Goal: Transaction & Acquisition: Purchase product/service

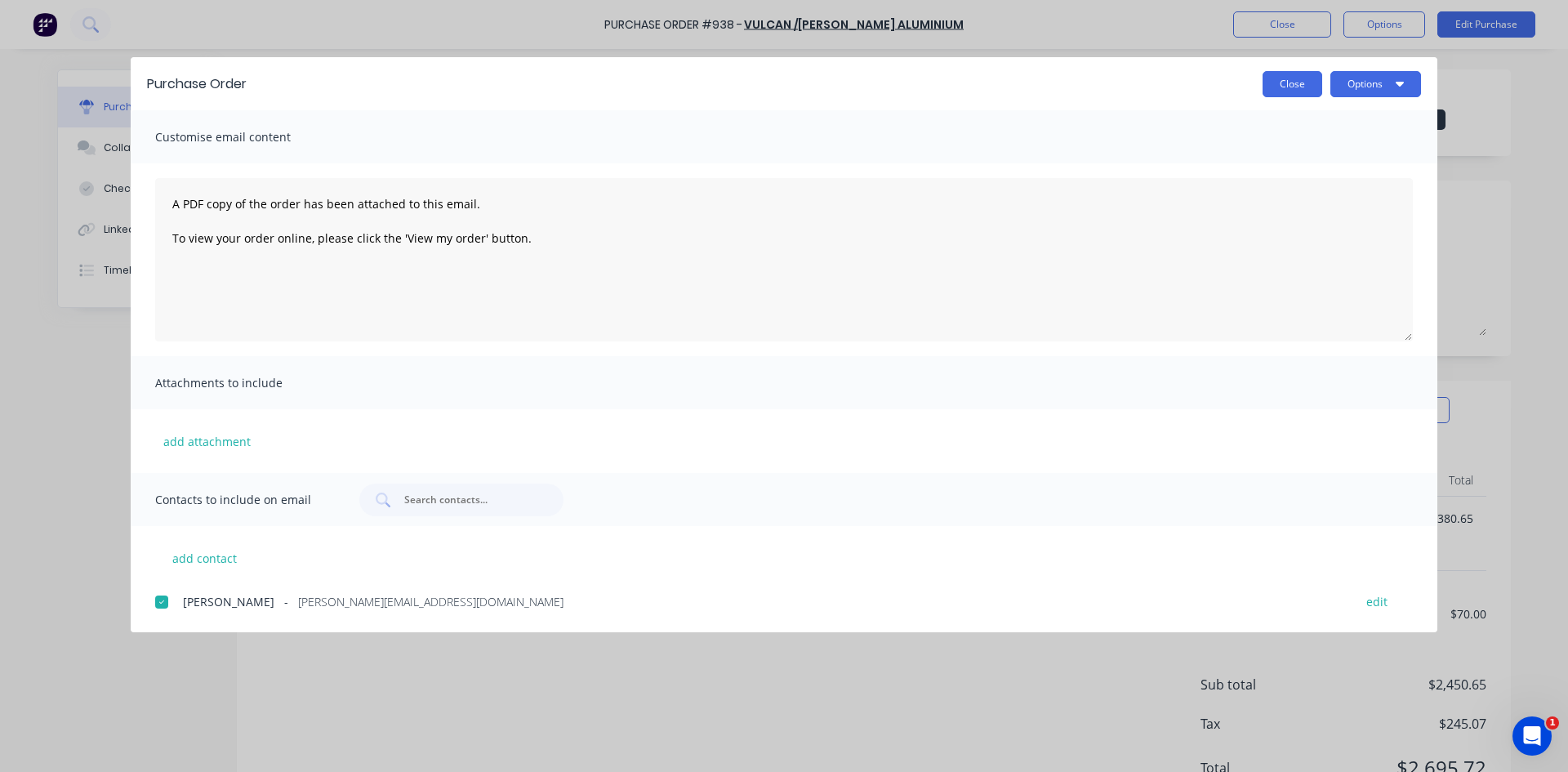
click at [1275, 80] on button "Close" at bounding box center [1292, 84] width 60 height 26
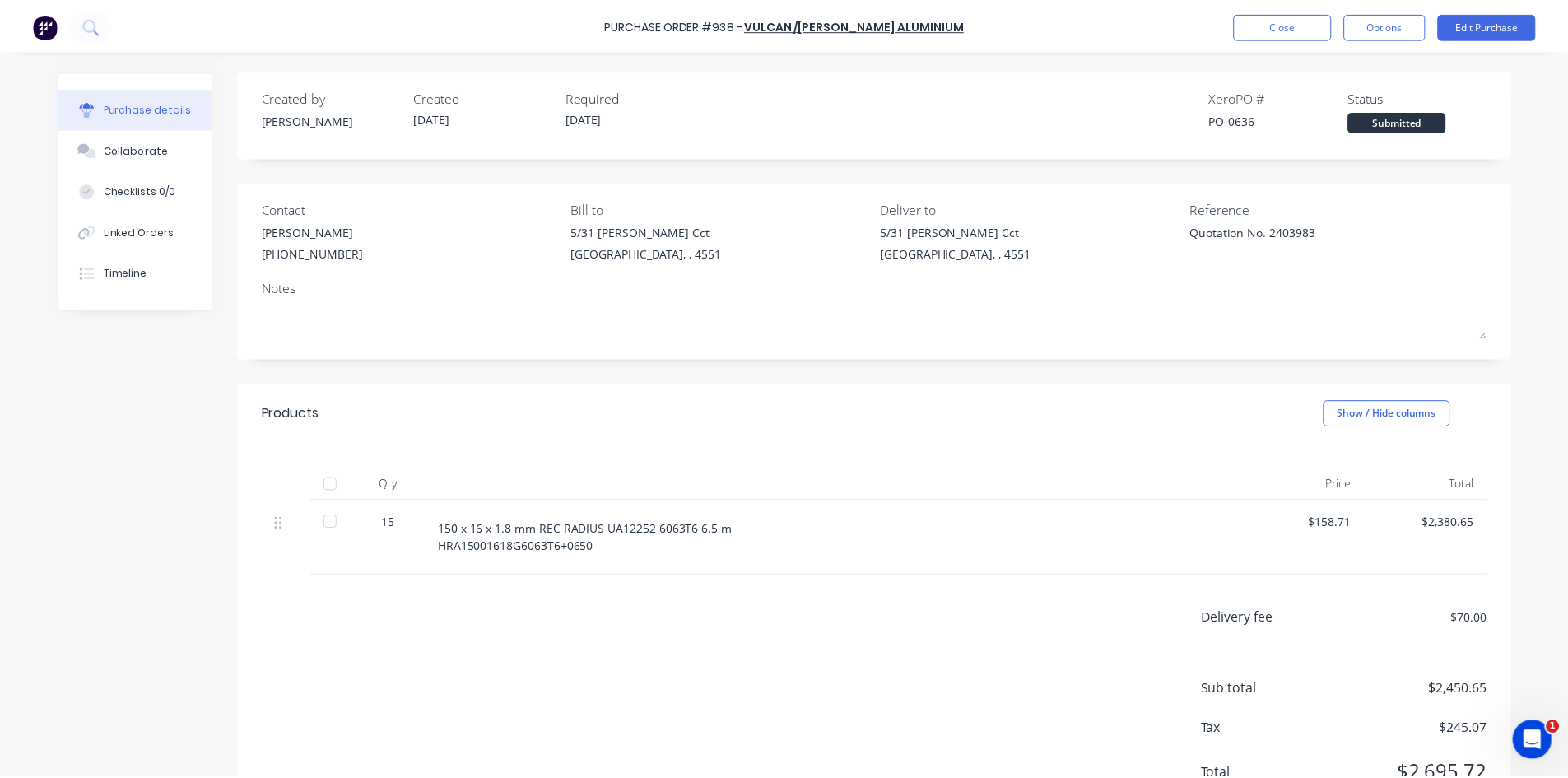
scroll to position [71, 0]
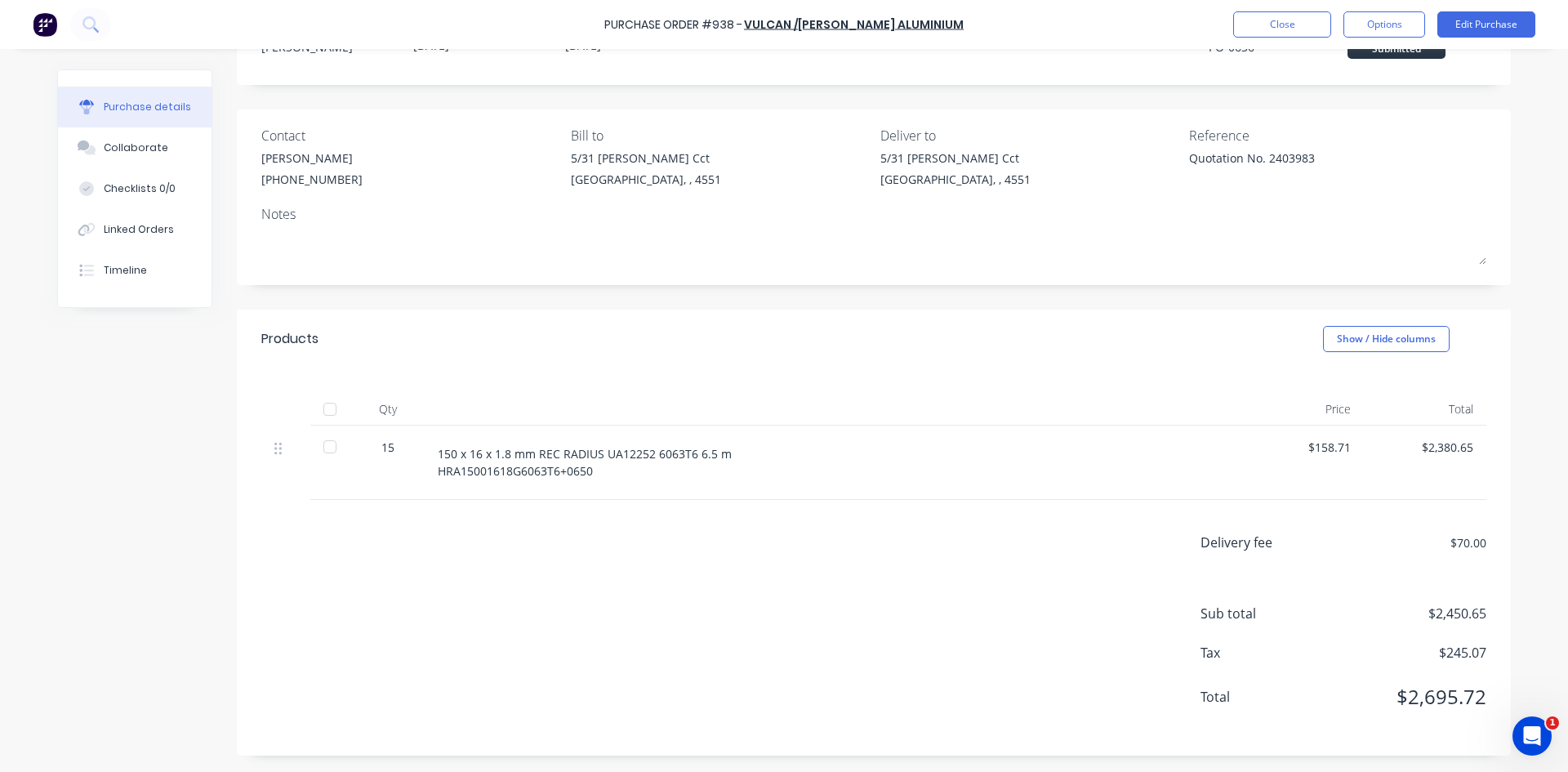
type textarea "x"
click at [1264, 31] on button "Close" at bounding box center [1282, 25] width 98 height 26
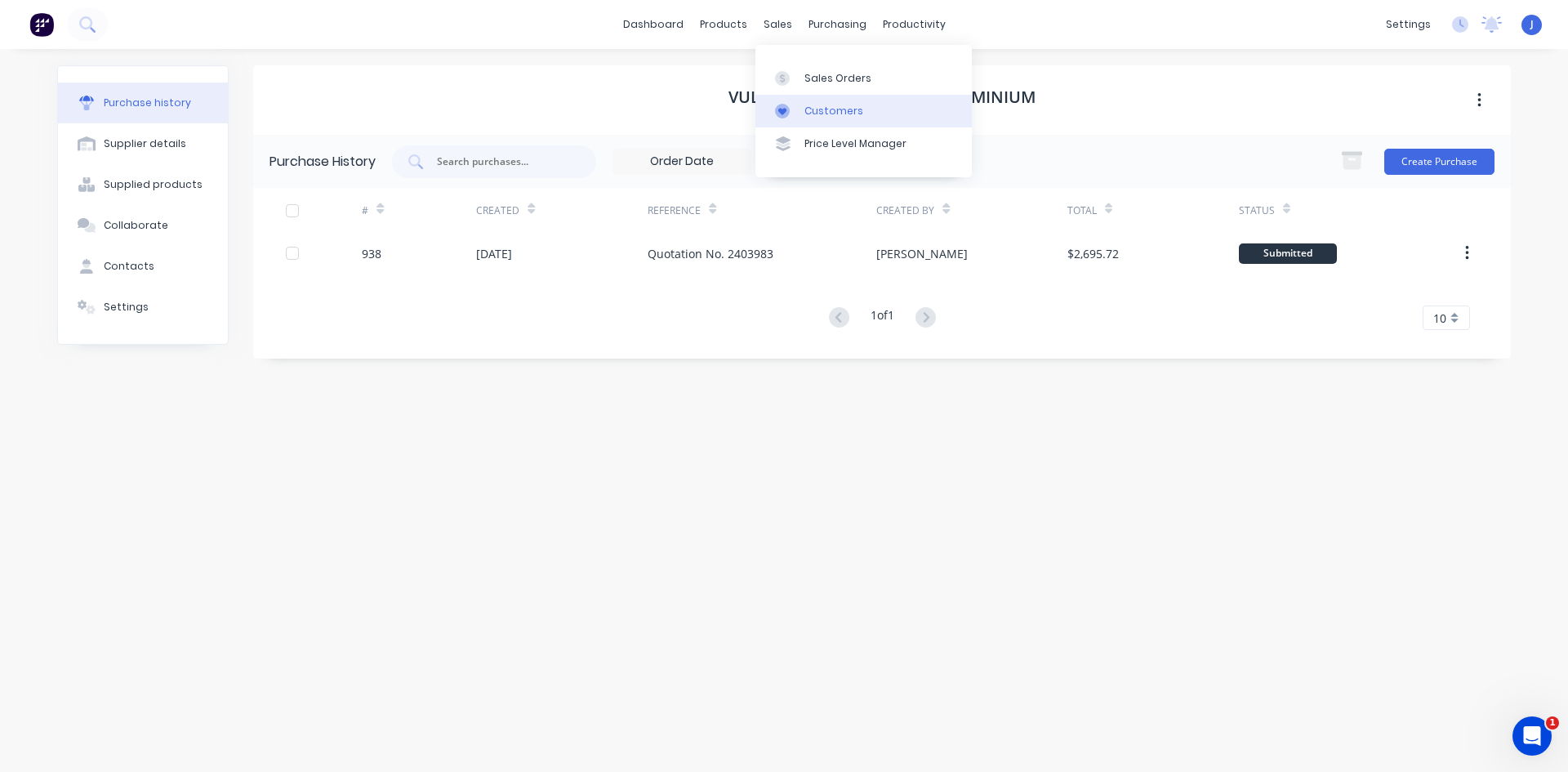
drag, startPoint x: 817, startPoint y: 111, endPoint x: 794, endPoint y: 113, distance: 23.1
click at [816, 111] on div "Customers" at bounding box center [834, 111] width 59 height 15
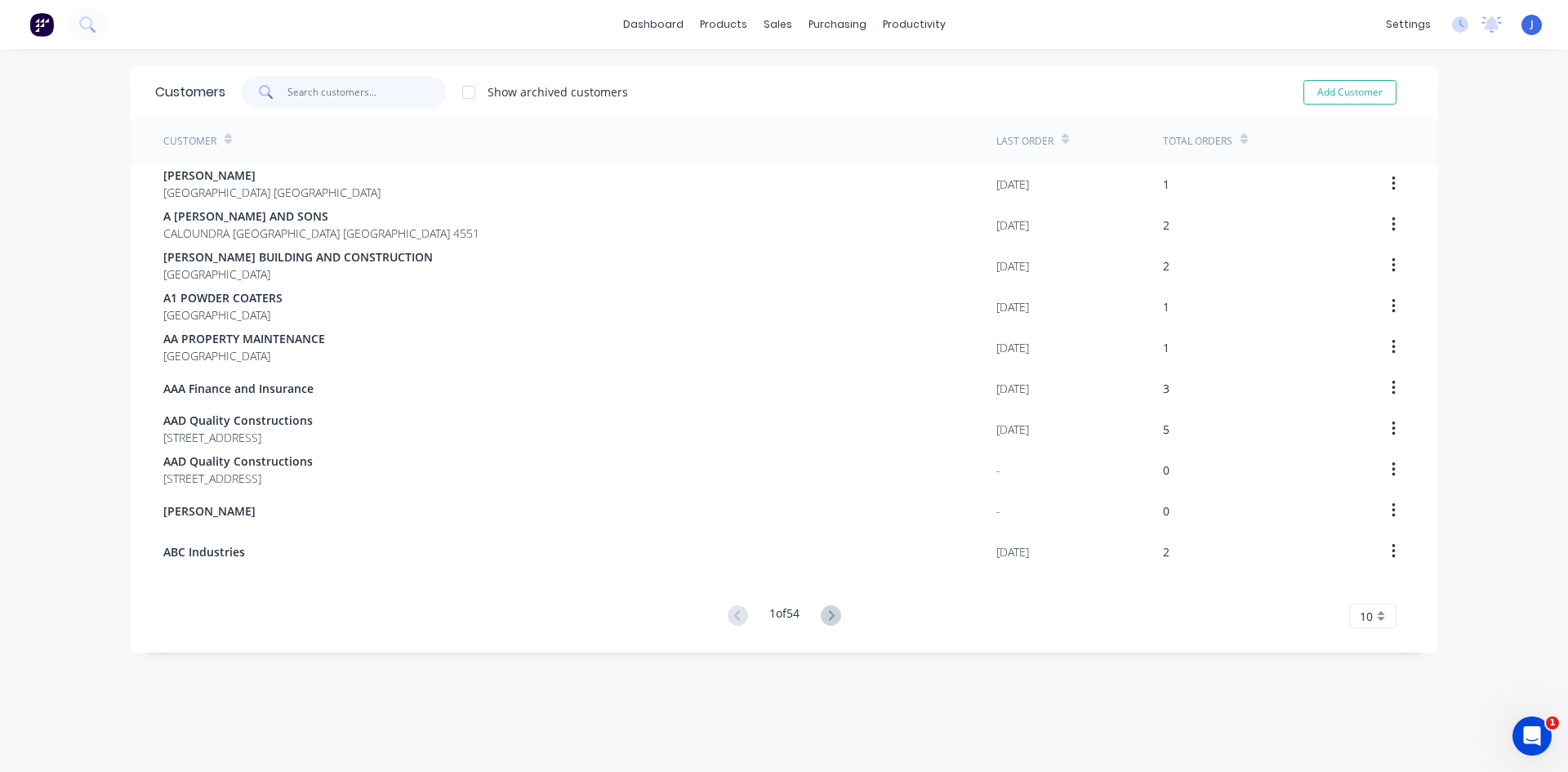
click at [332, 95] on input "text" at bounding box center [368, 92] width 160 height 33
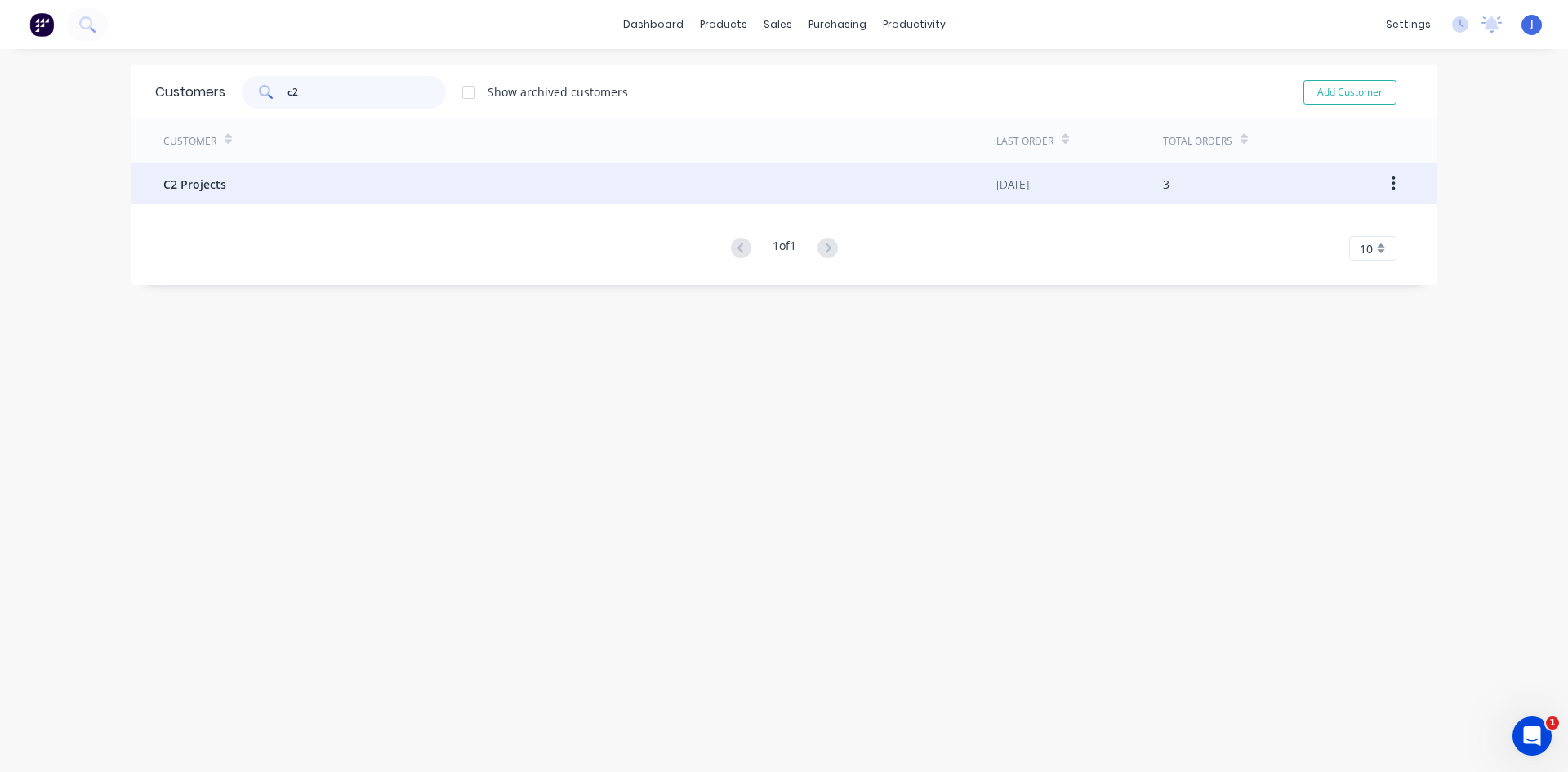
type input "c2"
click at [227, 176] on div "C2 Projects" at bounding box center [580, 184] width 833 height 41
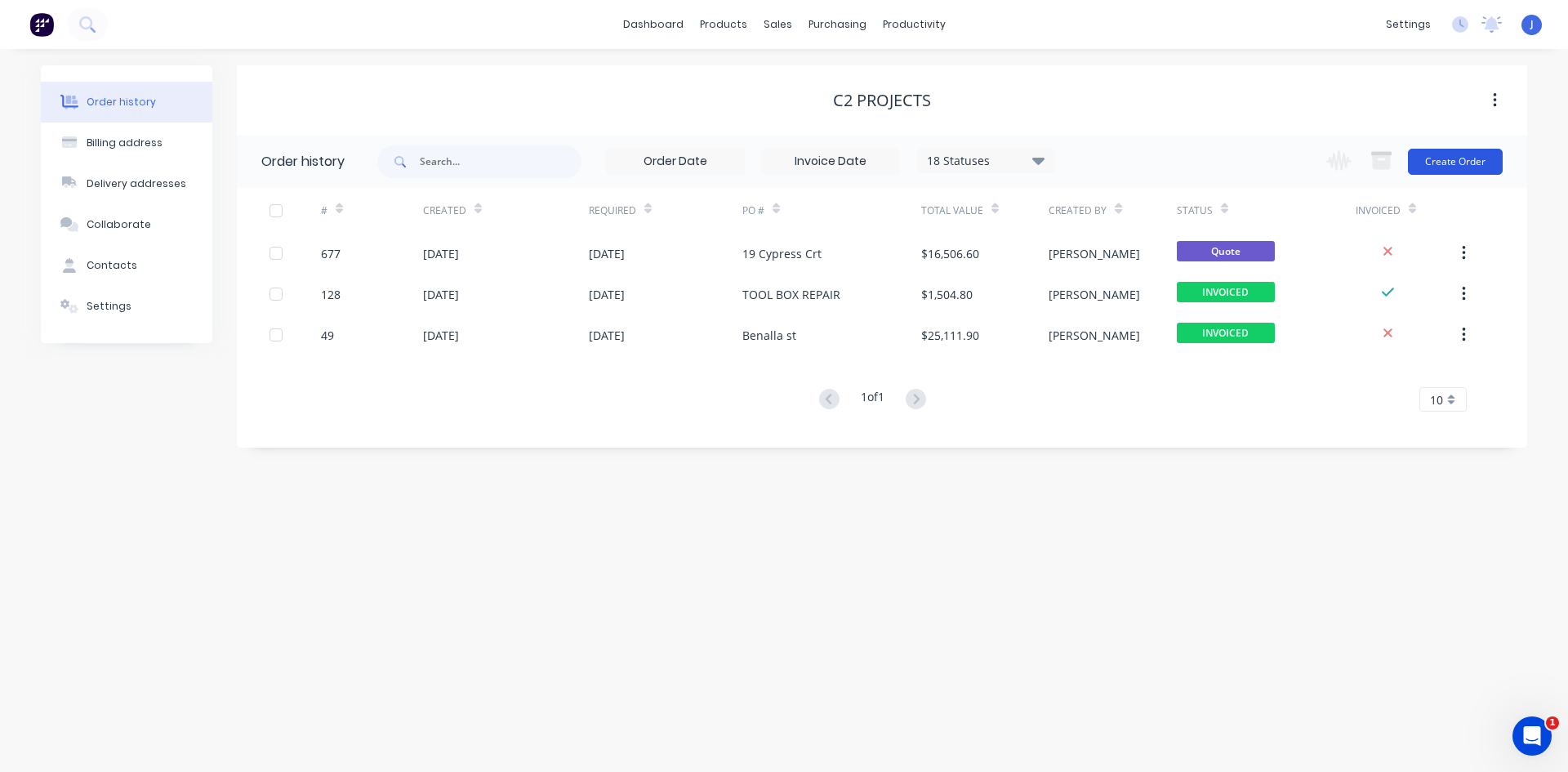
click at [1436, 156] on button "Create Order" at bounding box center [1455, 162] width 95 height 26
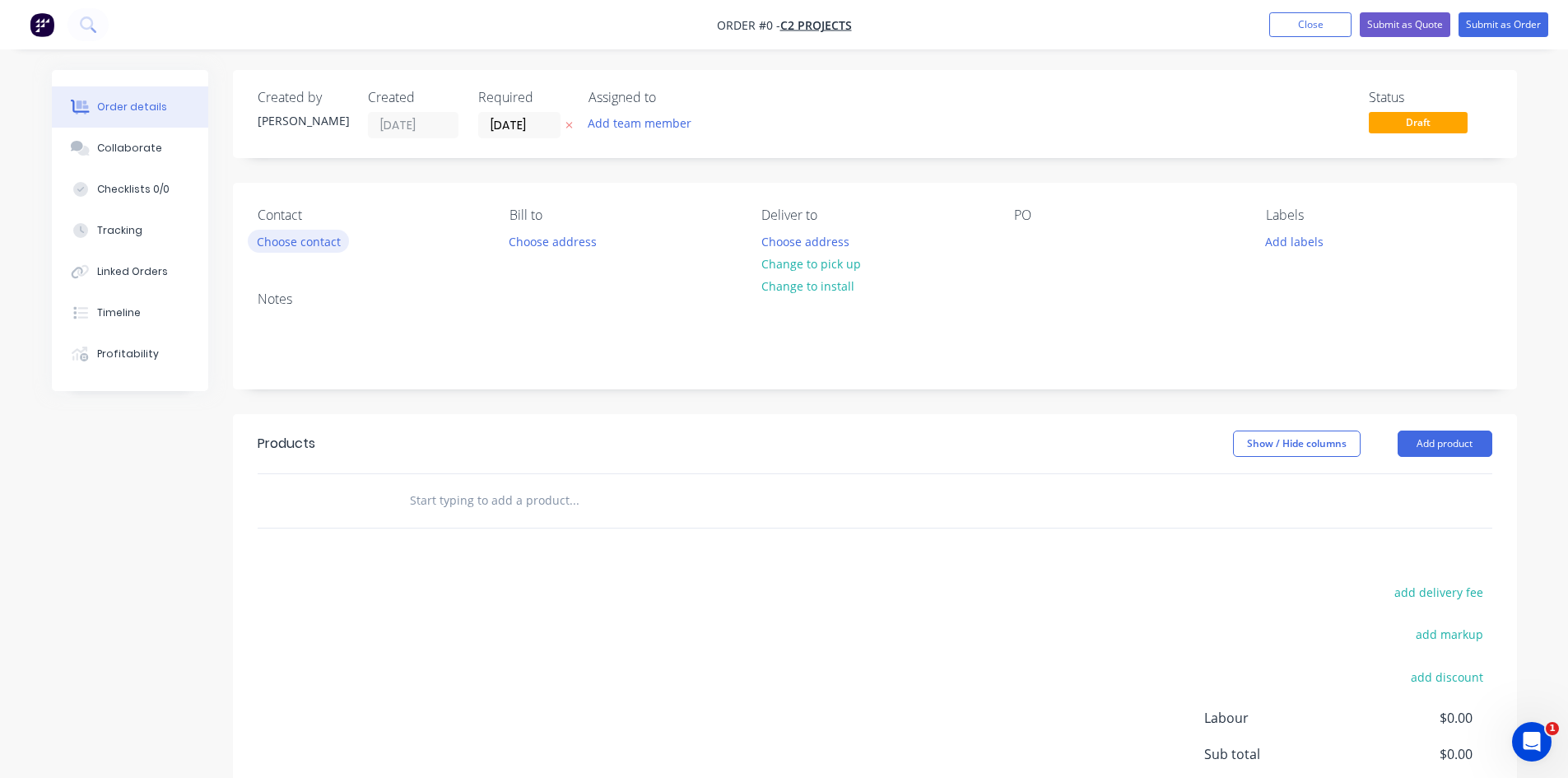
click at [311, 235] on button "Choose contact" at bounding box center [298, 240] width 101 height 22
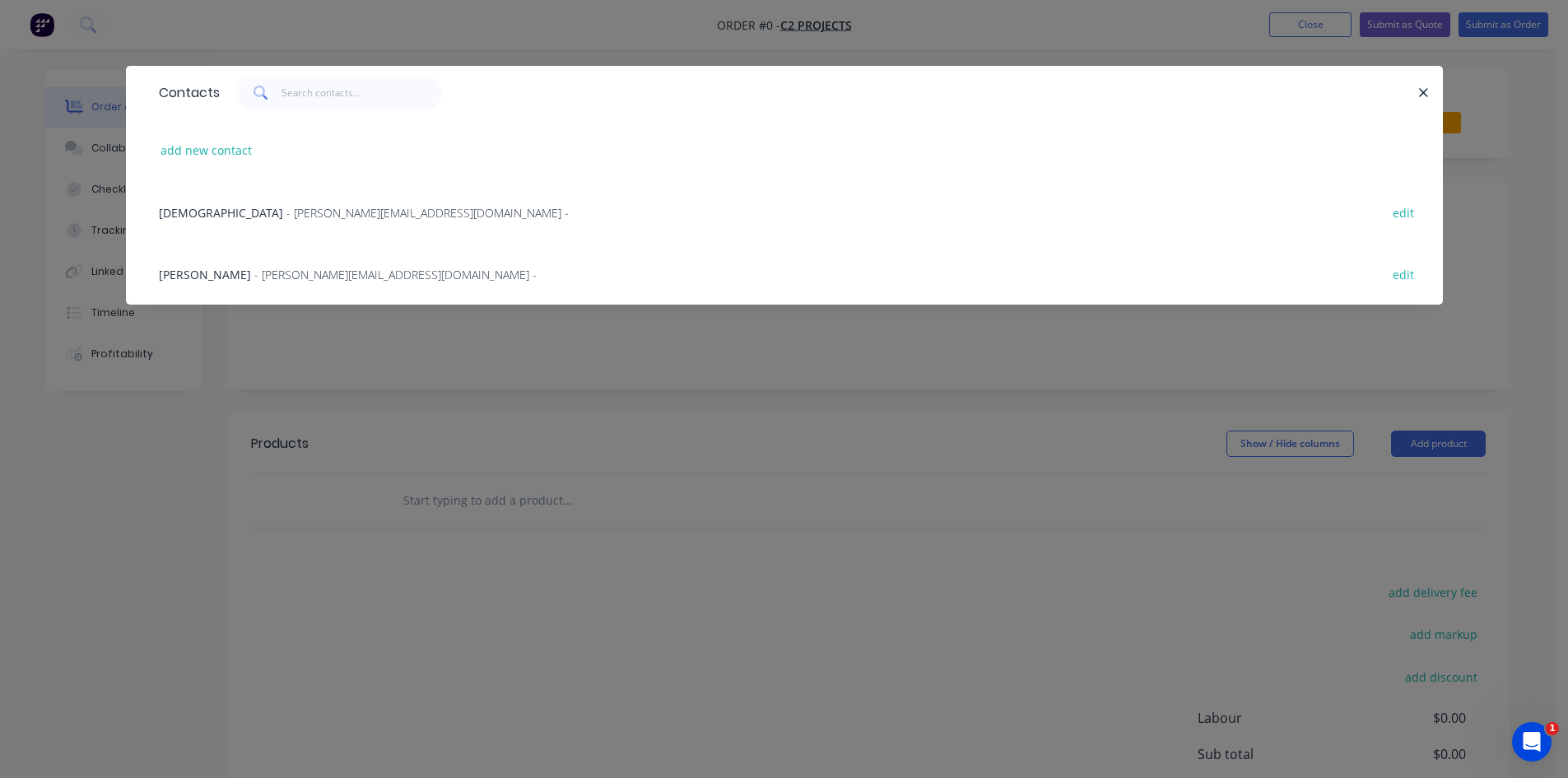
click at [254, 271] on span "- [PERSON_NAME][EMAIL_ADDRESS][DOMAIN_NAME] -" at bounding box center [395, 274] width 283 height 16
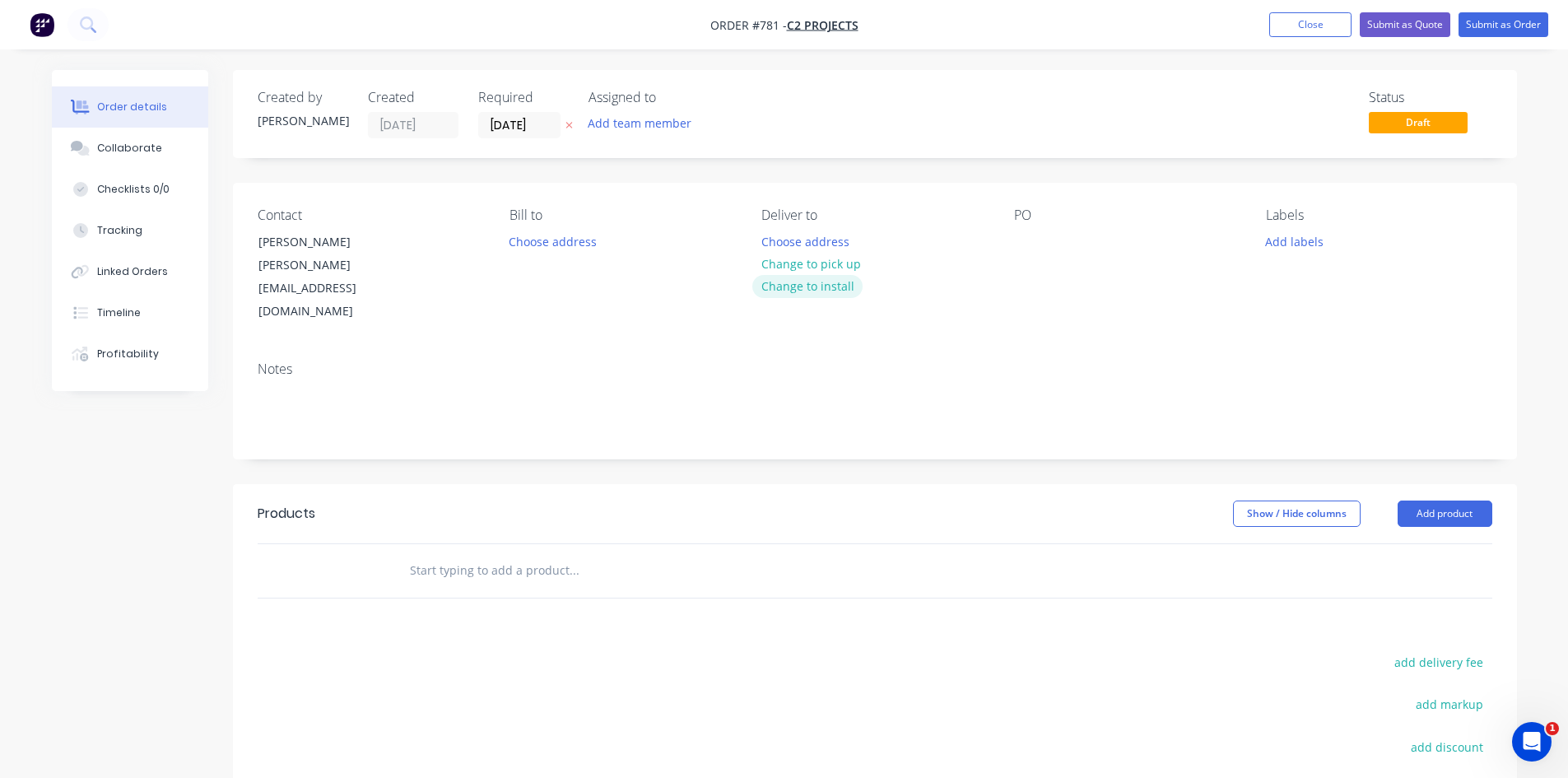
click at [786, 287] on button "Change to install" at bounding box center [807, 286] width 110 height 22
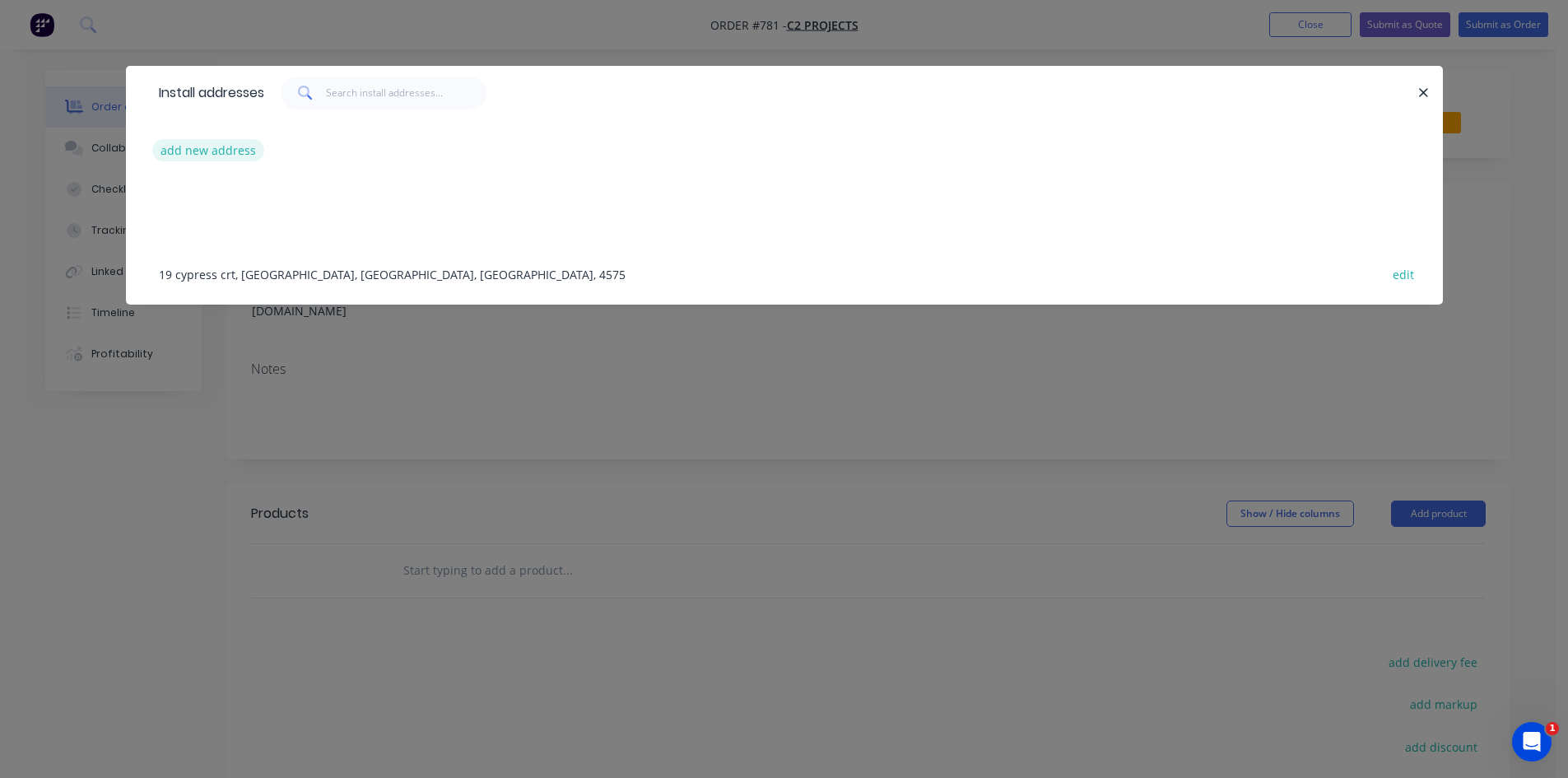
click at [236, 148] on button "add new address" at bounding box center [209, 150] width 113 height 22
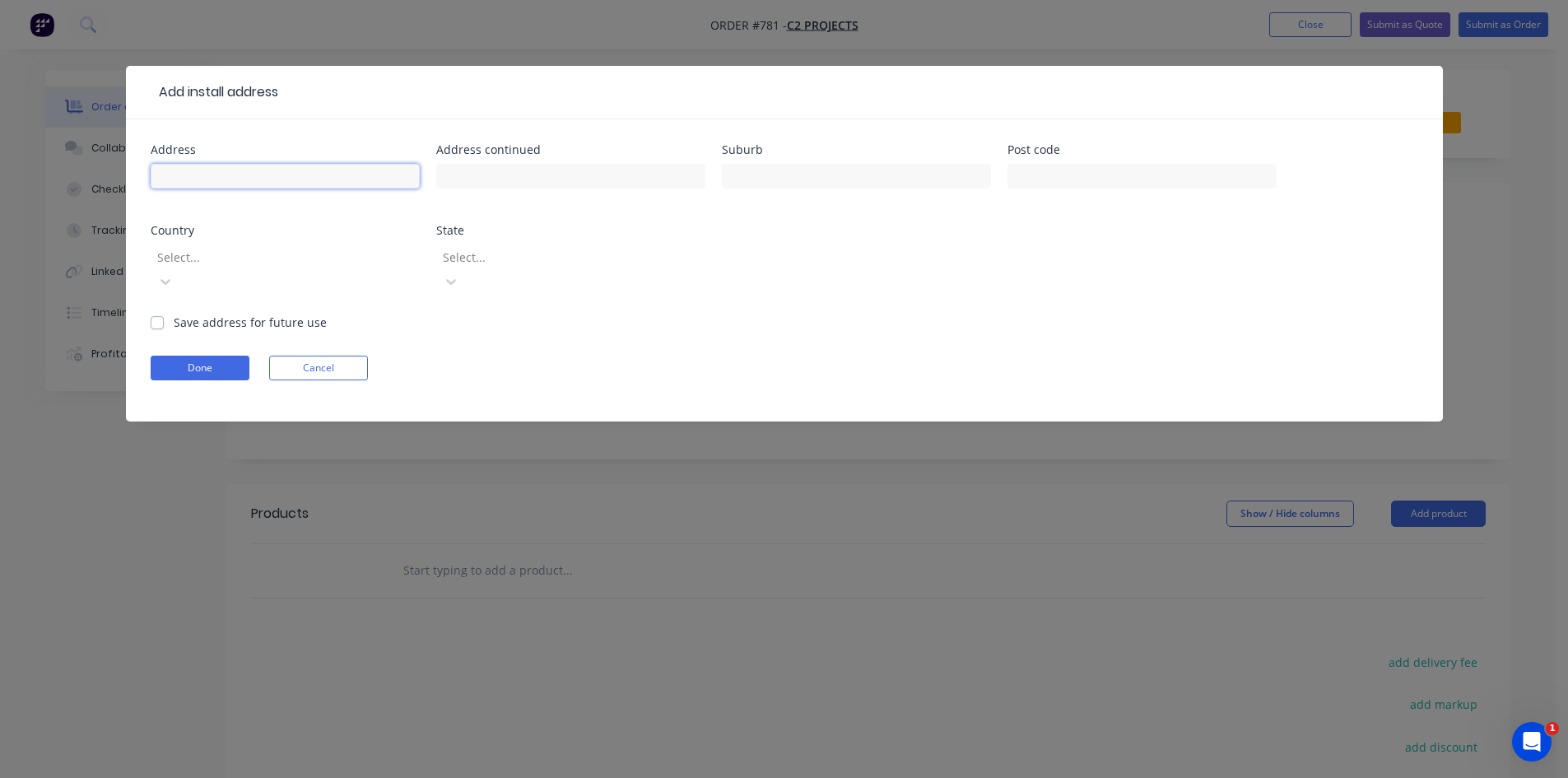
click at [196, 180] on input "text" at bounding box center [285, 176] width 269 height 25
type input "[STREET_ADDRESS]"
click at [774, 183] on input "text" at bounding box center [856, 176] width 269 height 25
type input "[GEOGRAPHIC_DATA]"
click at [1018, 176] on input "text" at bounding box center [1142, 176] width 269 height 25
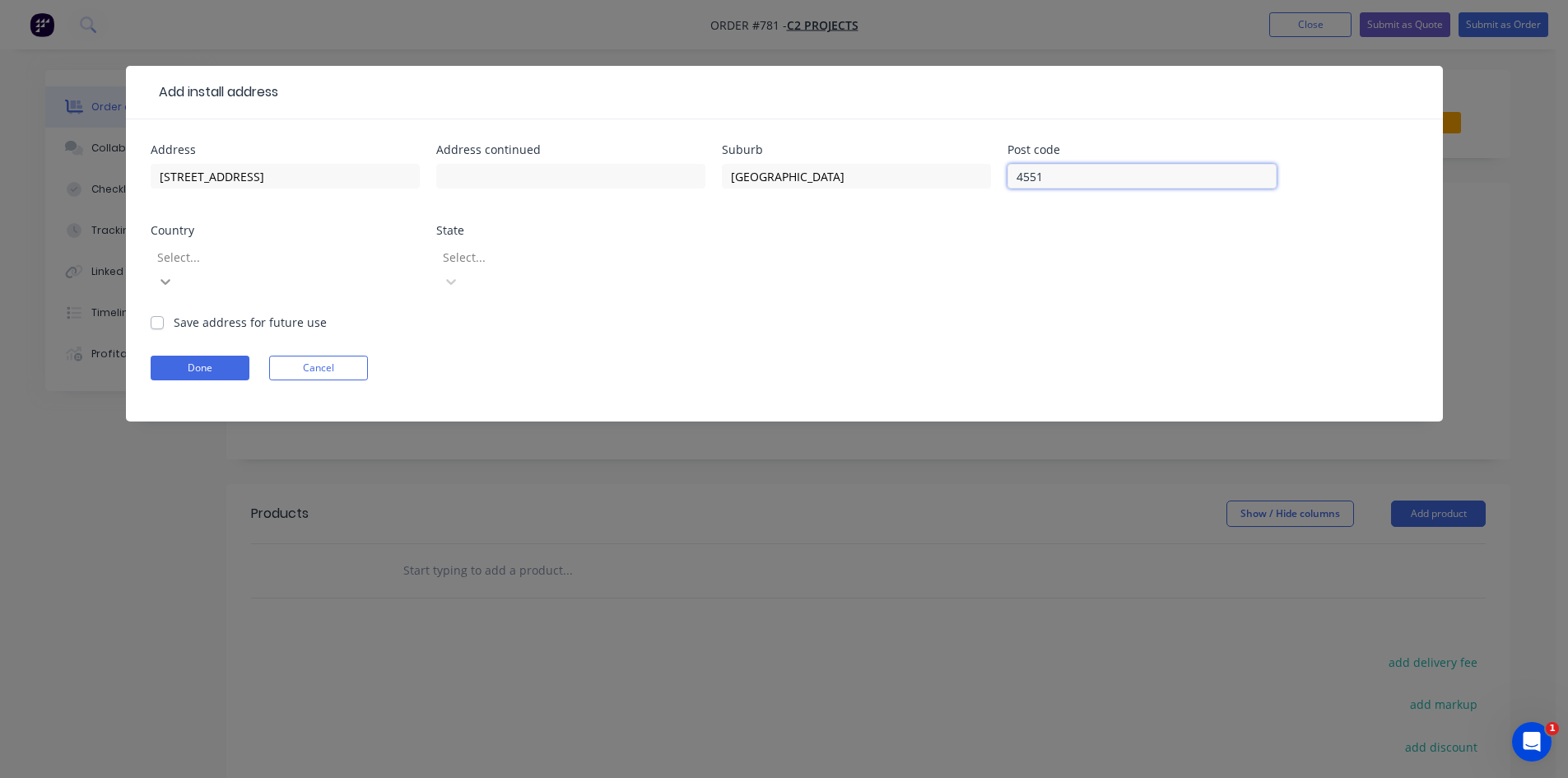
type input "4551"
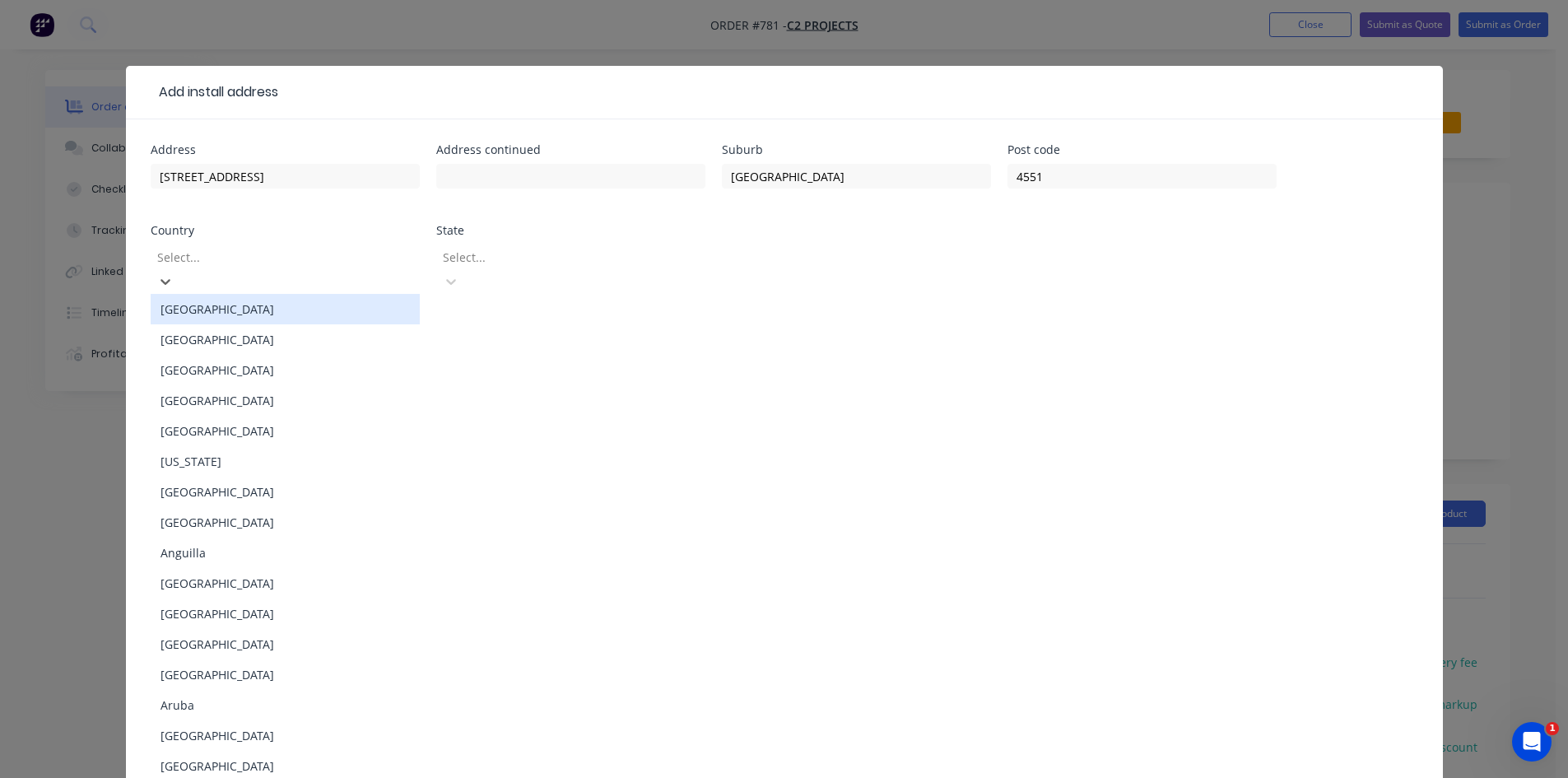
click at [344, 303] on div "[GEOGRAPHIC_DATA]" at bounding box center [285, 309] width 269 height 31
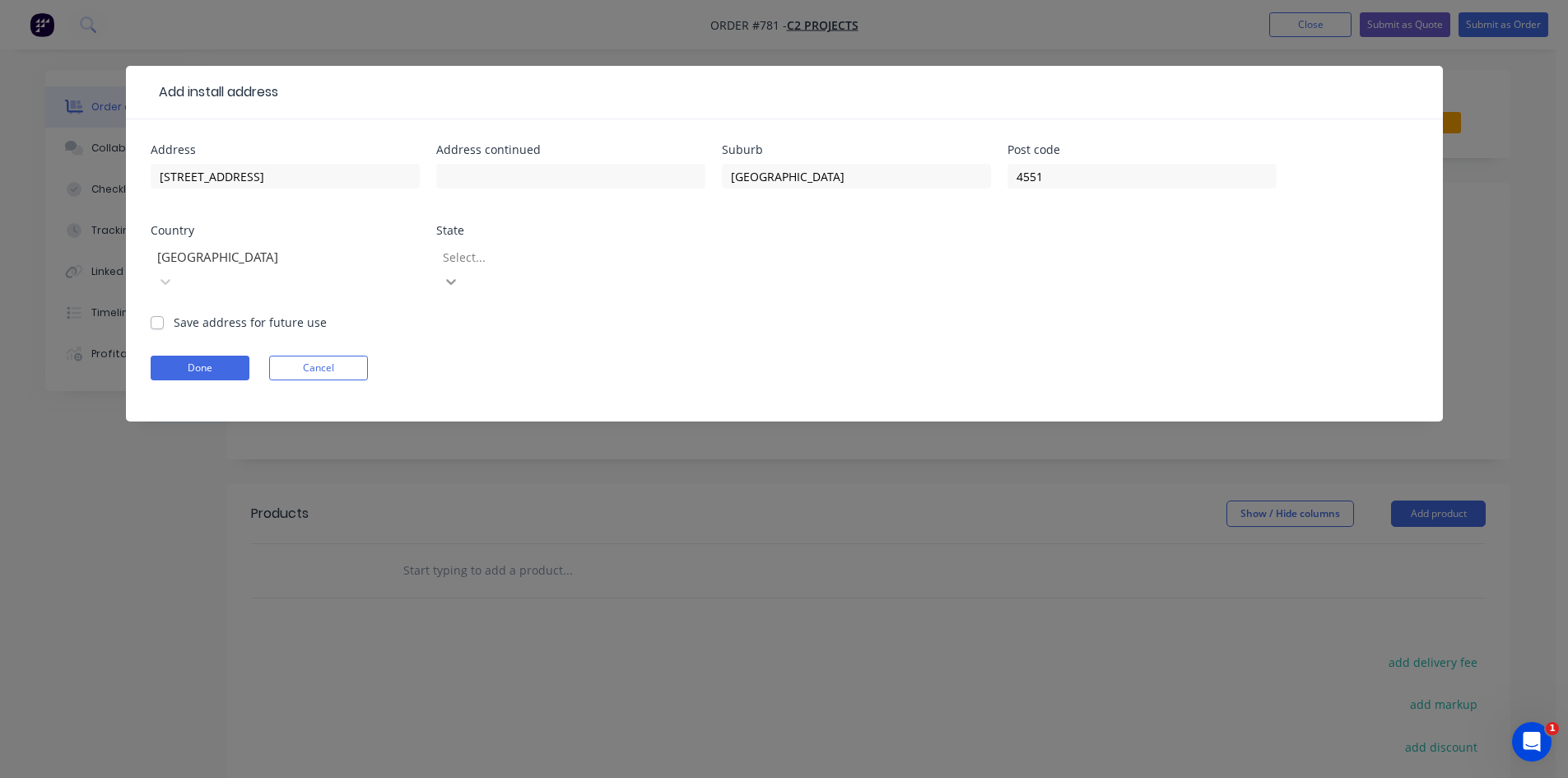
click at [456, 279] on icon at bounding box center [451, 282] width 10 height 6
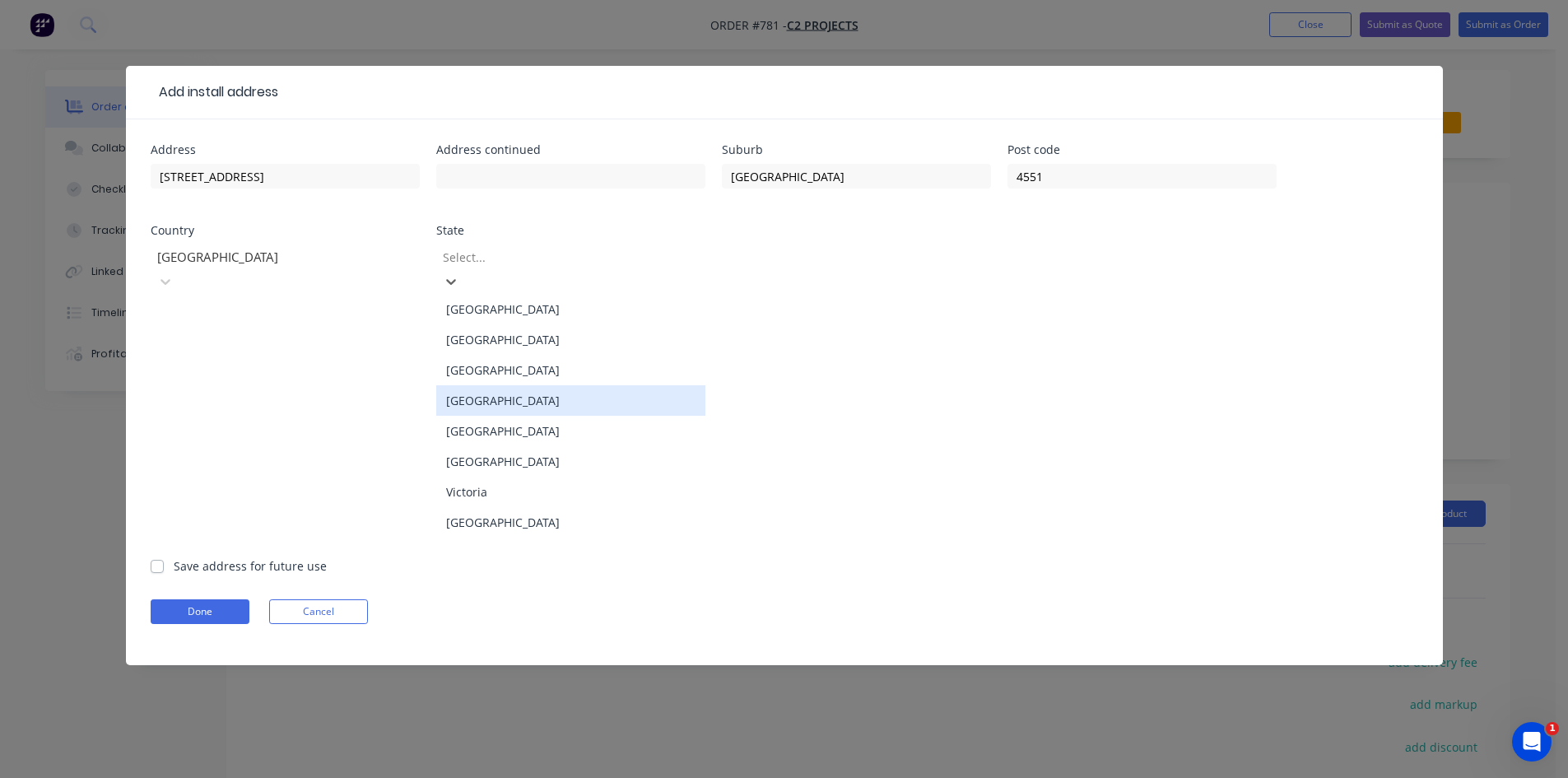
drag, startPoint x: 529, startPoint y: 396, endPoint x: 460, endPoint y: 370, distance: 73.7
click at [528, 395] on div "[GEOGRAPHIC_DATA]" at bounding box center [570, 400] width 269 height 31
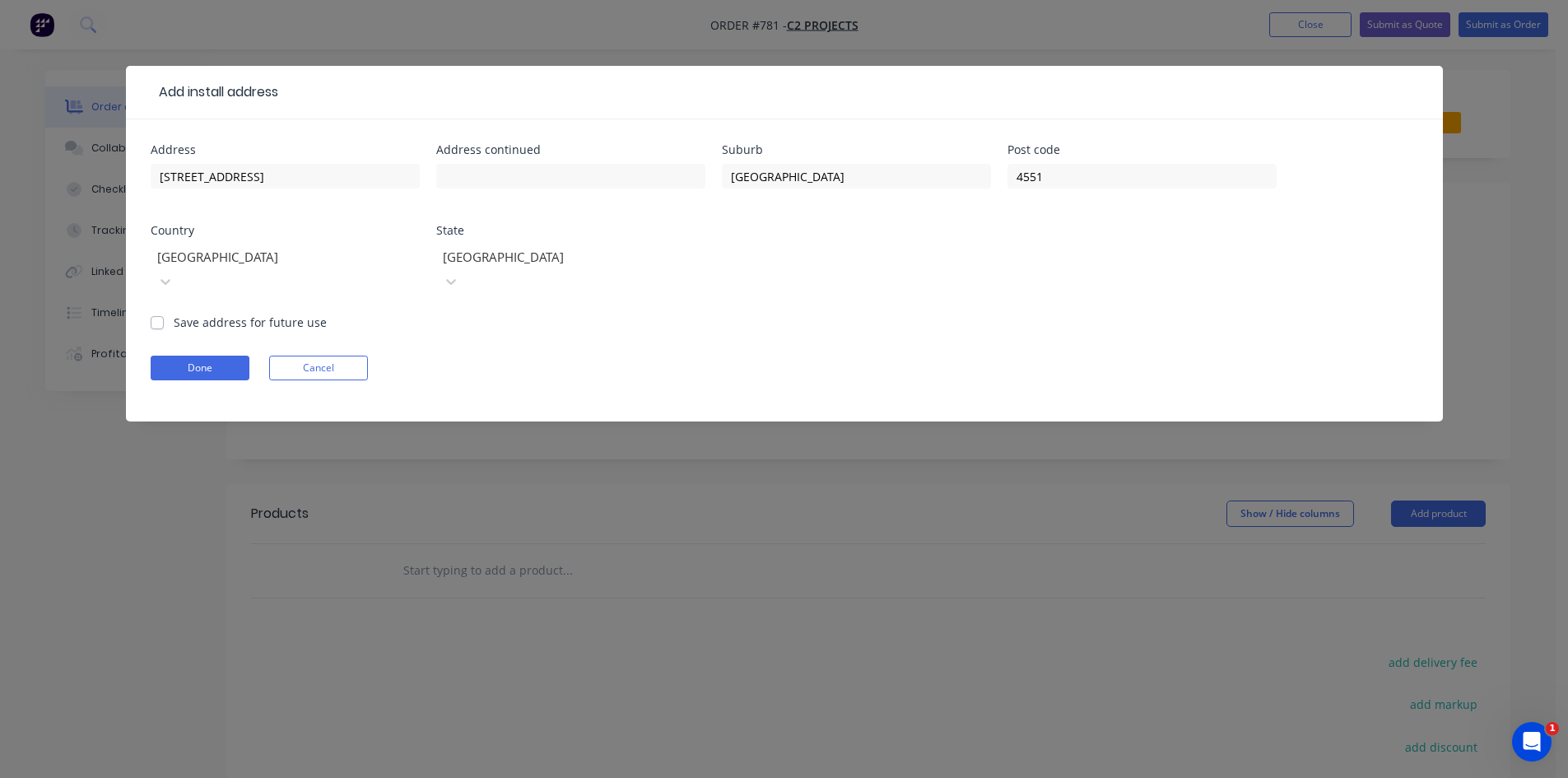
click at [174, 313] on label "Save address for future use" at bounding box center [250, 321] width 153 height 17
click at [157, 313] on input "Save address for future use" at bounding box center [157, 321] width 13 height 16
checkbox input "true"
click at [180, 355] on button "Done" at bounding box center [200, 368] width 99 height 25
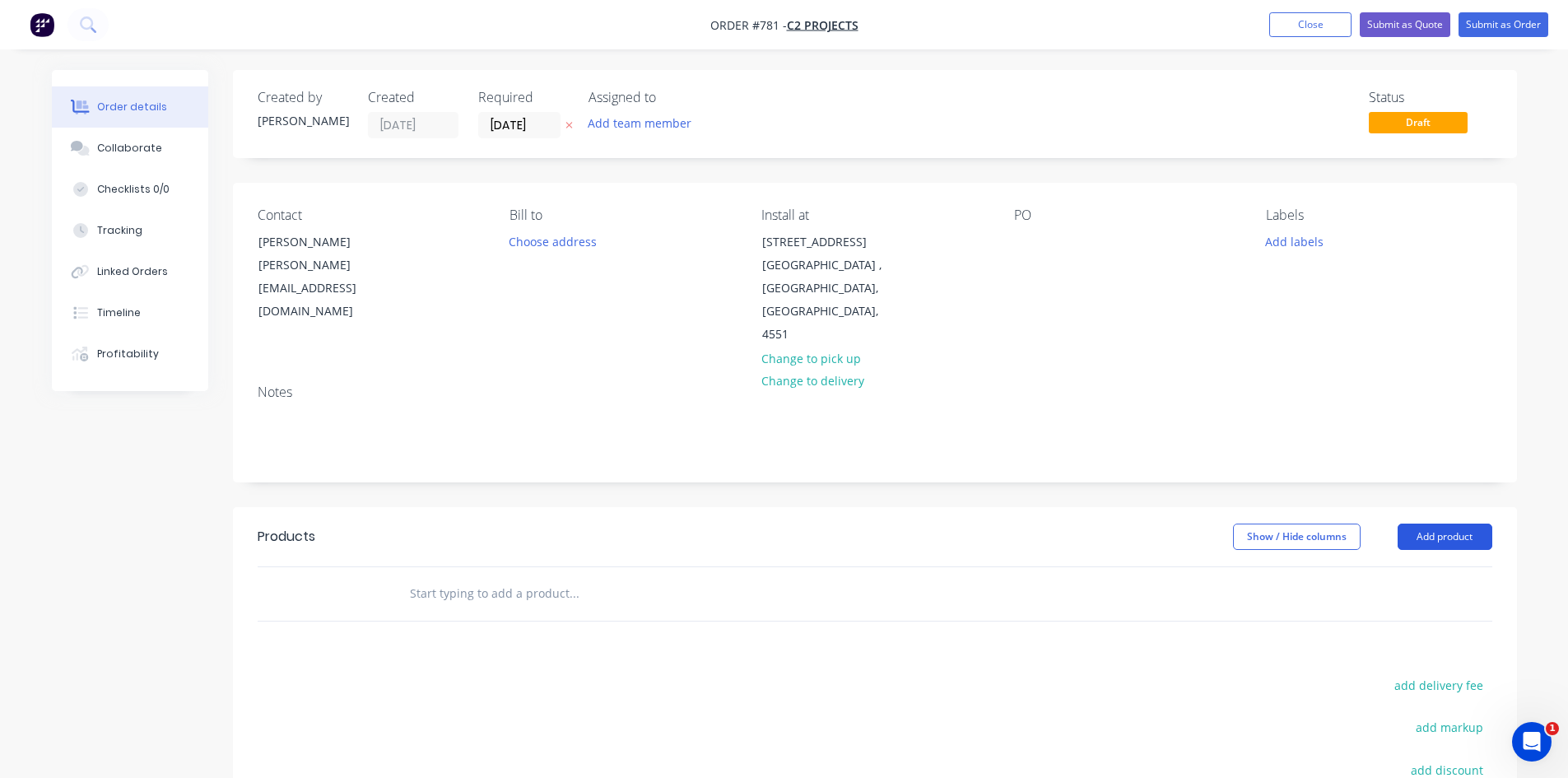
click at [1442, 524] on button "Add product" at bounding box center [1445, 537] width 94 height 27
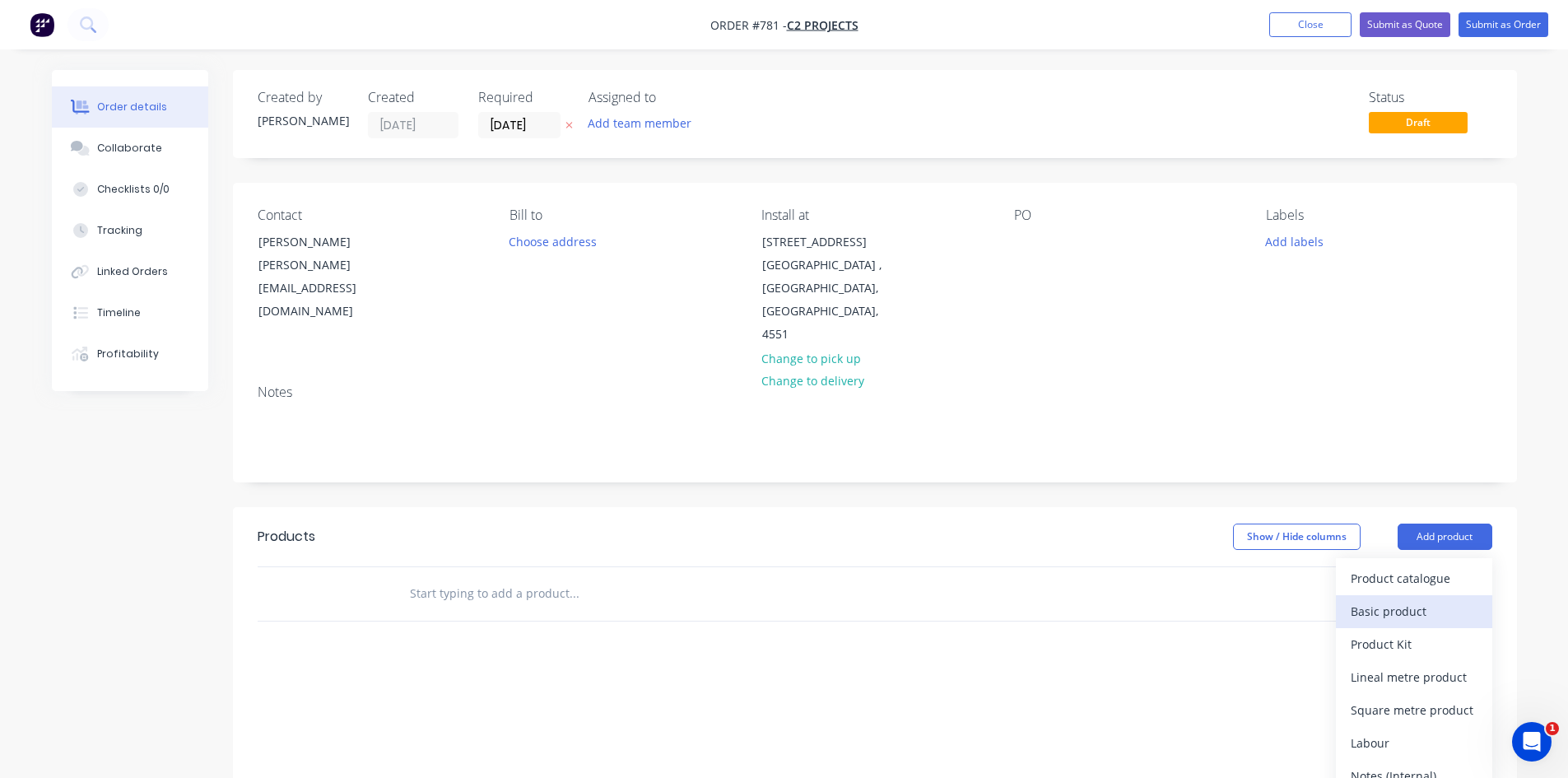
click at [1362, 599] on div "Basic product" at bounding box center [1414, 611] width 127 height 24
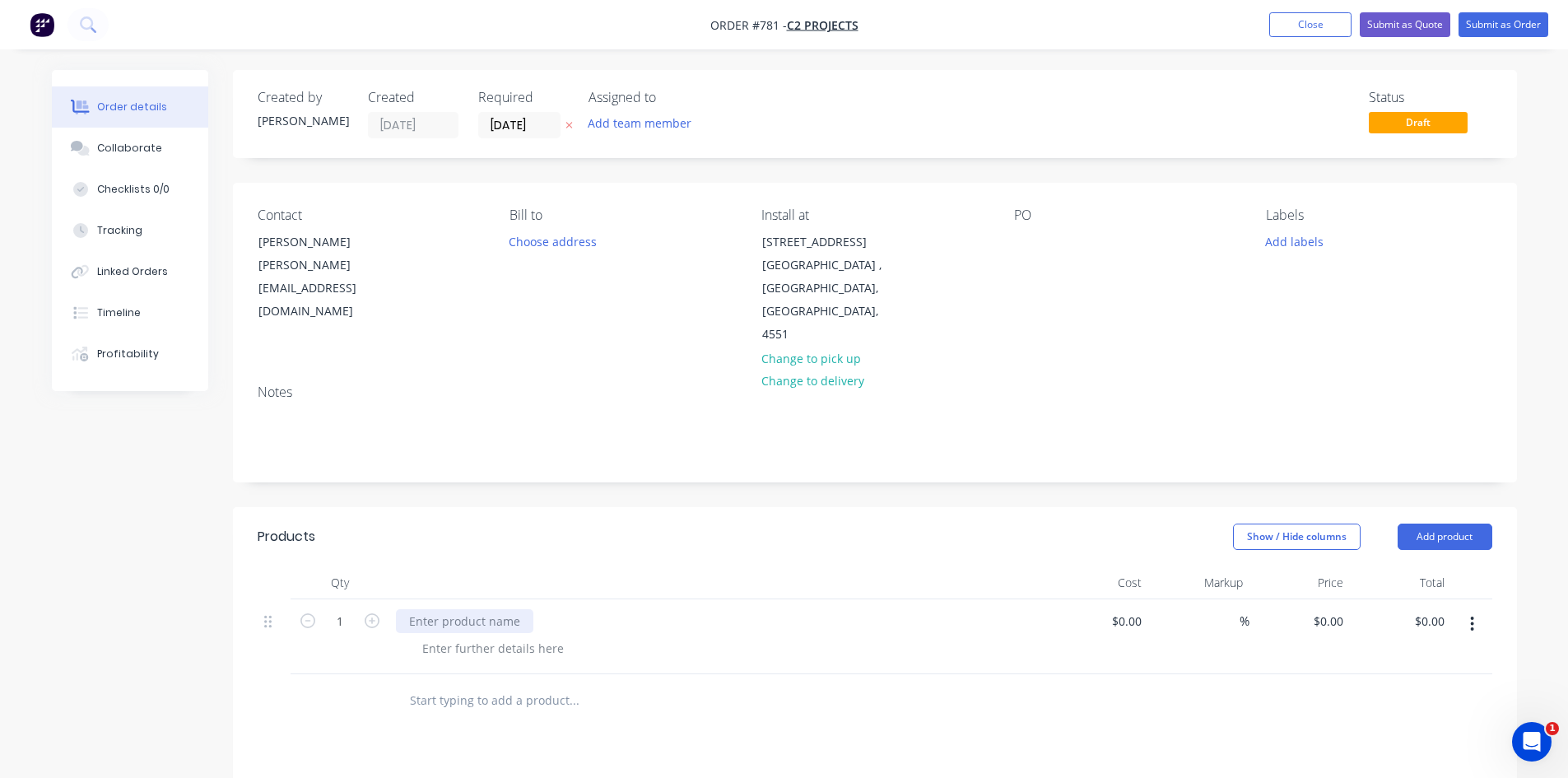
click at [431, 609] on div at bounding box center [465, 621] width 138 height 24
click at [465, 636] on div at bounding box center [493, 648] width 168 height 24
click at [462, 636] on div at bounding box center [493, 648] width 168 height 24
click at [424, 636] on div "tapering Driveway" at bounding box center [472, 648] width 127 height 24
click at [531, 636] on div "Tapering Driveway" at bounding box center [473, 648] width 128 height 24
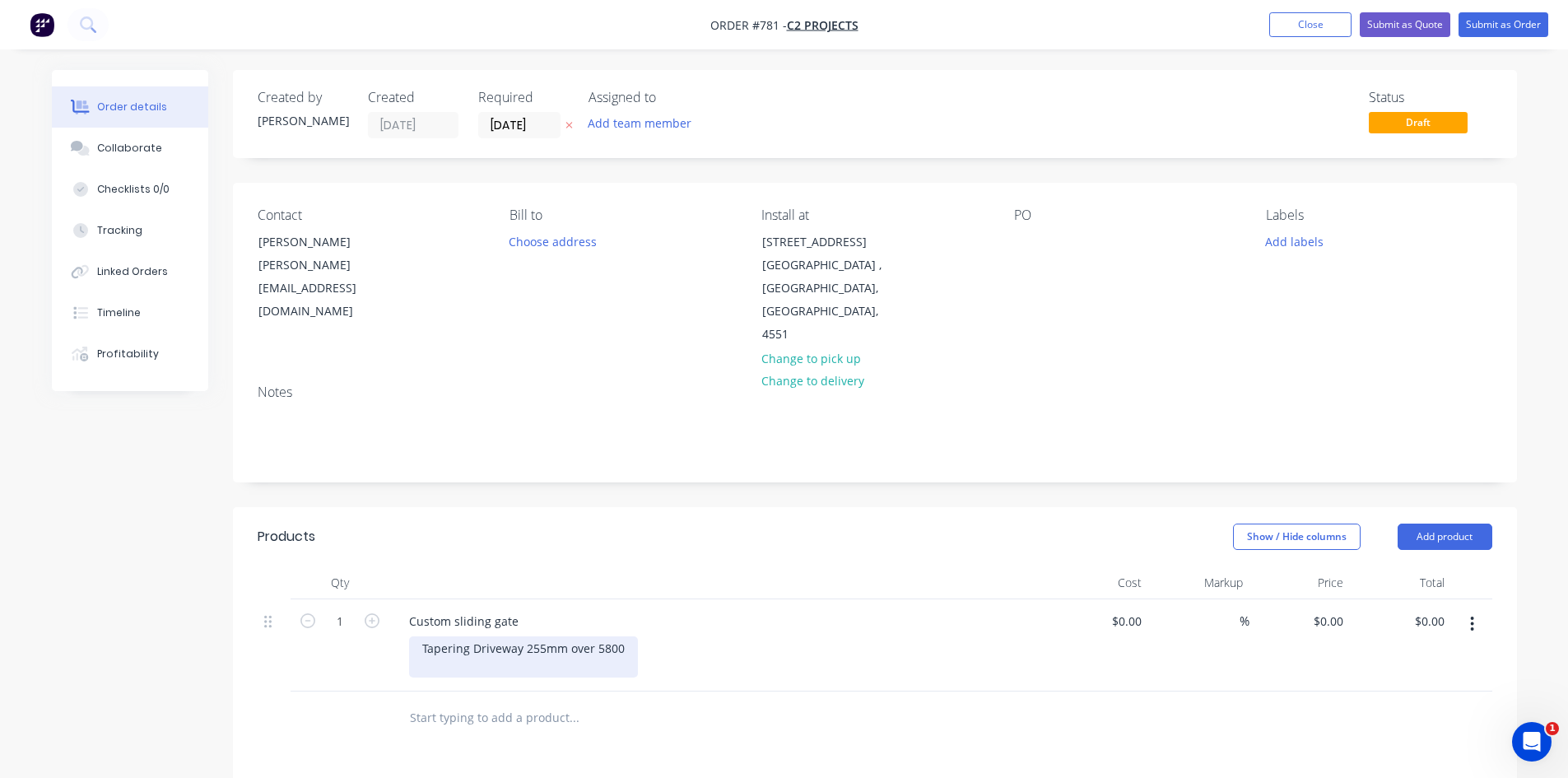
click at [623, 636] on div "Tapering Driveway 255mm over 5800" at bounding box center [524, 657] width 229 height 41
click at [652, 636] on div "Tapering Driveway 255mm over 5800mm" at bounding box center [535, 657] width 250 height 41
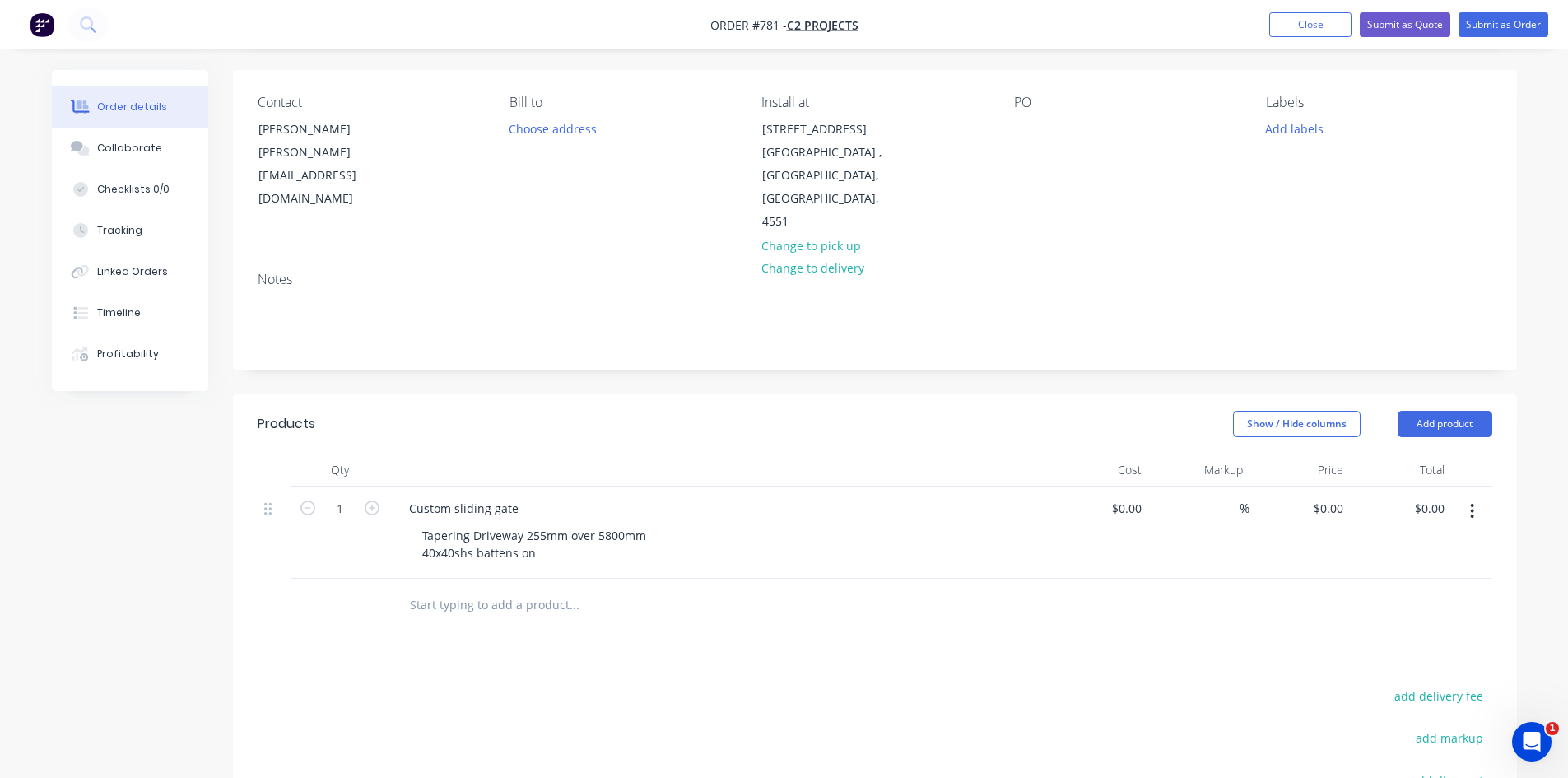
scroll to position [165, 0]
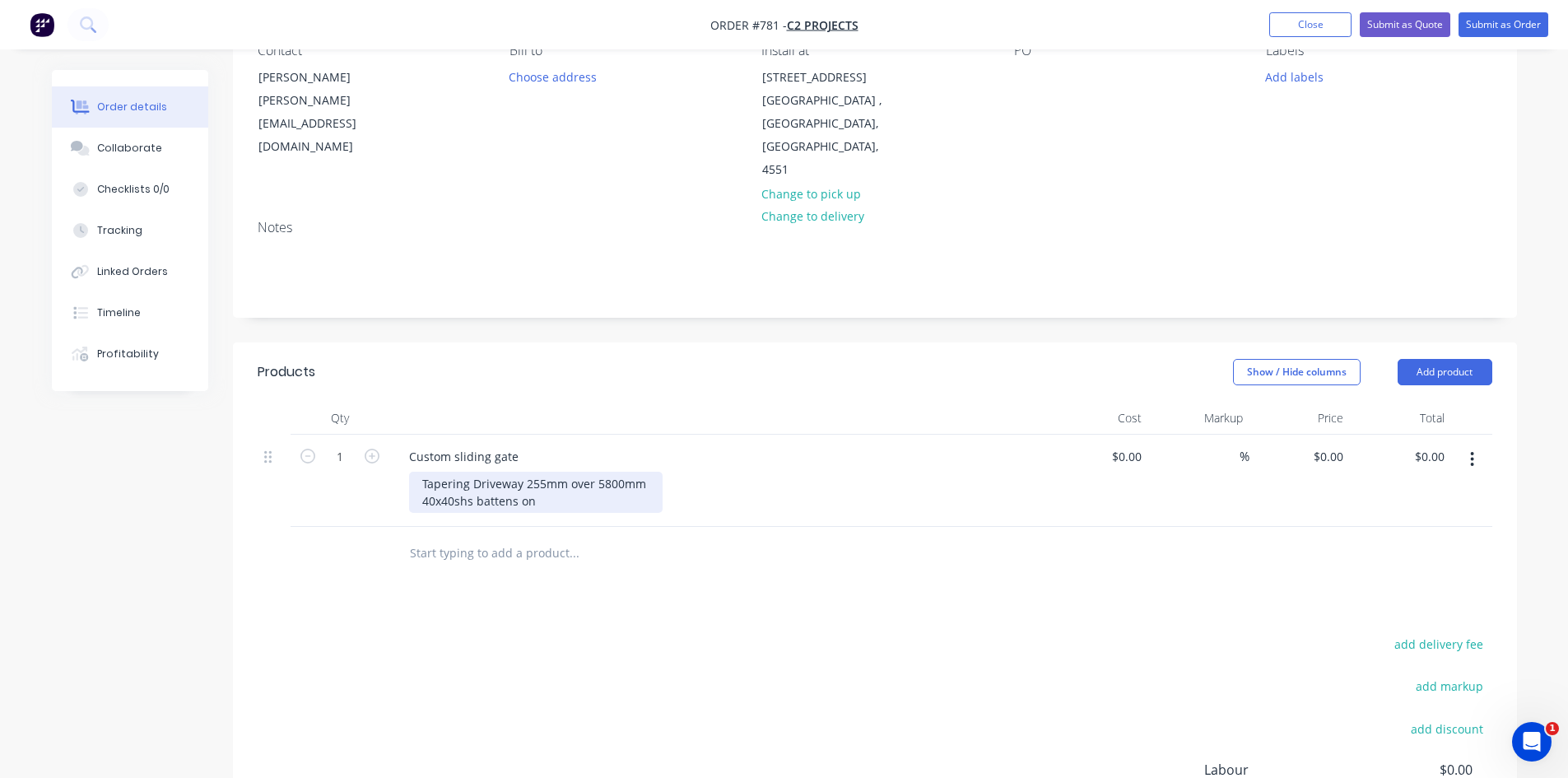
click at [457, 477] on div "Tapering Driveway 255mm over 5800mm 40x40shs battens on" at bounding box center [536, 492] width 254 height 41
click at [544, 479] on div "Tapering Driveway 255mm over 5800mm 45x1.8 shs battens on" at bounding box center [536, 492] width 254 height 41
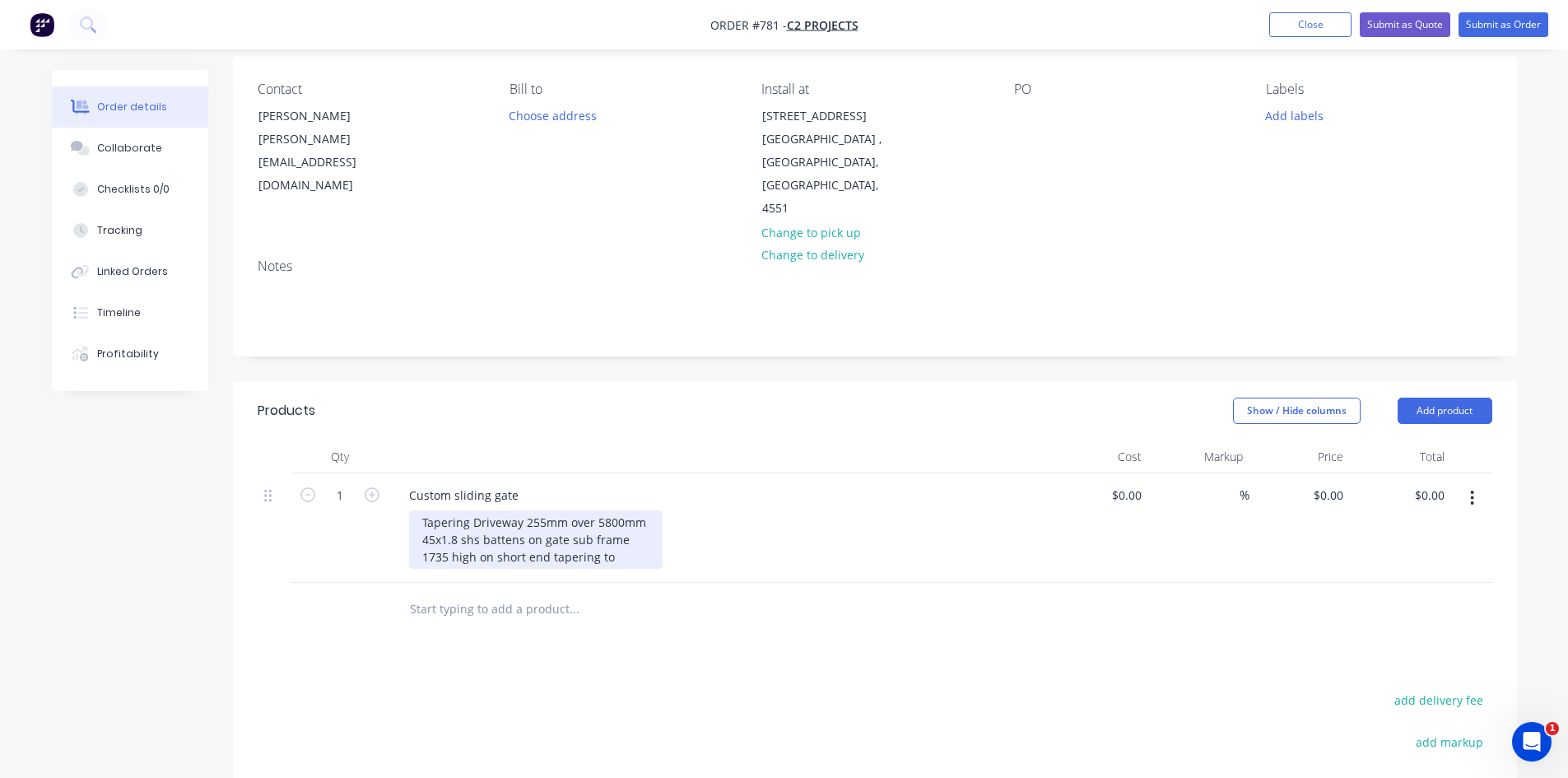
scroll to position [82, 0]
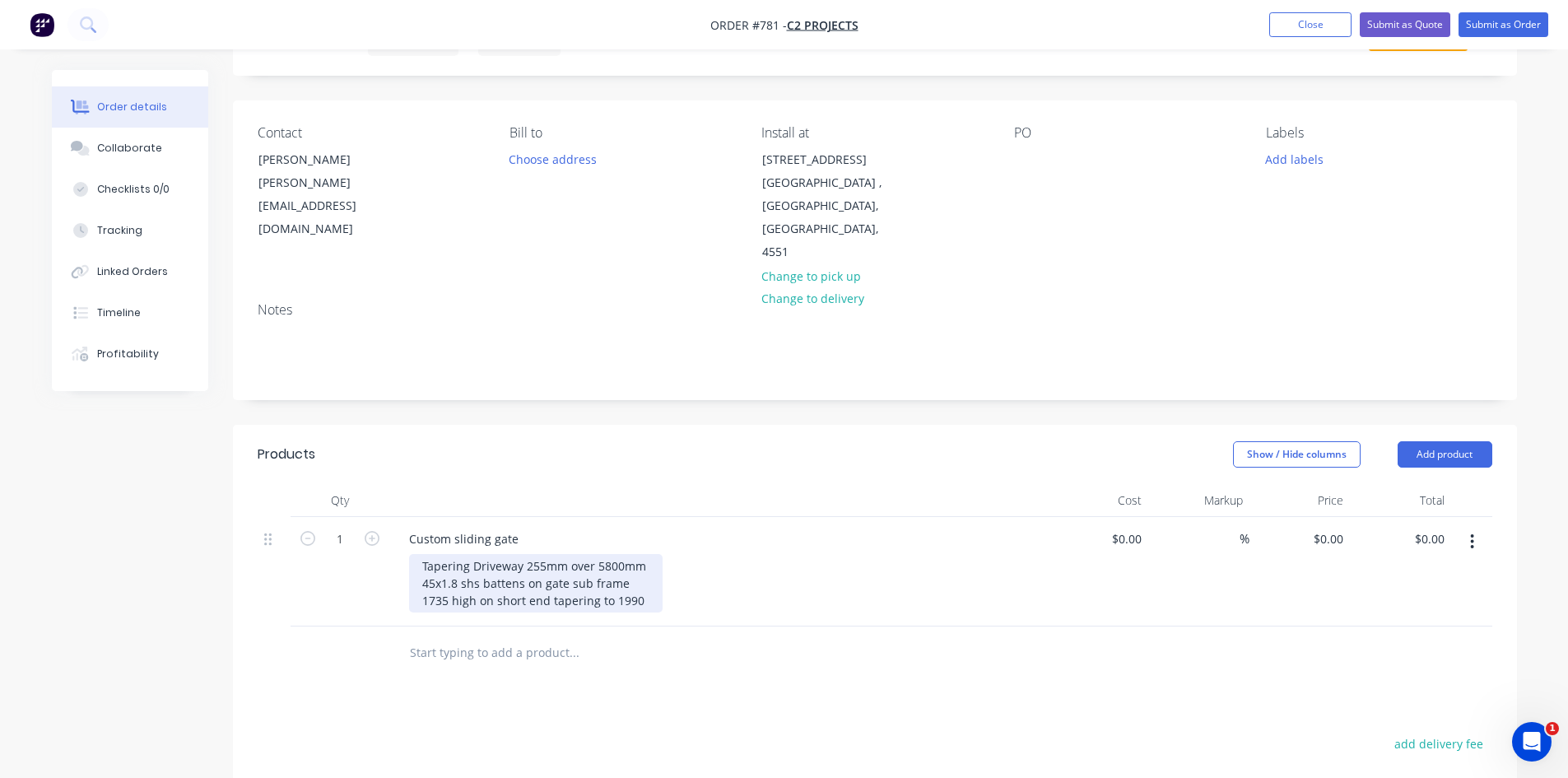
click at [422, 576] on div "Tapering Driveway 255mm over 5800mm 45x1.8 shs battens on gate sub frame 1735 h…" at bounding box center [536, 582] width 254 height 59
click at [531, 577] on div "Tapering Driveway 255mm over 5800mm 45x1.8 shs battens on gate sub frame approx…" at bounding box center [574, 582] width 331 height 59
click at [738, 577] on div "Tapering Driveway 255mm over 5800mm 45x1.8 shs battens on gate sub frame approx…" at bounding box center [585, 582] width 352 height 59
click at [628, 562] on div "Tapering Driveway 255mm over 5800mm 45x1.8 shs battens on gate sub frame approx…" at bounding box center [610, 582] width 402 height 59
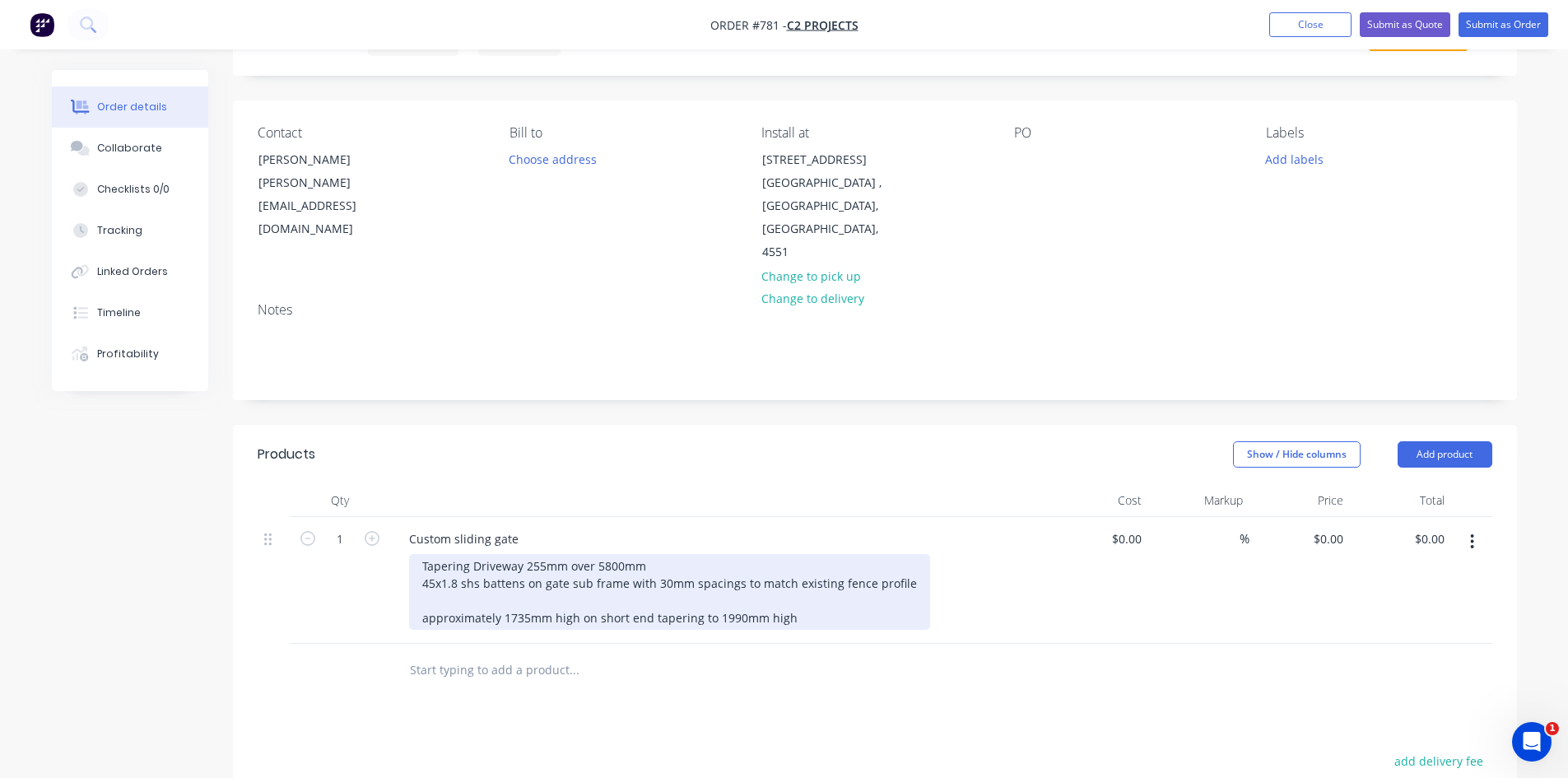
click at [807, 598] on div "Tapering Driveway 255mm over 5800mm 45x1.8 shs battens on gate sub frame with 3…" at bounding box center [670, 591] width 521 height 75
click at [420, 560] on div "Tapering Driveway 255mm over 5800mm 45x1.8 shs battens on gate sub frame with 3…" at bounding box center [670, 600] width 521 height 93
click at [423, 600] on div "Tapering Driveway 255mm over 5800mm - 45x1.8 shs battens on gate sub frame with…" at bounding box center [674, 600] width 529 height 93
click at [441, 559] on div "Tapering Driveway 255mm over 5800mm - 45x1.8 shs battens on gate sub frame with…" at bounding box center [674, 591] width 529 height 75
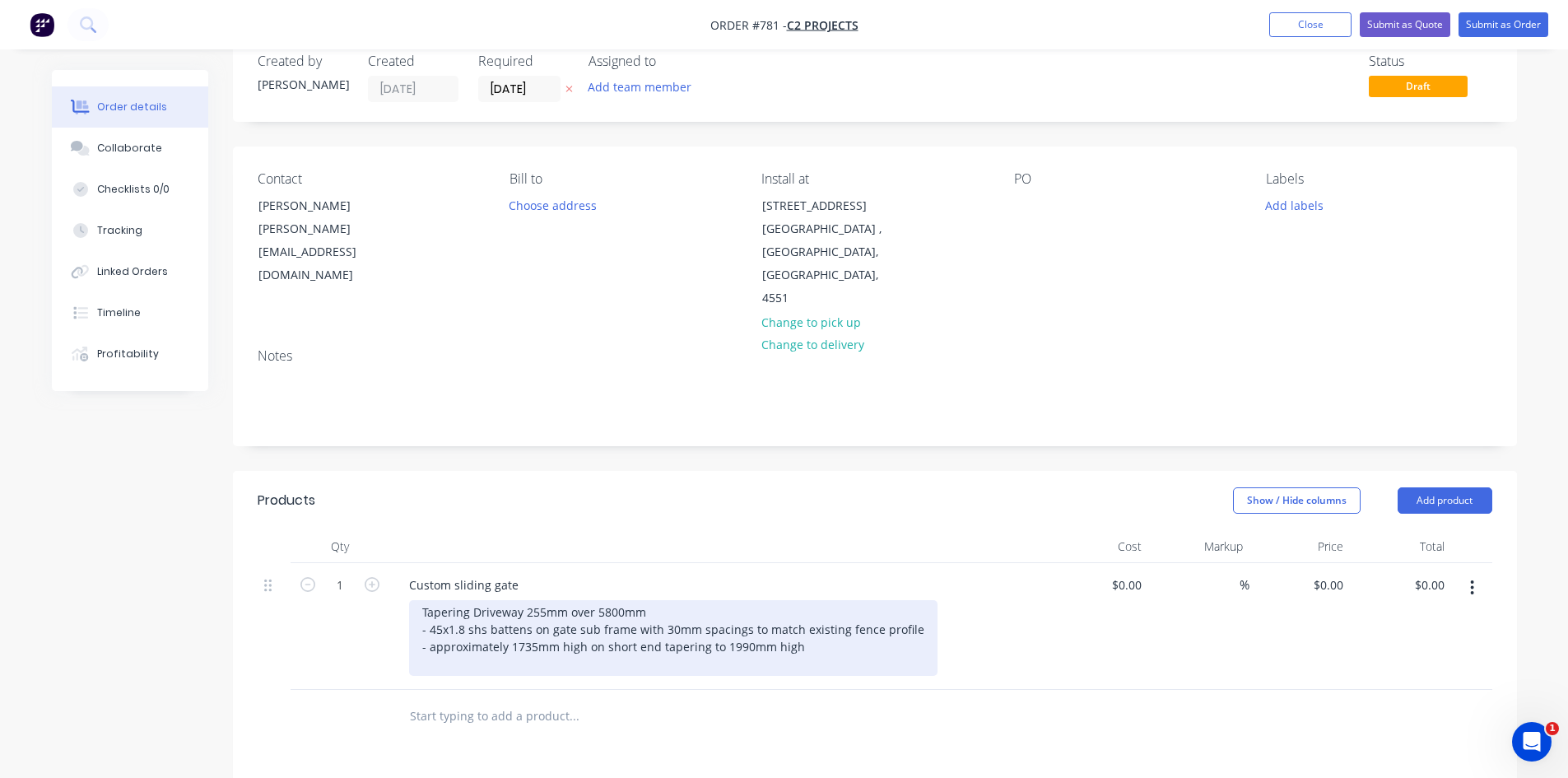
scroll to position [0, 0]
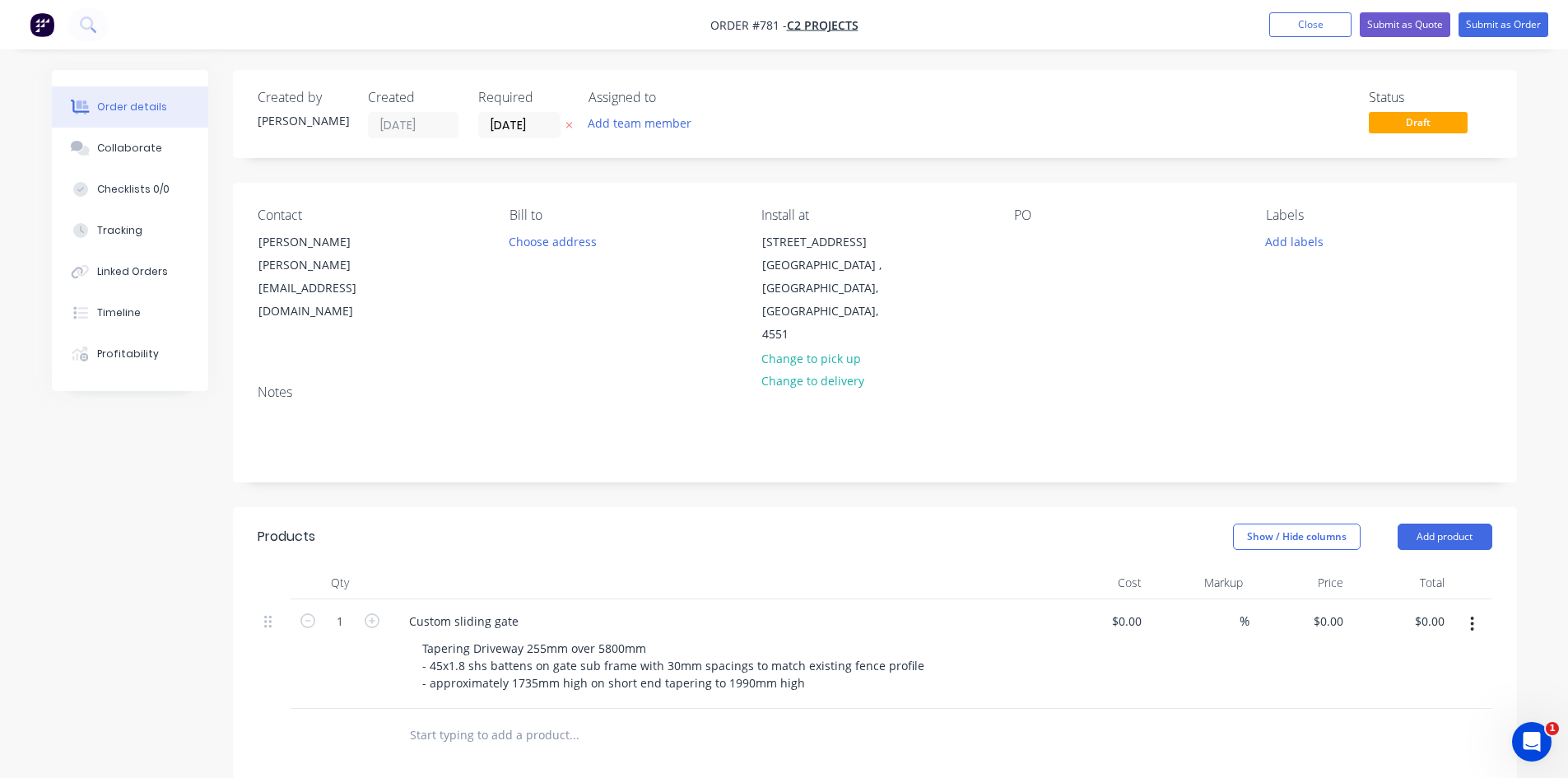
drag, startPoint x: 479, startPoint y: 718, endPoint x: 854, endPoint y: 594, distance: 395.0
click at [854, 609] on div "Custom sliding gate" at bounding box center [719, 621] width 646 height 24
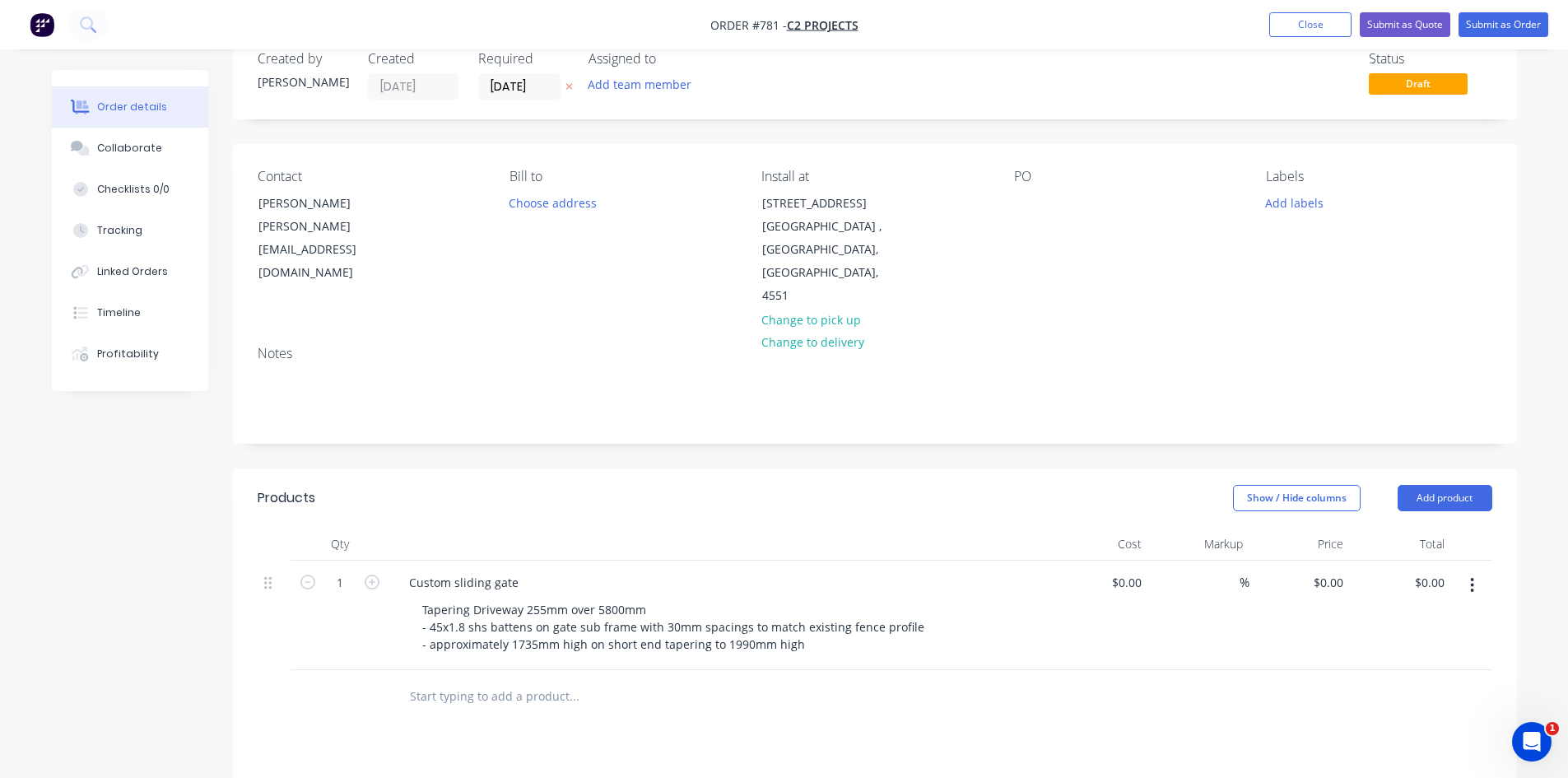
scroll to position [82, 0]
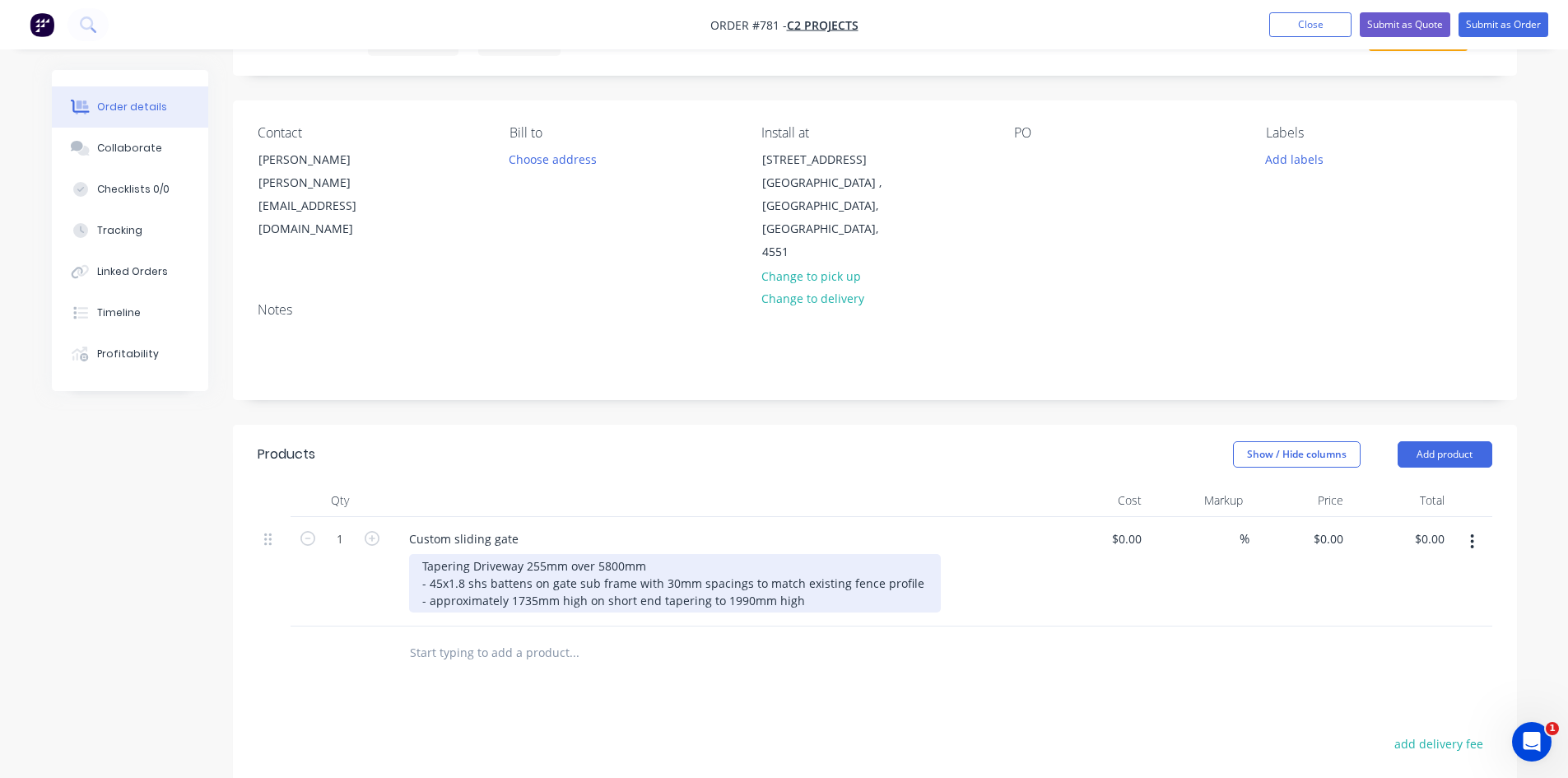
click at [811, 584] on div "Tapering Driveway 255mm over 5800mm - 45x1.8 shs battens on gate sub frame with…" at bounding box center [675, 582] width 532 height 59
click at [799, 575] on div "Tapering Driveway 255mm over 5800mm - 45x1.8 shs battens on gate sub frame with…" at bounding box center [675, 591] width 532 height 75
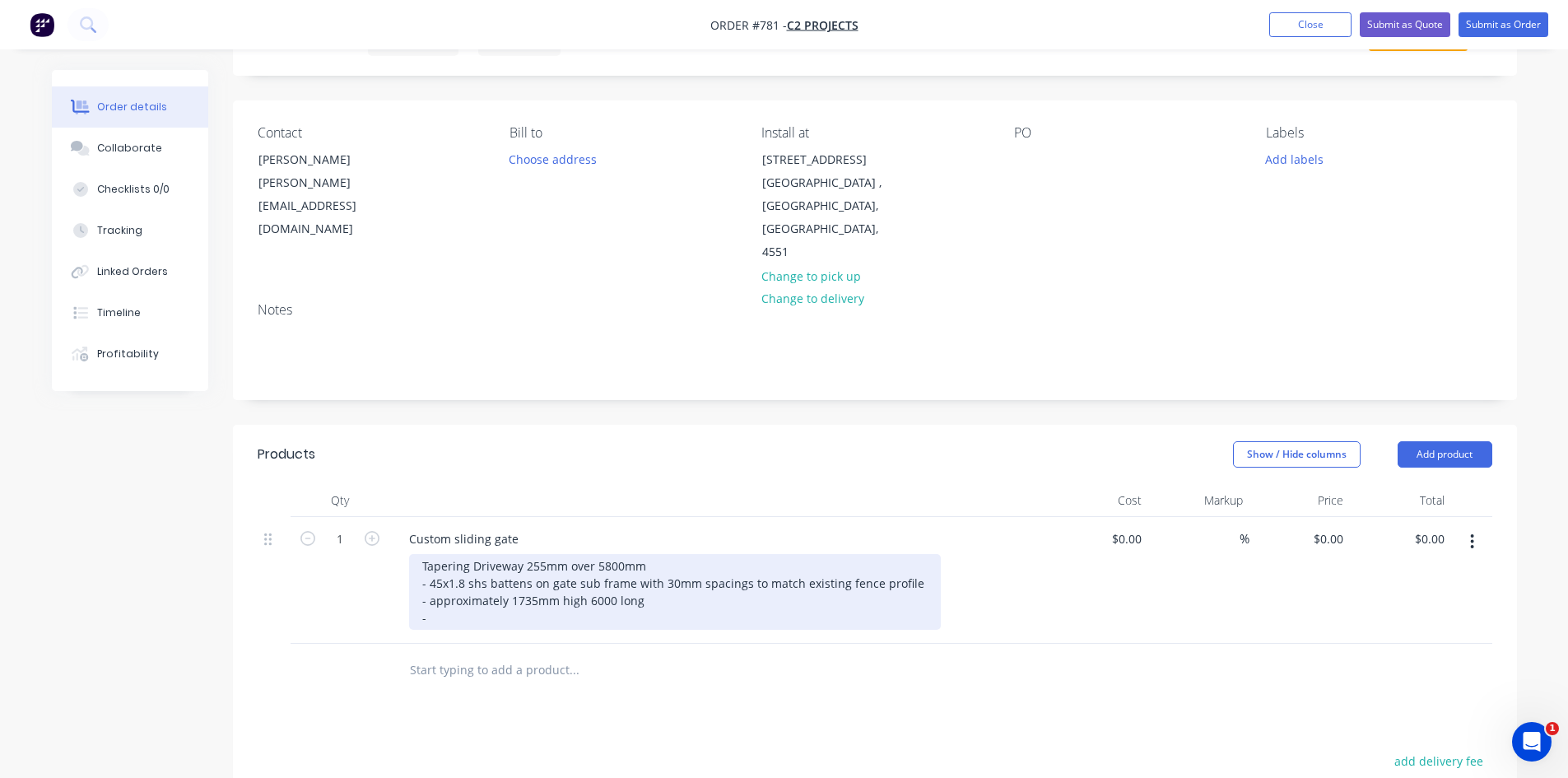
click at [439, 597] on div "Tapering Driveway 255mm over 5800mm - 45x1.8 shs battens on gate sub frame with…" at bounding box center [675, 591] width 532 height 75
click at [664, 553] on div "Tapering Driveway 255mm over 5800mm - 45x1.8 shs battens on gate sub frame with…" at bounding box center [675, 591] width 532 height 75
click at [546, 597] on div "Tapering Driveway 255mm over 5800mm gate to be raked to match the driveway fall…" at bounding box center [675, 591] width 532 height 75
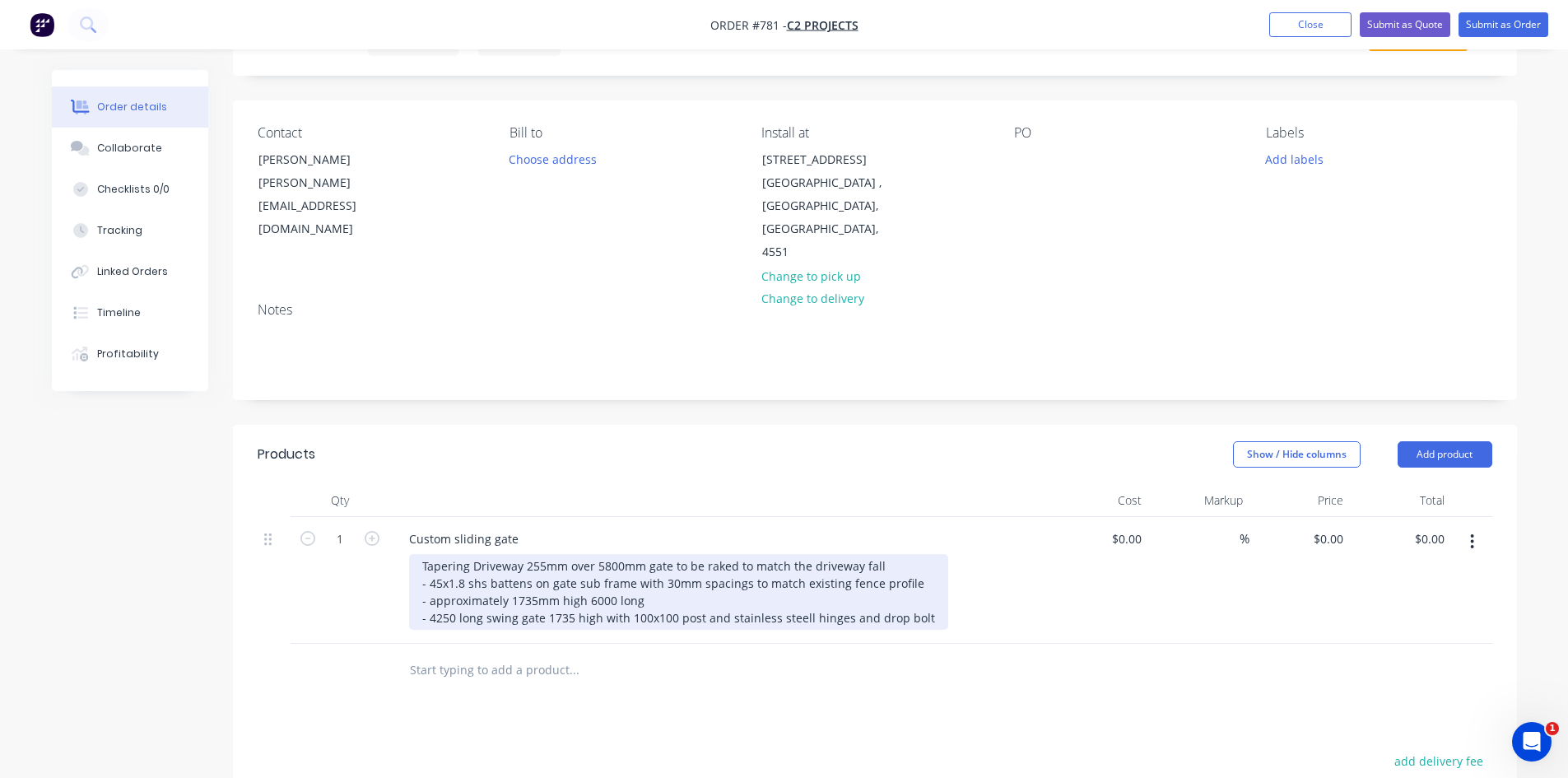
click at [803, 592] on div "Tapering Driveway 255mm over 5800mm gate to be raked to match the driveway fall…" at bounding box center [679, 591] width 540 height 75
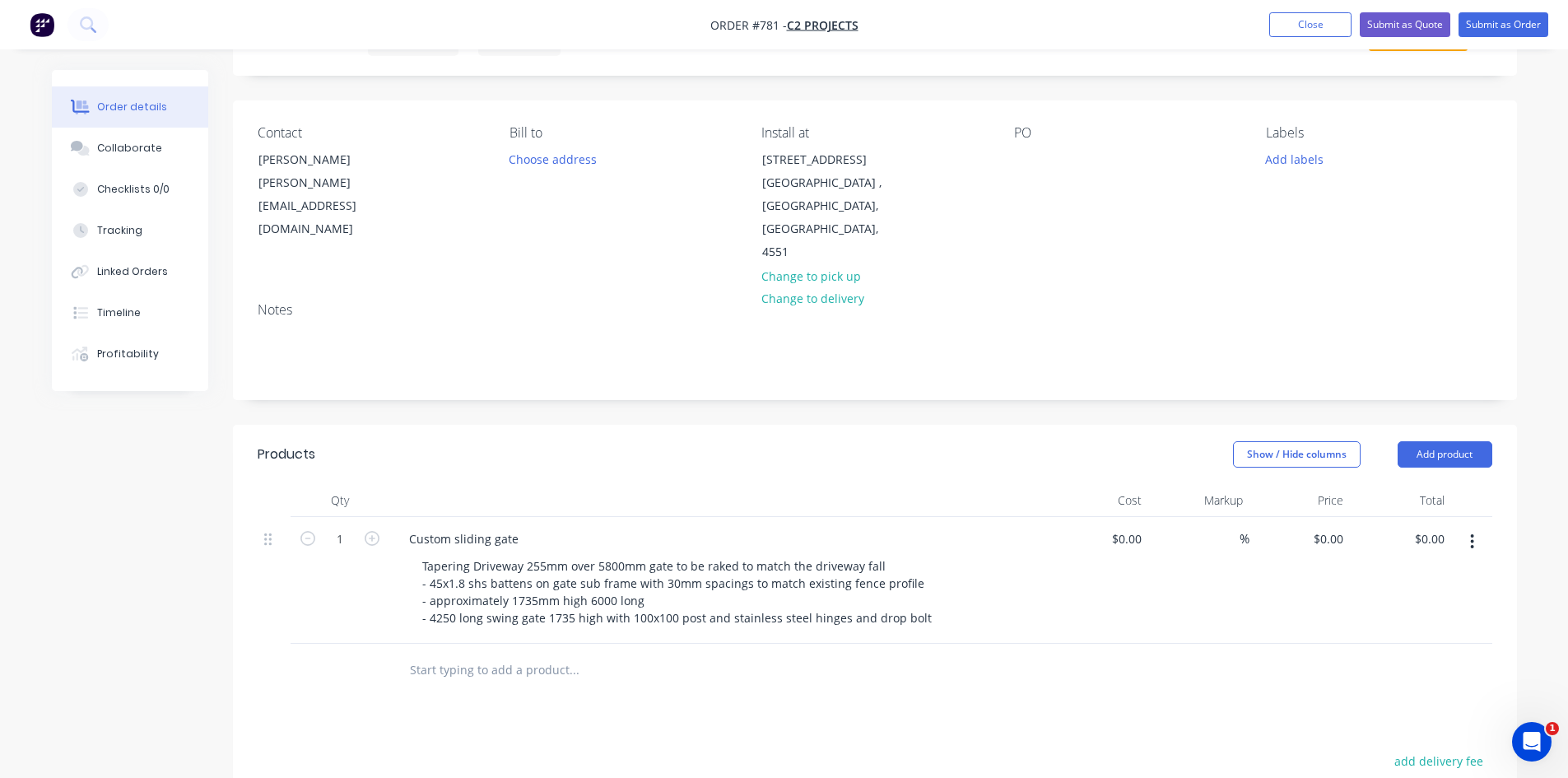
click at [966, 584] on div "Tapering Driveway 255mm over 5800mm gate to be raked to match the driveway fall…" at bounding box center [725, 591] width 632 height 75
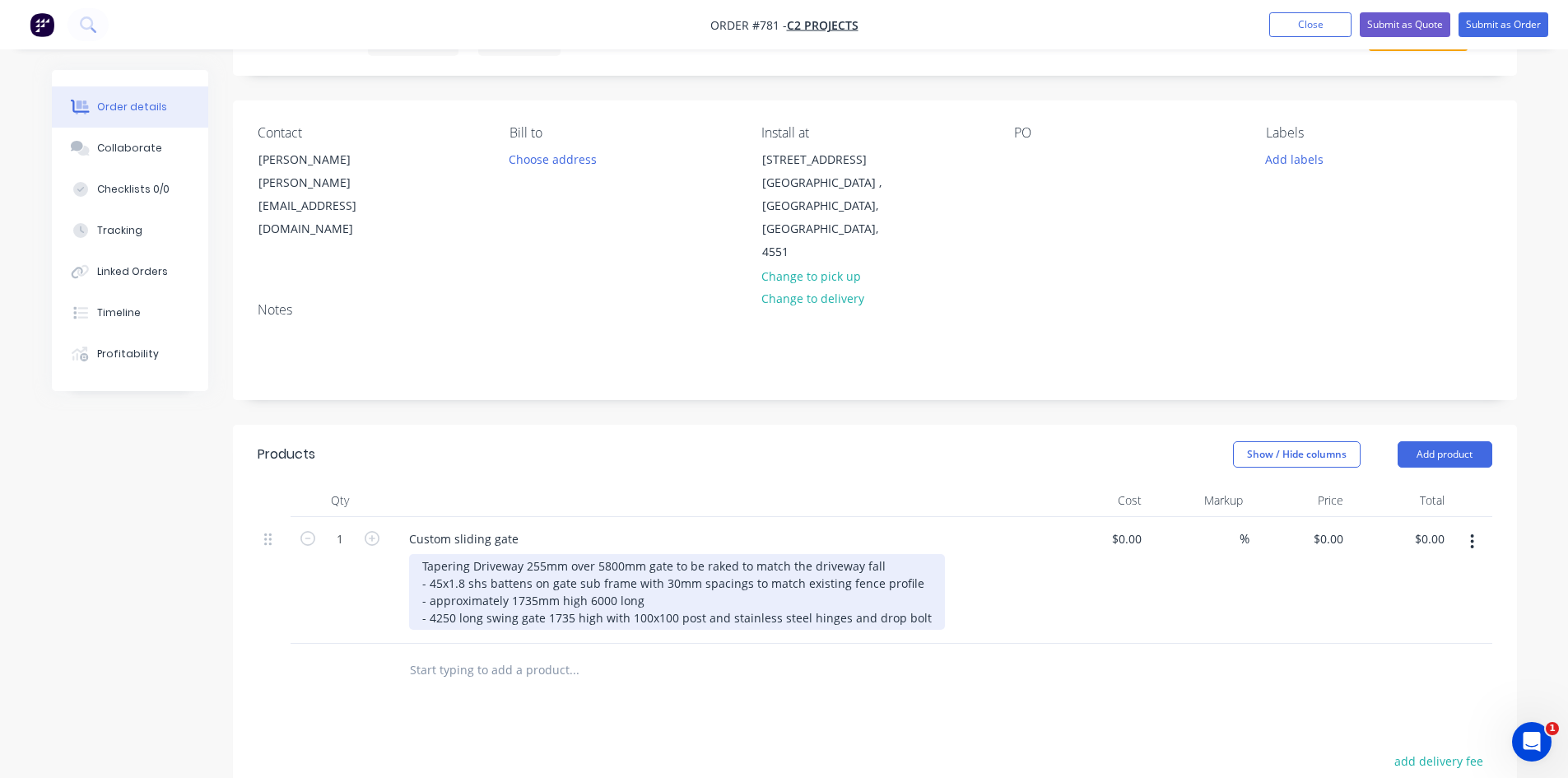
click at [455, 596] on div "Tapering Driveway 255mm over 5800mm gate to be raked to match the driveway fall…" at bounding box center [677, 591] width 536 height 75
click at [939, 592] on div "Tapering Driveway 255mm over 5800mm gate to be raked to match the driveway fall…" at bounding box center [688, 591] width 557 height 75
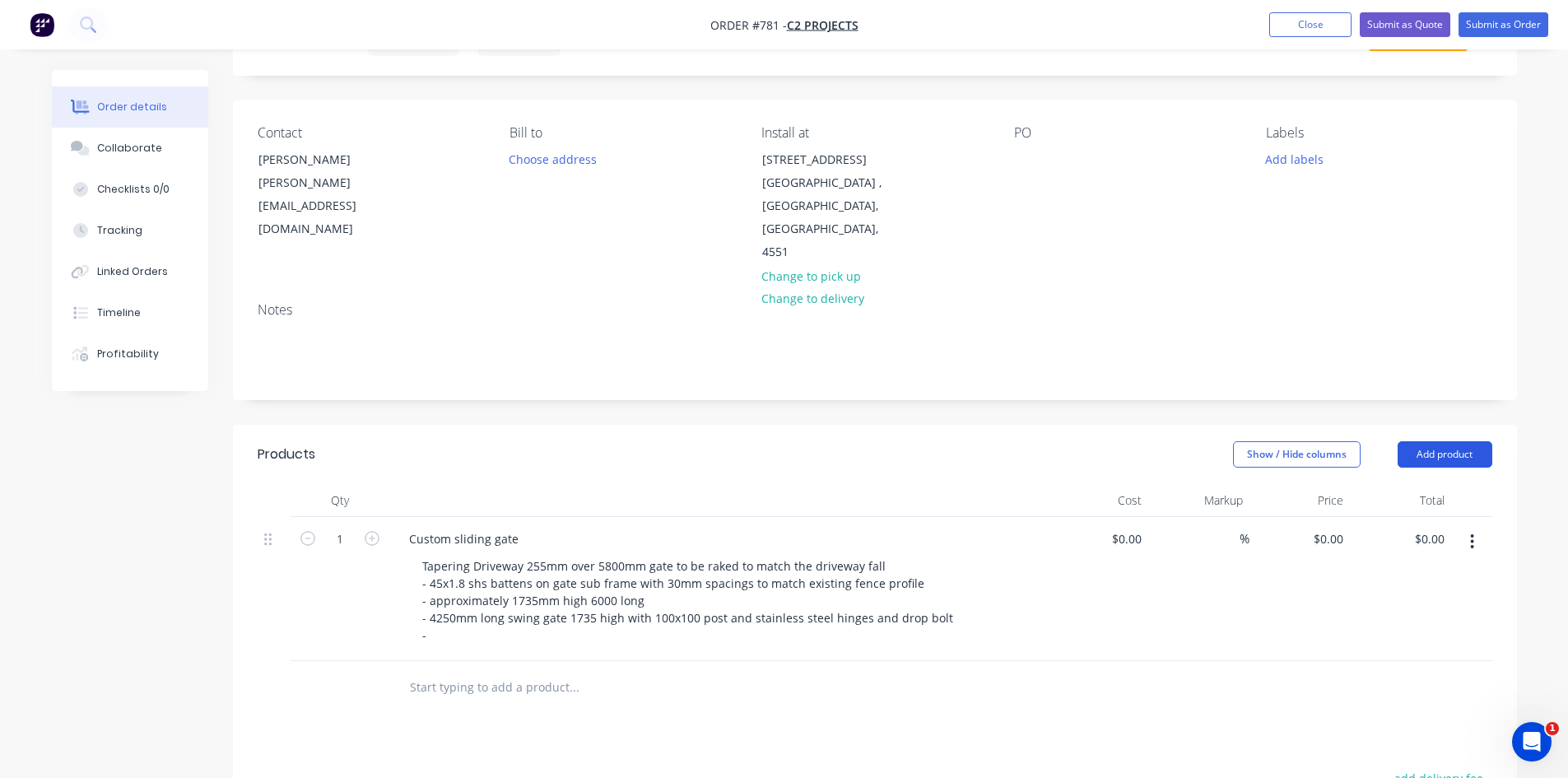
click at [1449, 441] on button "Add product" at bounding box center [1445, 454] width 94 height 27
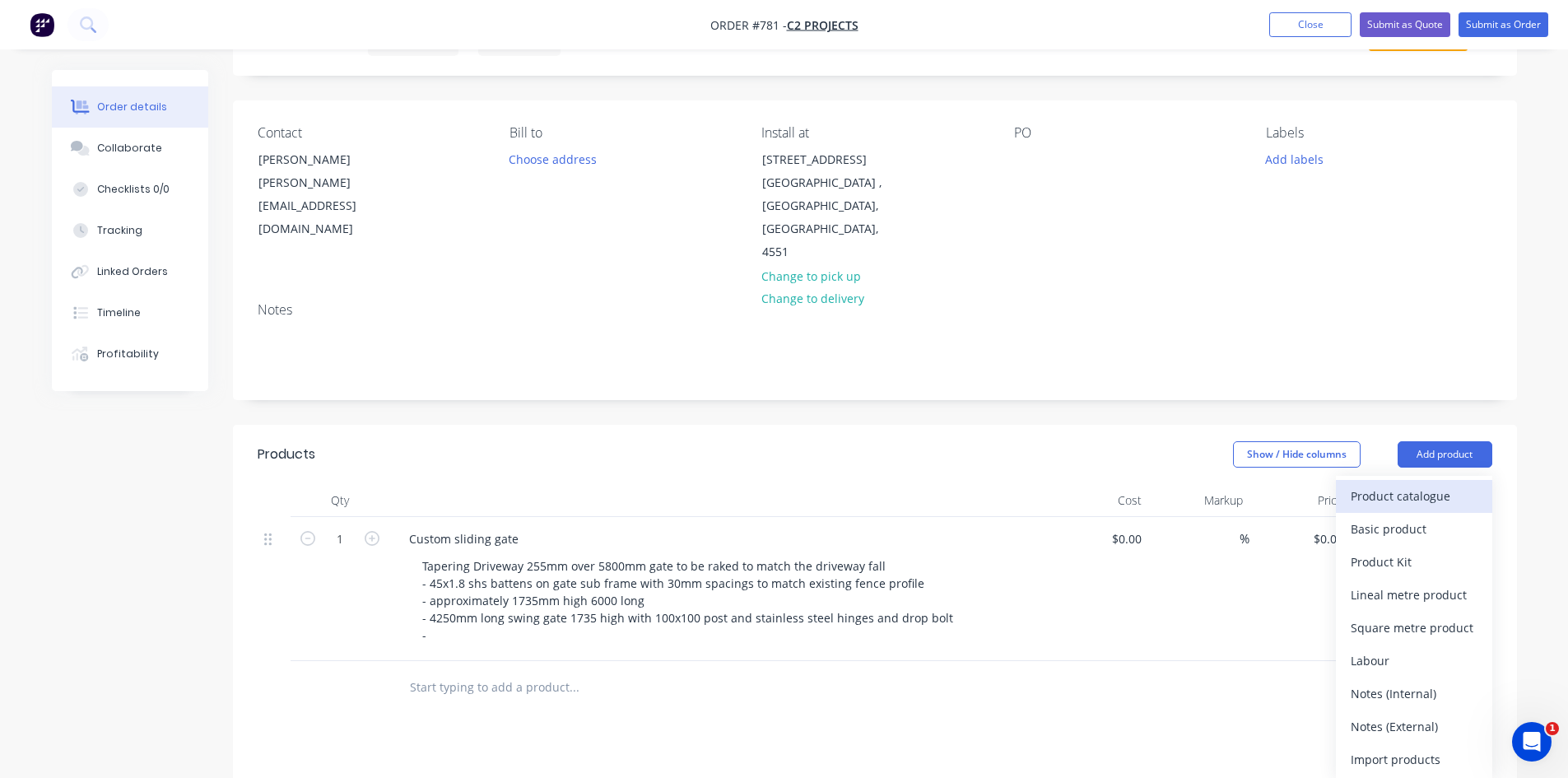
click at [1406, 484] on div "Product catalogue" at bounding box center [1414, 495] width 127 height 24
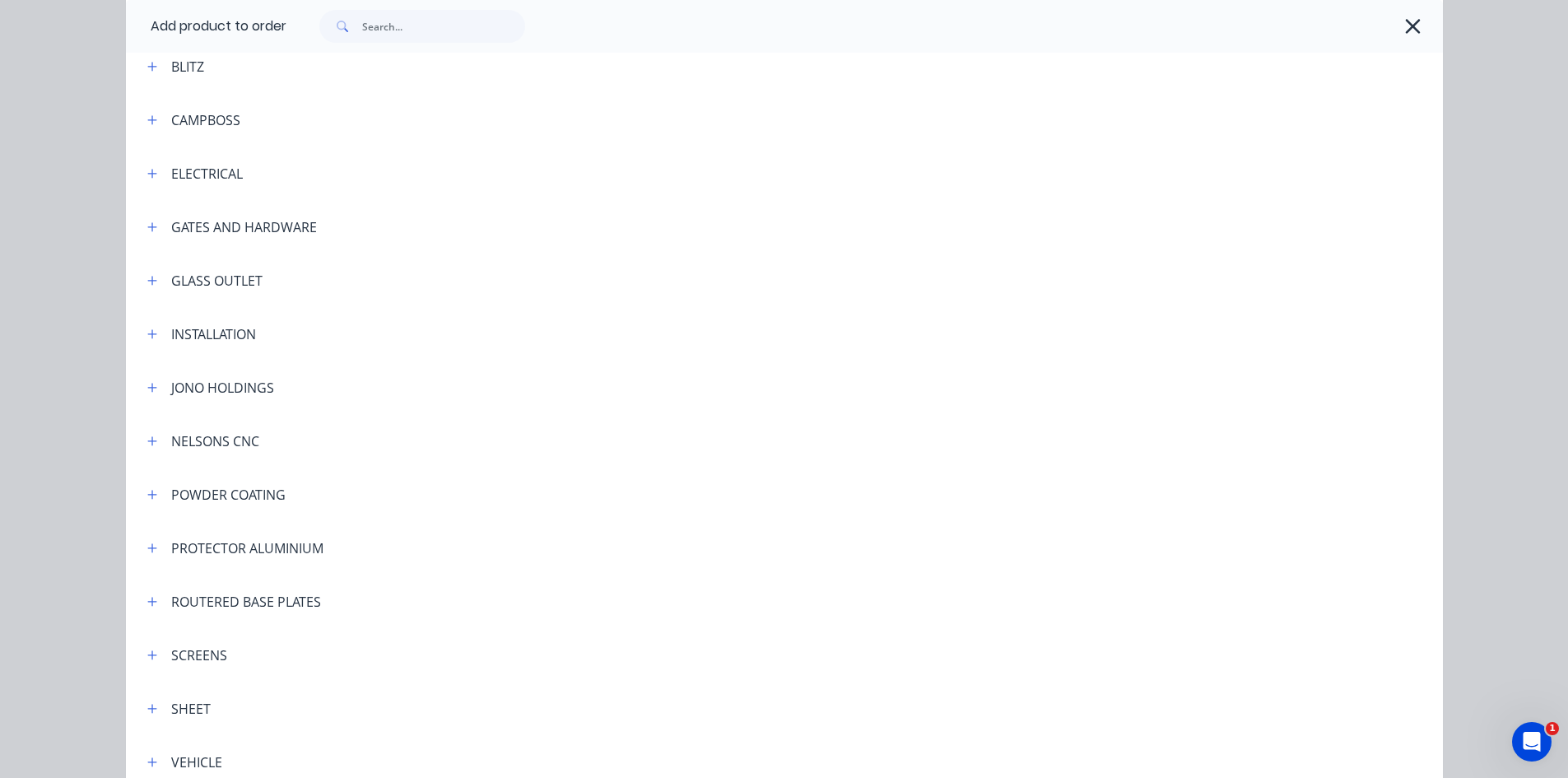
scroll to position [138, 0]
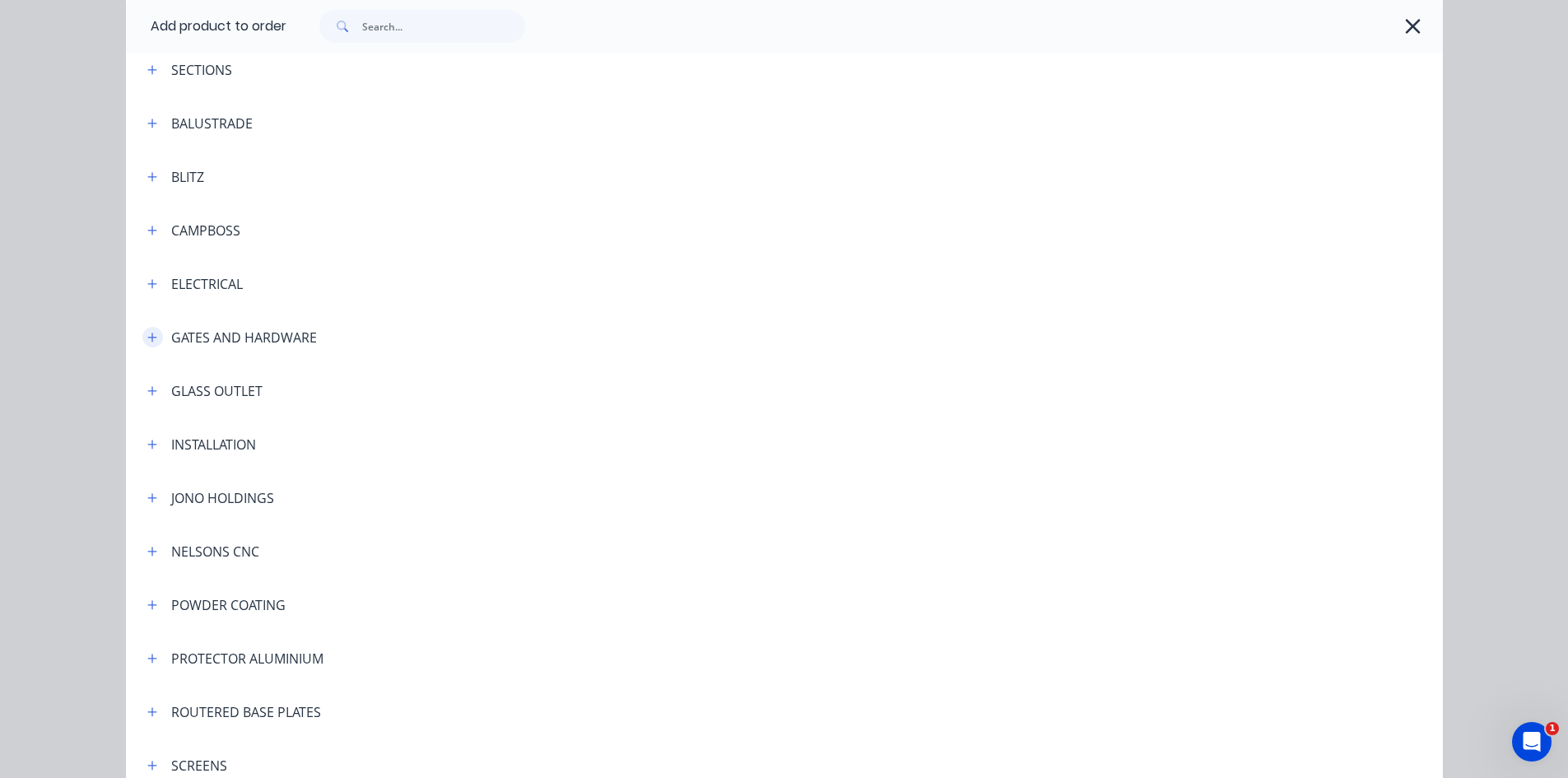
click at [148, 331] on icon "button" at bounding box center [152, 337] width 10 height 12
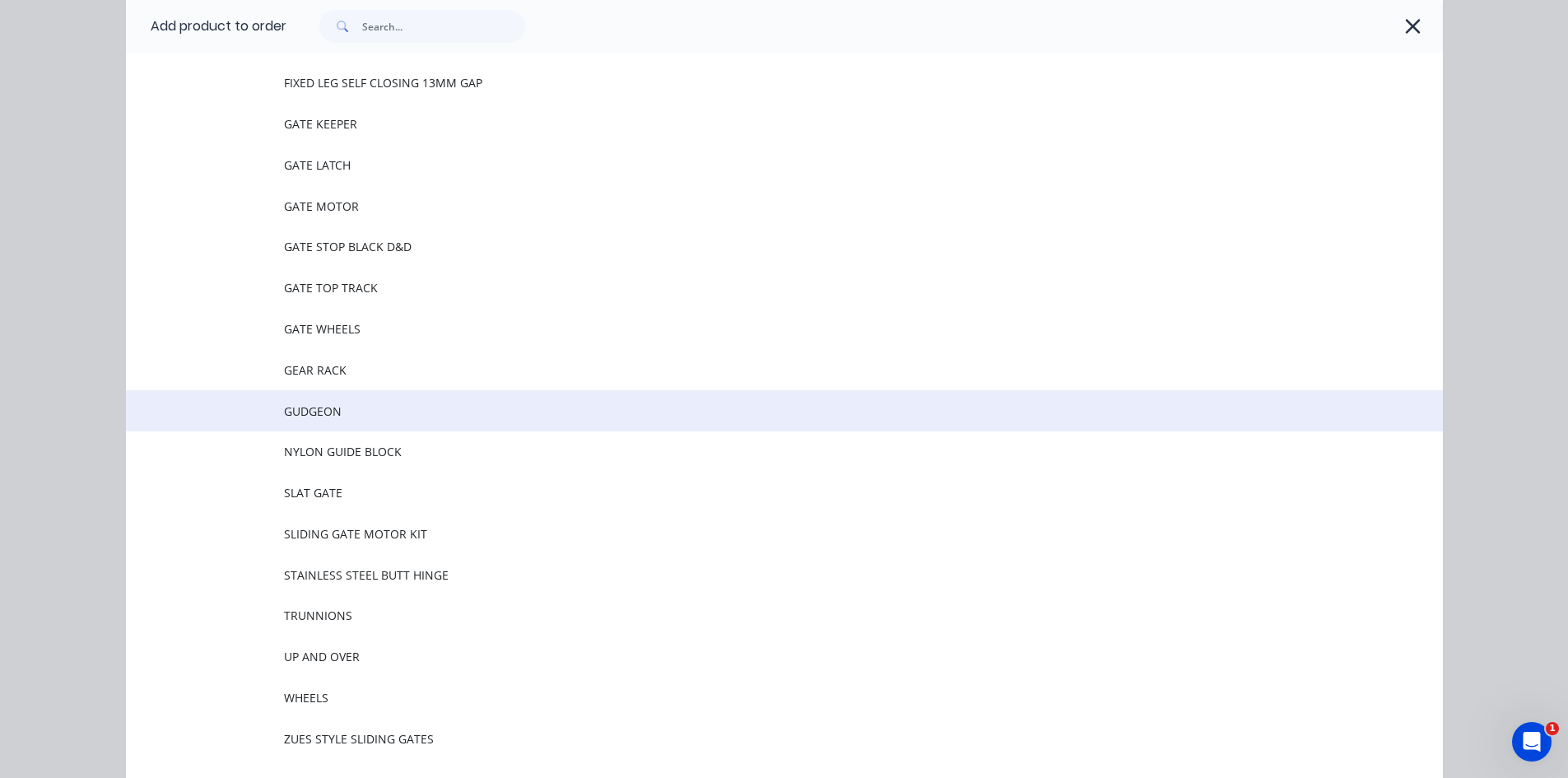
scroll to position [548, 0]
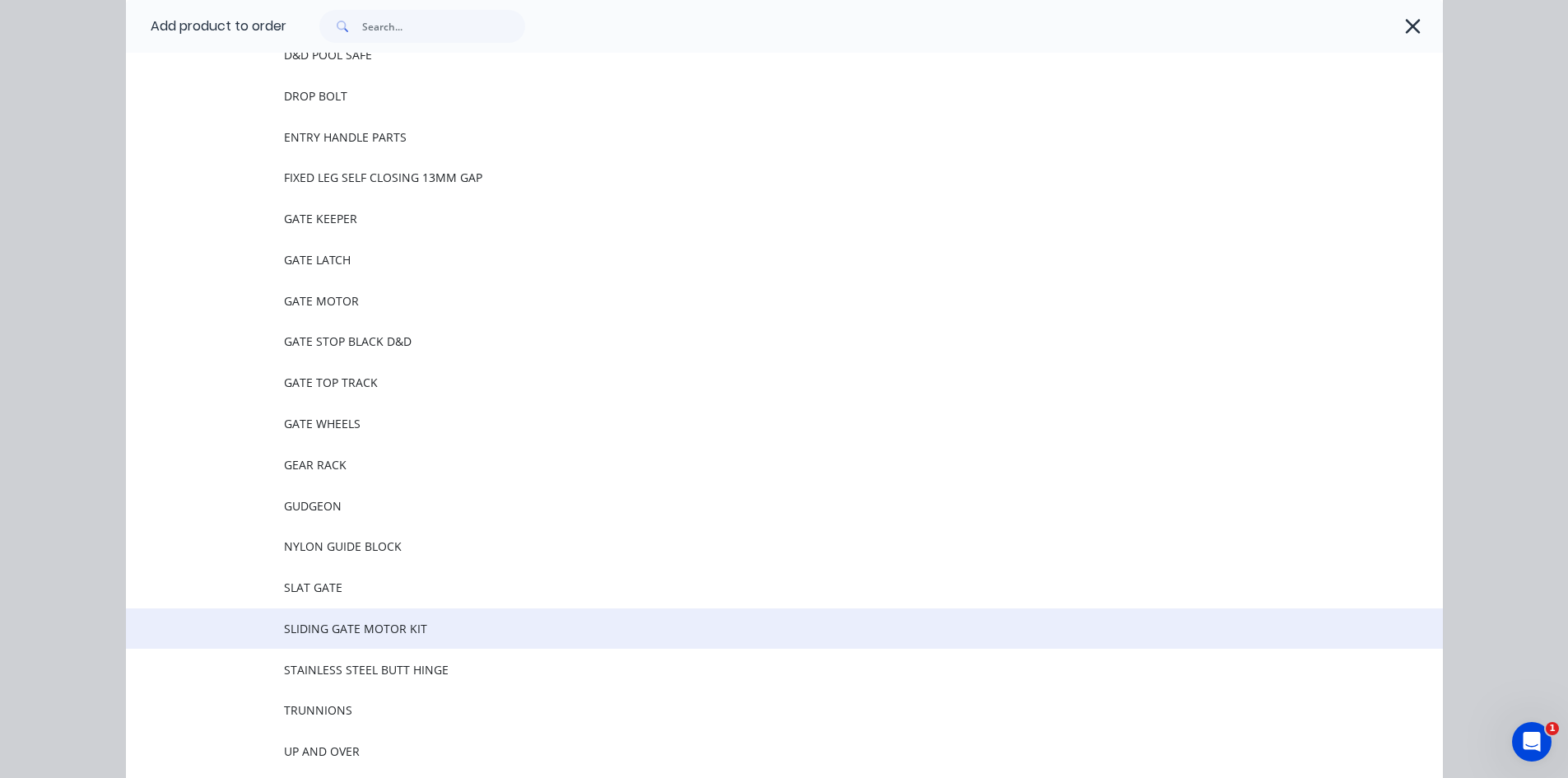
click at [383, 634] on span "SLIDING GATE MOTOR KIT" at bounding box center [748, 628] width 927 height 17
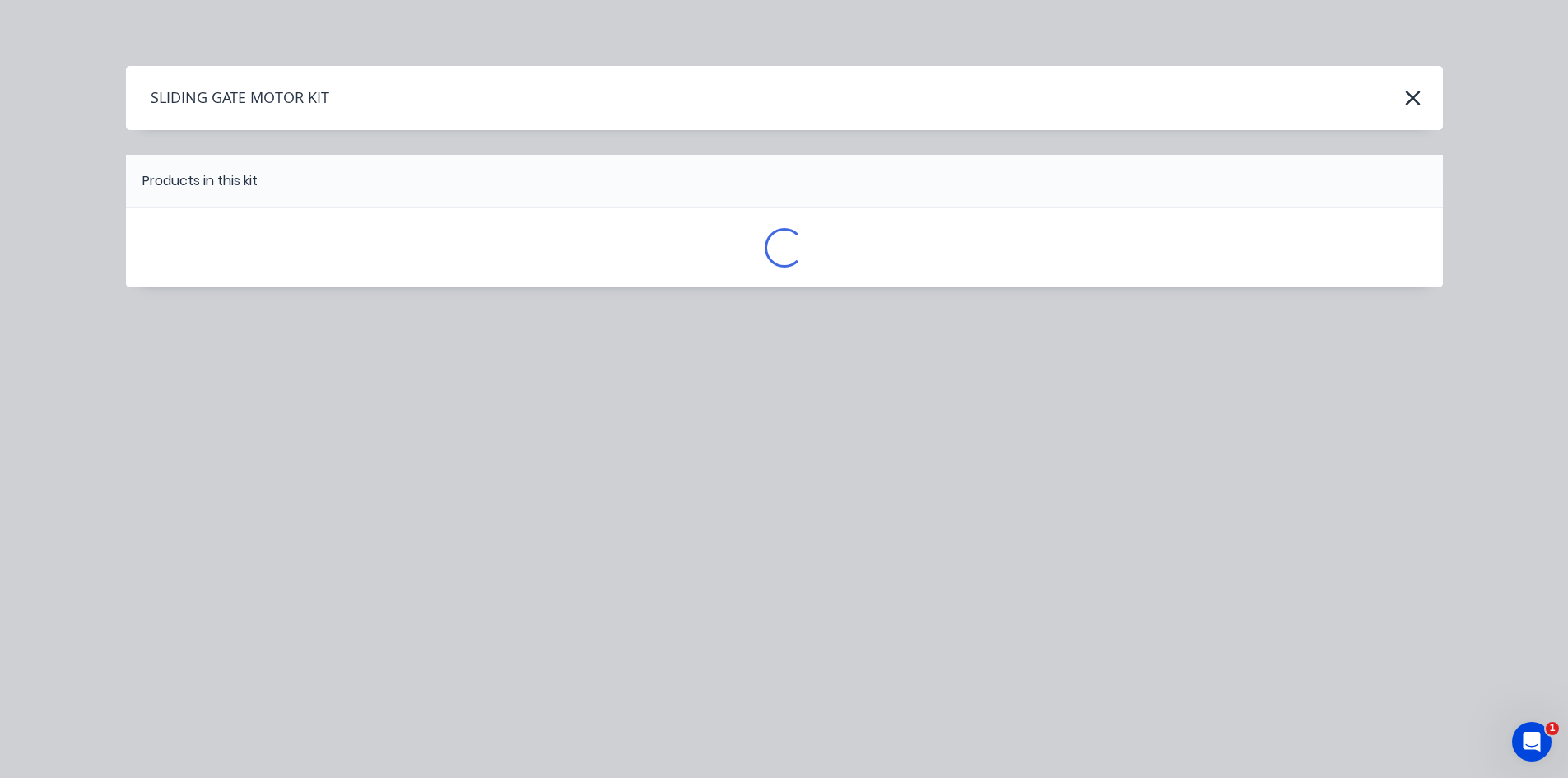
scroll to position [0, 0]
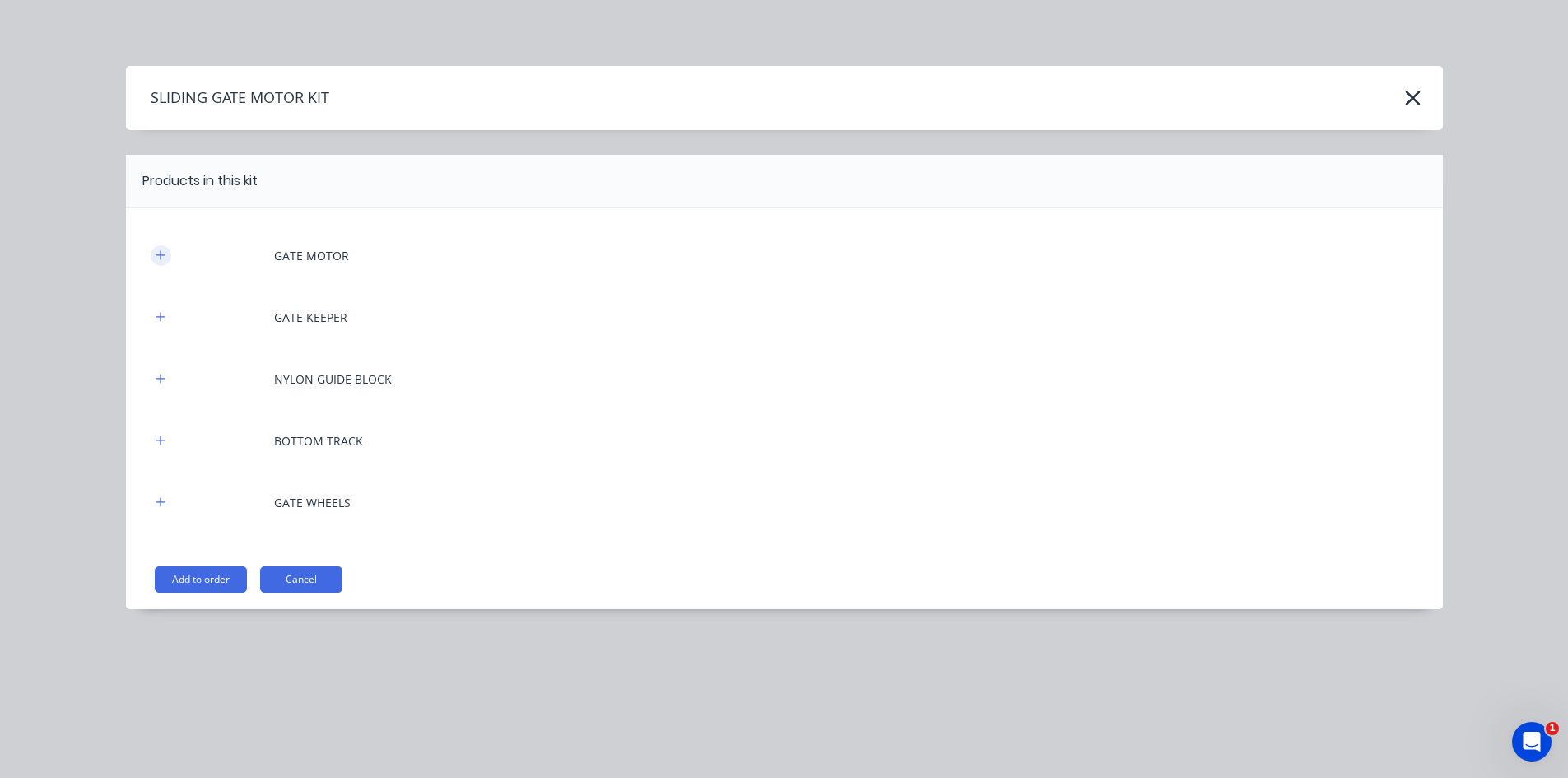
click at [166, 257] on icon "button" at bounding box center [161, 255] width 10 height 12
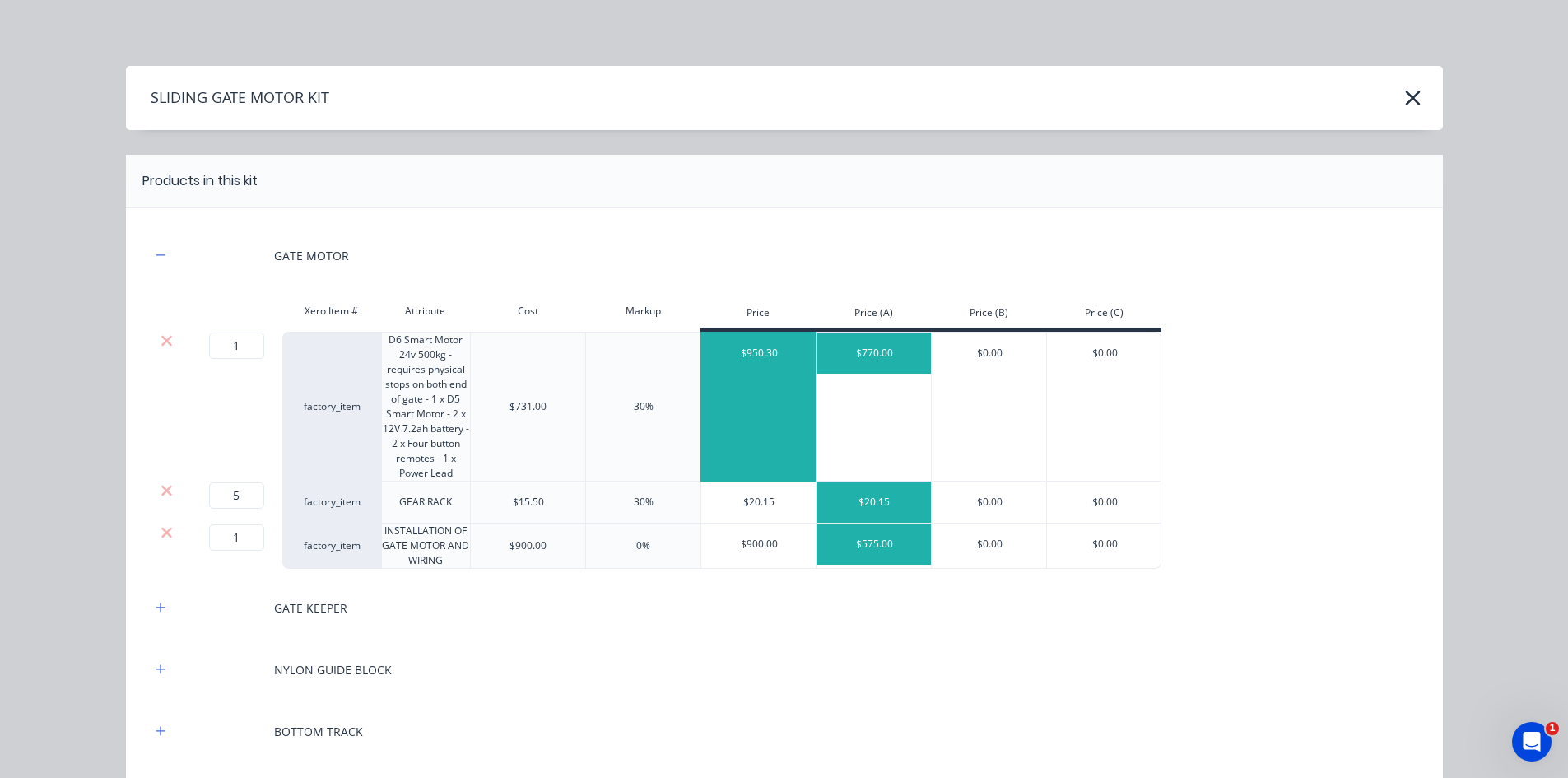
click at [754, 376] on div "$950.30" at bounding box center [757, 406] width 115 height 150
click at [719, 406] on div "$950.30" at bounding box center [757, 406] width 115 height 150
click at [744, 353] on div "$950.30" at bounding box center [758, 353] width 115 height 41
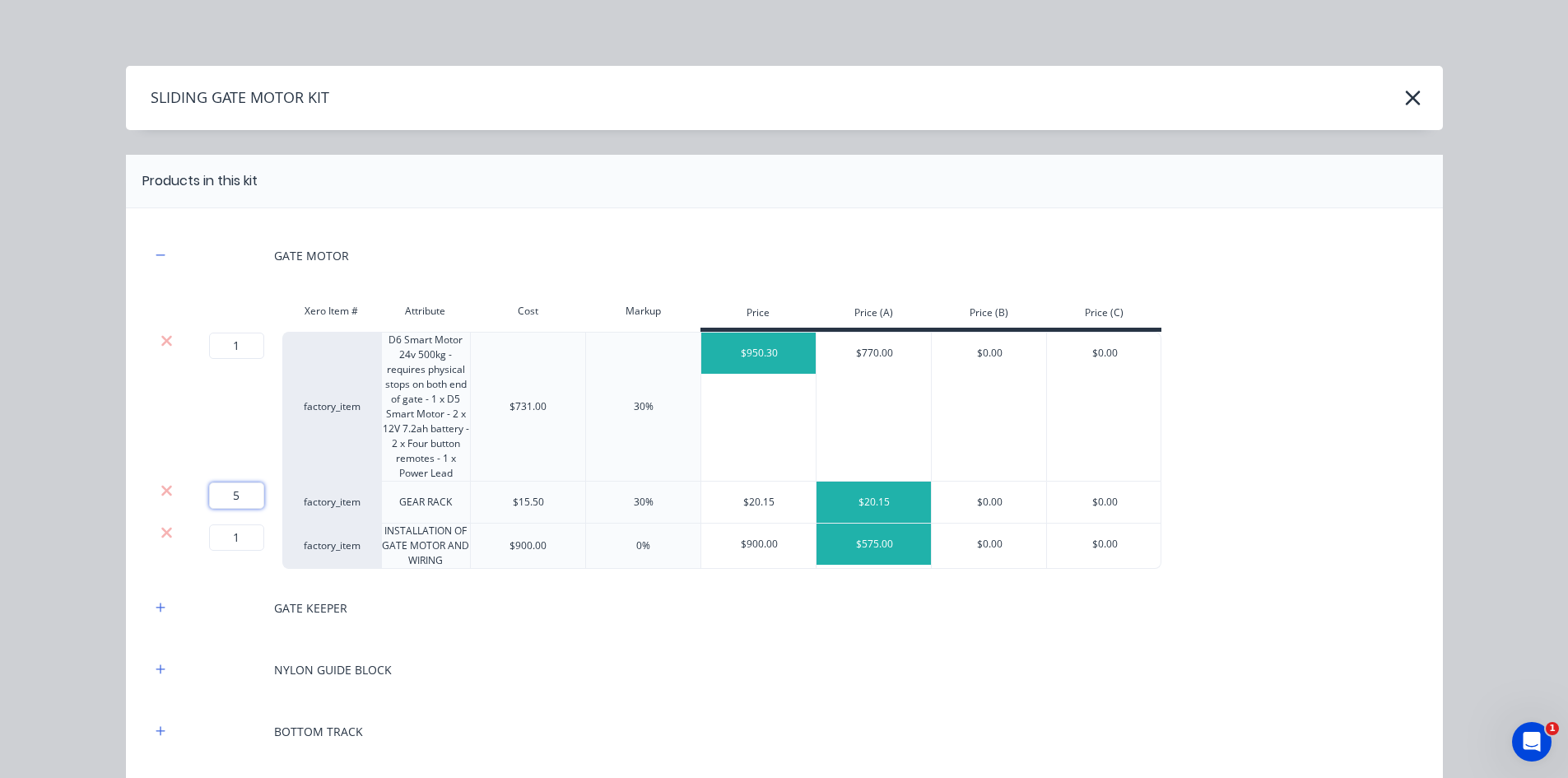
click at [244, 497] on input "5" at bounding box center [236, 495] width 56 height 27
type input "6"
click at [569, 248] on div "GATE MOTOR" at bounding box center [785, 255] width 1268 height 46
click at [748, 548] on div "$900.00" at bounding box center [758, 544] width 115 height 41
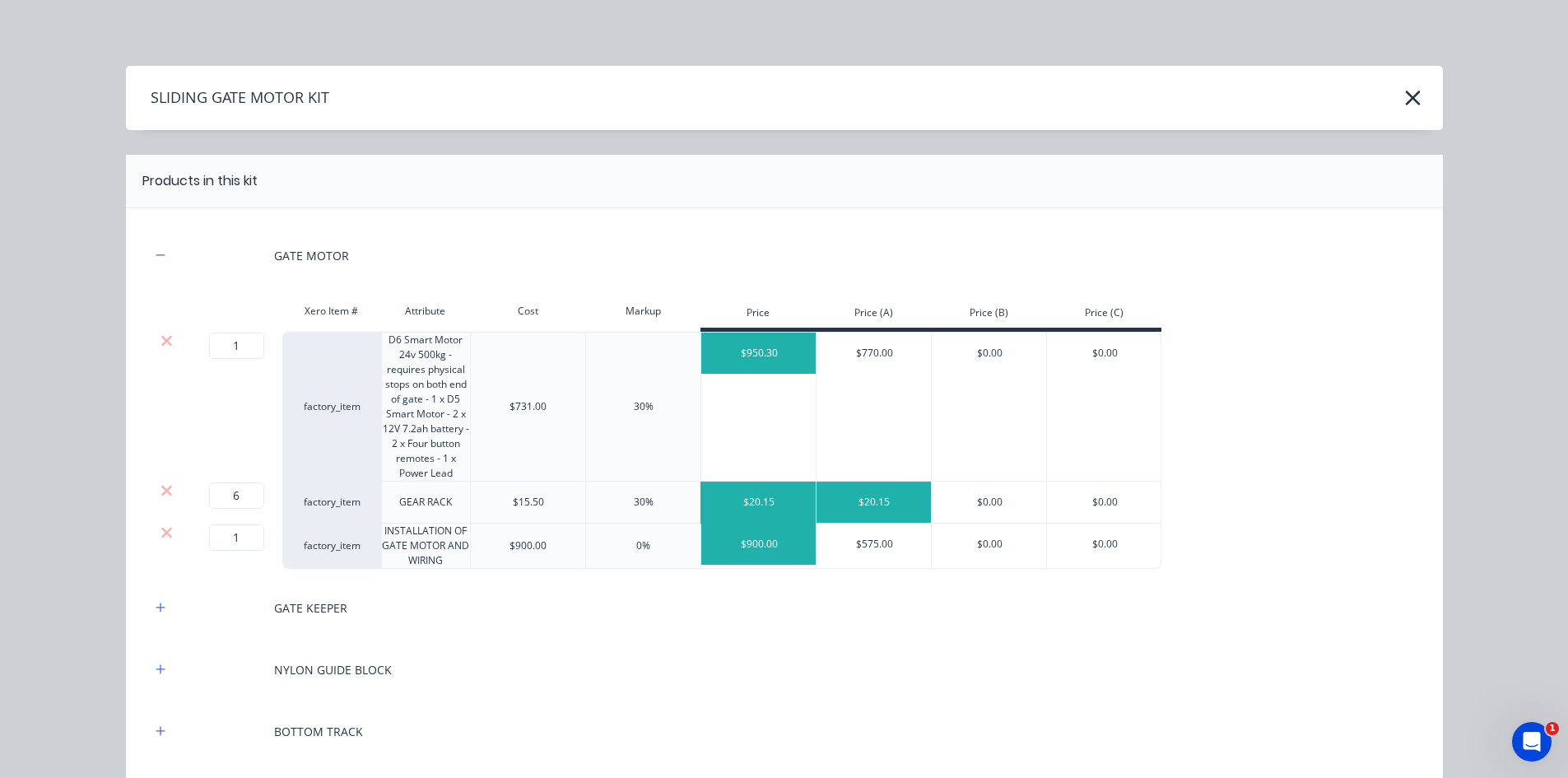
click at [753, 505] on div "$20.15" at bounding box center [758, 502] width 115 height 41
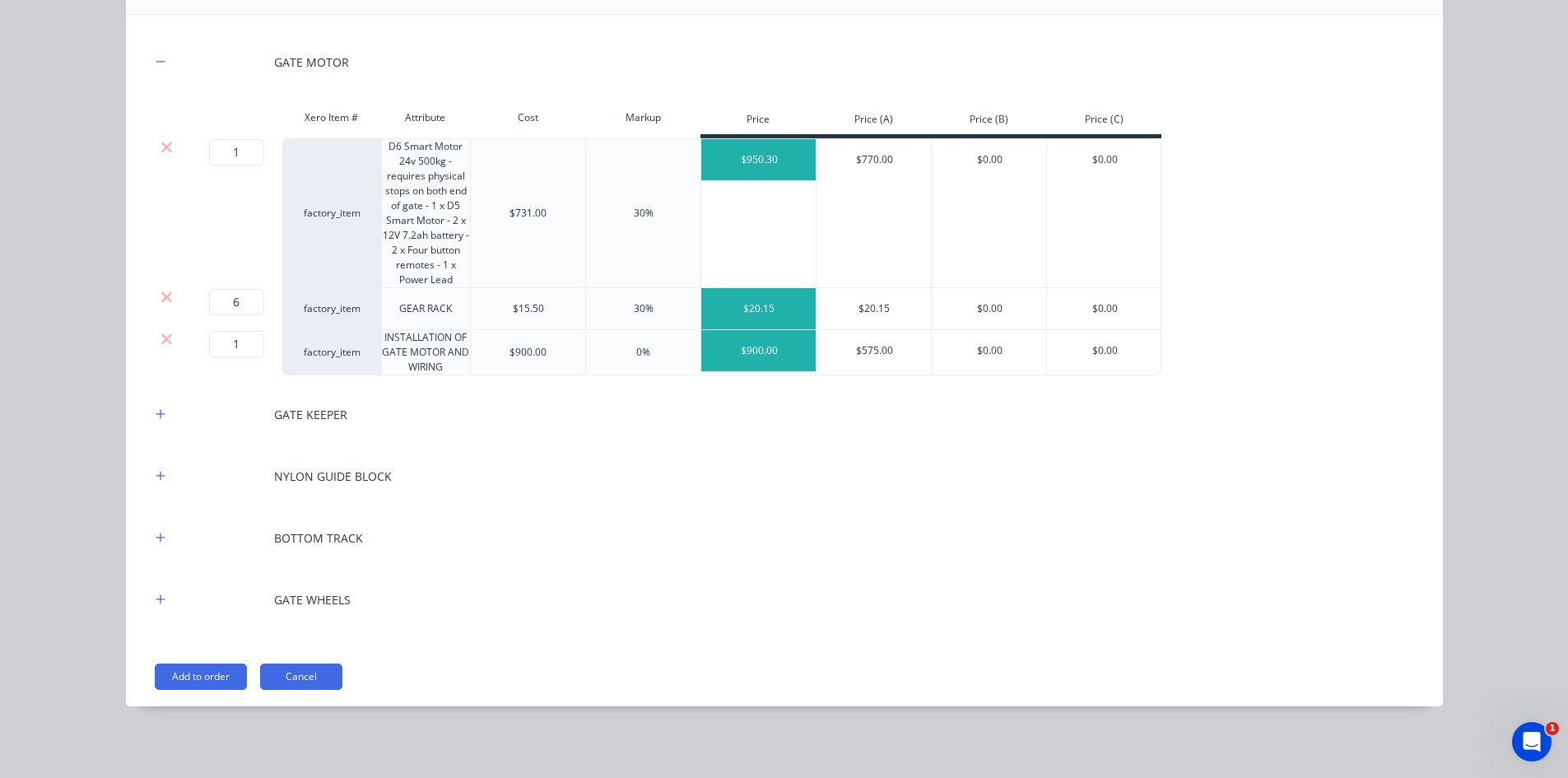
scroll to position [194, 0]
click at [156, 411] on icon "button" at bounding box center [161, 413] width 10 height 12
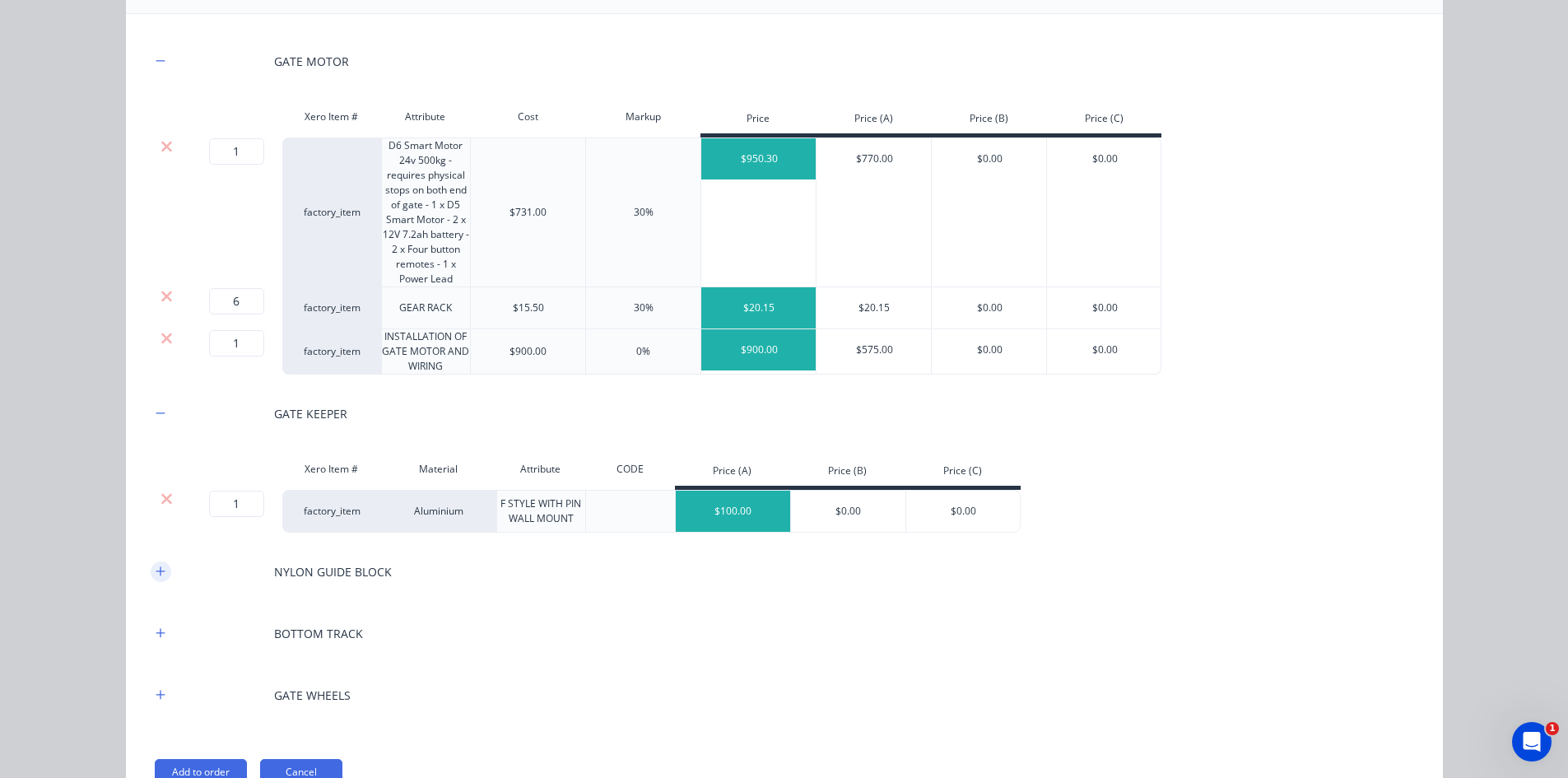
click at [156, 570] on icon "button" at bounding box center [160, 570] width 9 height 9
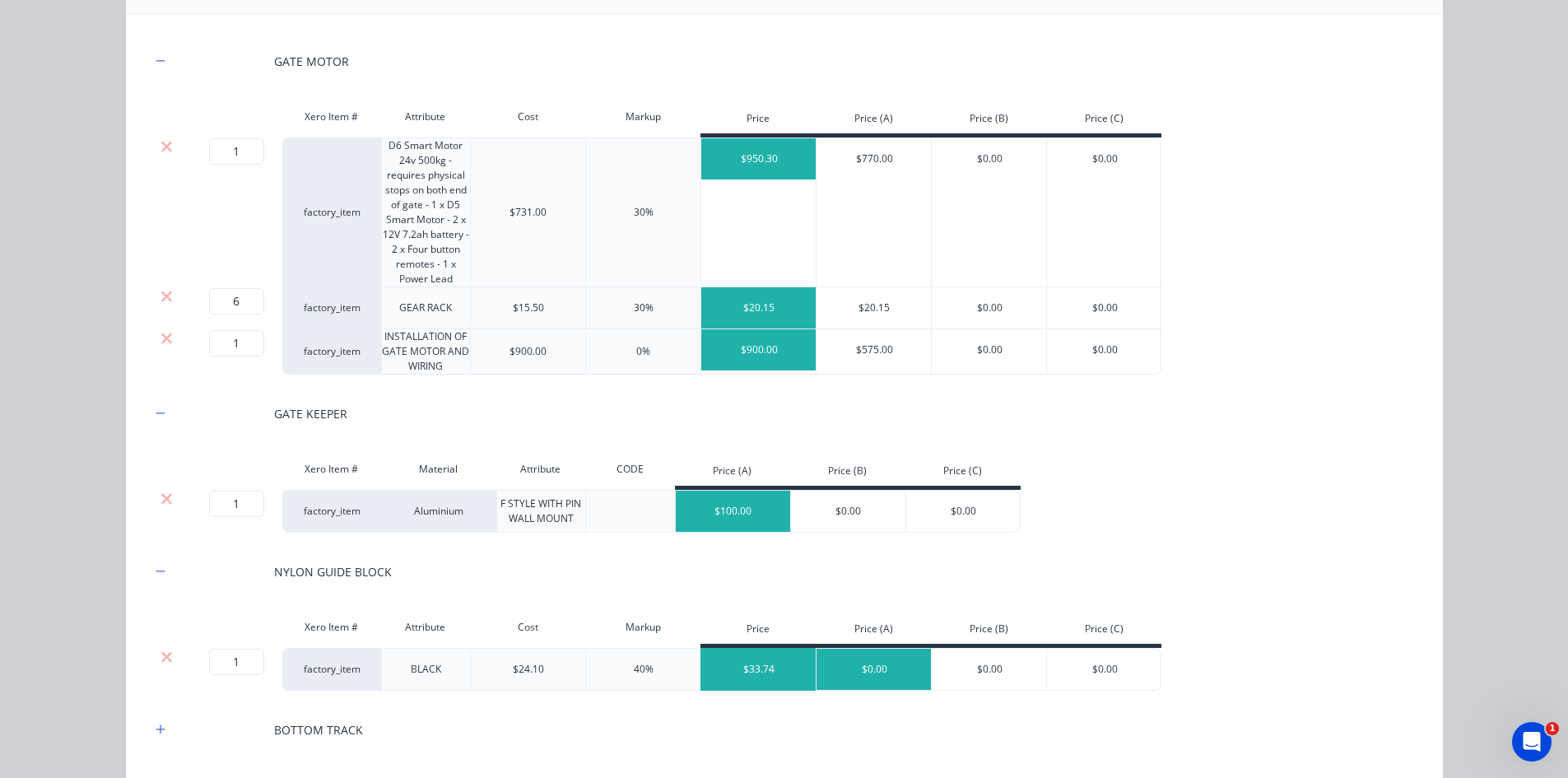
click at [772, 673] on div "$33.74" at bounding box center [758, 669] width 115 height 41
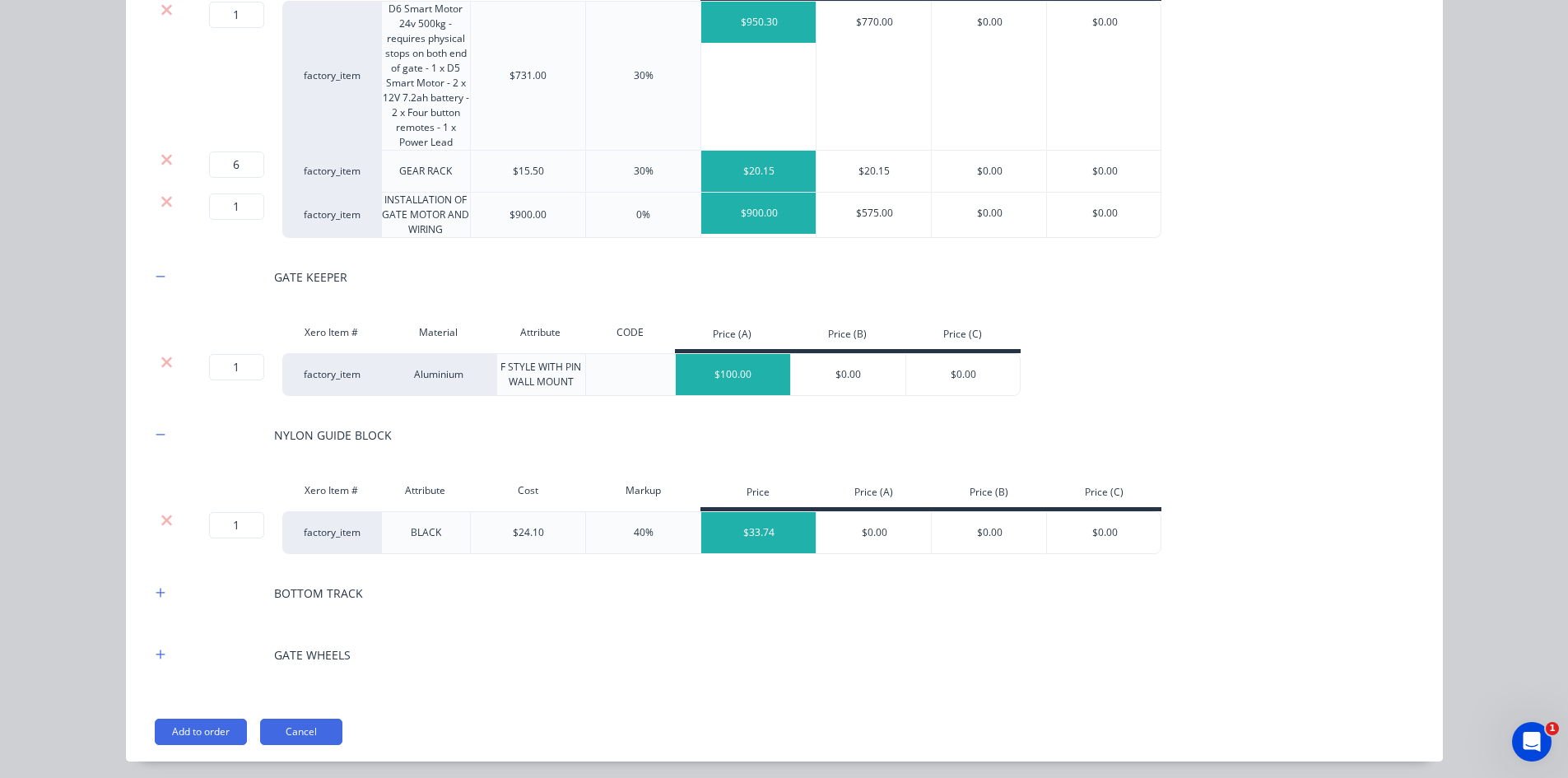
scroll to position [359, 0]
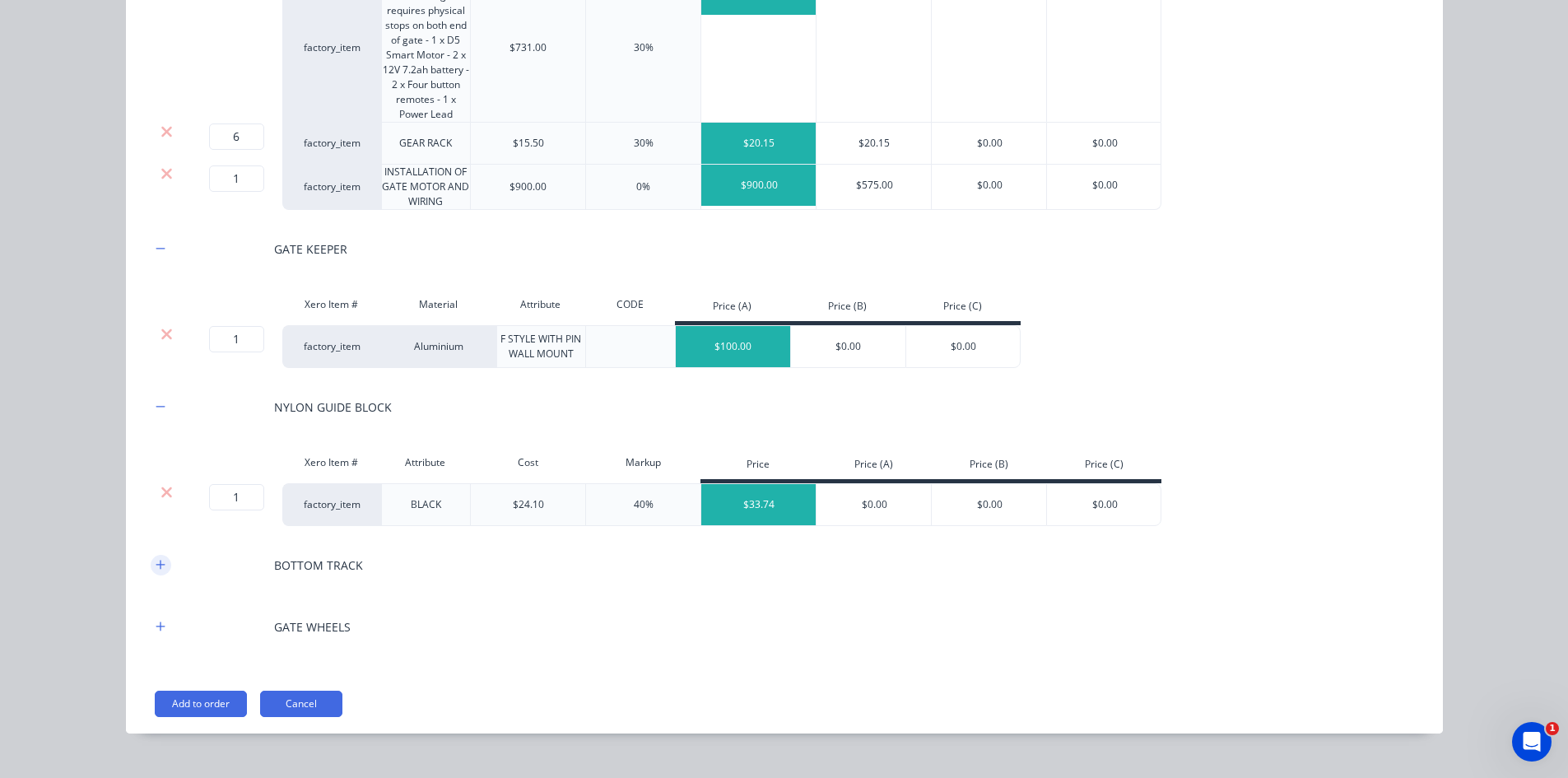
click at [159, 563] on icon "button" at bounding box center [161, 564] width 10 height 12
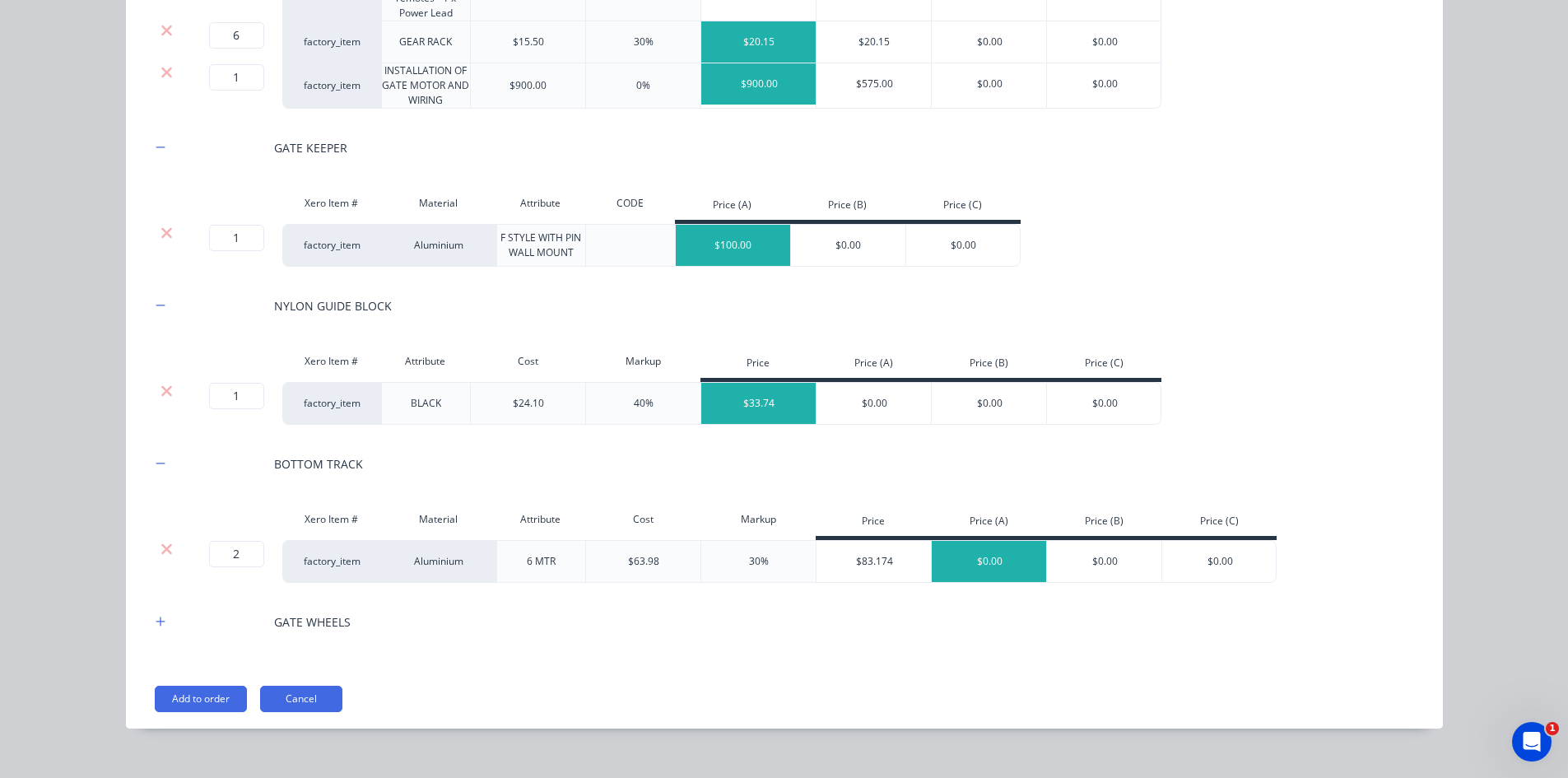
scroll to position [483, 0]
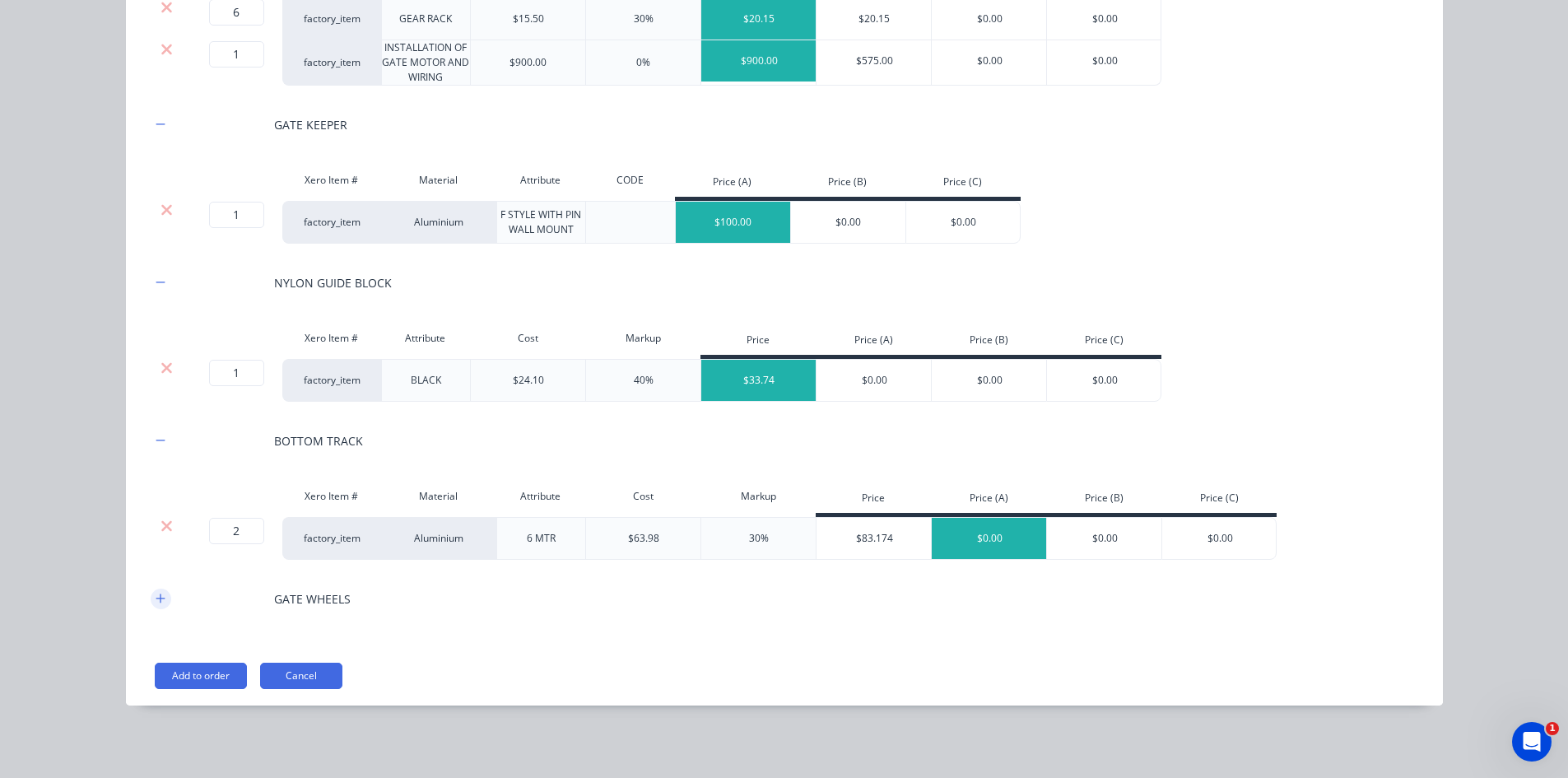
click at [156, 600] on icon "button" at bounding box center [160, 597] width 9 height 9
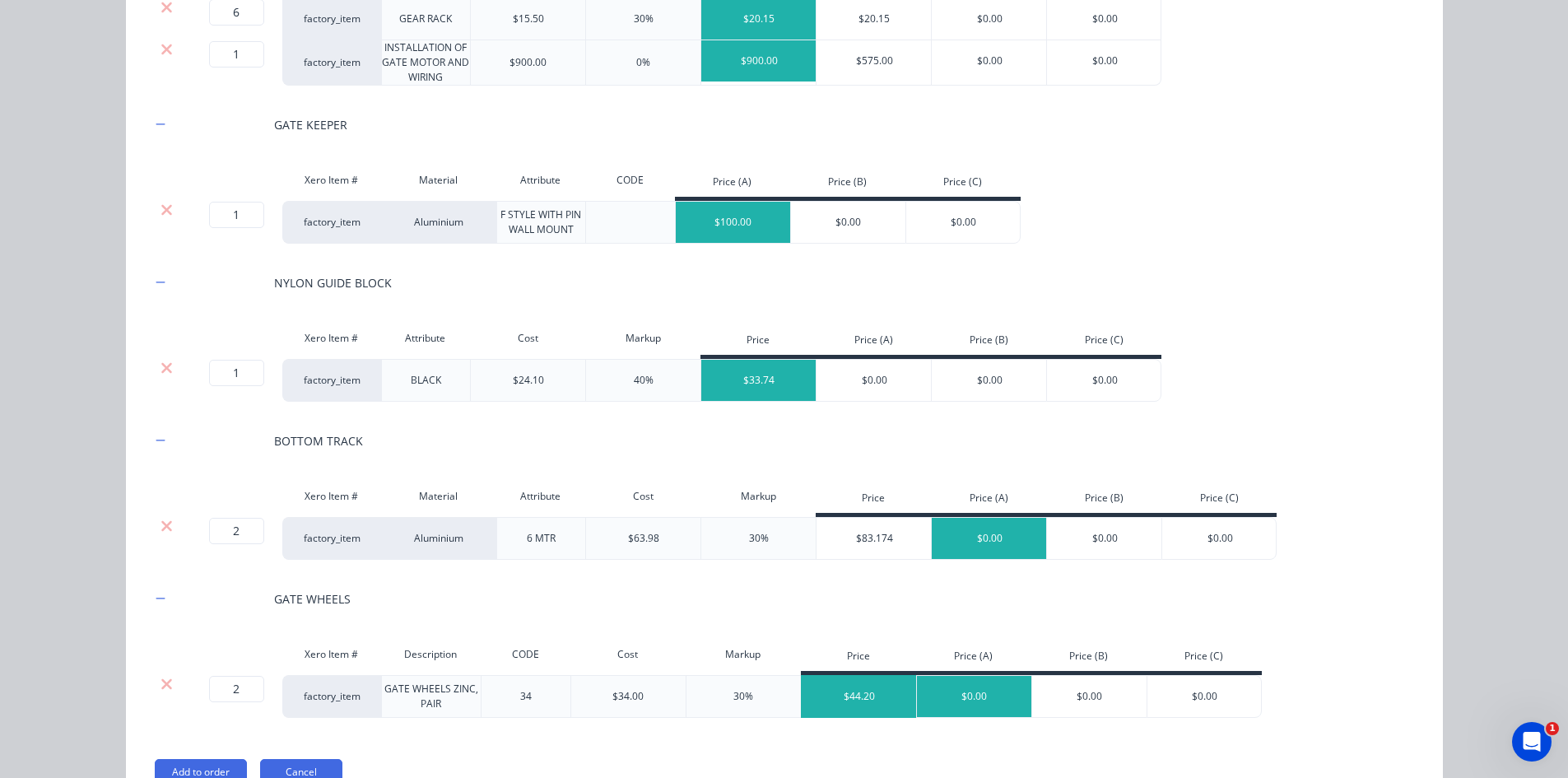
click at [861, 703] on div "$44.20" at bounding box center [859, 696] width 115 height 41
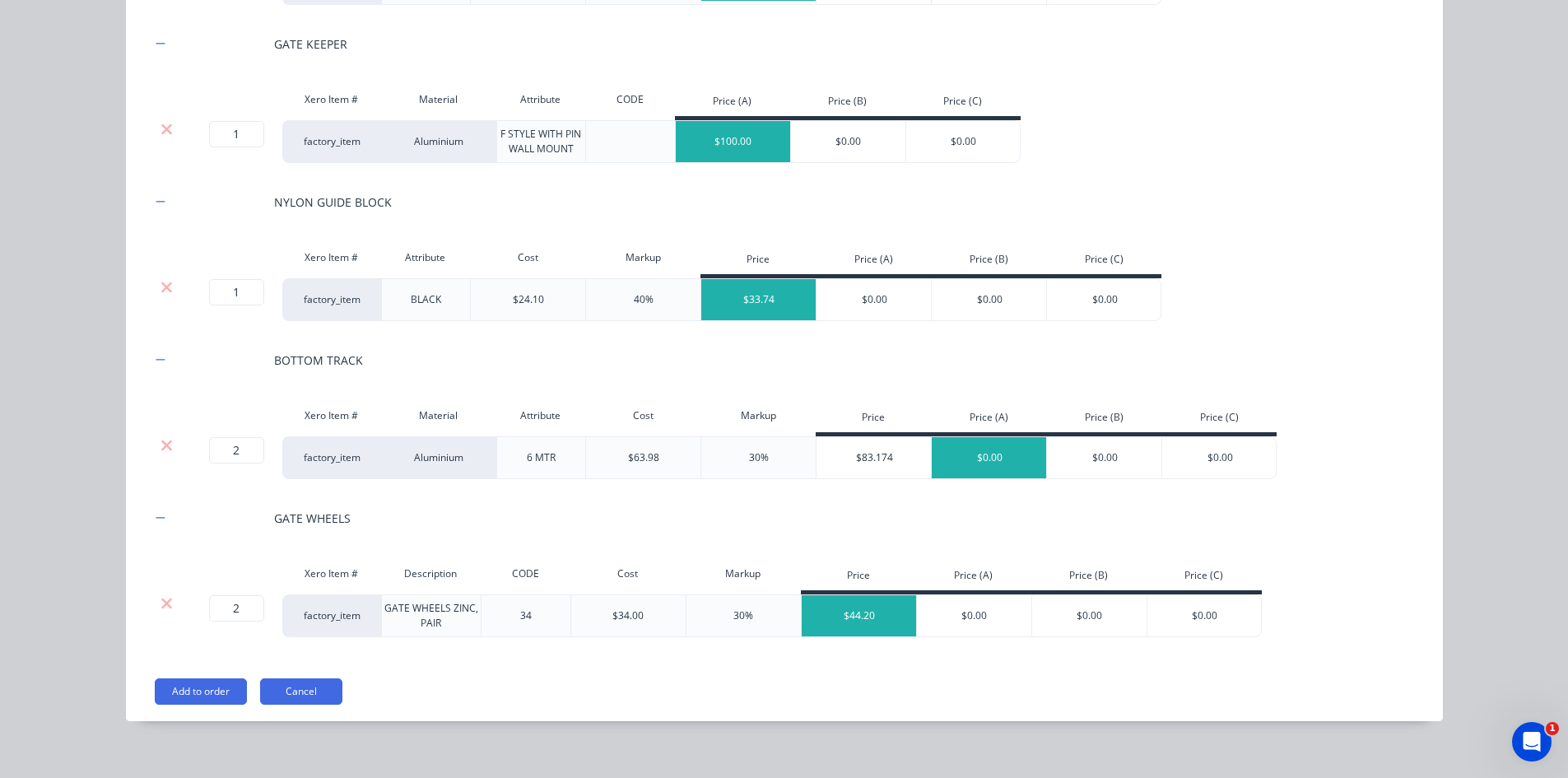
scroll to position [565, 0]
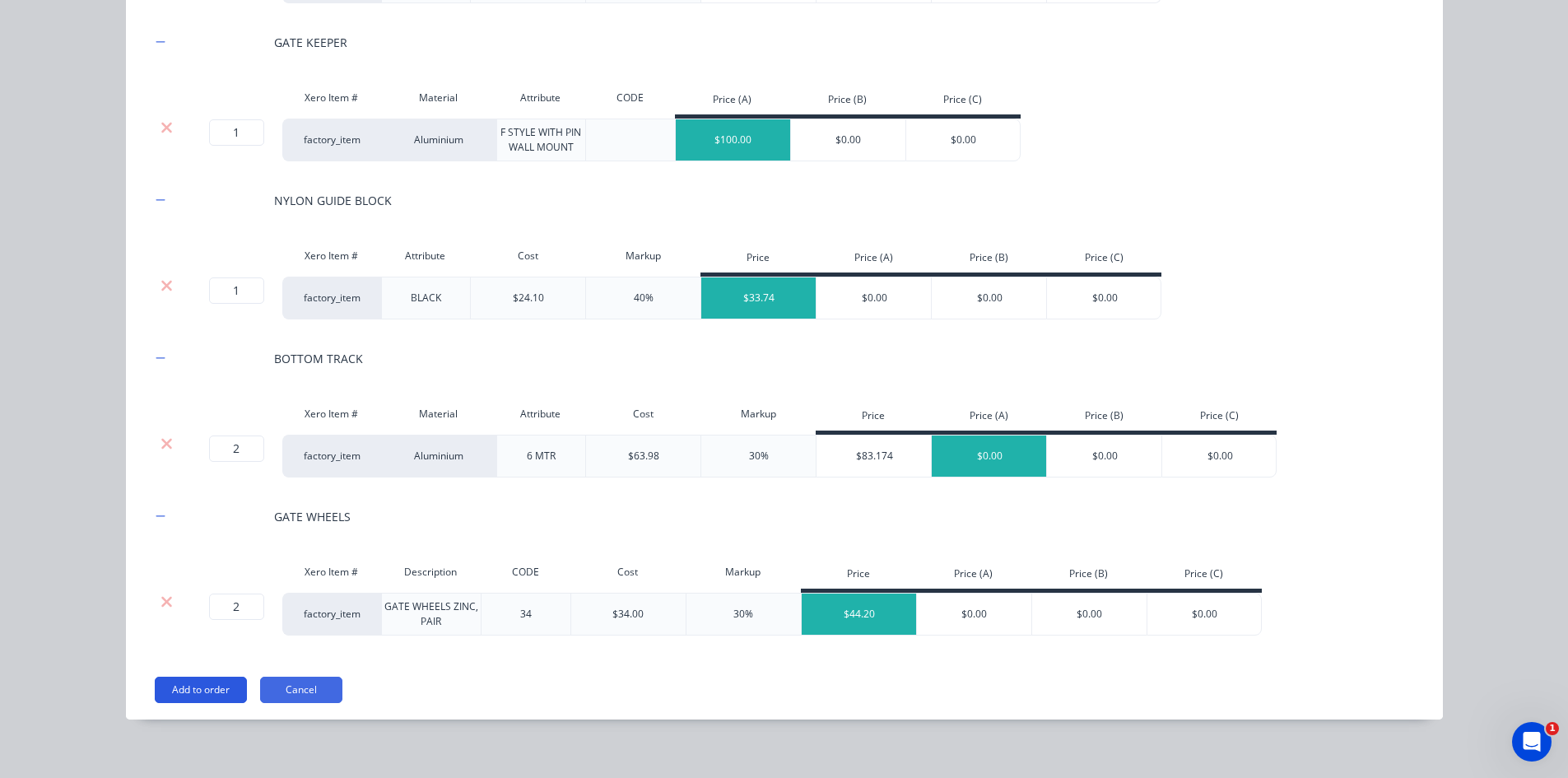
click at [199, 687] on button "Add to order" at bounding box center [201, 689] width 92 height 27
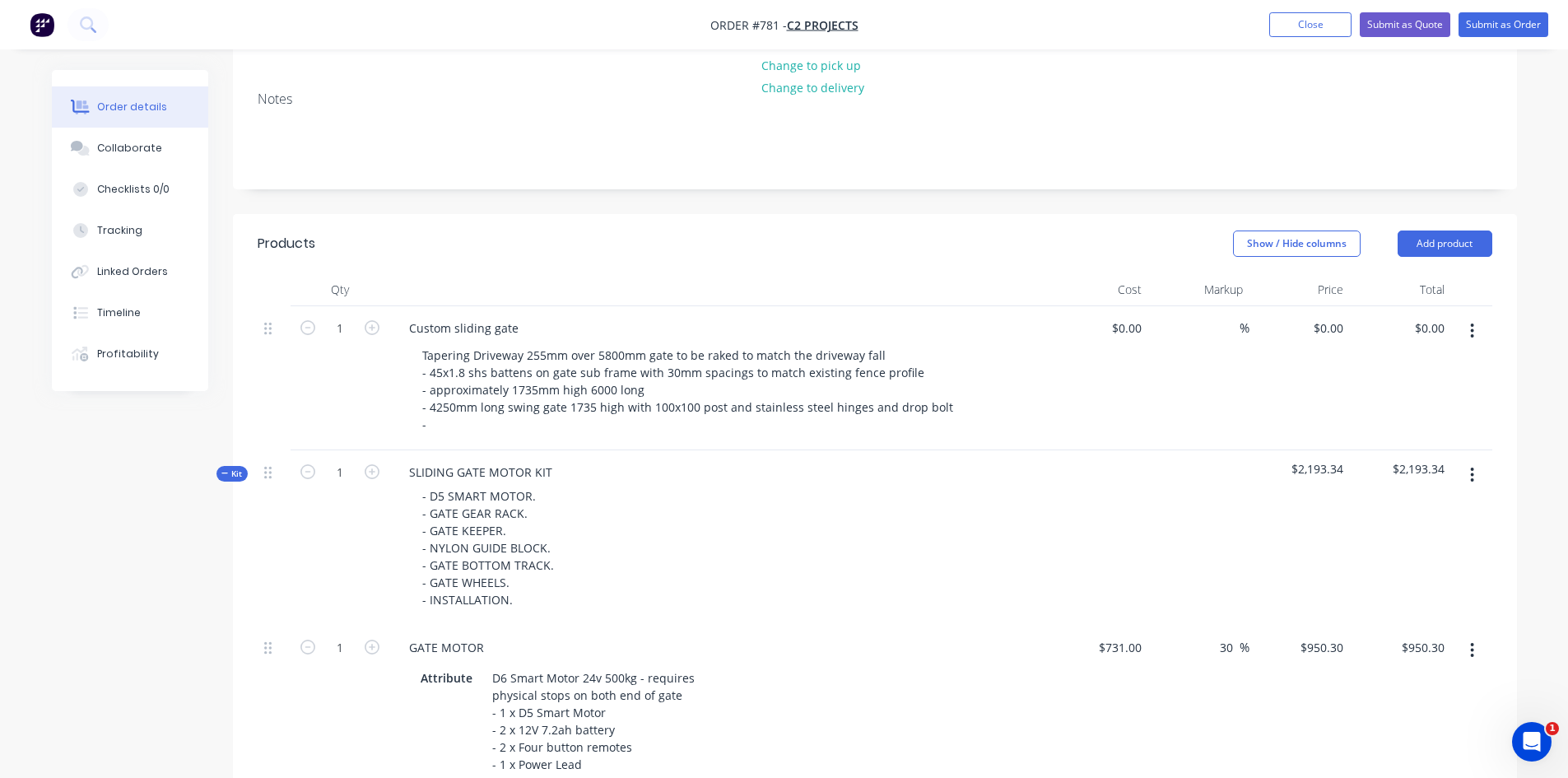
scroll to position [329, 0]
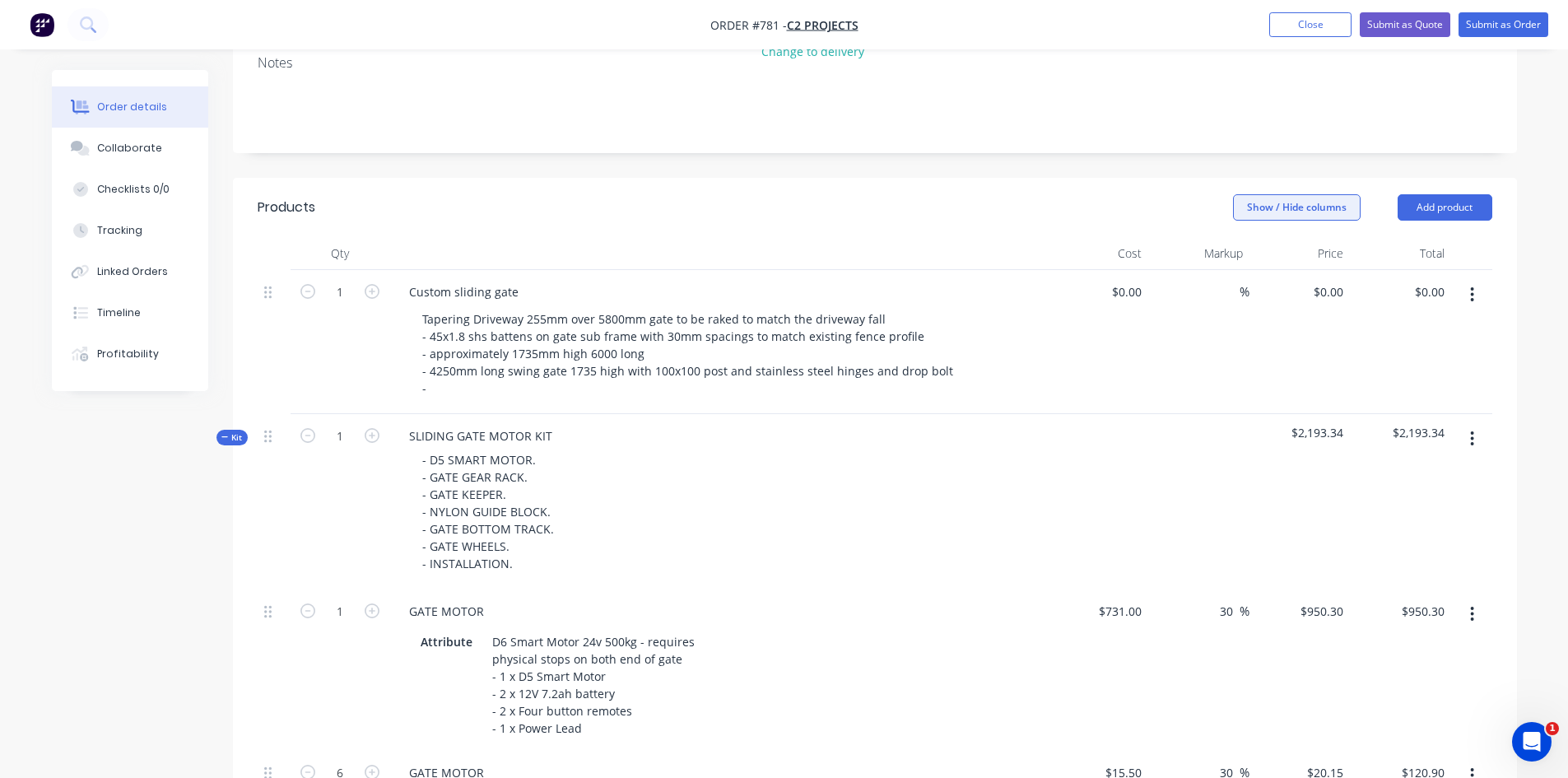
click at [1263, 194] on button "Show / Hide columns" at bounding box center [1297, 207] width 128 height 27
click at [1253, 255] on label "Markup" at bounding box center [1254, 260] width 29 height 14
click at [1240, 254] on input "Markup" at bounding box center [1240, 254] width 0 height 0
click at [1254, 233] on label "Cost" at bounding box center [1254, 238] width 29 height 14
click at [1240, 231] on input "Cost" at bounding box center [1240, 231] width 0 height 0
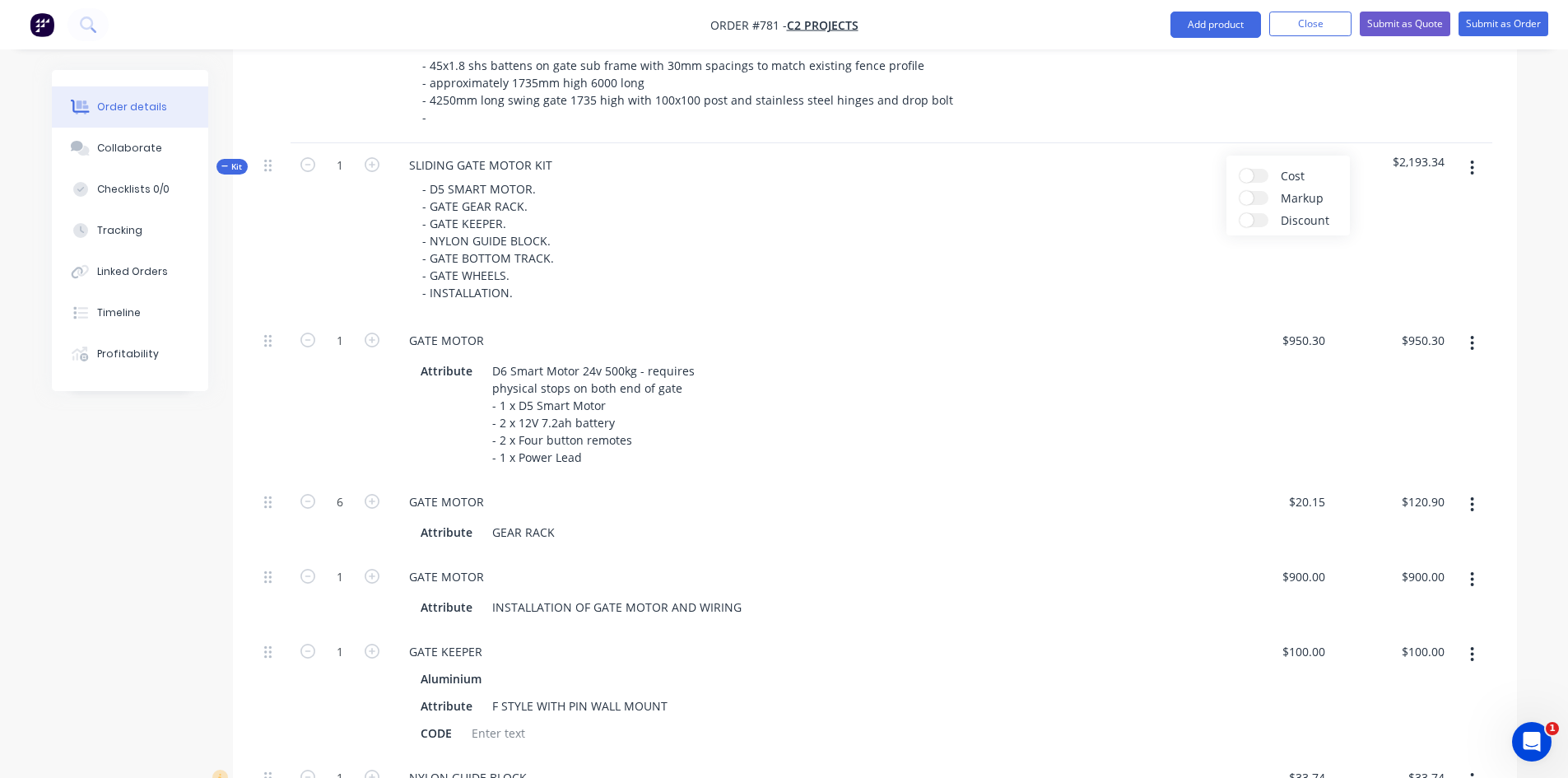
scroll to position [576, 0]
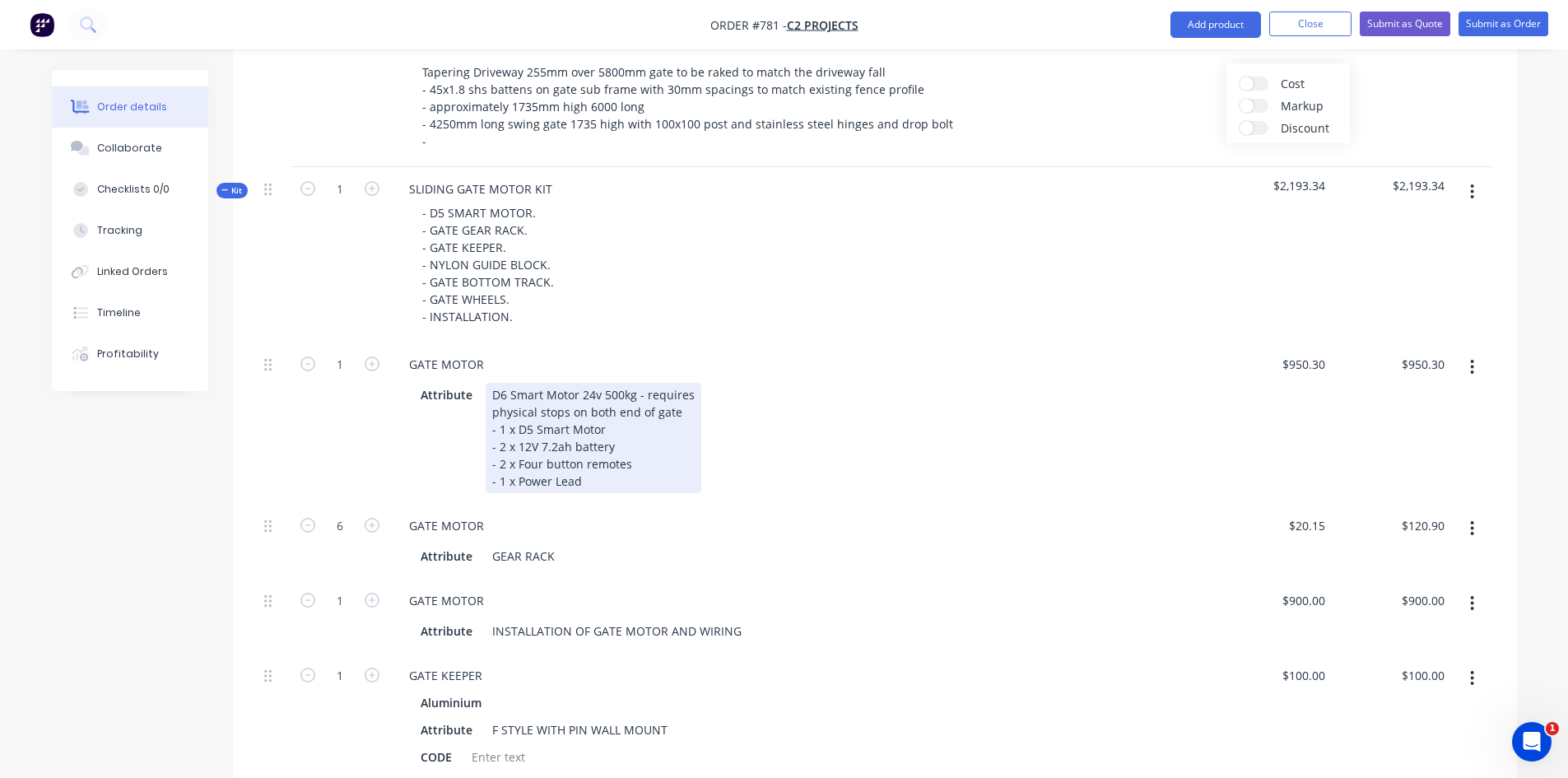
click at [587, 460] on div "D6 Smart Motor 24v 500kg - requires physical stops on both end of gate - 1 x D5…" at bounding box center [593, 437] width 215 height 110
click at [709, 426] on div "Attribute D6 Smart Motor 24v 500kg - requires physical stops on both end of gat…" at bounding box center [798, 437] width 767 height 110
click at [746, 437] on div "Attribute D6 Smart Motor 24v 500kg - requires physical stops on both end of gat…" at bounding box center [798, 437] width 767 height 110
click at [638, 465] on div "D6 Smart Motor 24v 500kg - requires physical stops on both end of gate - 1 x D5…" at bounding box center [593, 437] width 215 height 110
click at [577, 460] on div "D6 Smart Motor 24v 500kg - requires physical stops on both end of gate - 1 x D5…" at bounding box center [593, 437] width 215 height 110
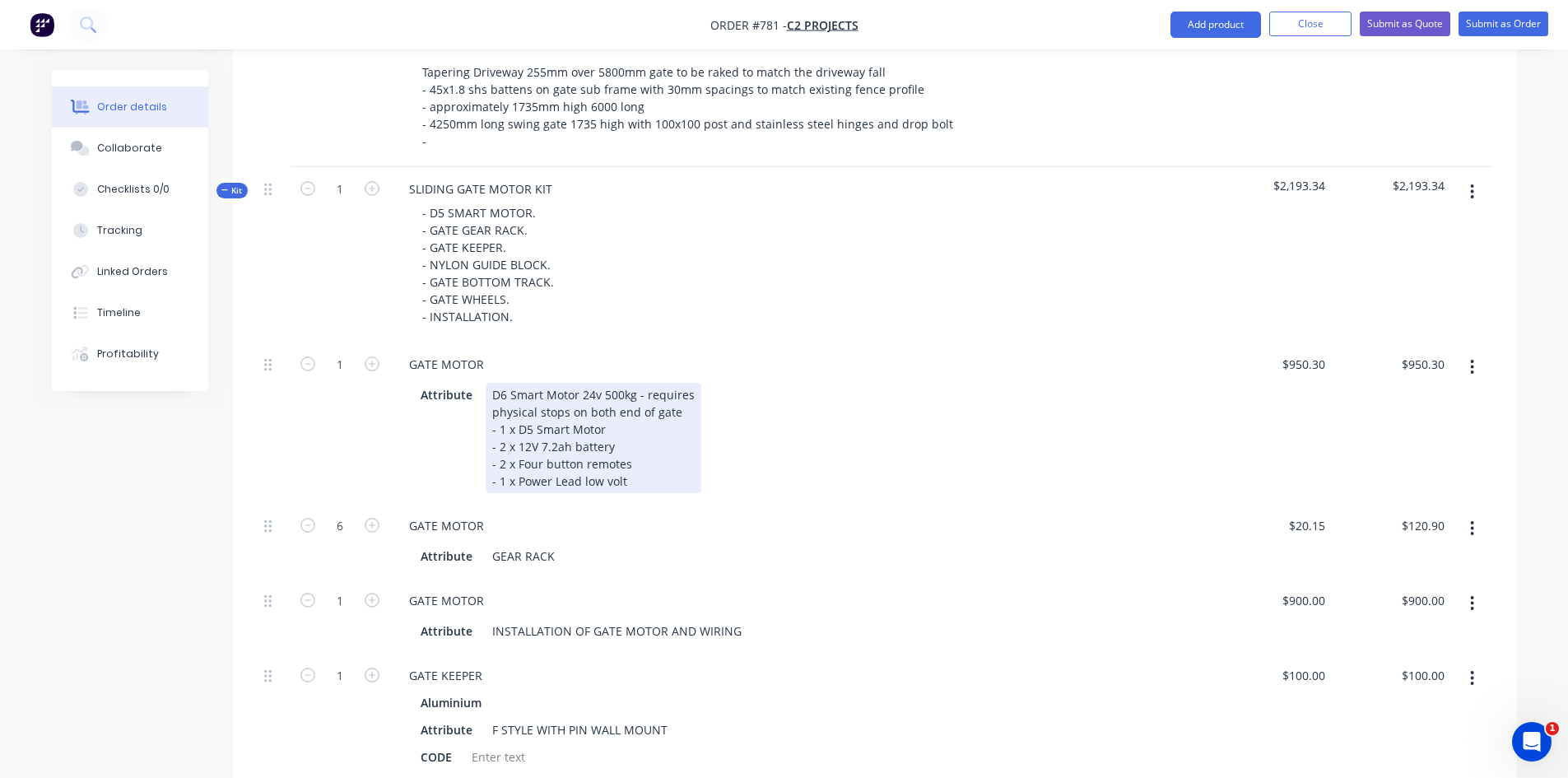
click at [725, 437] on div "Attribute D6 Smart Motor 24v 500kg - requires physical stops on both end of gat…" at bounding box center [798, 437] width 767 height 110
click at [960, 449] on div "Attribute D6 Smart Motor 24v 500kg - requires physical stops on both end of gat…" at bounding box center [798, 437] width 767 height 110
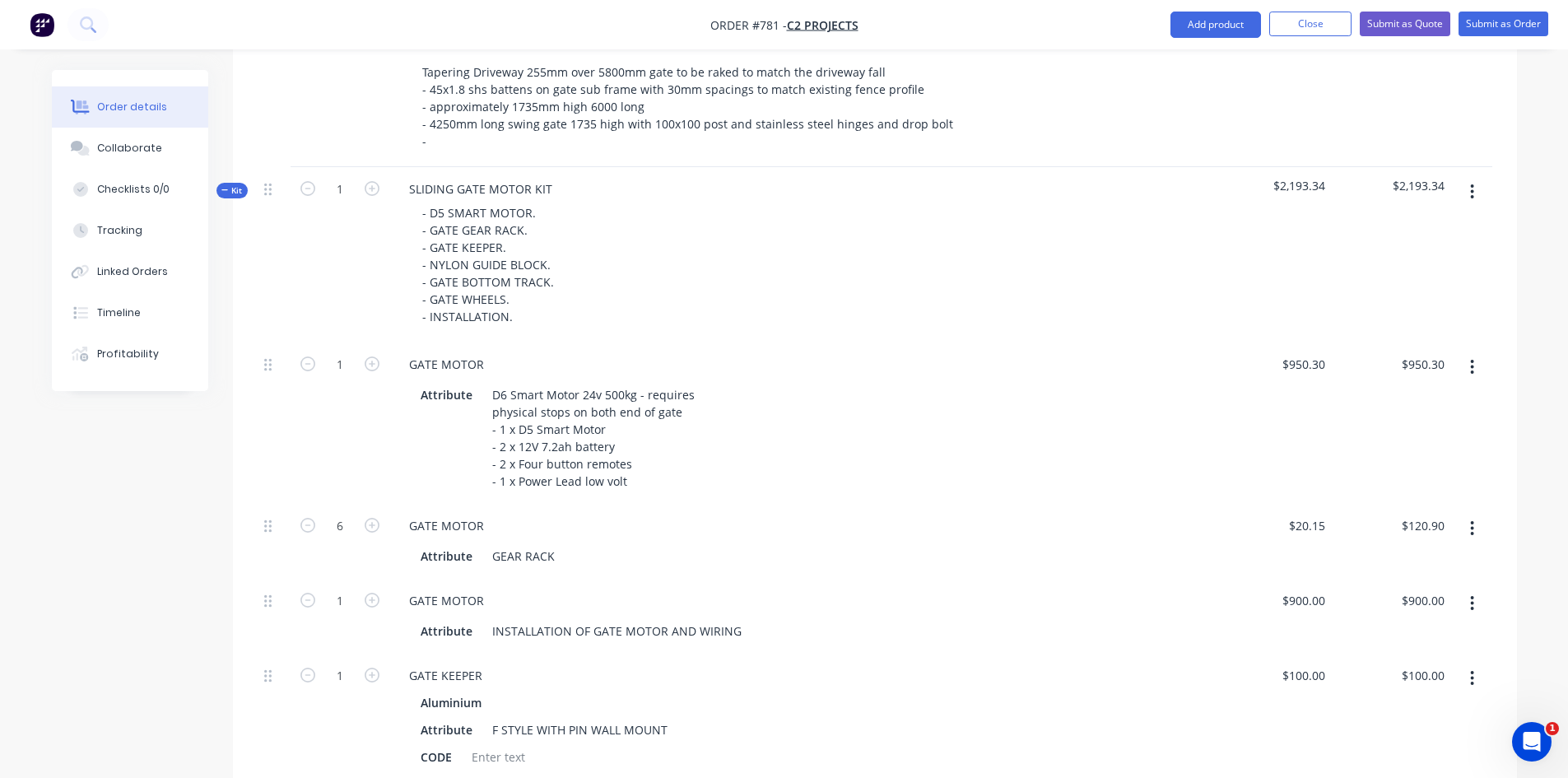
click at [754, 302] on div "- D5 SMART MOTOR. - GATE GEAR RACK. - GATE KEEPER. - NYLON GUIDE BLOCK. - GATE …" at bounding box center [801, 264] width 810 height 128
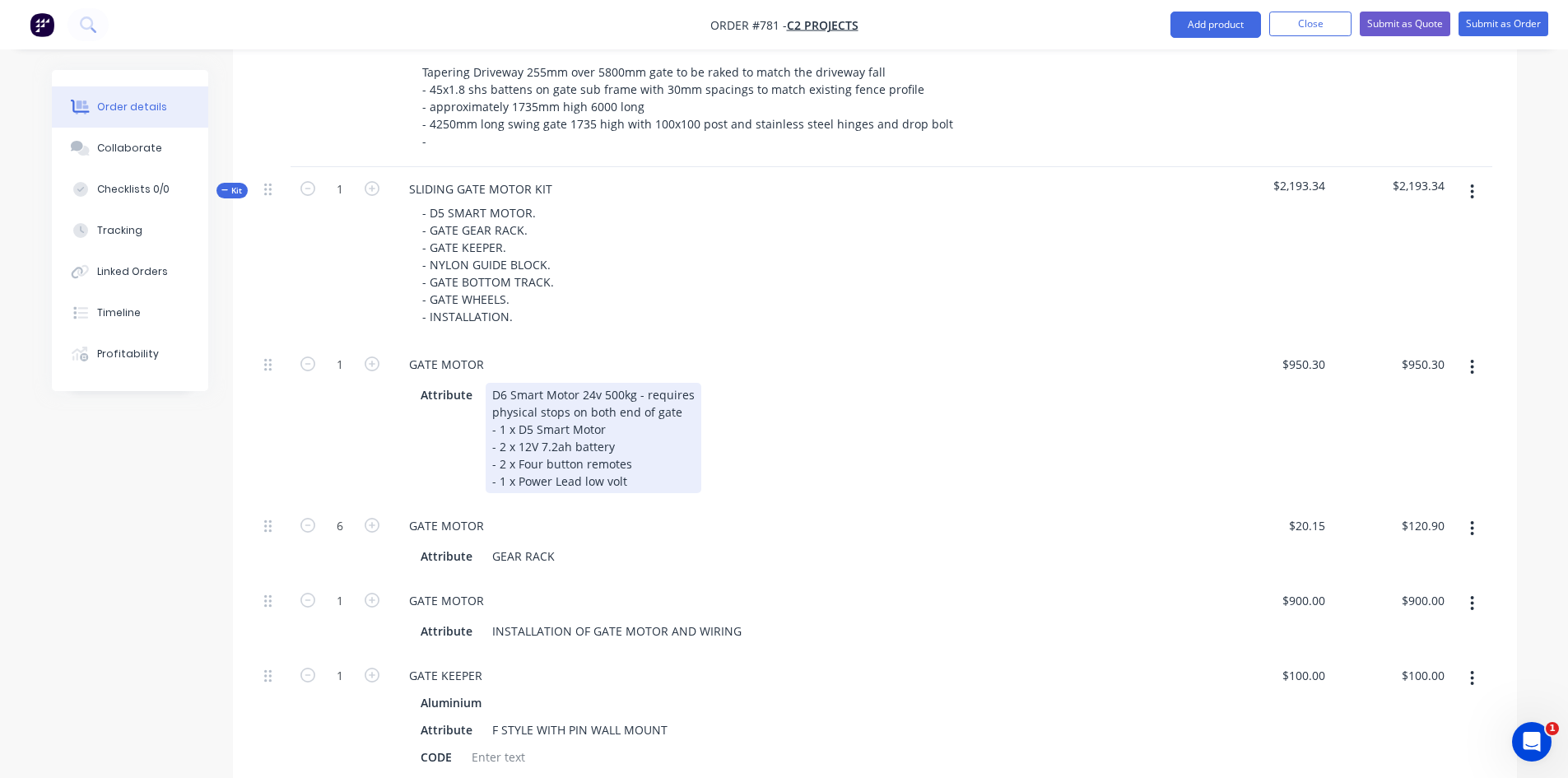
click at [633, 458] on div "D6 Smart Motor 24v 500kg - requires physical stops on both end of gate - 1 x D5…" at bounding box center [593, 437] width 215 height 110
click at [631, 458] on div "D6 Smart Motor 24v 500kg - requires physical stops on both end of gate - 1 x D5…" at bounding box center [593, 437] width 215 height 110
click at [504, 459] on div "D6 Smart Motor 24v 500kg - requires physical stops on both end of gate - 1 x D5…" at bounding box center [593, 437] width 215 height 110
click at [738, 457] on div "Attribute D6 Smart Motor 24v 500kg - requires physical stops on both end of gat…" at bounding box center [798, 437] width 767 height 110
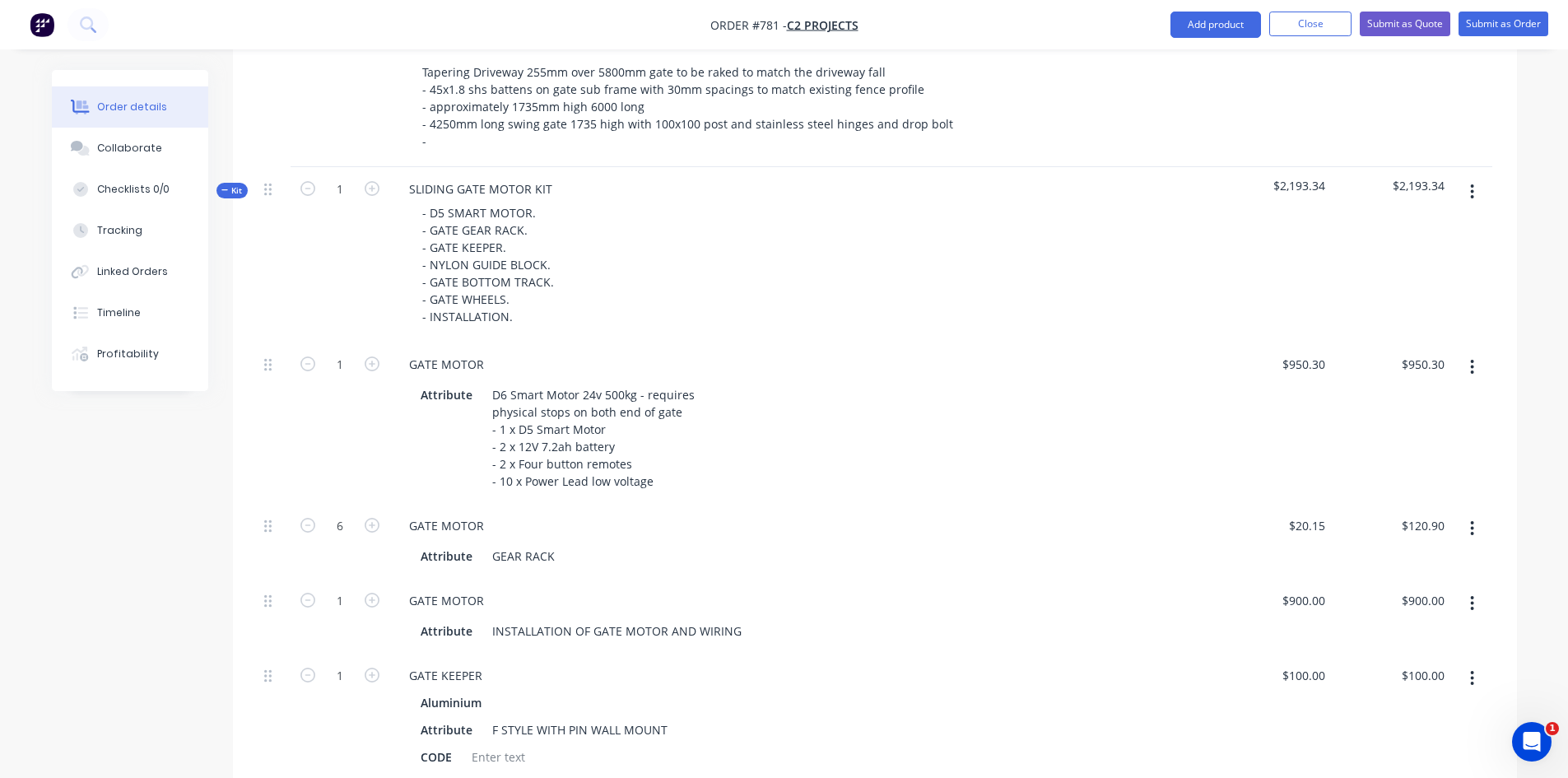
click at [742, 471] on div "GATE MOTOR Attribute D6 Smart Motor 24v 500kg - requires physical stops on both…" at bounding box center [801, 423] width 823 height 162
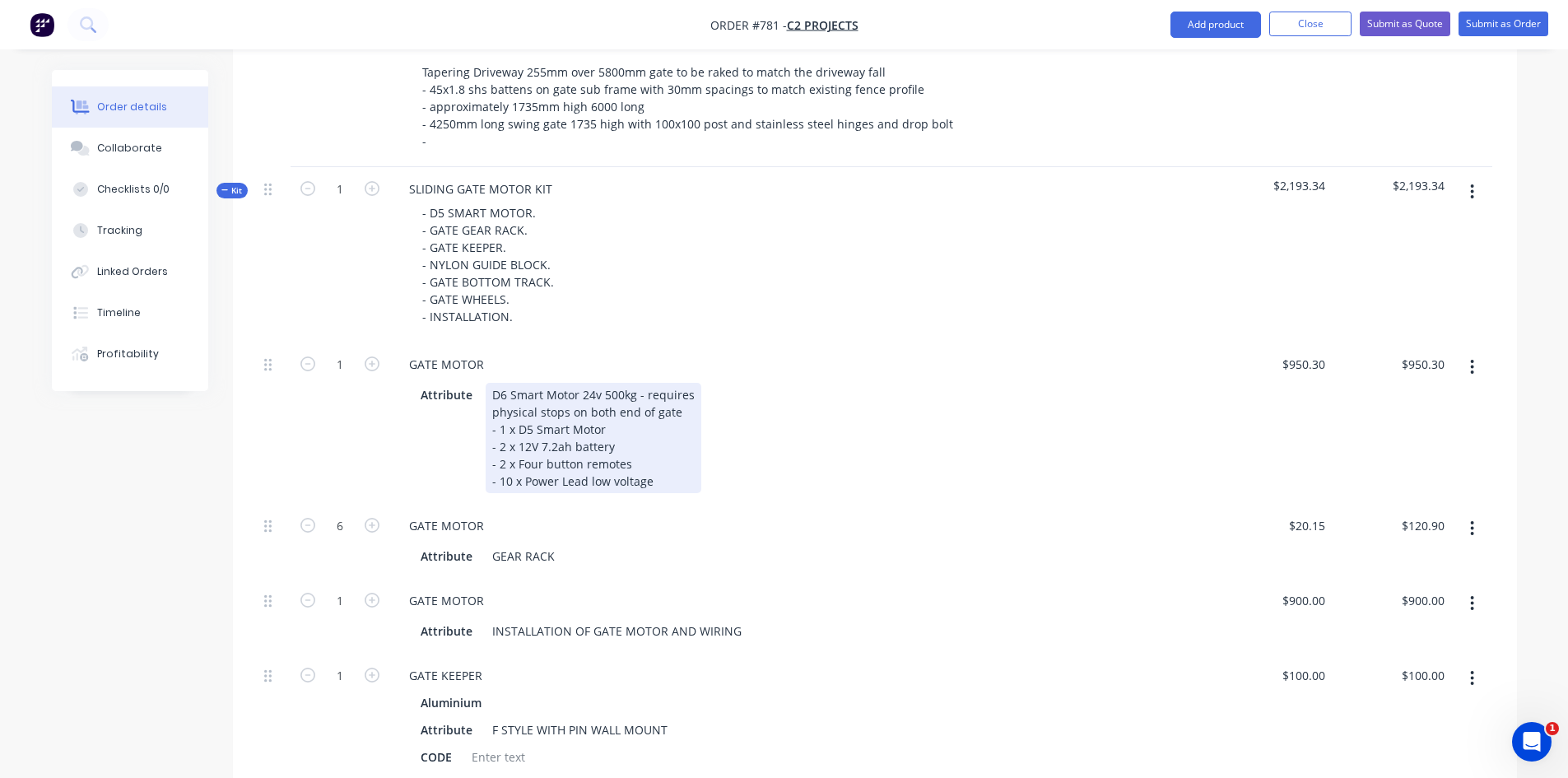
click at [760, 418] on div "Attribute D6 Smart Motor 24v 500kg - requires physical stops on both end of gat…" at bounding box center [798, 437] width 767 height 110
click at [511, 462] on div "D6 Smart Motor 24v 500kg - requires physical stops on both end of gate - 1 x D5…" at bounding box center [593, 437] width 215 height 110
click at [587, 457] on div "D6 Smart Motor 24v 500kg - requires physical stops on both end of gate - 1 x D5…" at bounding box center [593, 437] width 215 height 110
click at [511, 460] on div "D6 Smart Motor 24v 500kg - requires physical stops on both end of gate - 1 x D5…" at bounding box center [593, 437] width 215 height 110
click at [749, 461] on div "Attribute D6 Smart Motor 24v 500kg - requires physical stops on both end of gat…" at bounding box center [798, 437] width 767 height 110
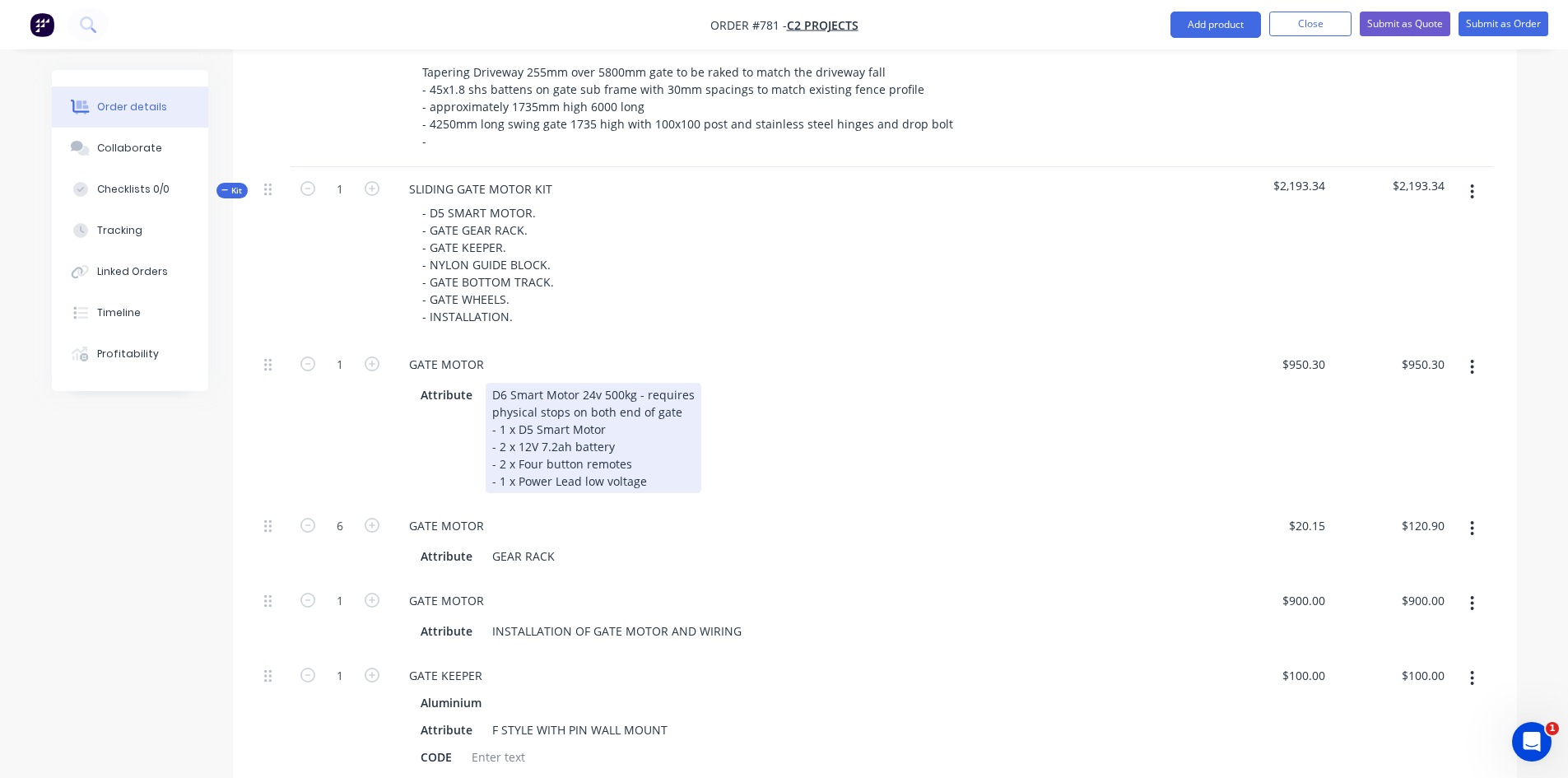
click at [581, 456] on div "D6 Smart Motor 24v 500kg - requires physical stops on both end of gate - 1 x D5…" at bounding box center [593, 437] width 215 height 110
click at [685, 456] on div "D6 Smart Motor 24v 500kg - requires physical stops on both end of gate - 1 x D5…" at bounding box center [593, 437] width 215 height 110
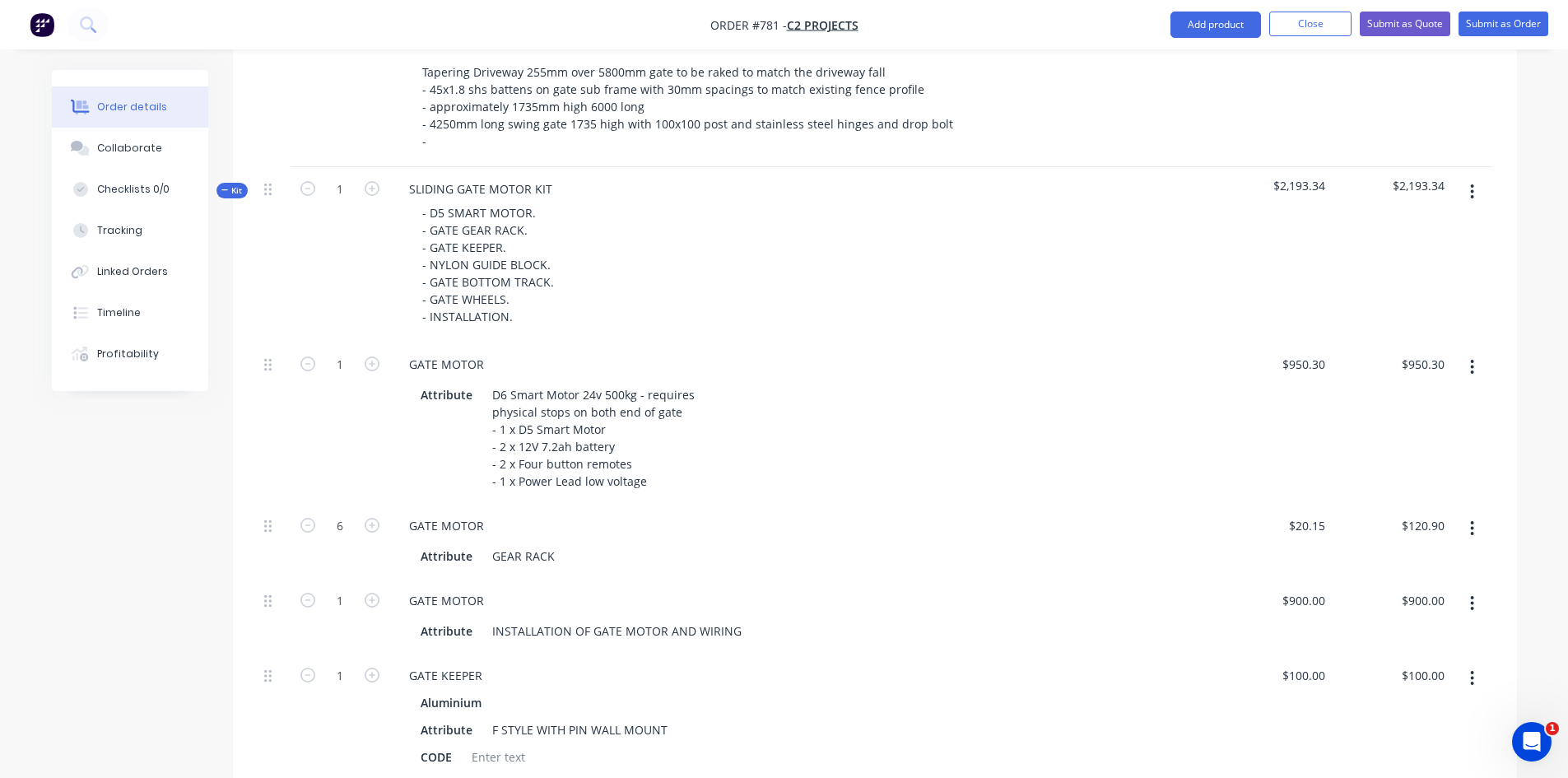
click at [748, 458] on div "Attribute D6 Smart Motor 24v 500kg - requires physical stops on both end of gat…" at bounding box center [798, 437] width 767 height 110
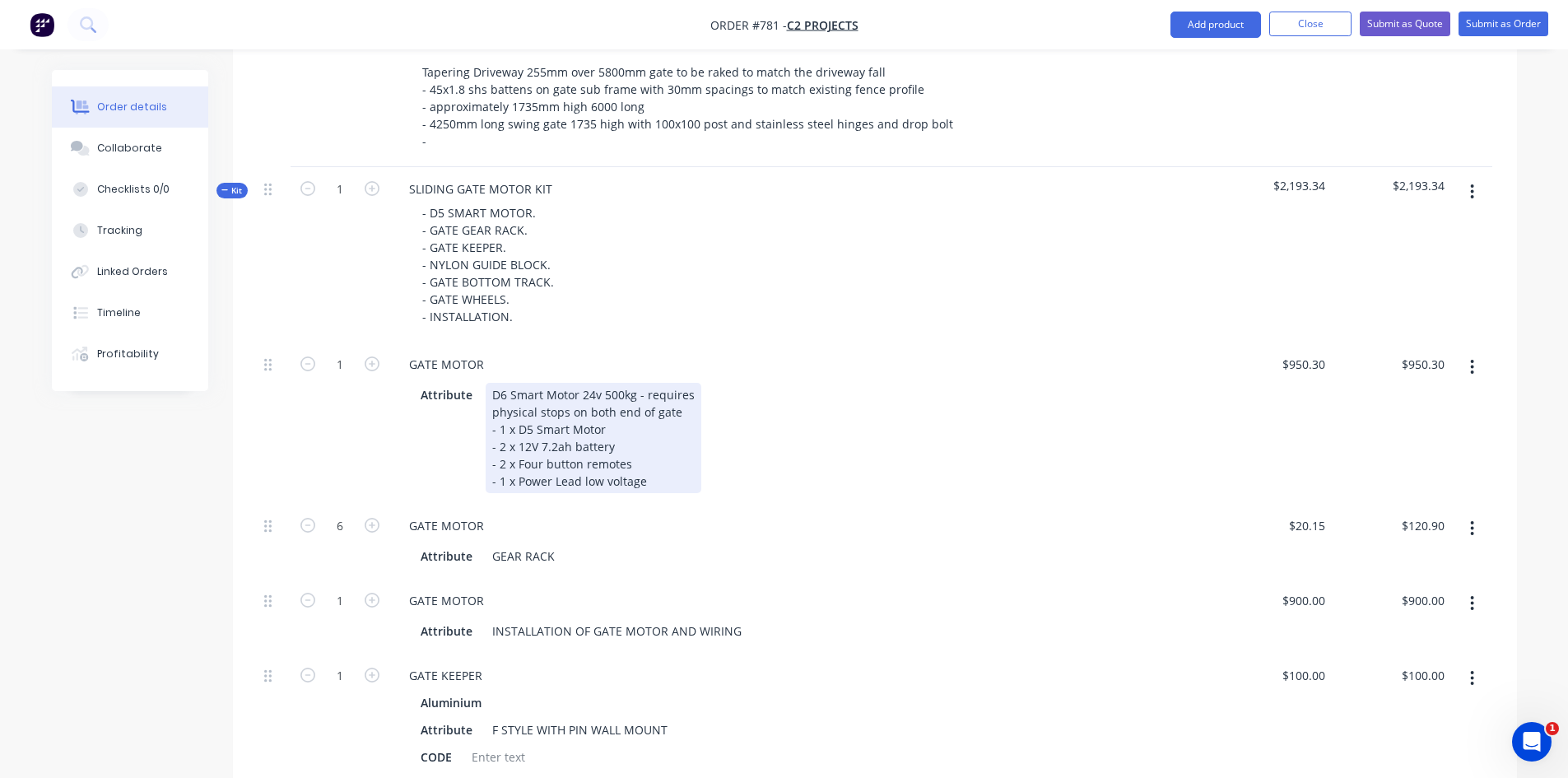
click at [582, 457] on div "D6 Smart Motor 24v 500kg - requires physical stops on both end of gate - 1 x D5…" at bounding box center [593, 437] width 215 height 110
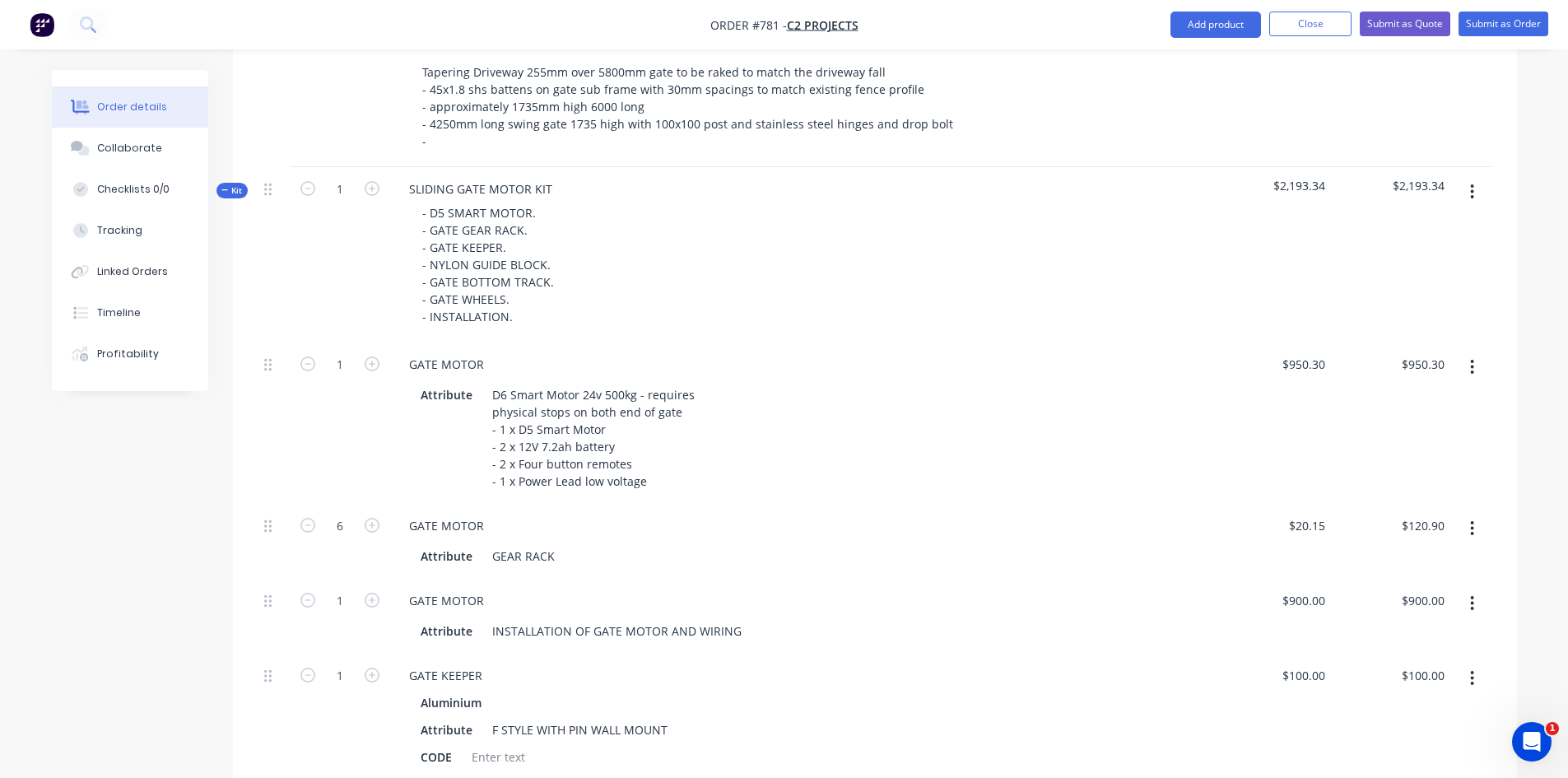
click at [731, 352] on div "GATE MOTOR" at bounding box center [801, 364] width 810 height 24
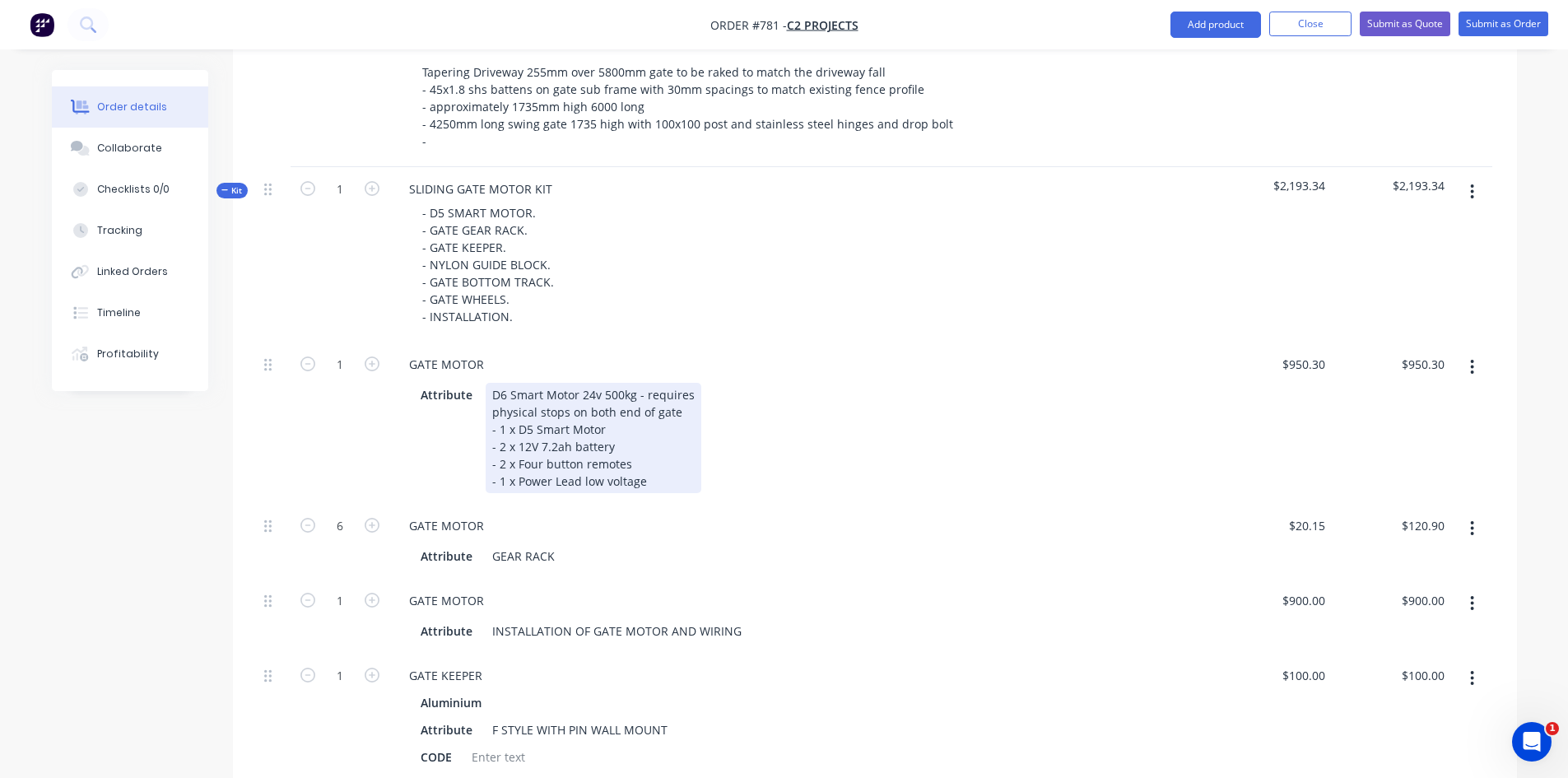
click at [580, 456] on div "D6 Smart Motor 24v 500kg - requires physical stops on both end of gate - 1 x D5…" at bounding box center [593, 437] width 215 height 110
click at [578, 457] on div "D6 Smart Motor 24v 500kg - requires physical stops on both end of gate - 1 x D5…" at bounding box center [593, 437] width 215 height 110
click at [759, 434] on div "Attribute D6 Smart Motor 24v 500kg - requires physical stops on both end of gat…" at bounding box center [798, 437] width 767 height 110
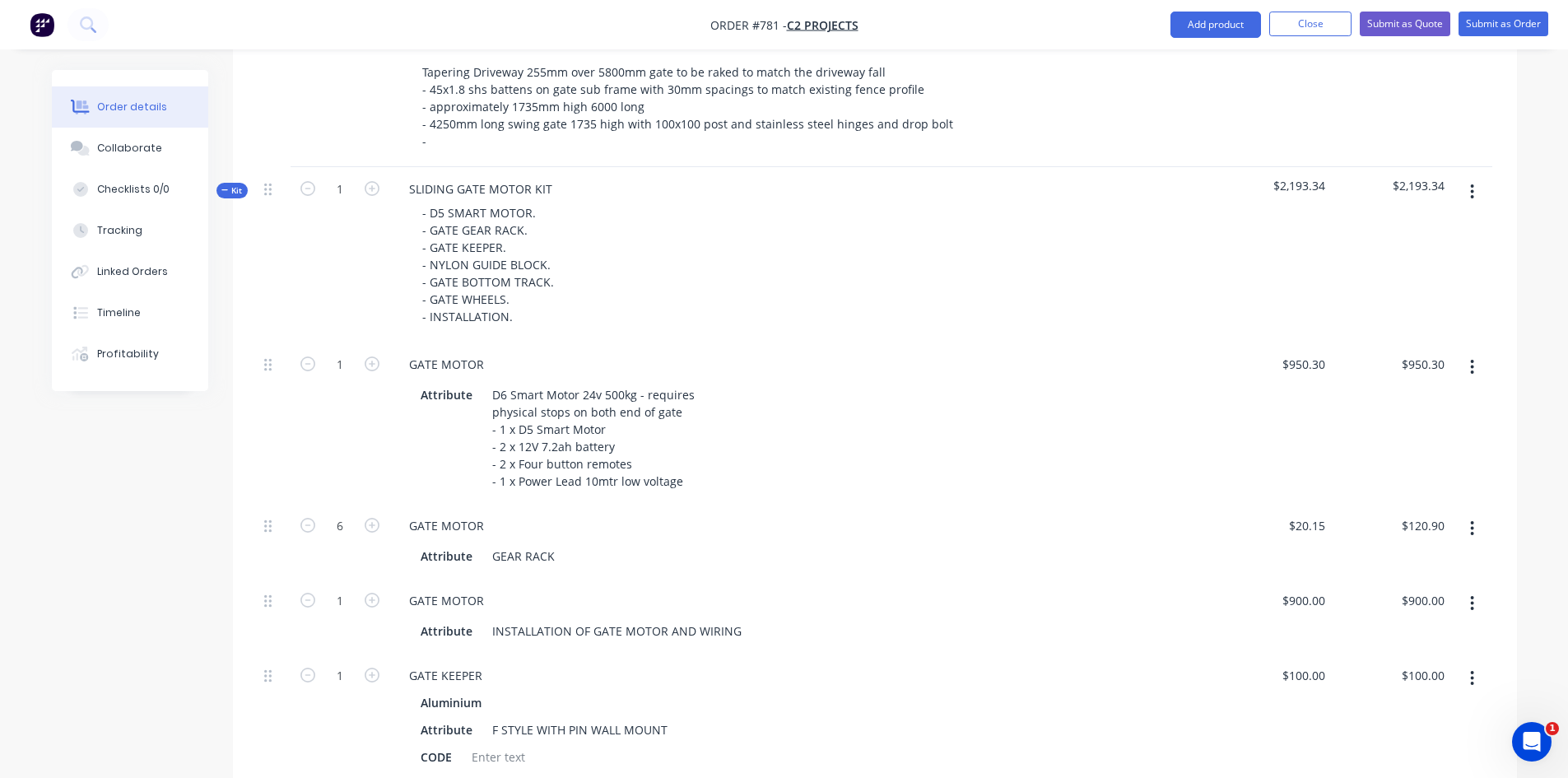
click at [732, 444] on div "Attribute D6 Smart Motor 24v 500kg - requires physical stops on both end of gat…" at bounding box center [798, 437] width 767 height 110
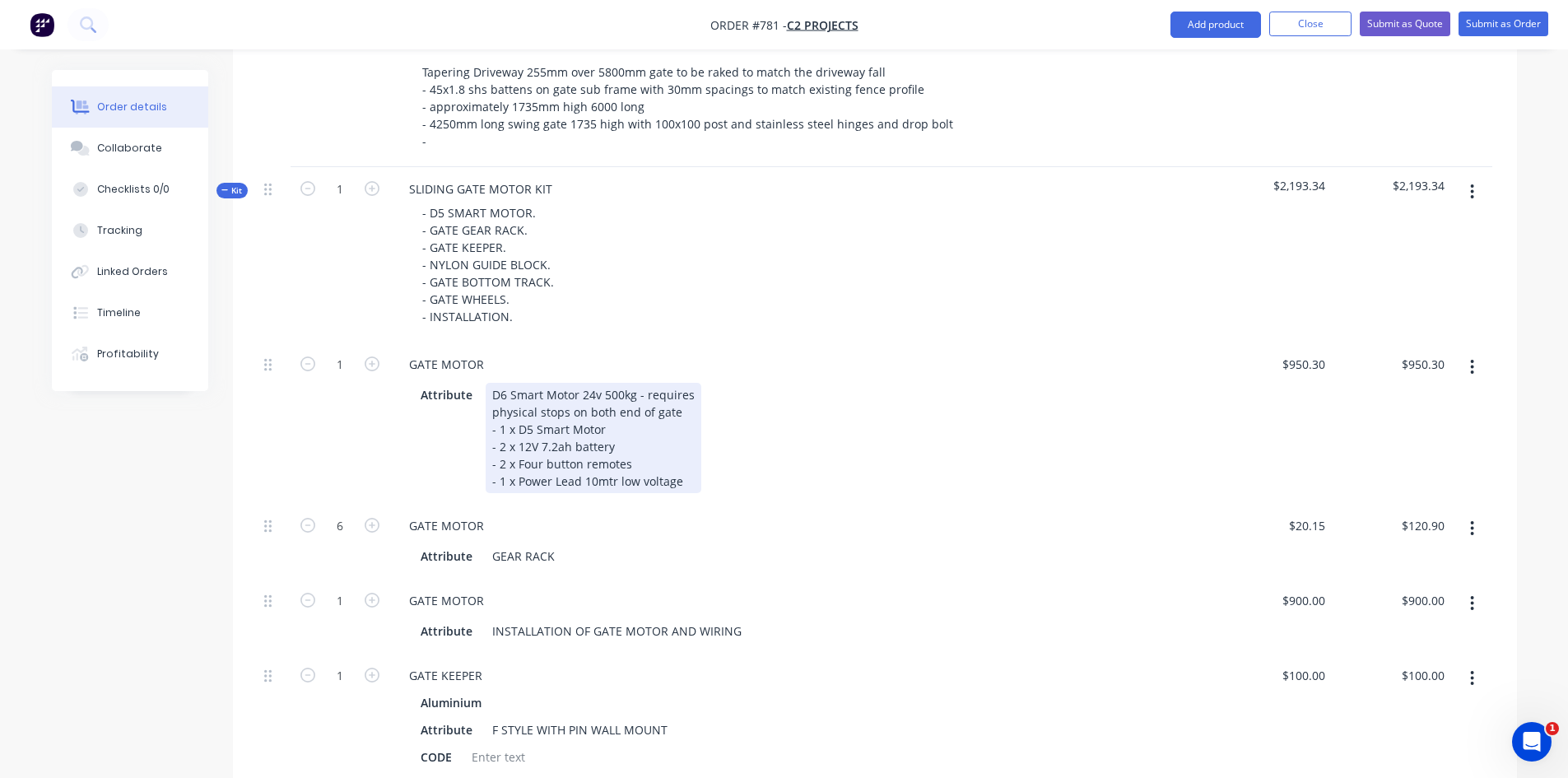
click at [676, 457] on div "D6 Smart Motor 24v 500kg - requires physical stops on both end of gate - 1 x D5…" at bounding box center [593, 437] width 215 height 110
click at [754, 406] on div "Attribute D6 Smart Motor 24v 500kg - requires physical stops on both end of gat…" at bounding box center [798, 437] width 767 height 110
click at [681, 461] on div "D6 Smart Motor 24v 500kg - requires physical stops on both end of gate - 1 x D5…" at bounding box center [593, 437] width 215 height 110
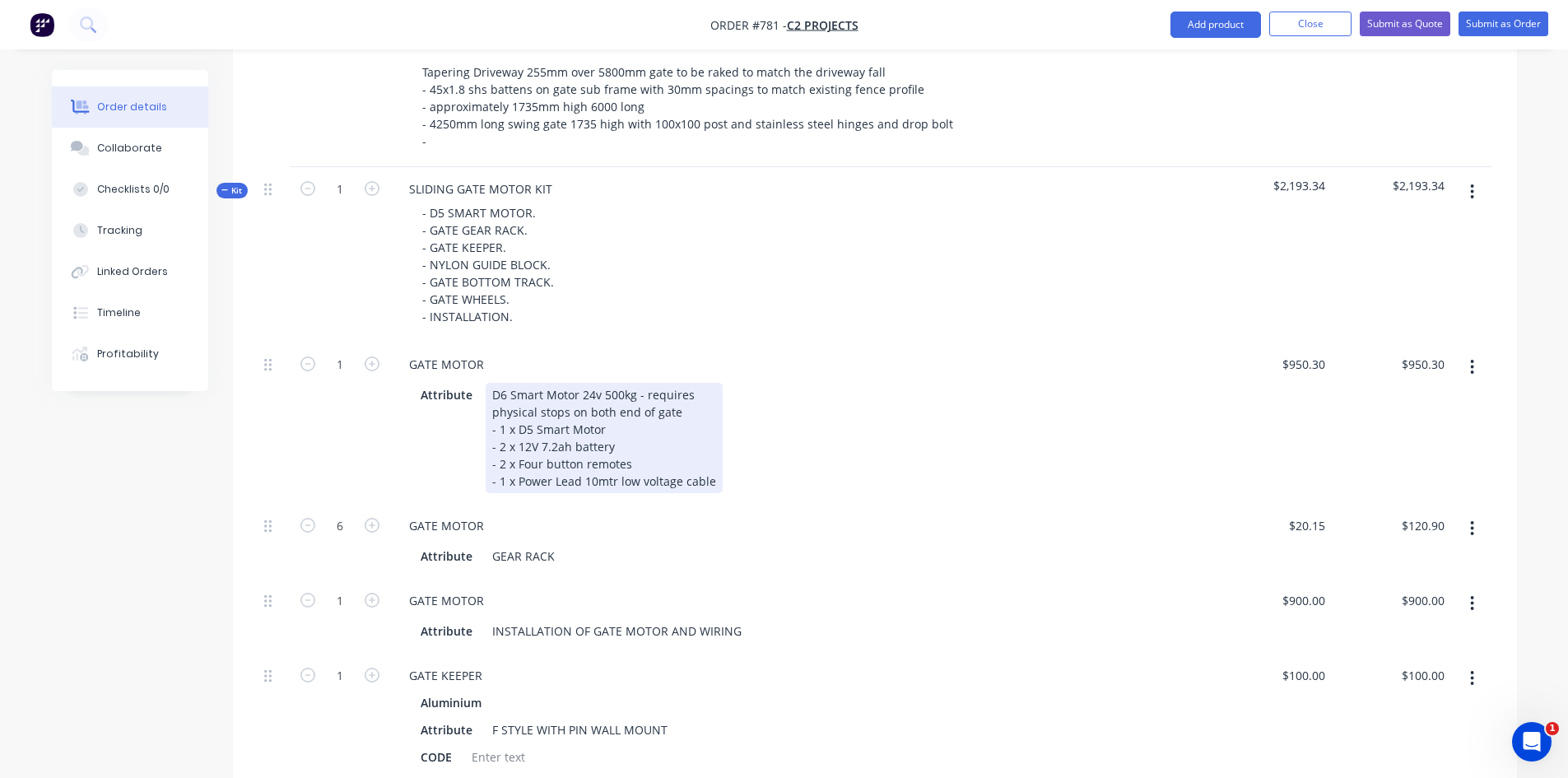
click at [737, 438] on div "Attribute D6 Smart Motor 24v 500kg - requires physical stops on both end of gat…" at bounding box center [798, 437] width 767 height 110
click at [820, 426] on div "Attribute D6 Smart Motor 24v 500kg - requires physical stops on both end of gat…" at bounding box center [798, 437] width 767 height 110
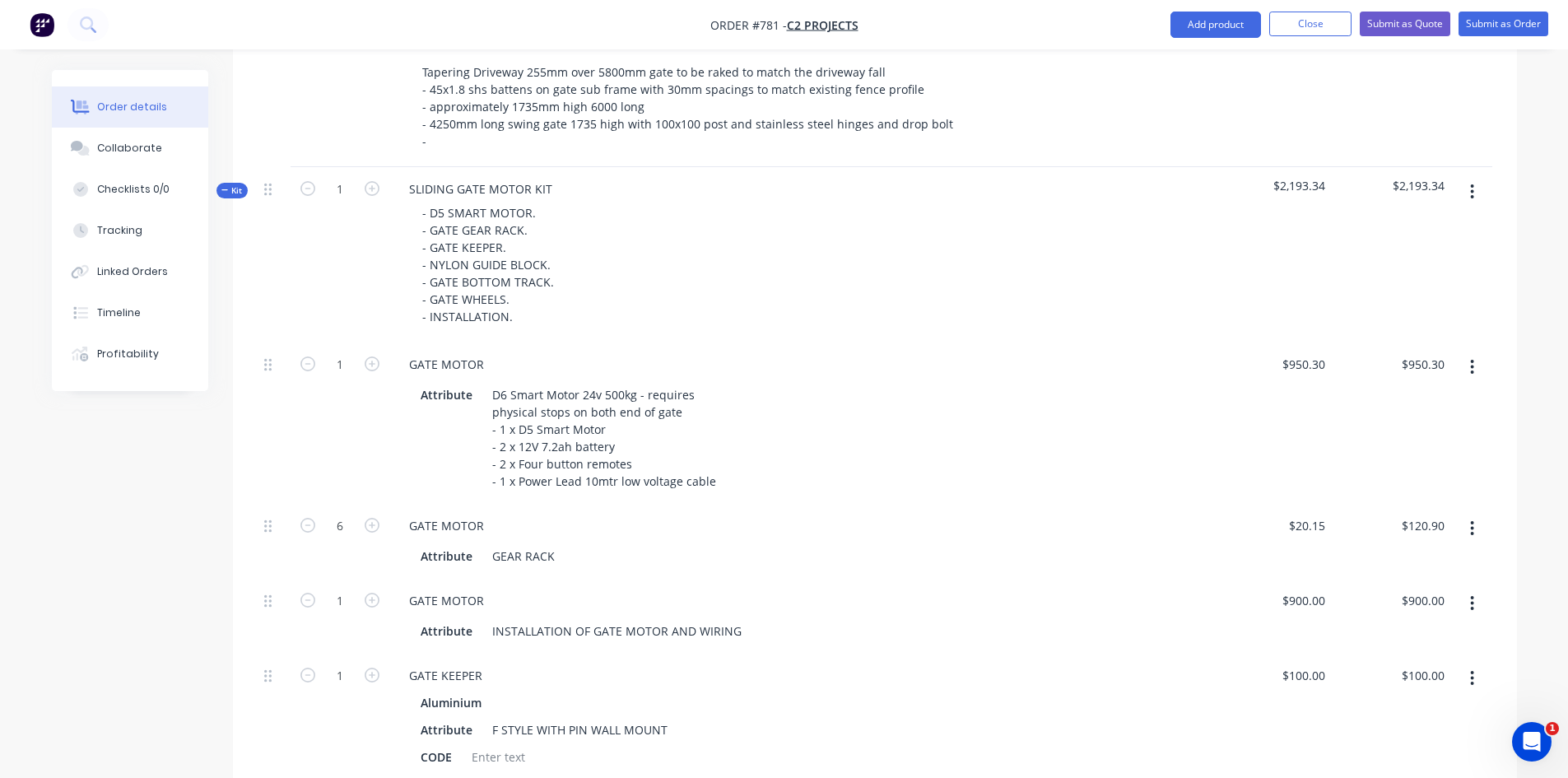
click at [790, 352] on div "GATE MOTOR" at bounding box center [801, 364] width 810 height 24
click at [1313, 352] on input "950.3" at bounding box center [1313, 364] width 38 height 24
type input "$1,180.00"
click at [1250, 355] on div "$1,180.00 $1,180.00" at bounding box center [1272, 423] width 119 height 162
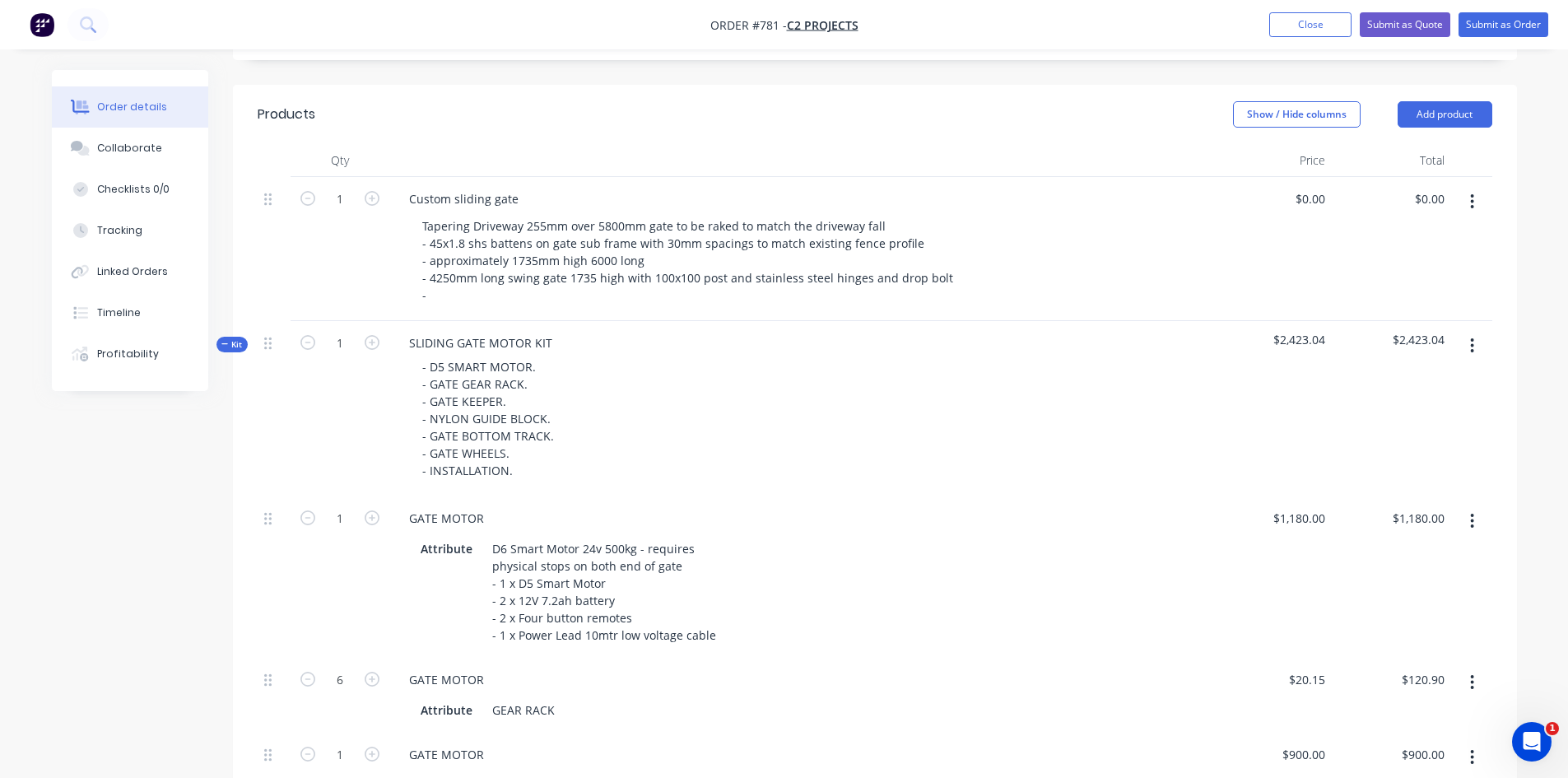
scroll to position [412, 0]
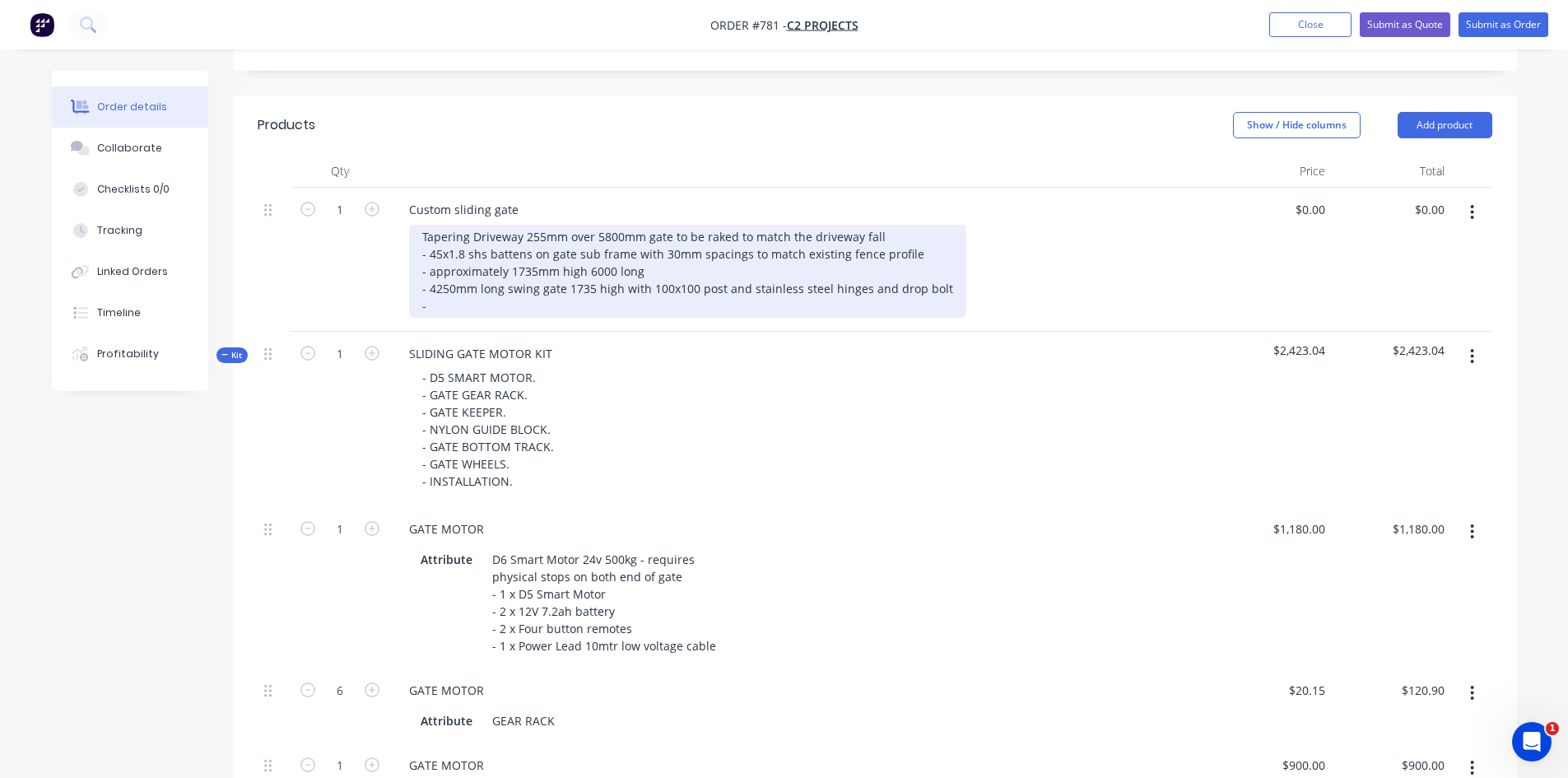
click at [437, 282] on div "Tapering Driveway 255mm over 5800mm gate to be raked to match the driveway fall…" at bounding box center [688, 271] width 557 height 93
click at [471, 283] on div "Tapering Driveway 255mm over 5800mm gate to be raked to match the driveway fall…" at bounding box center [688, 271] width 557 height 93
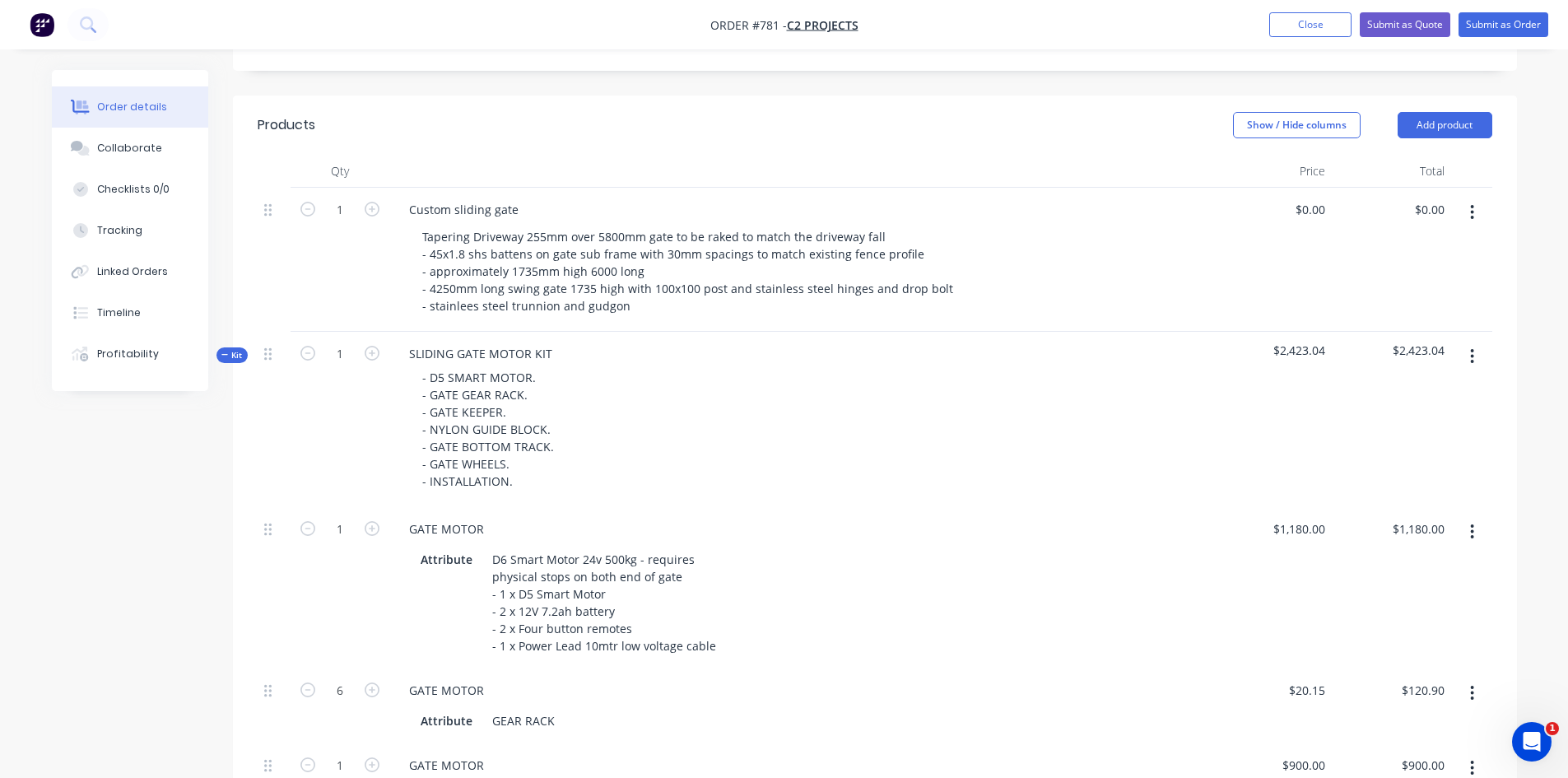
drag, startPoint x: 597, startPoint y: 285, endPoint x: 878, endPoint y: 393, distance: 301.0
click at [878, 393] on div "- D5 SMART MOTOR. - GATE GEAR RACK. - GATE KEEPER. - NYLON GUIDE BLOCK. - GATE …" at bounding box center [801, 429] width 810 height 128
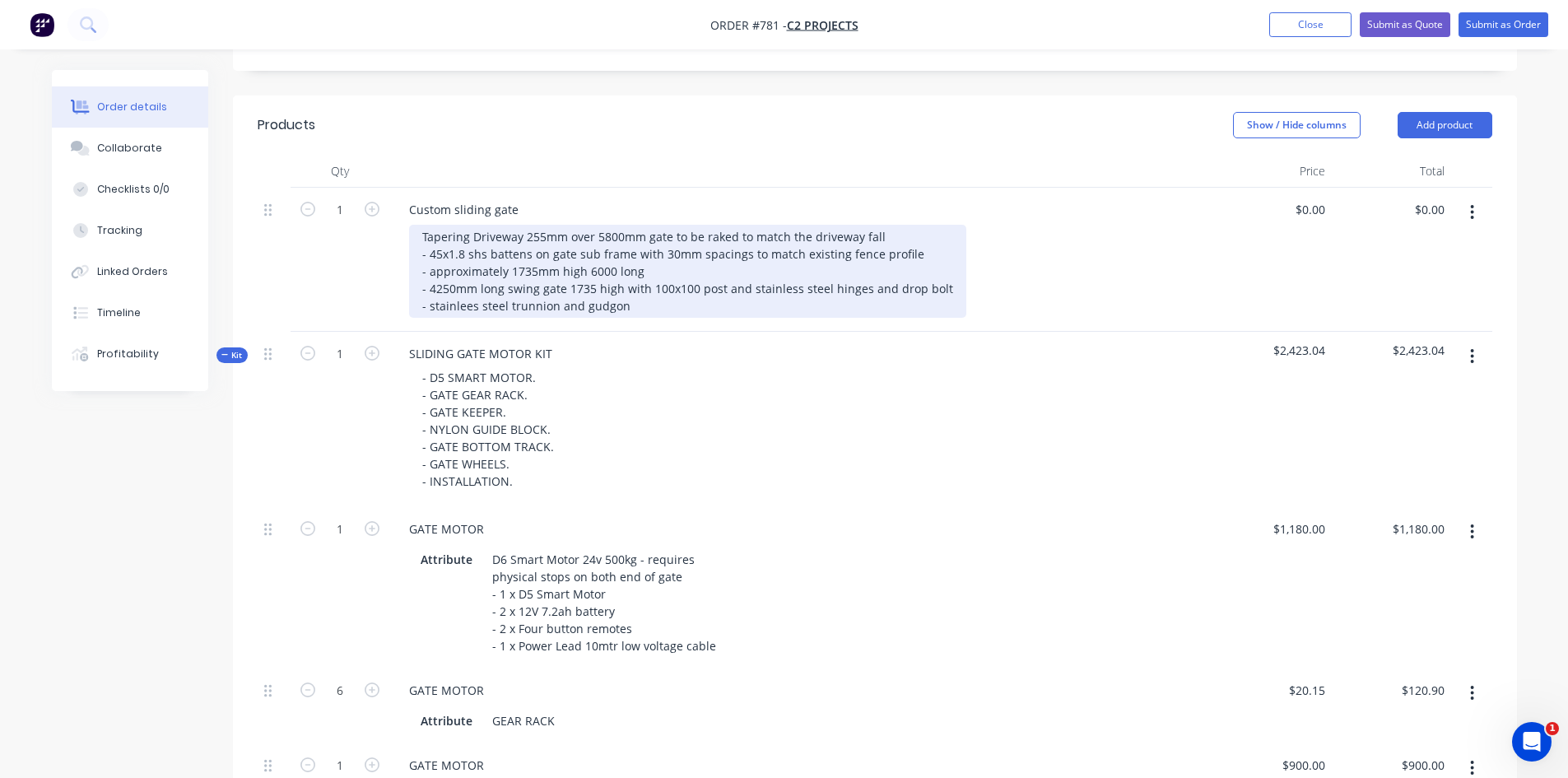
drag, startPoint x: 611, startPoint y: 283, endPoint x: 627, endPoint y: 286, distance: 16.3
click at [612, 283] on div "Tapering Driveway 255mm over 5800mm gate to be raked to match the driveway fall…" at bounding box center [688, 271] width 557 height 93
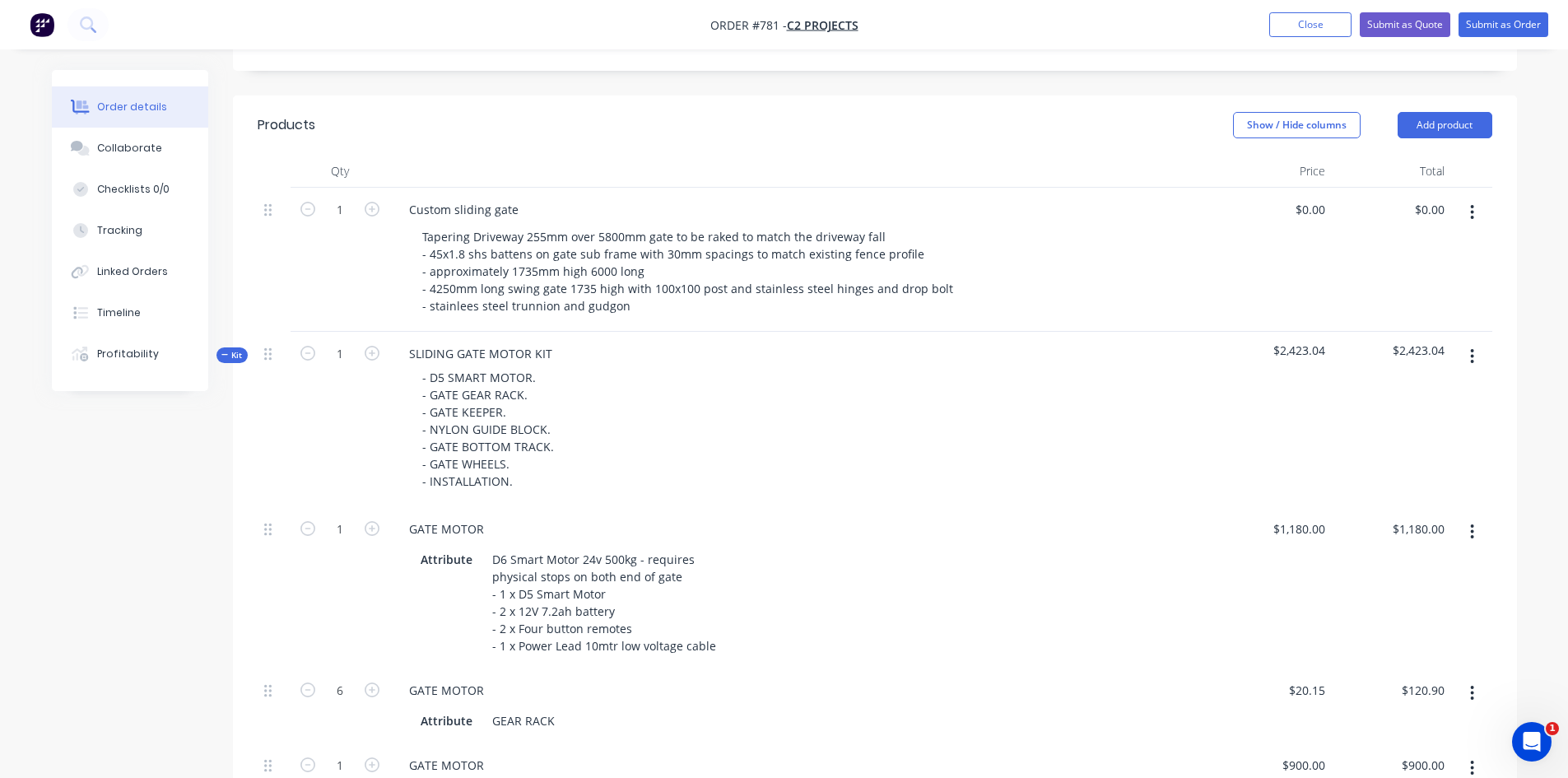
click at [665, 365] on div "- D5 SMART MOTOR. - GATE GEAR RACK. - GATE KEEPER. - NYLON GUIDE BLOCK. - GATE …" at bounding box center [801, 429] width 810 height 128
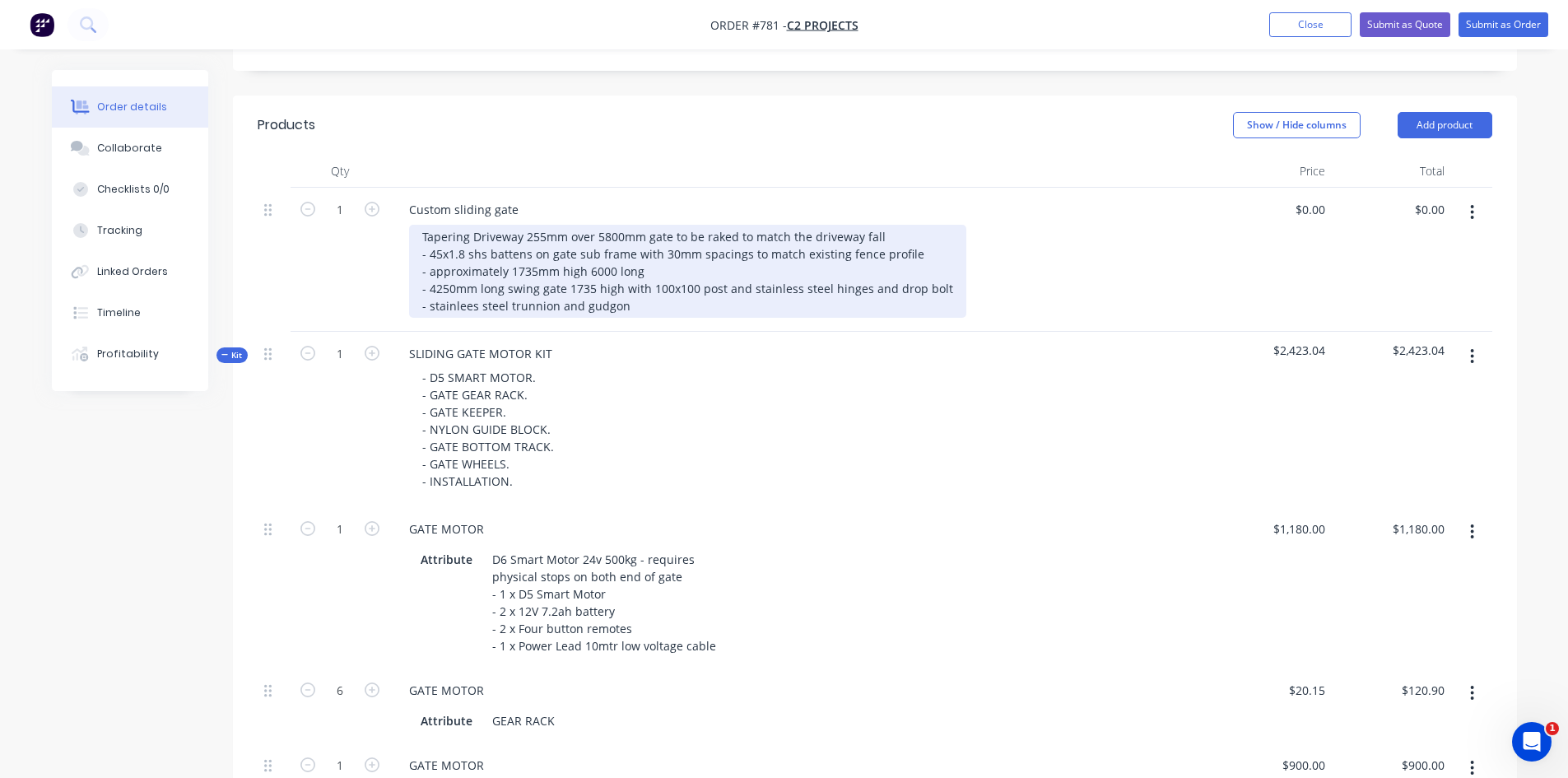
click at [612, 283] on div "Tapering Driveway 255mm over 5800mm gate to be raked to match the driveway fall…" at bounding box center [688, 271] width 557 height 93
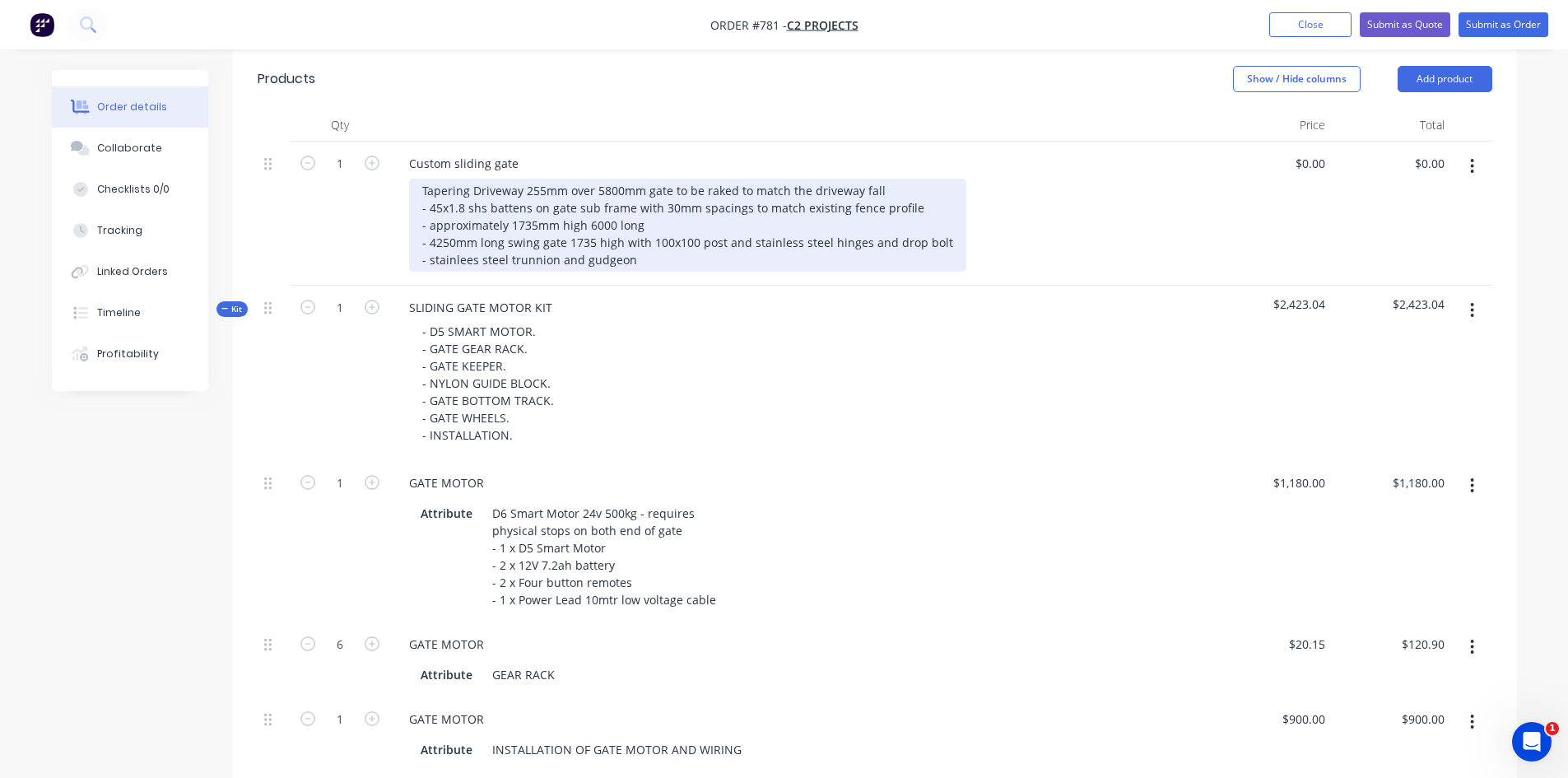
scroll to position [494, 0]
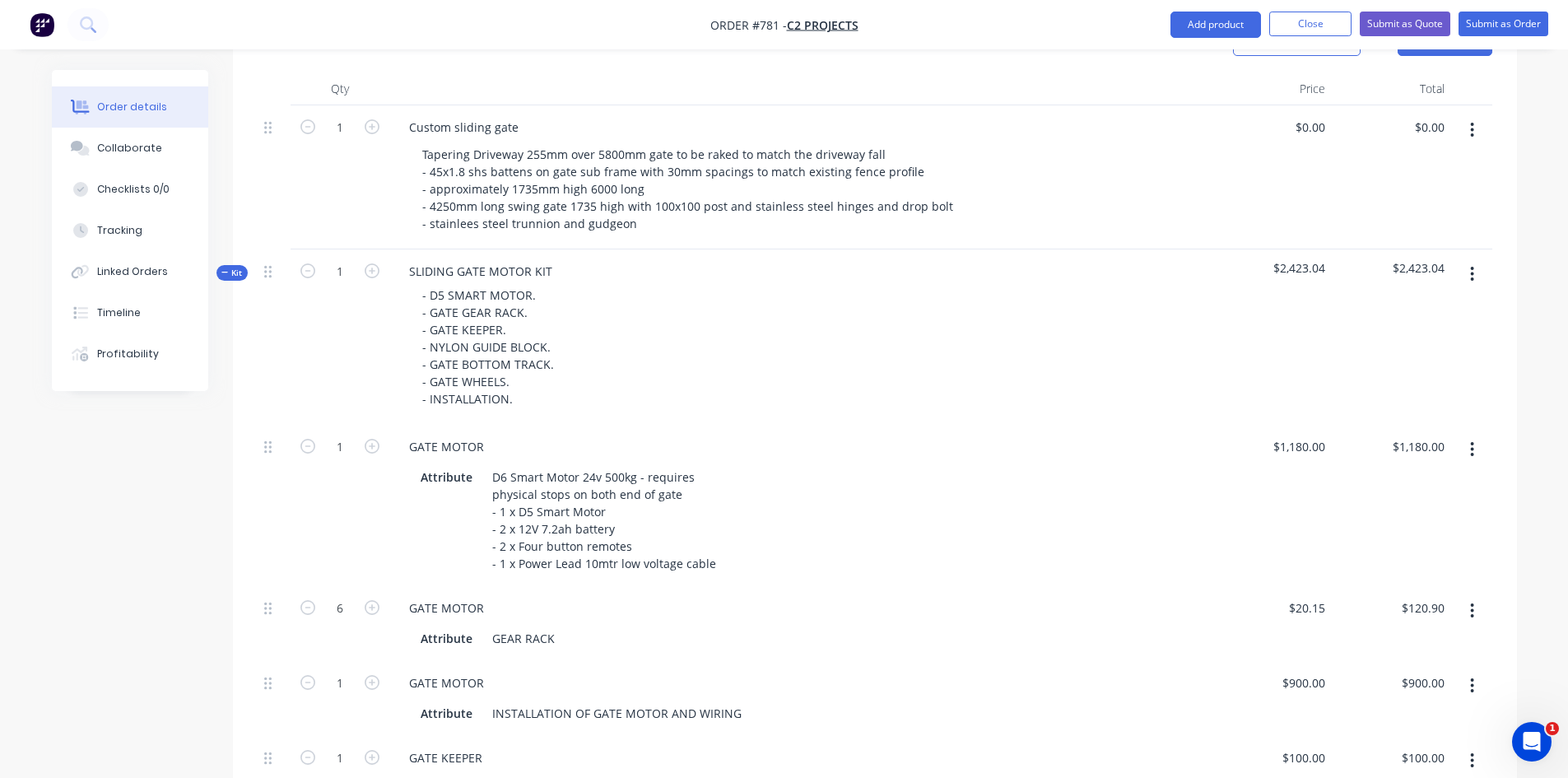
click at [636, 249] on div "SLIDING GATE MOTOR KIT - D5 SMART MOTOR. - GATE GEAR RACK. - GATE KEEPER. - NYL…" at bounding box center [801, 337] width 823 height 176
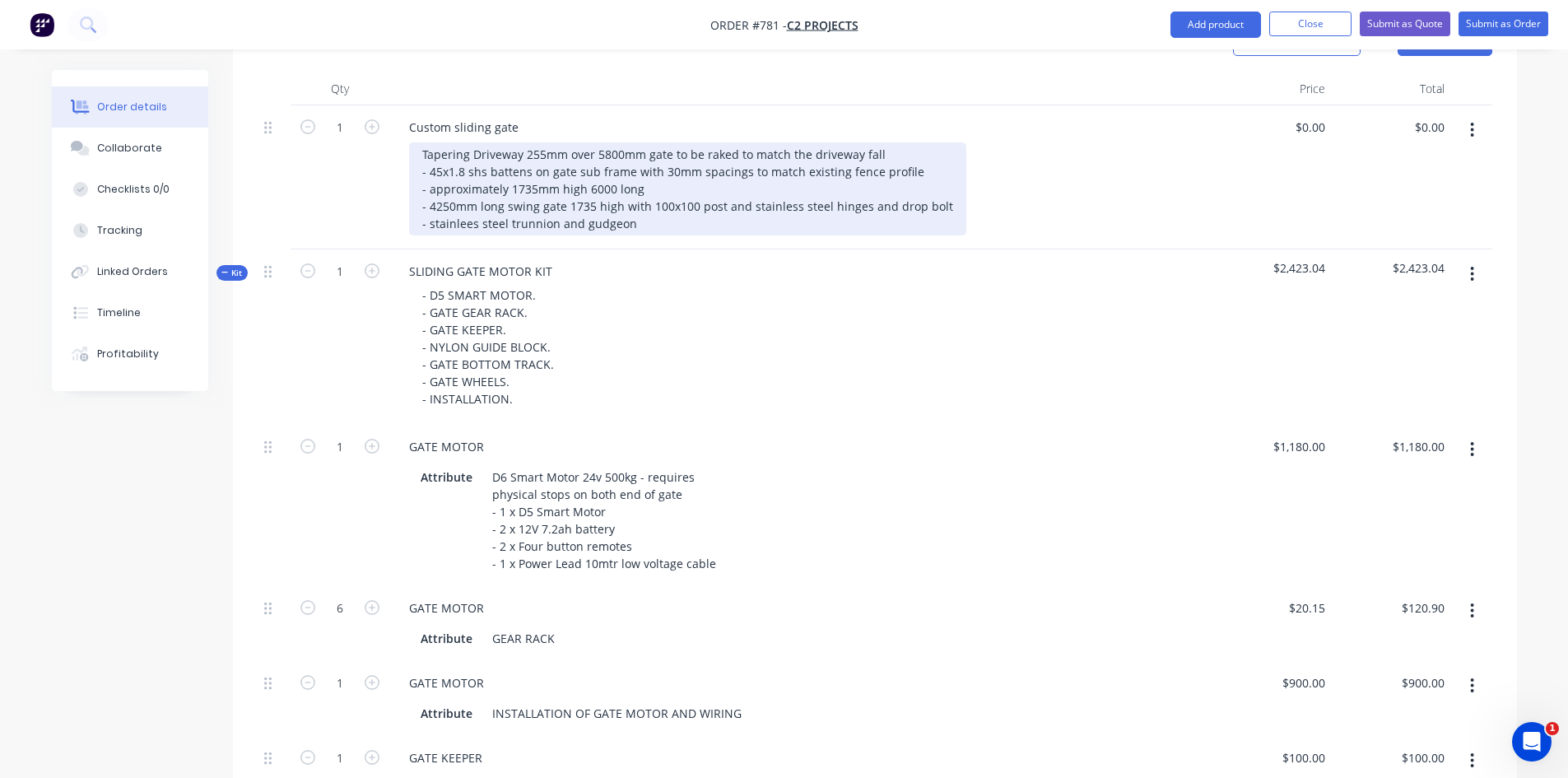
click at [645, 200] on div "Tapering Driveway 255mm over 5800mm gate to be raked to match the driveway fall…" at bounding box center [688, 189] width 557 height 93
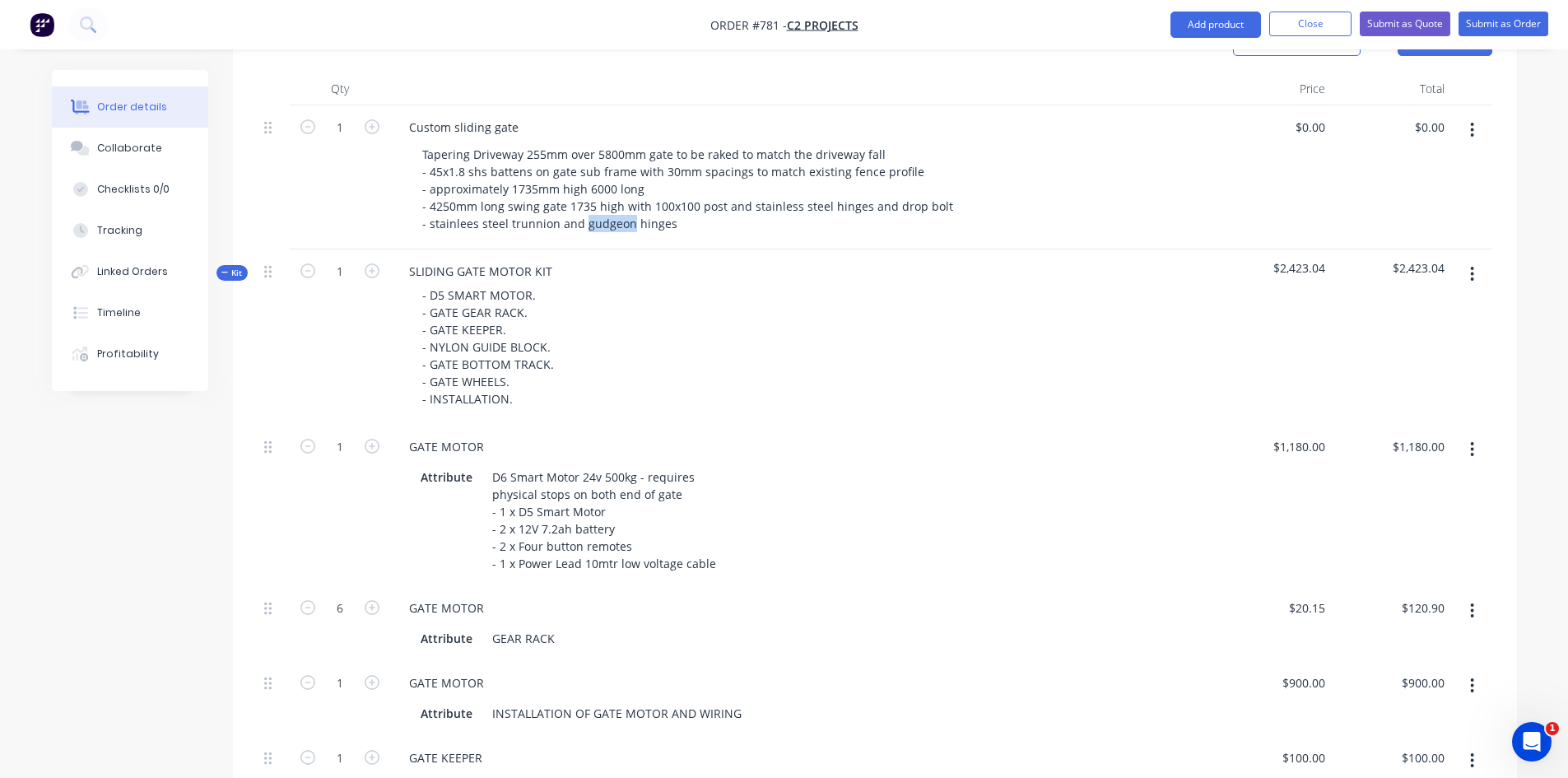
drag, startPoint x: 607, startPoint y: 205, endPoint x: 985, endPoint y: 370, distance: 412.4
click at [985, 370] on div "- D5 SMART MOTOR. - GATE GEAR RACK. - GATE KEEPER. - NYLON GUIDE BLOCK. - GATE …" at bounding box center [801, 347] width 810 height 128
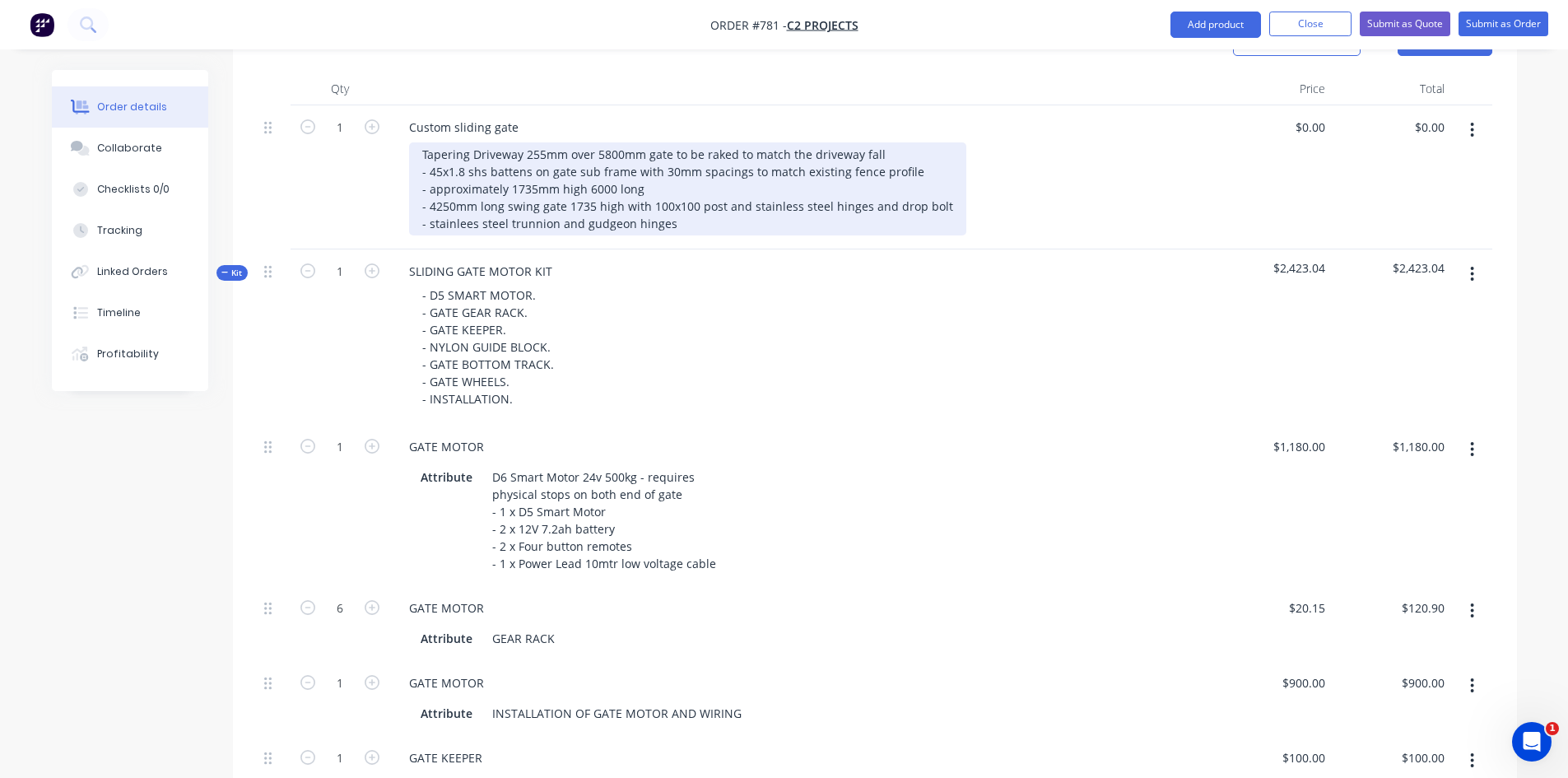
click at [591, 182] on div "Tapering Driveway 255mm over 5800mm gate to be raked to match the driveway fall…" at bounding box center [688, 189] width 557 height 93
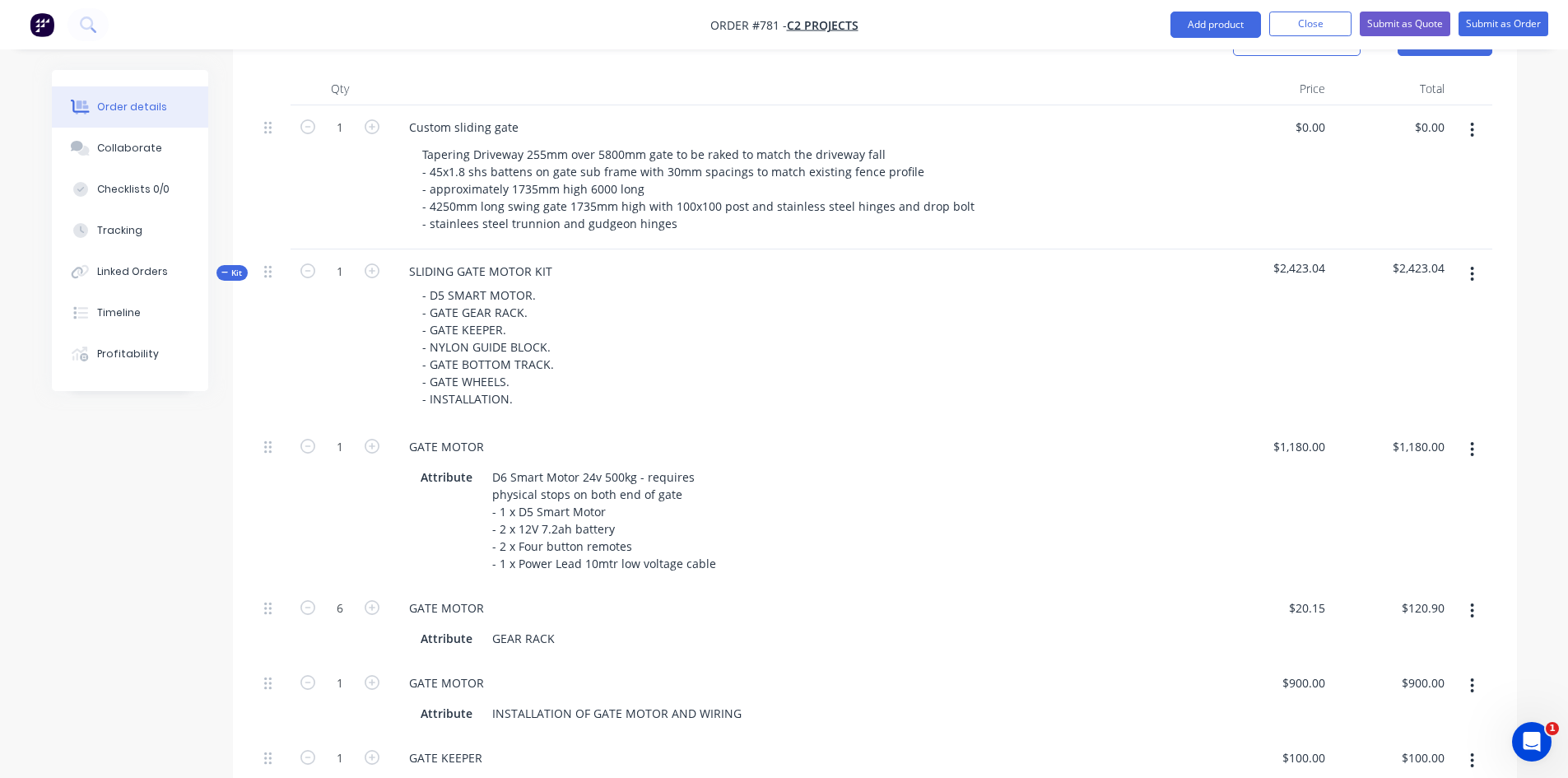
click at [710, 283] on div "- D5 SMART MOTOR. - GATE GEAR RACK. - GATE KEEPER. - NYLON GUIDE BLOCK. - GATE …" at bounding box center [801, 347] width 810 height 128
click at [1303, 109] on div "0 $0.00" at bounding box center [1272, 177] width 119 height 144
type input "$11,559.00"
click at [1266, 142] on div "$11,559.00 11559" at bounding box center [1272, 177] width 119 height 144
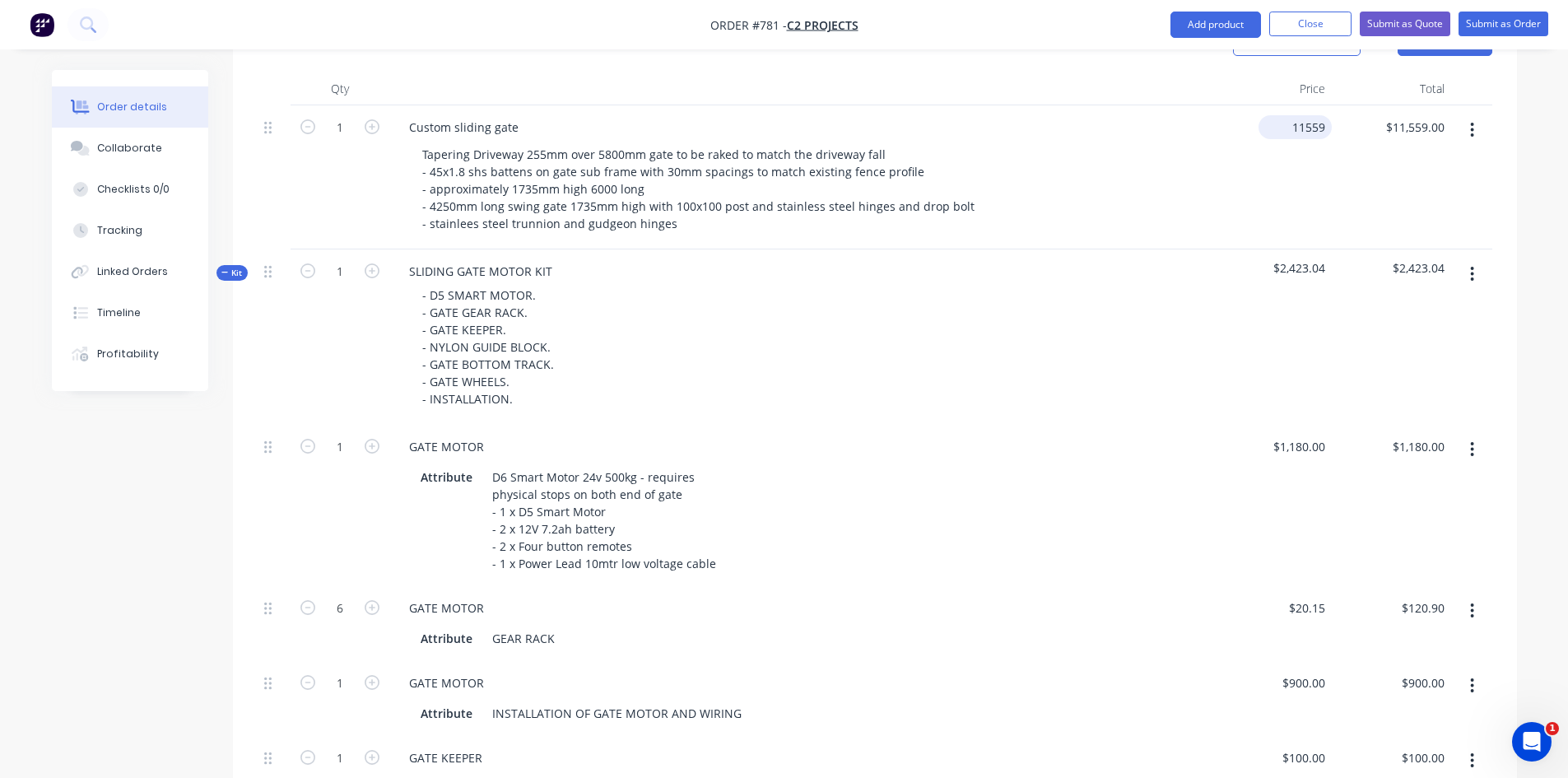
click at [1325, 115] on input "11559" at bounding box center [1299, 127] width 66 height 24
type input "$12,050.00"
click at [1267, 191] on div "$12,050.00 12050" at bounding box center [1272, 177] width 119 height 144
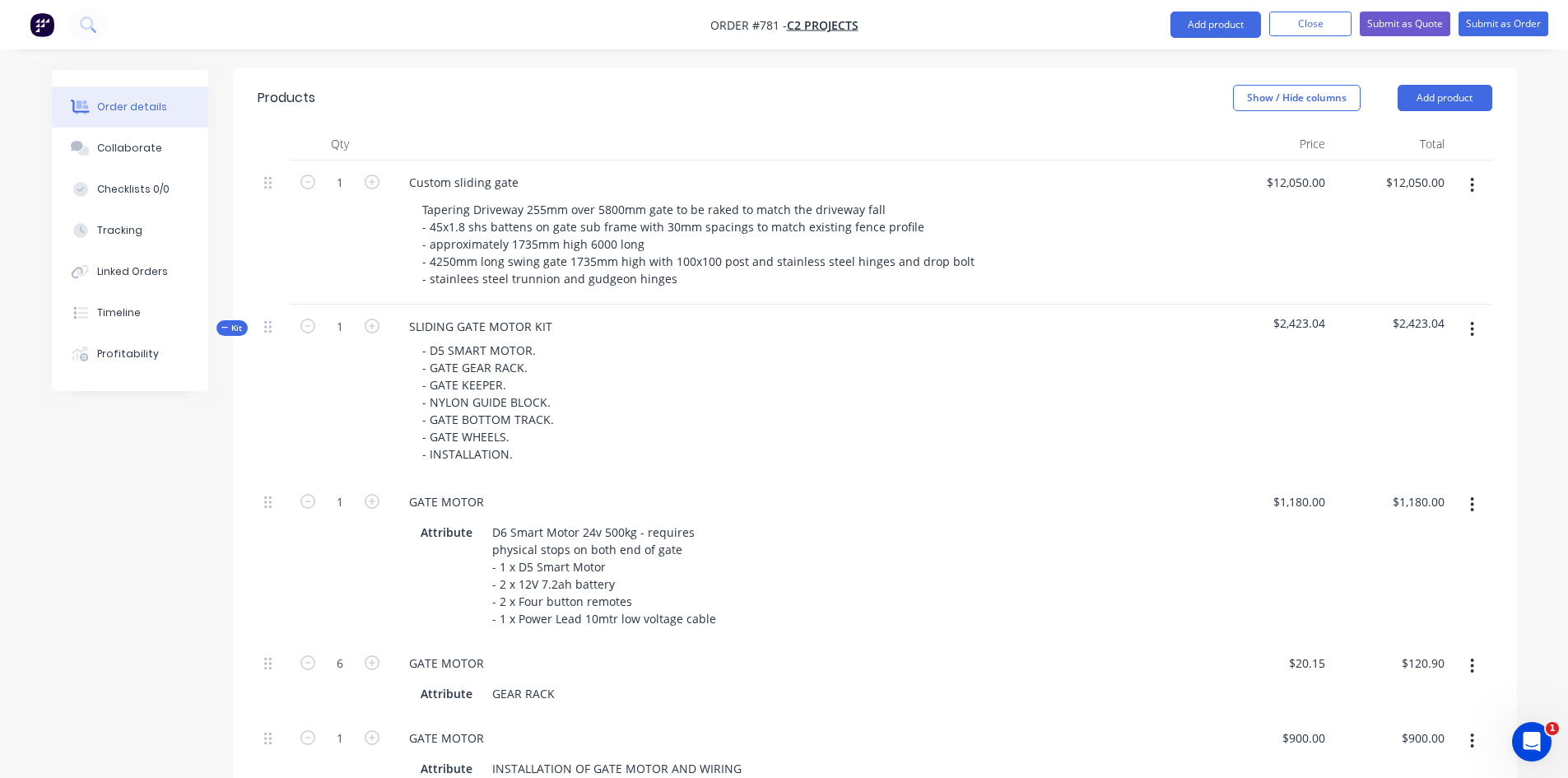
scroll to position [396, 0]
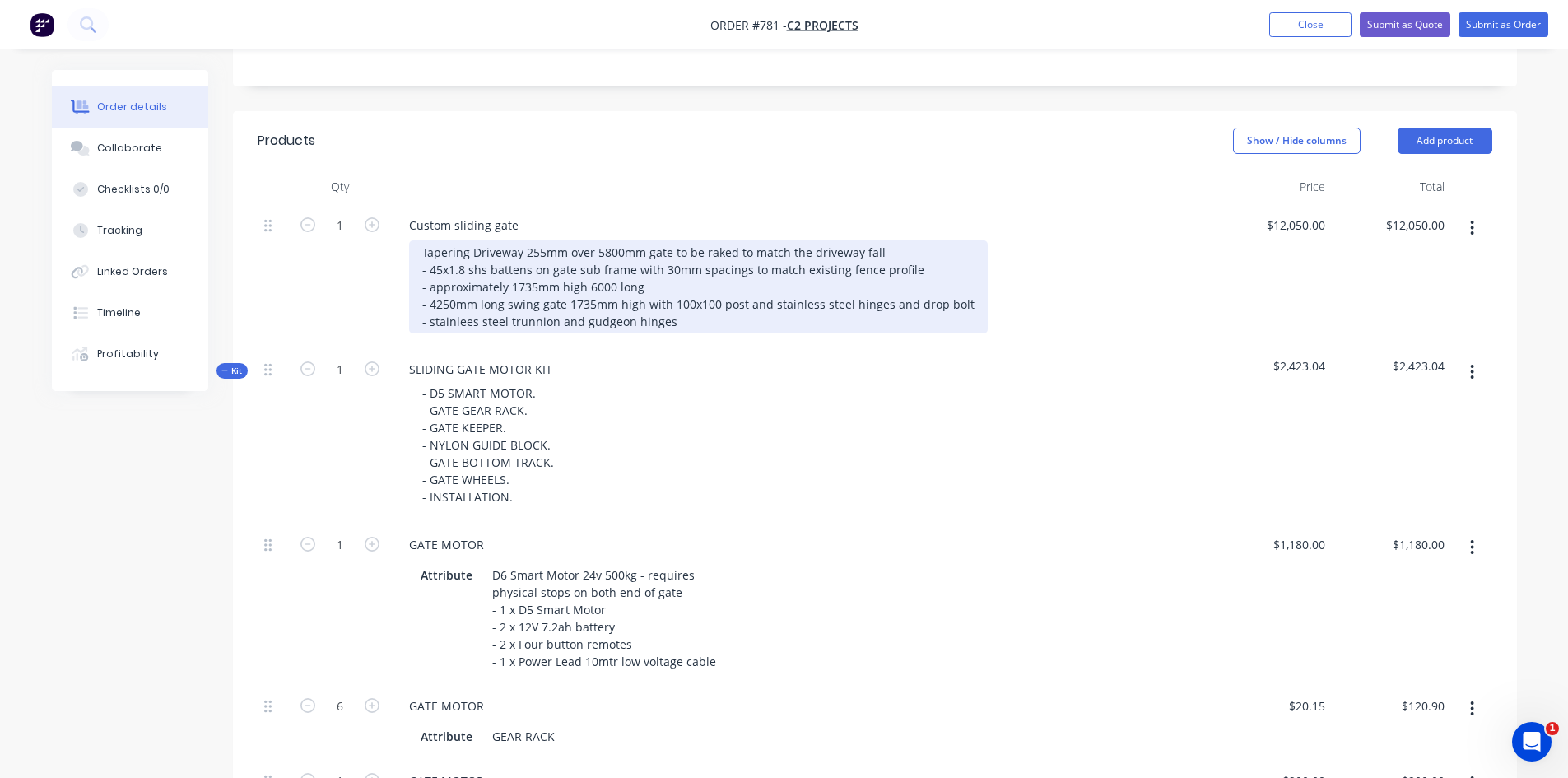
click at [699, 297] on div "Tapering Driveway 255mm over 5800mm gate to be raked to match the driveway fall…" at bounding box center [699, 287] width 578 height 93
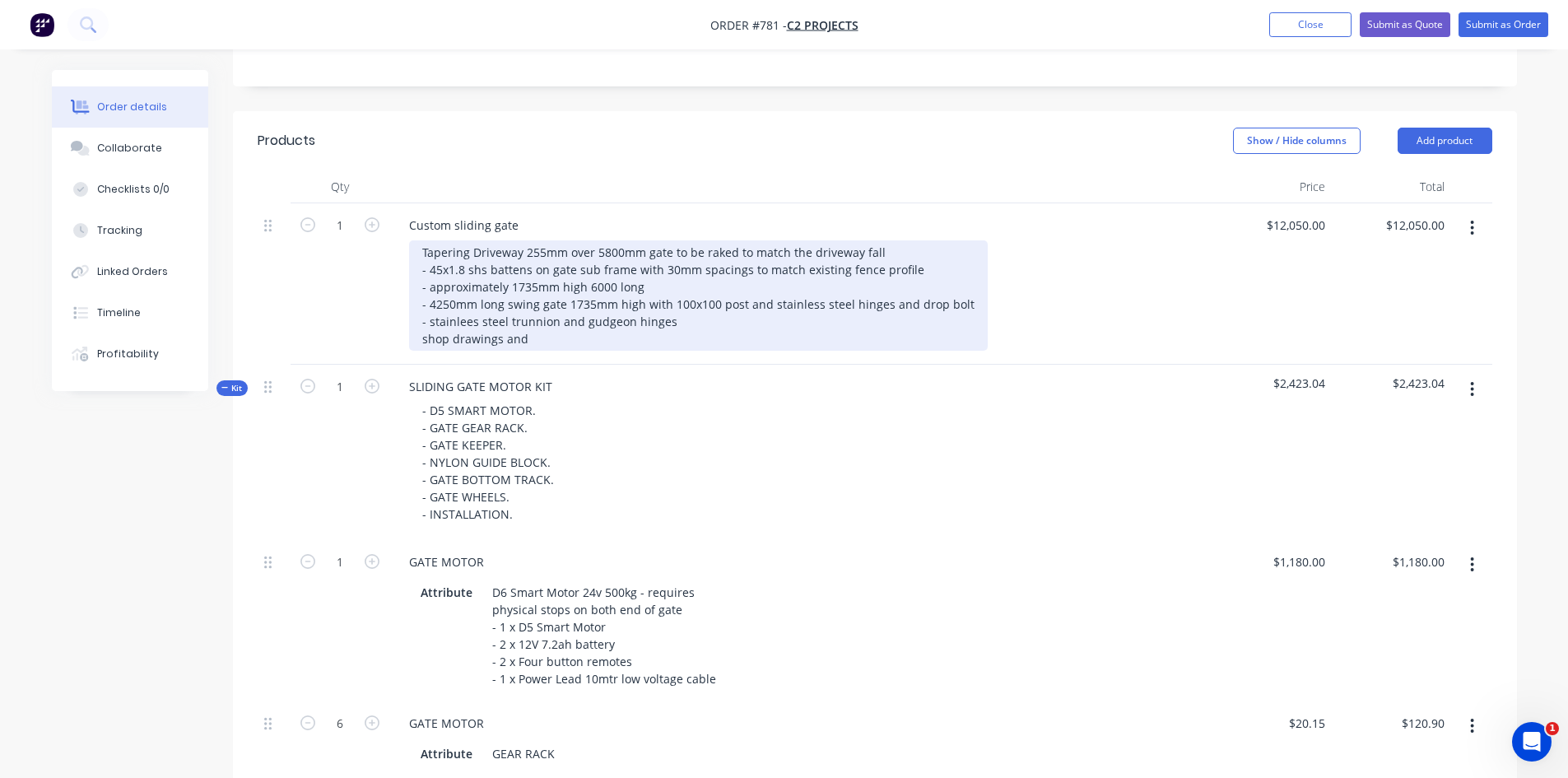
click at [422, 314] on div "Tapering Driveway 255mm over 5800mm gate to be raked to match the driveway fall…" at bounding box center [699, 295] width 578 height 110
click at [422, 318] on div "Tapering Driveway 255mm over 5800mm gate to be raked to match the driveway fall…" at bounding box center [699, 295] width 578 height 110
click at [548, 321] on div "Tapering Driveway 255mm over 5800mm gate to be raked to match the driveway fall…" at bounding box center [699, 295] width 578 height 110
click at [593, 319] on div "Tapering Driveway 255mm over 5800mm gate to be raked to match the driveway fall…" at bounding box center [699, 295] width 578 height 110
click at [679, 317] on div "Tapering Driveway 255mm over 5800mm gate to be raked to match the driveway fall…" at bounding box center [699, 295] width 578 height 110
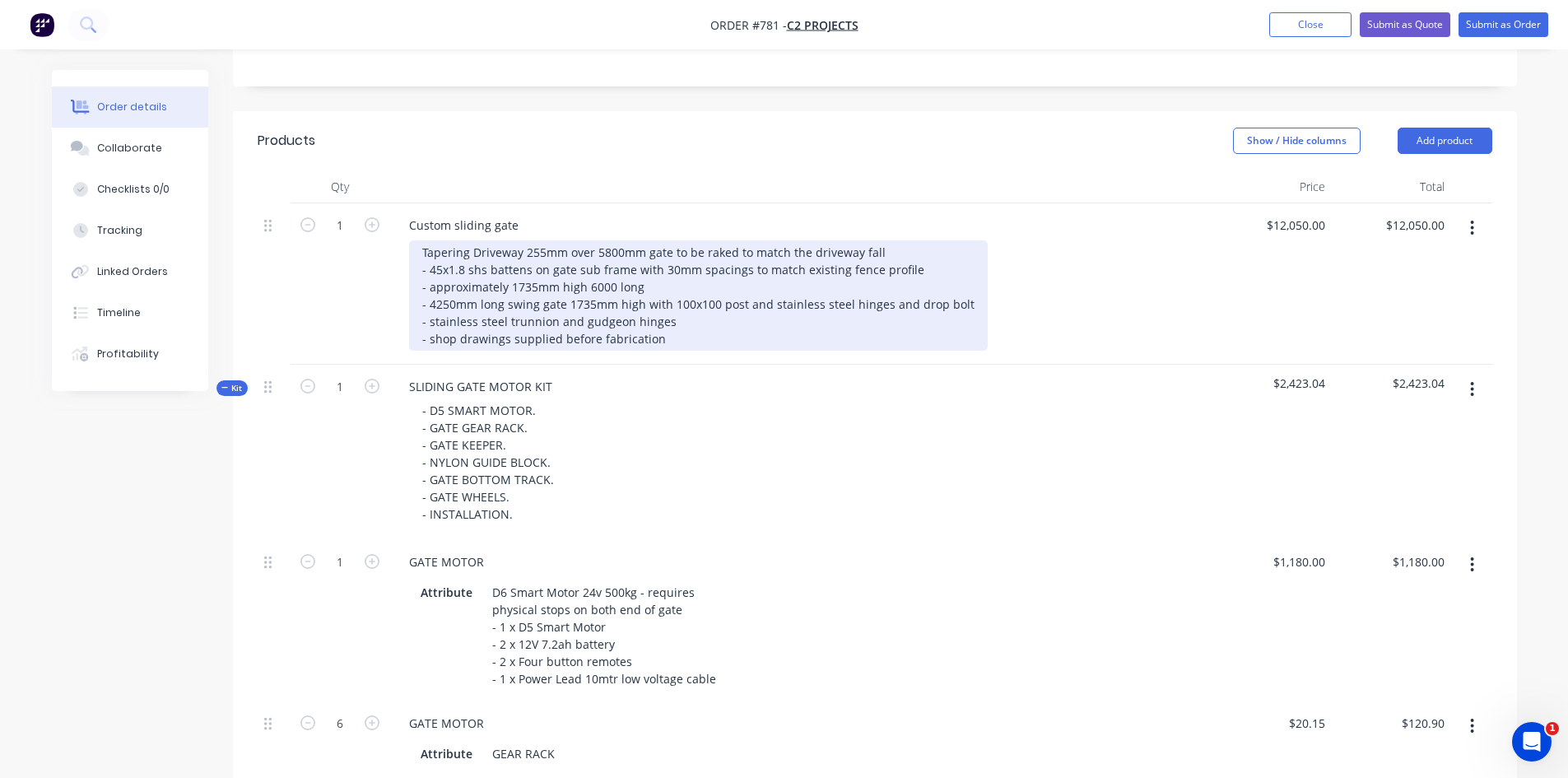
click at [558, 317] on div "Tapering Driveway 255mm over 5800mm gate to be raked to match the driveway fall…" at bounding box center [699, 295] width 578 height 110
click at [757, 321] on div "Tapering Driveway 255mm over 5800mm gate to be raked to match the driveway fall…" at bounding box center [699, 295] width 578 height 110
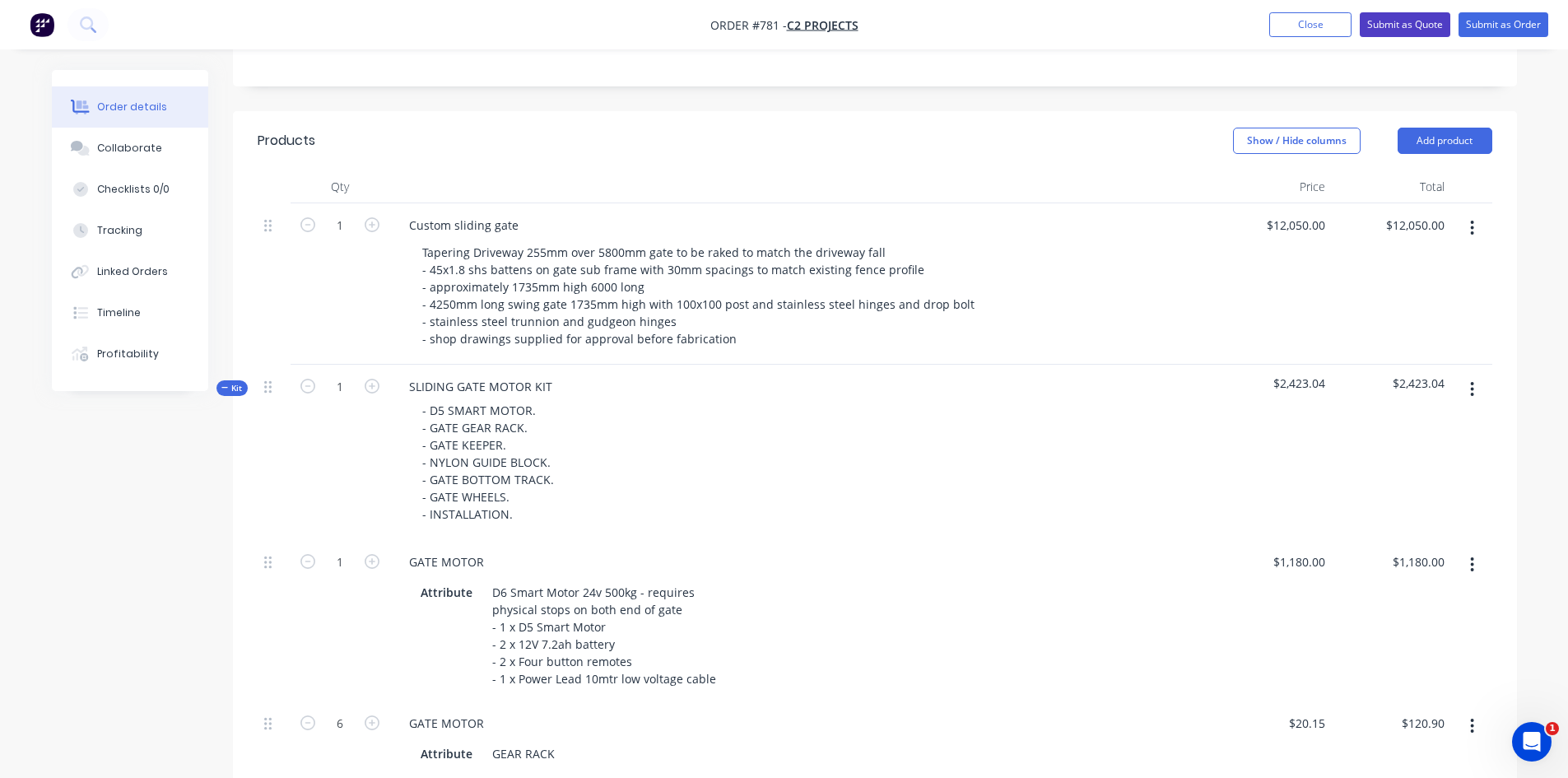
click at [1380, 22] on button "Submit as Quote" at bounding box center [1405, 25] width 90 height 25
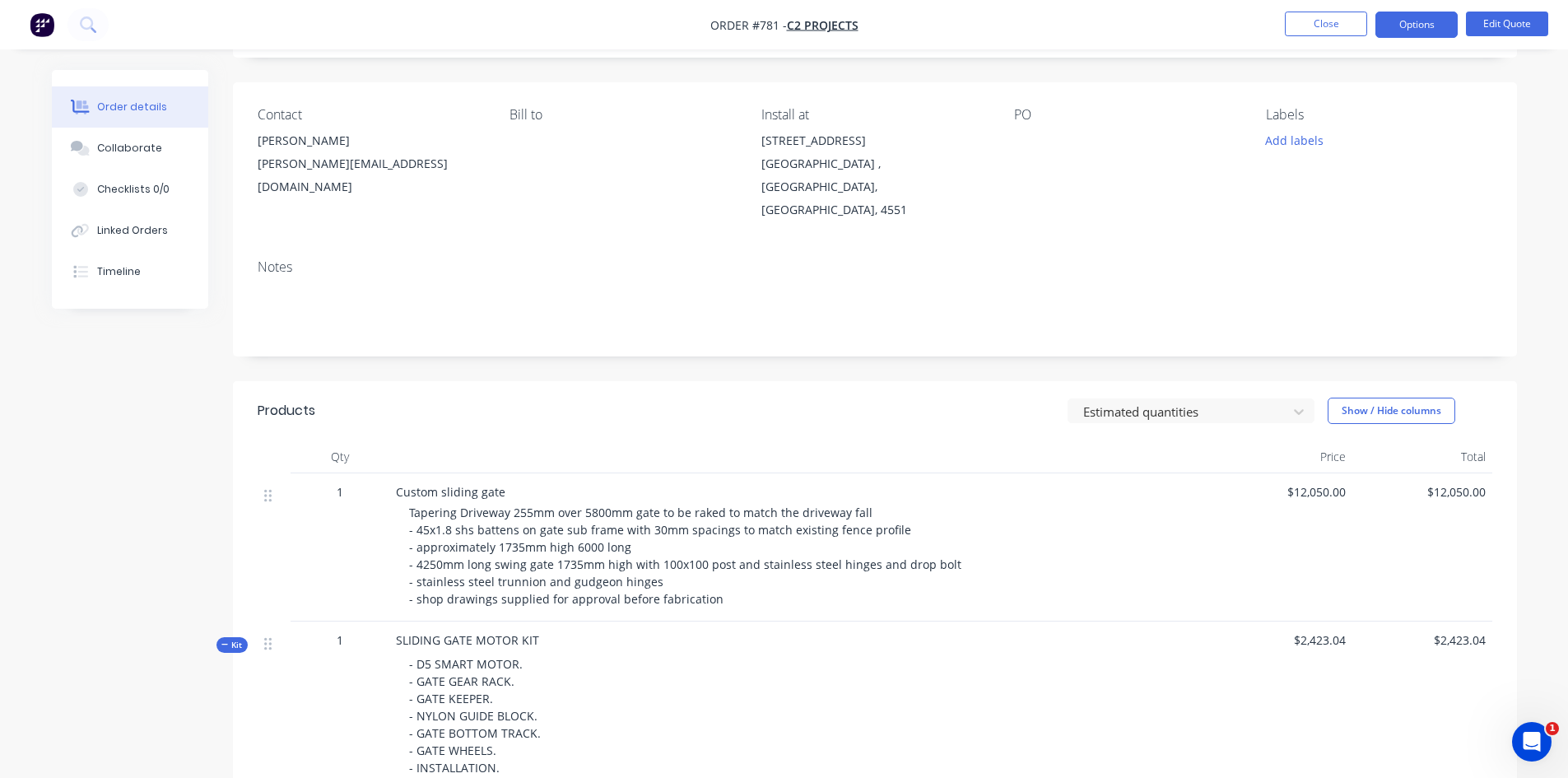
scroll to position [94, 0]
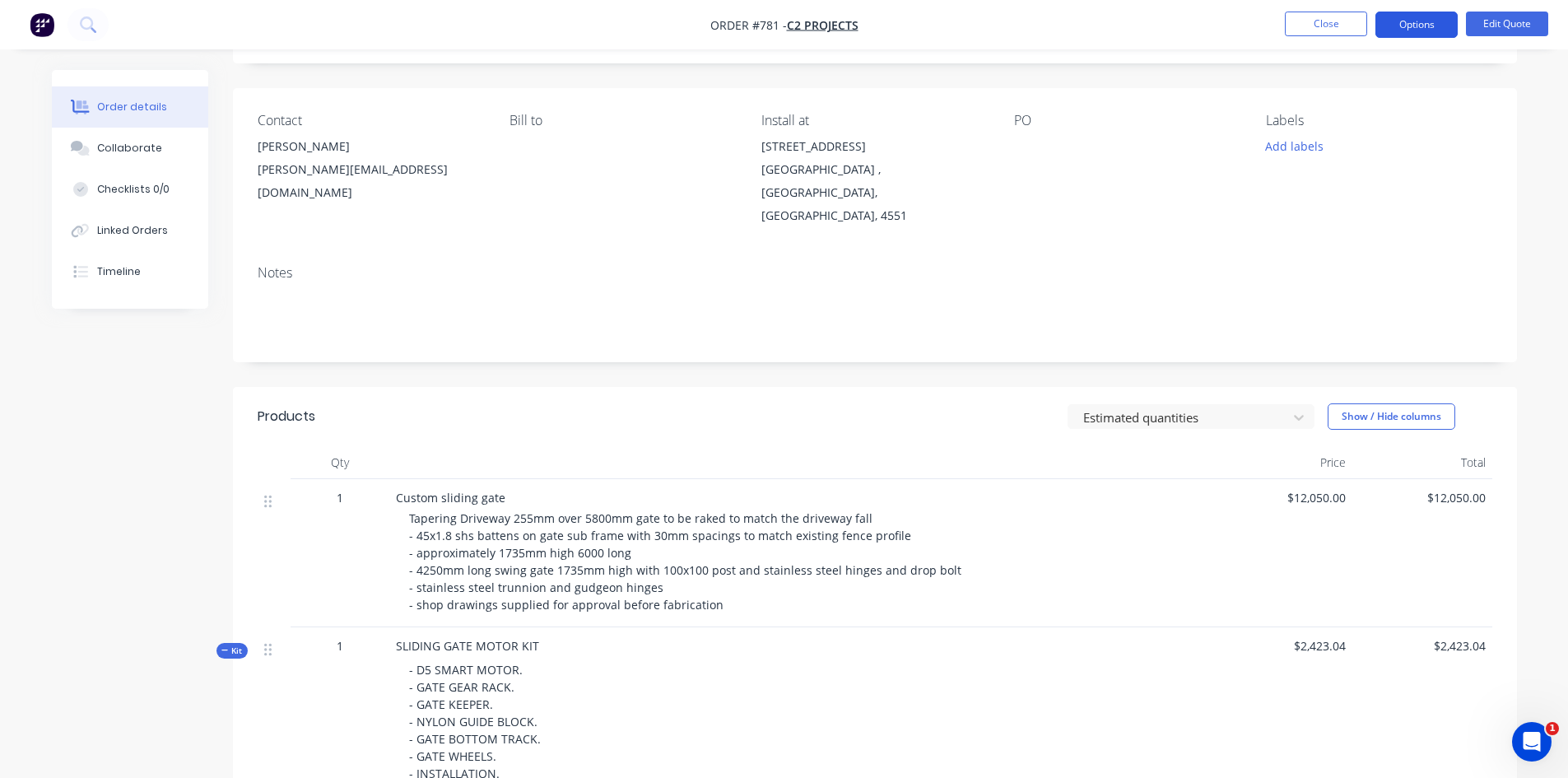
click at [1396, 25] on button "Options" at bounding box center [1416, 25] width 82 height 27
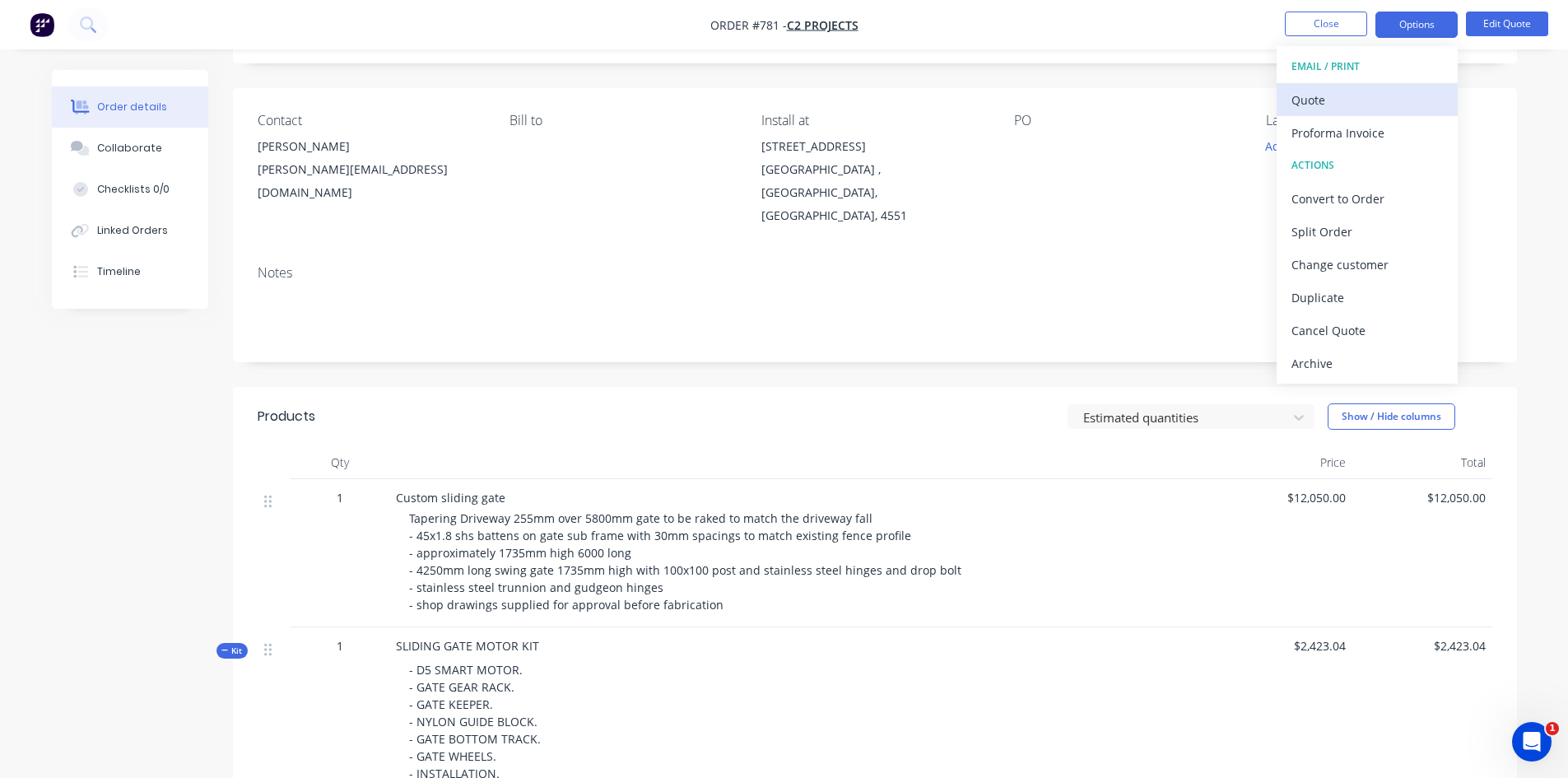
click at [1355, 104] on div "Quote" at bounding box center [1367, 99] width 152 height 24
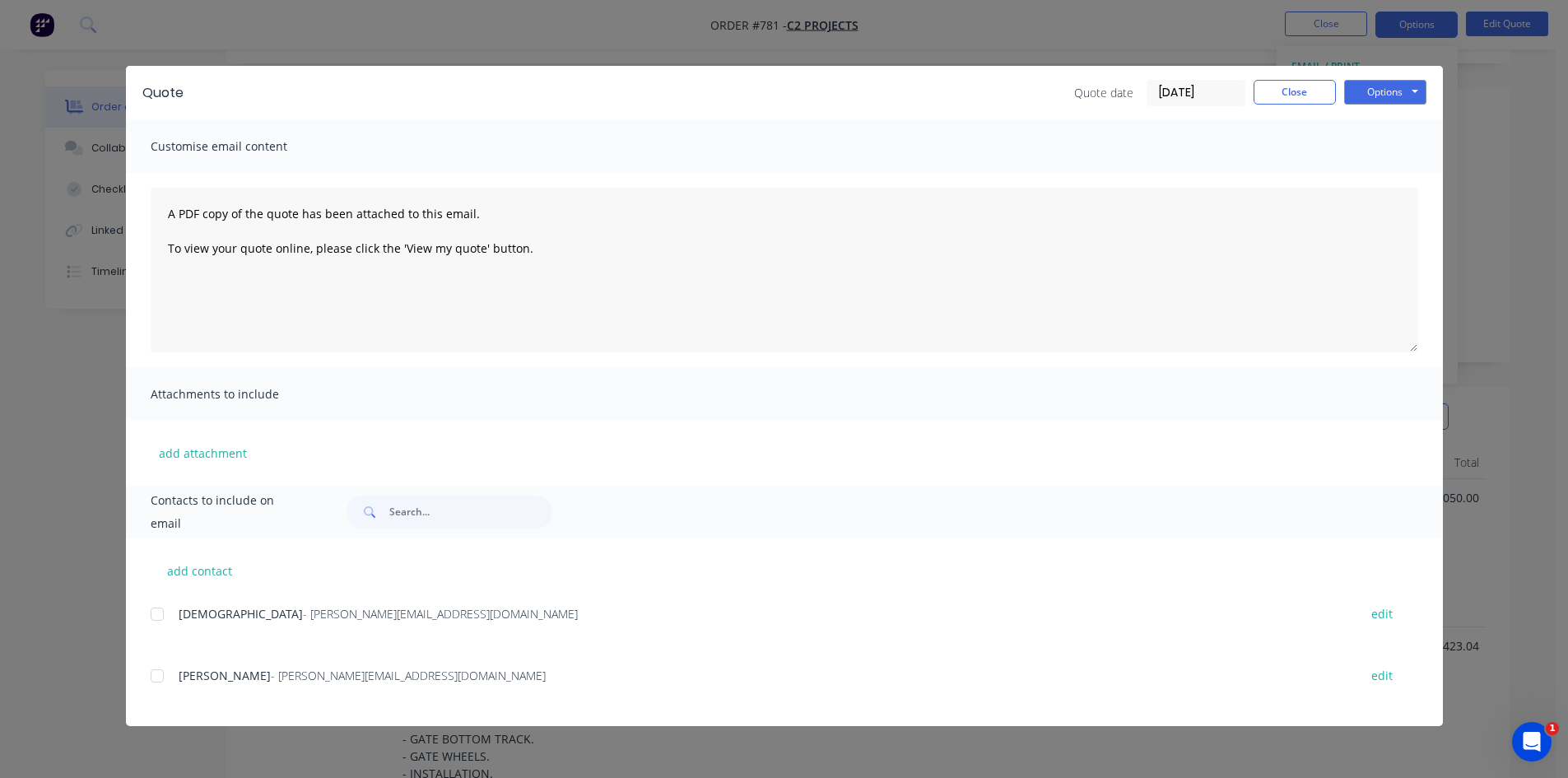
click at [154, 676] on div at bounding box center [157, 676] width 33 height 33
click at [1375, 99] on button "Options" at bounding box center [1385, 92] width 82 height 25
click at [159, 669] on div at bounding box center [157, 676] width 33 height 33
click at [1374, 93] on button "Options" at bounding box center [1385, 92] width 82 height 25
click at [1368, 171] on button "Email" at bounding box center [1396, 176] width 105 height 27
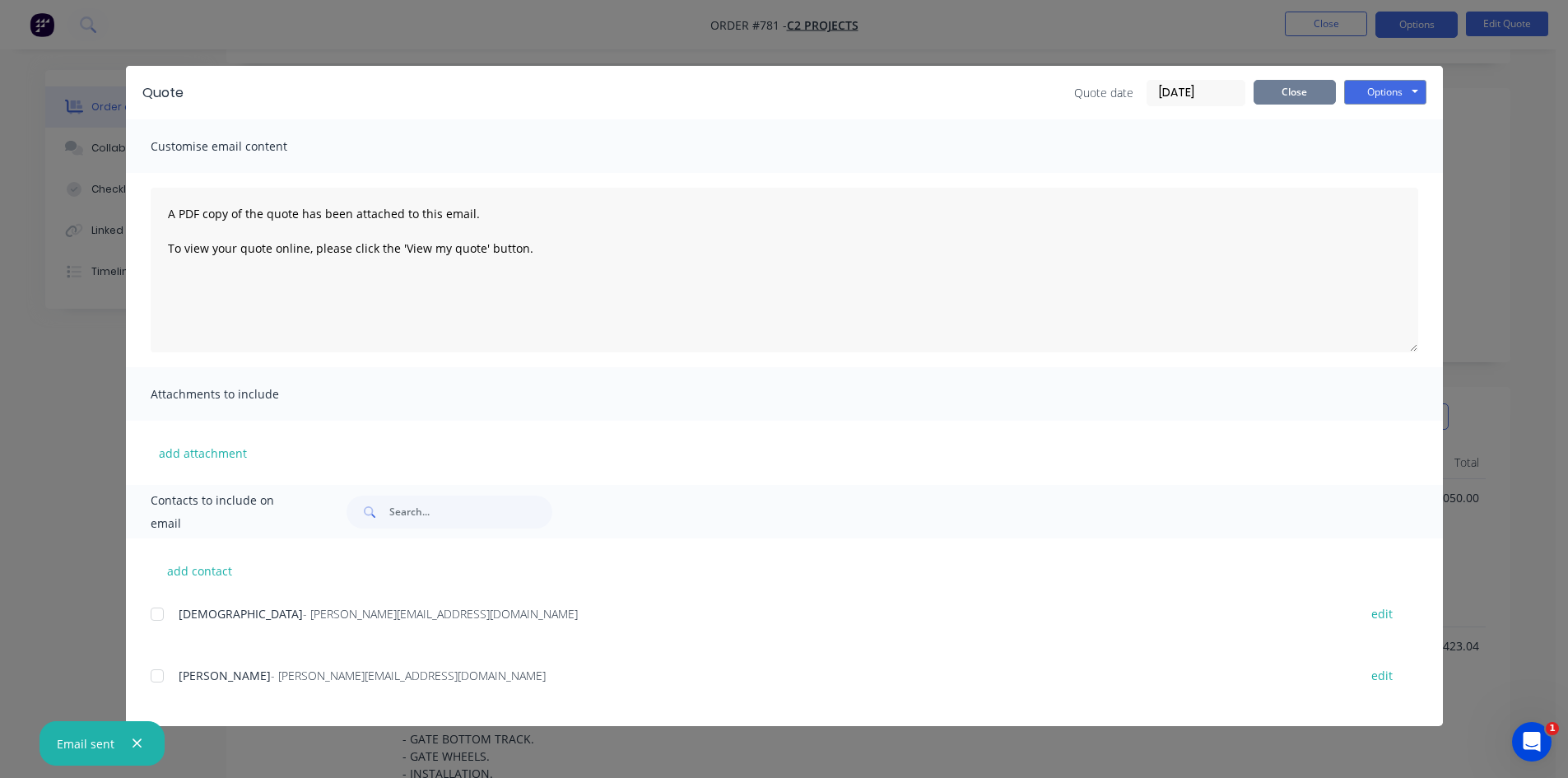
click at [1295, 89] on button "Close" at bounding box center [1295, 92] width 82 height 25
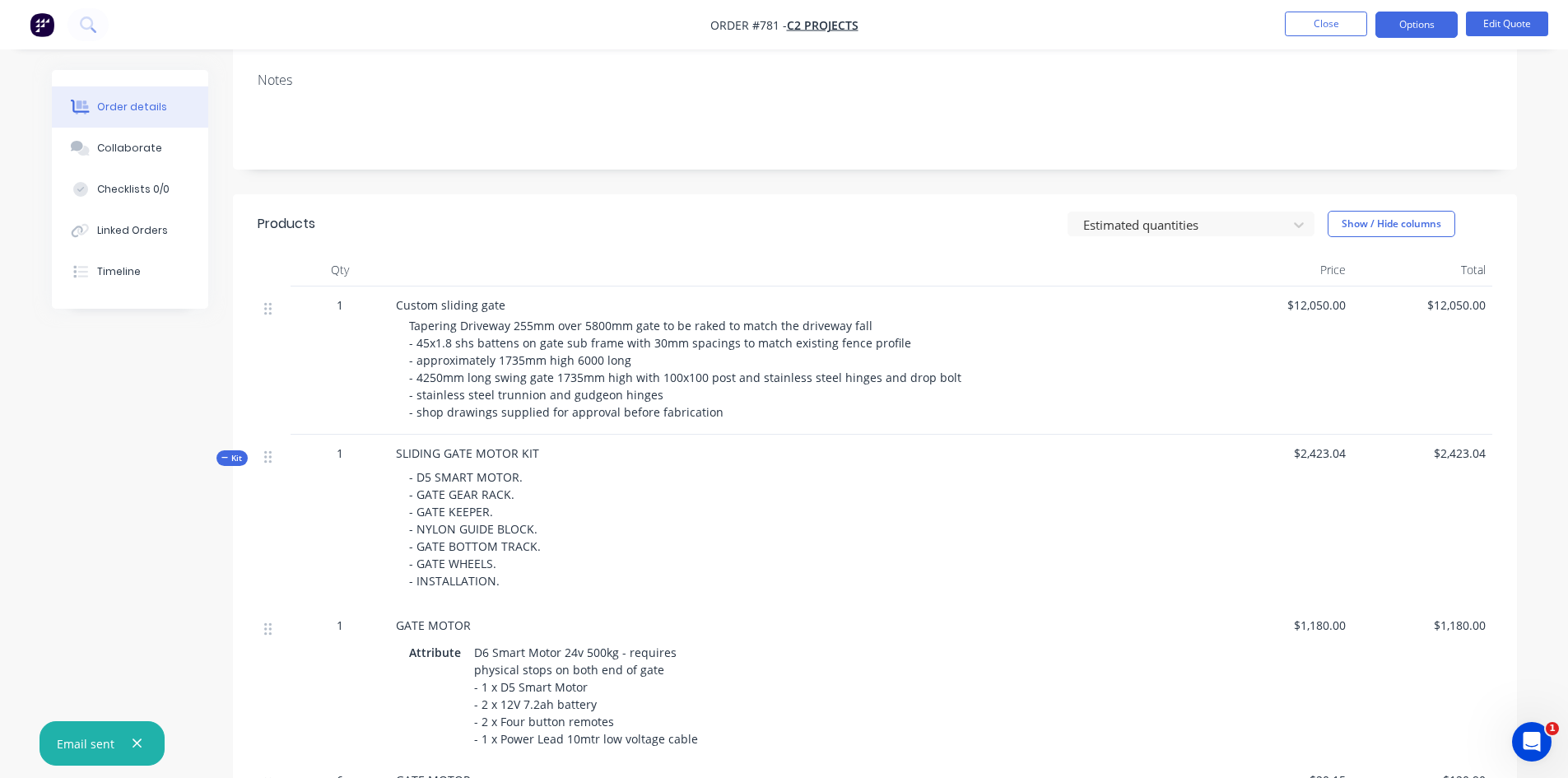
scroll to position [259, 0]
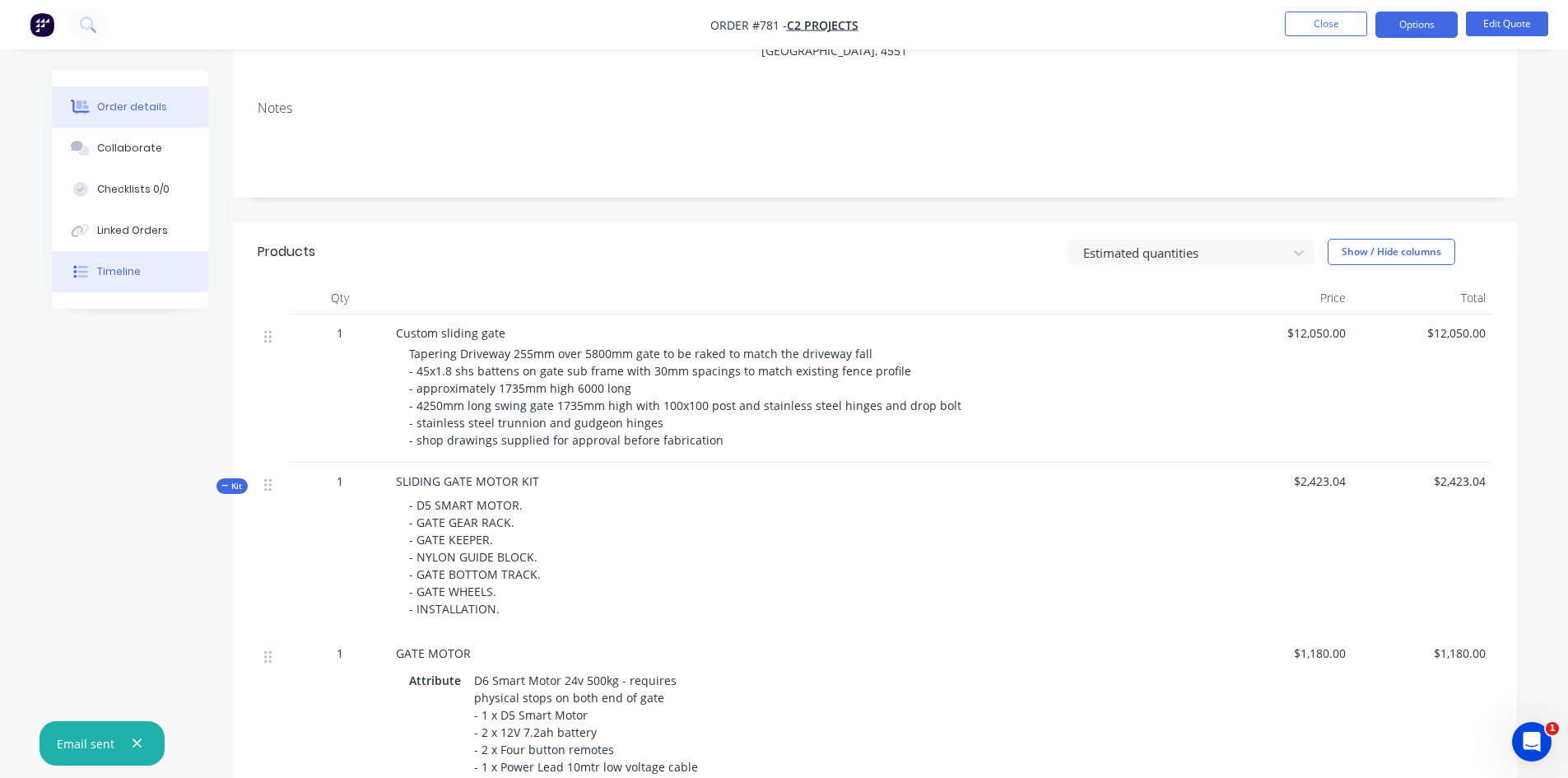
click at [124, 270] on div "Timeline" at bounding box center [119, 272] width 44 height 15
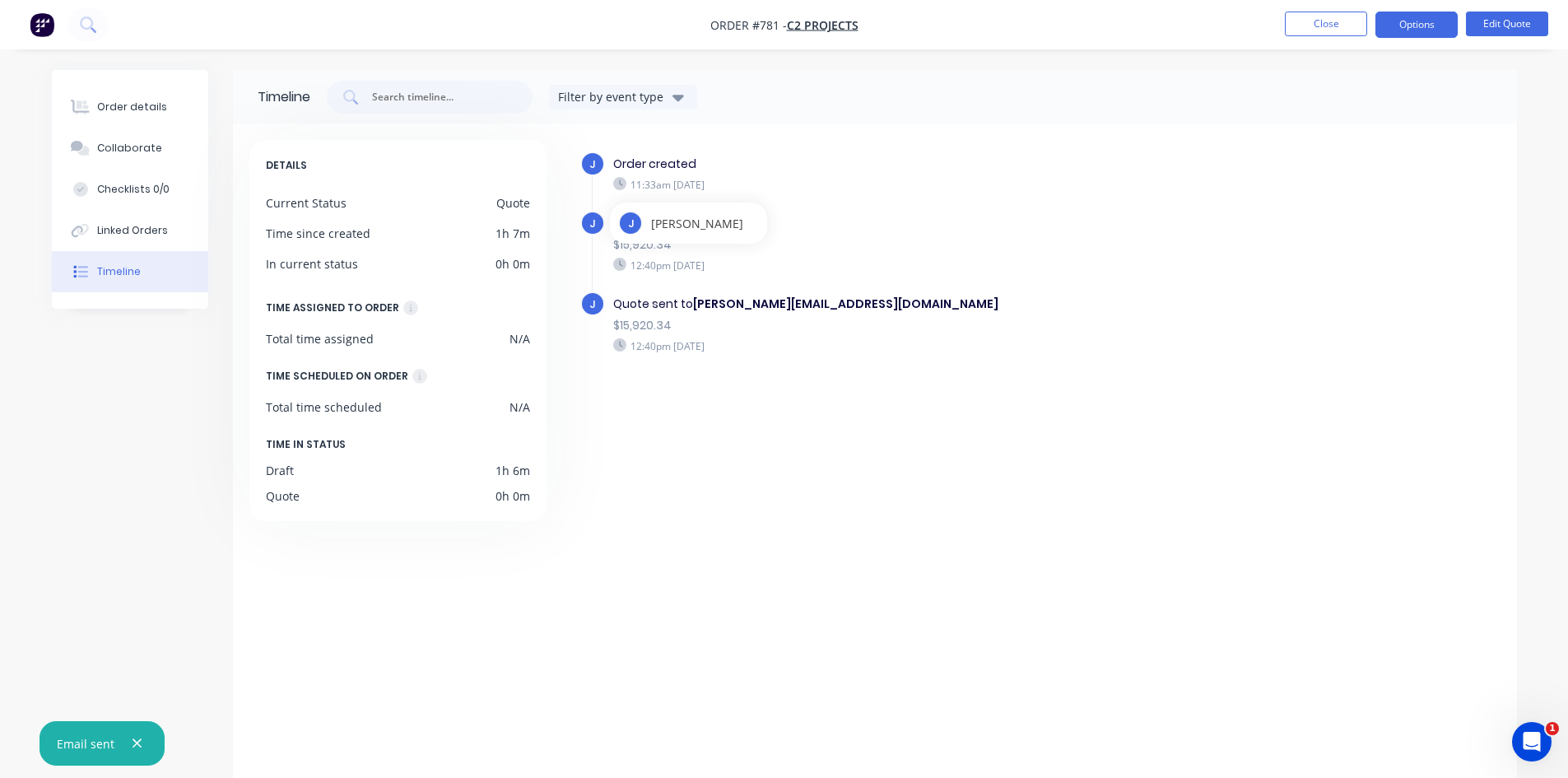
click at [86, 509] on div "Timeline Filter by event type DETAILS Current Status Quote Time since created 1…" at bounding box center [785, 436] width 1465 height 732
click at [1313, 22] on button "Close" at bounding box center [1325, 24] width 82 height 25
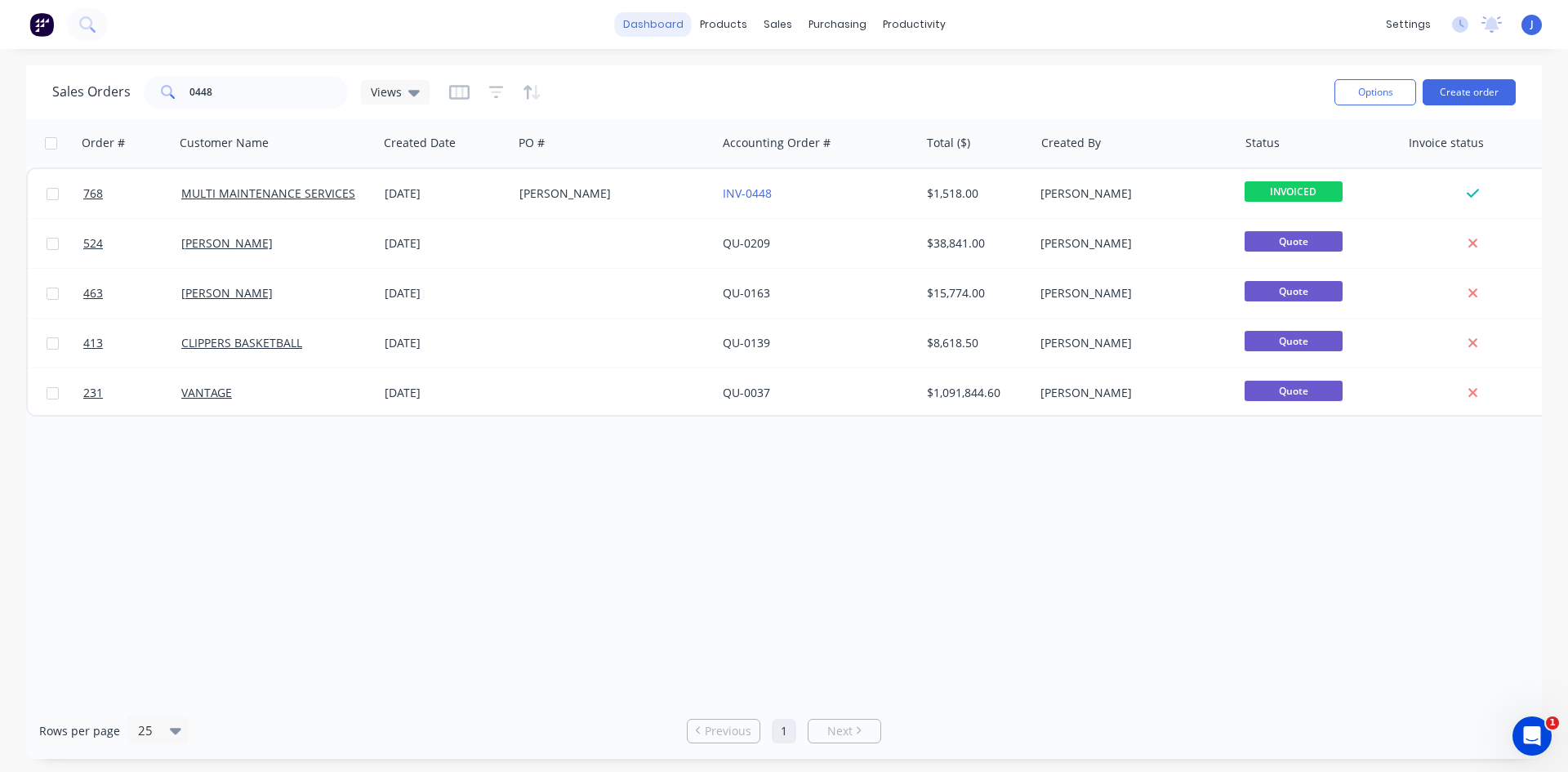
click at [681, 30] on link "dashboard" at bounding box center [653, 25] width 76 height 25
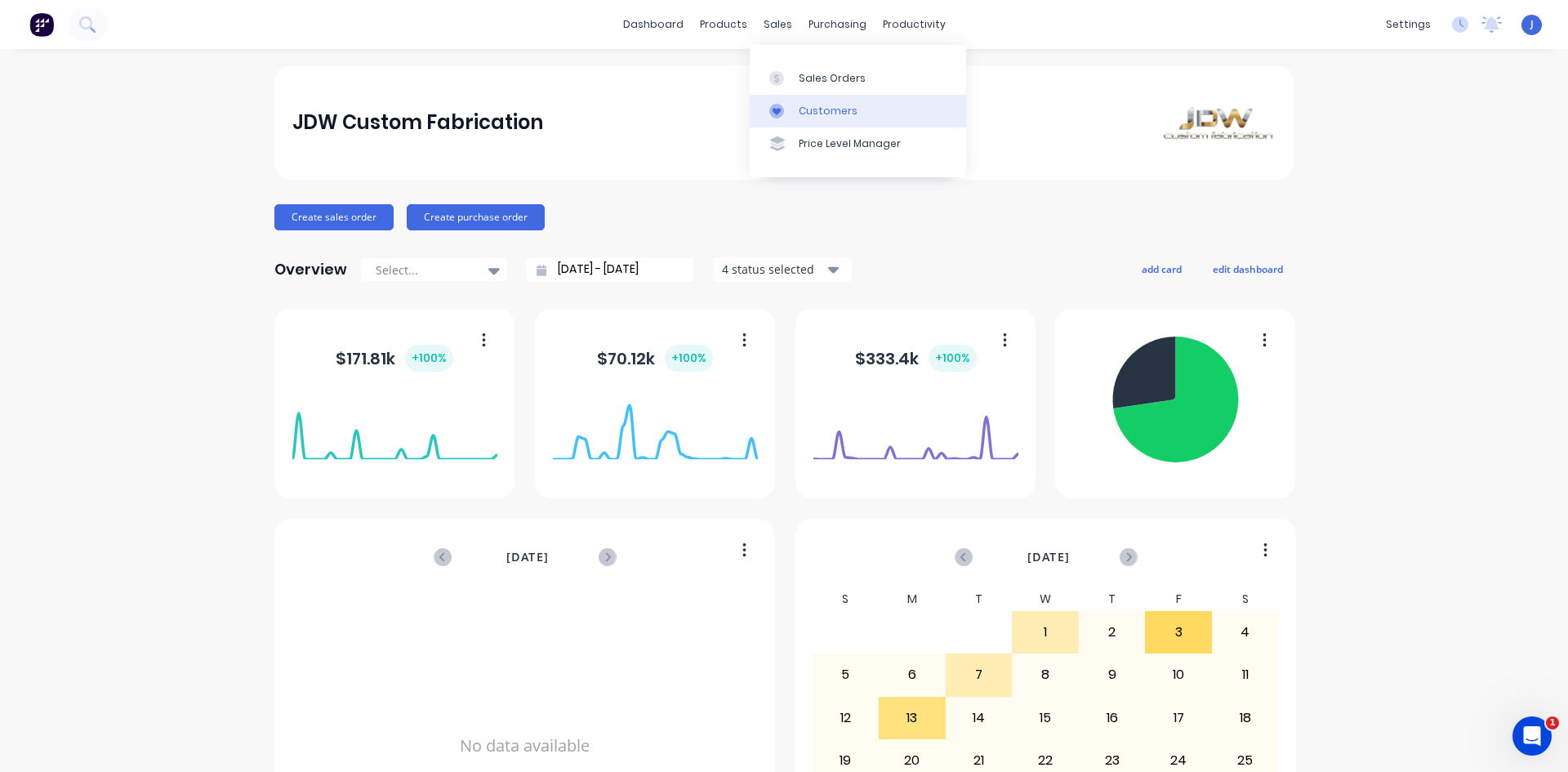
click at [820, 111] on div "Customers" at bounding box center [828, 111] width 59 height 15
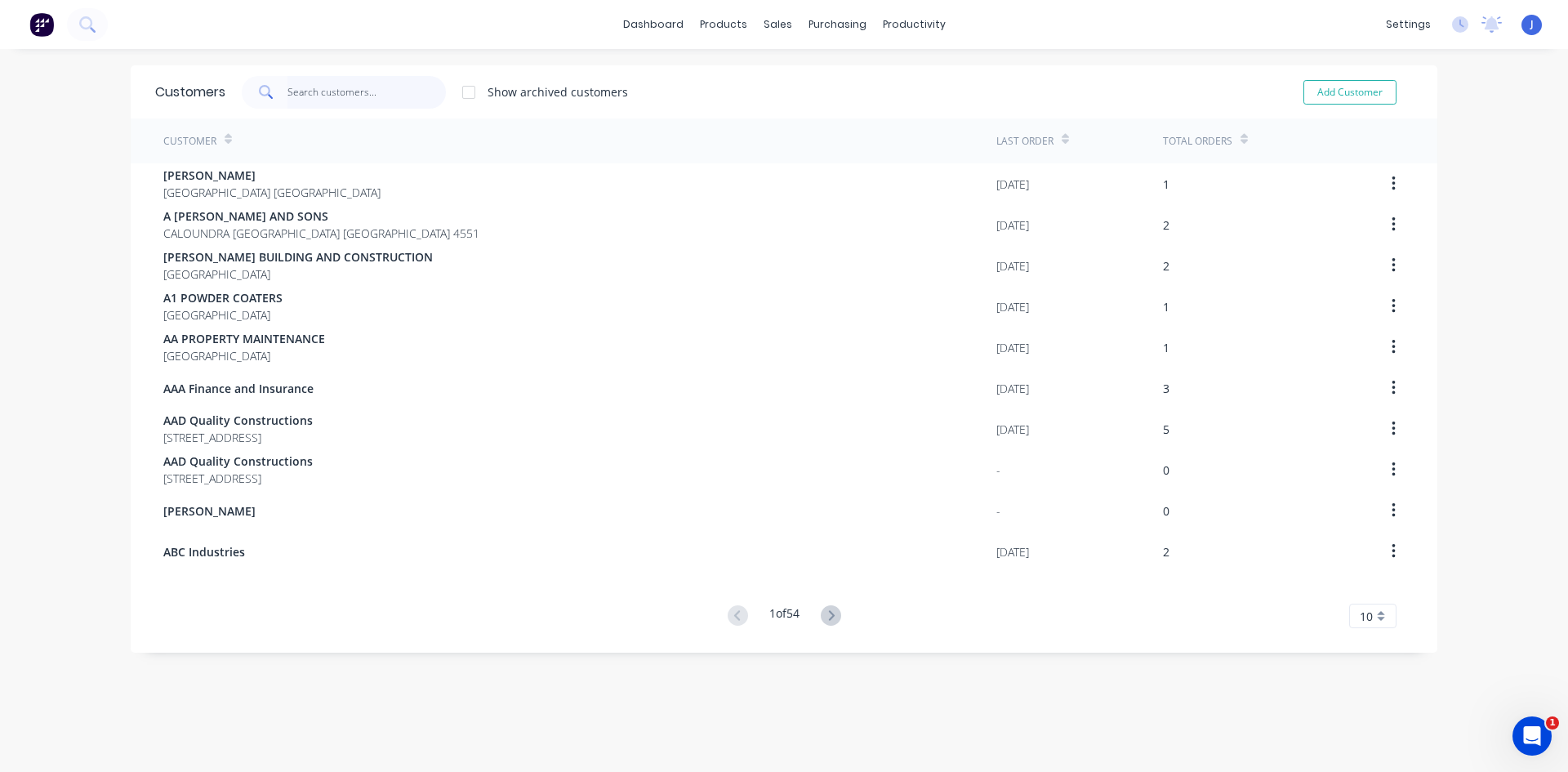
click at [291, 94] on input "text" at bounding box center [368, 92] width 160 height 33
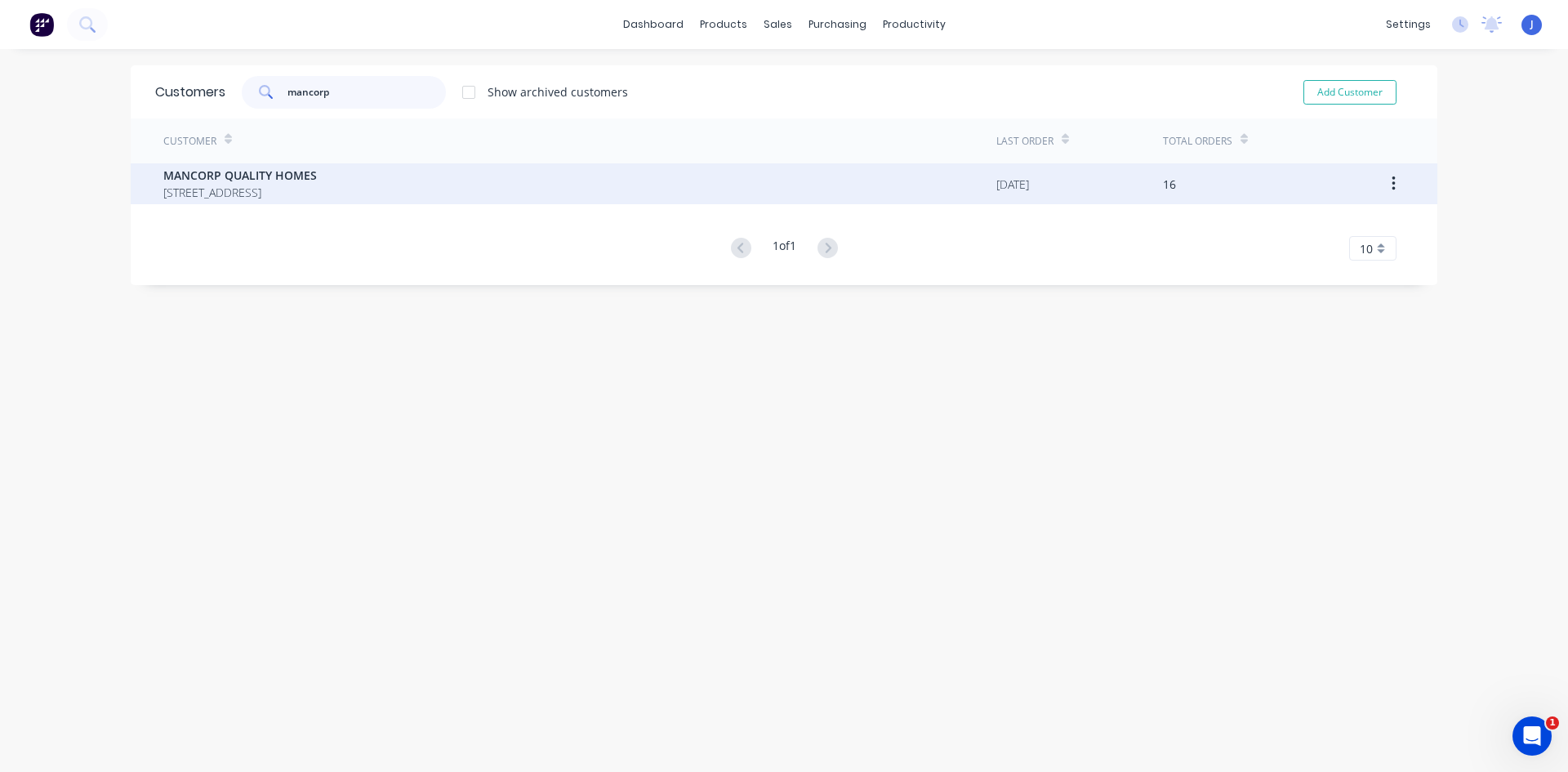
type input "mancorp"
click at [249, 179] on span "MANCORP QUALITY HOMES" at bounding box center [240, 175] width 154 height 17
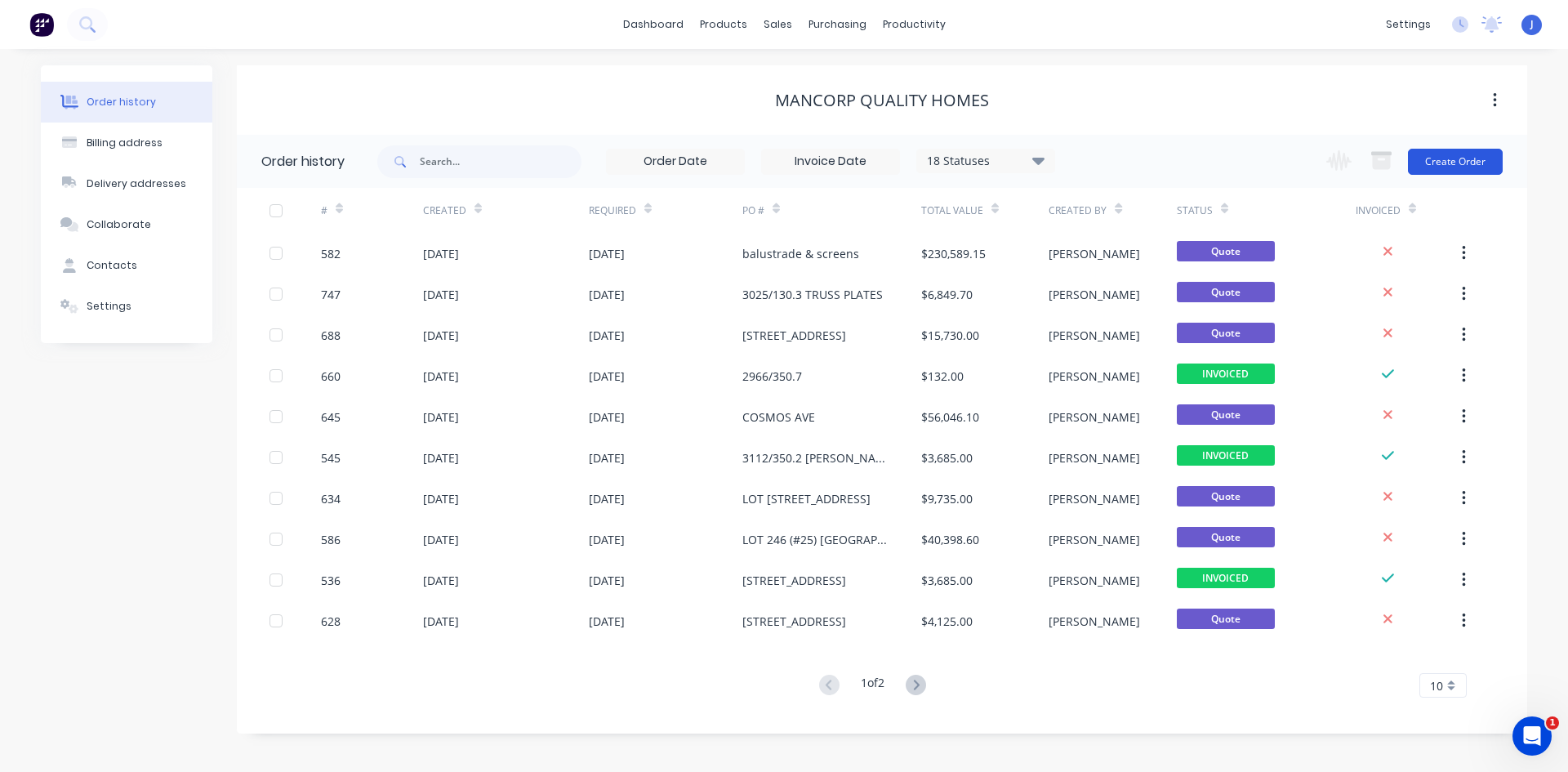
click at [1459, 159] on button "Create Order" at bounding box center [1455, 162] width 95 height 26
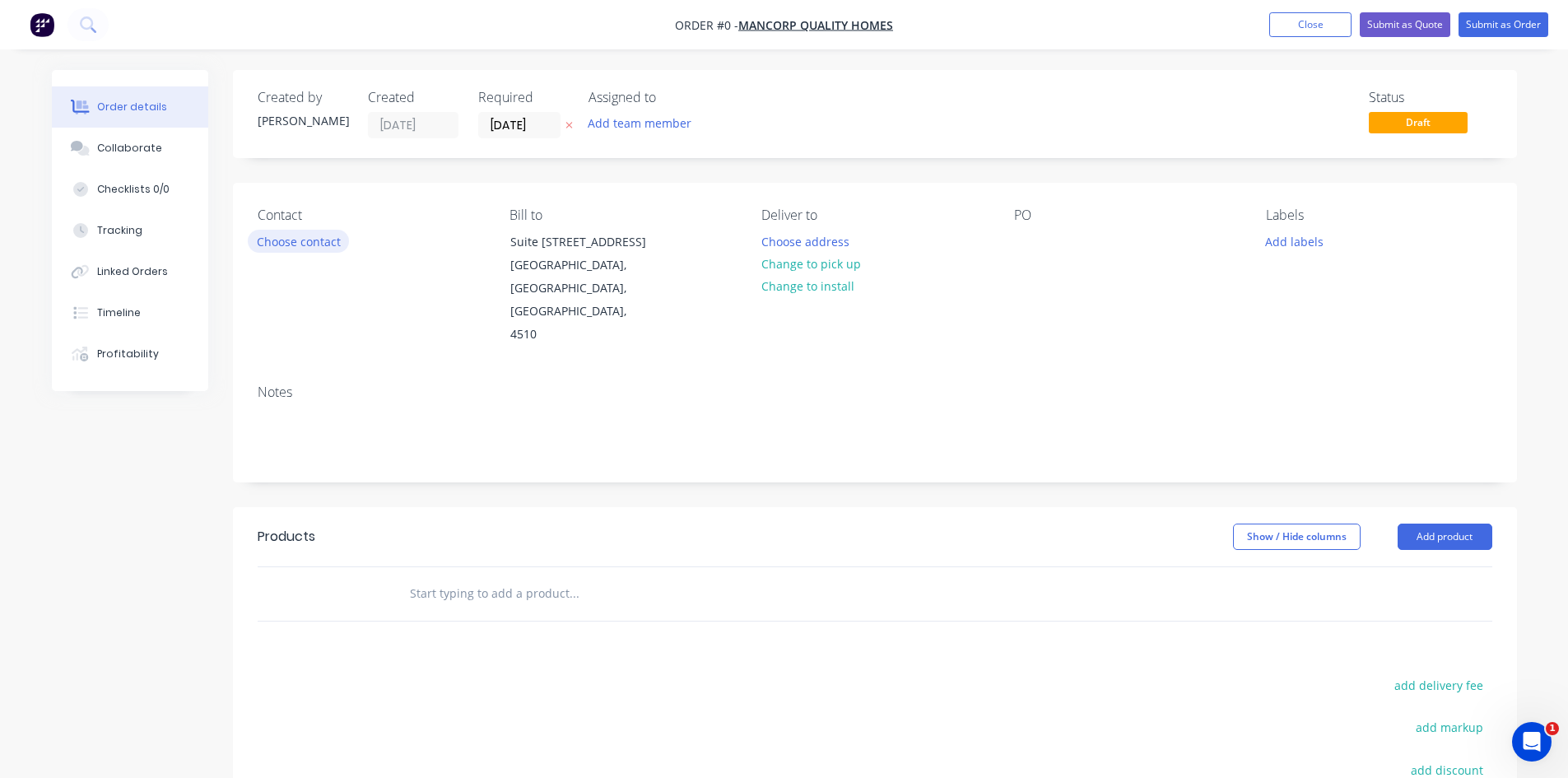
click at [319, 245] on button "Choose contact" at bounding box center [298, 240] width 101 height 22
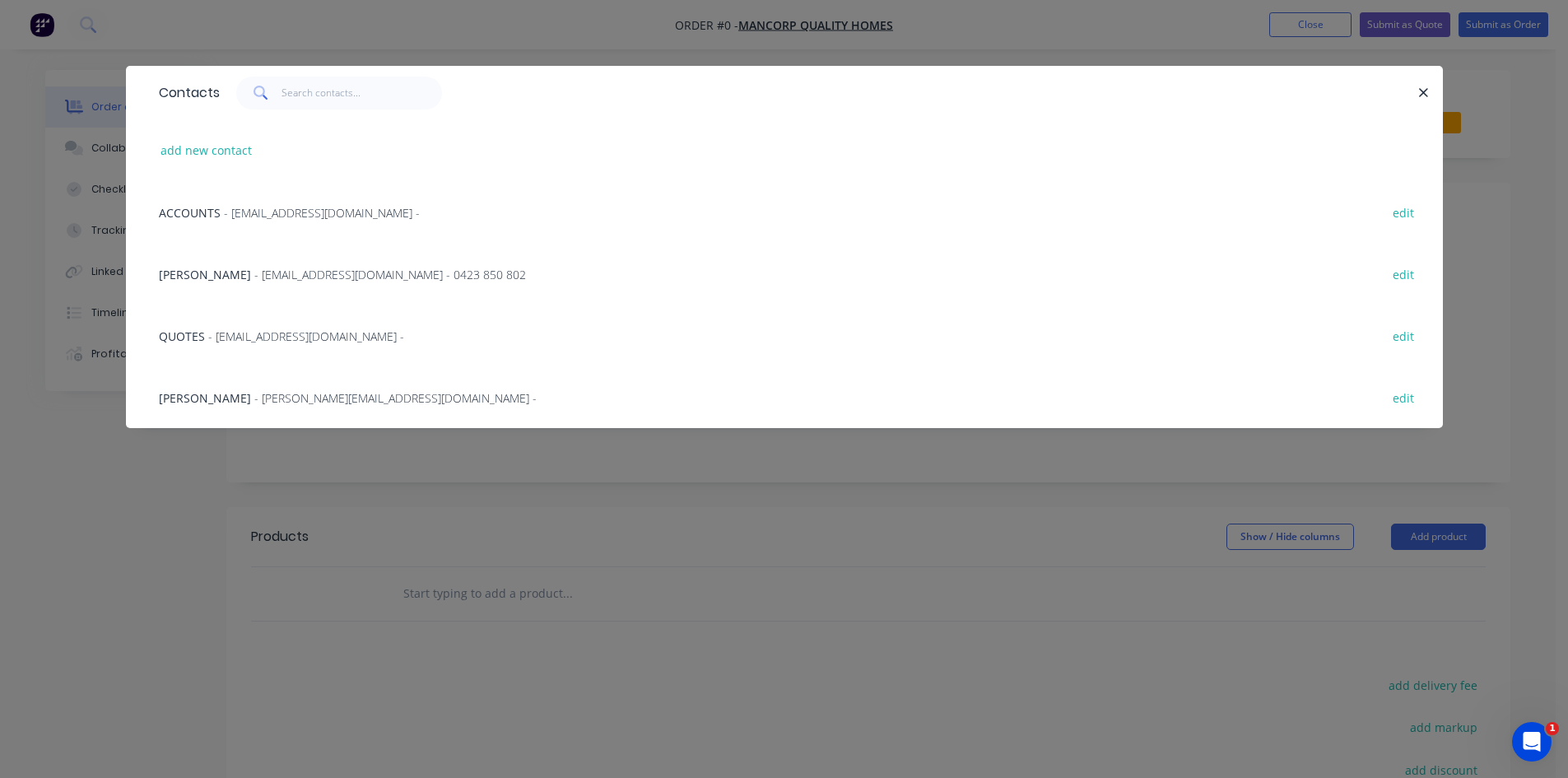
click at [320, 276] on span "- [EMAIL_ADDRESS][DOMAIN_NAME] - 0423 850 802" at bounding box center [390, 274] width 272 height 16
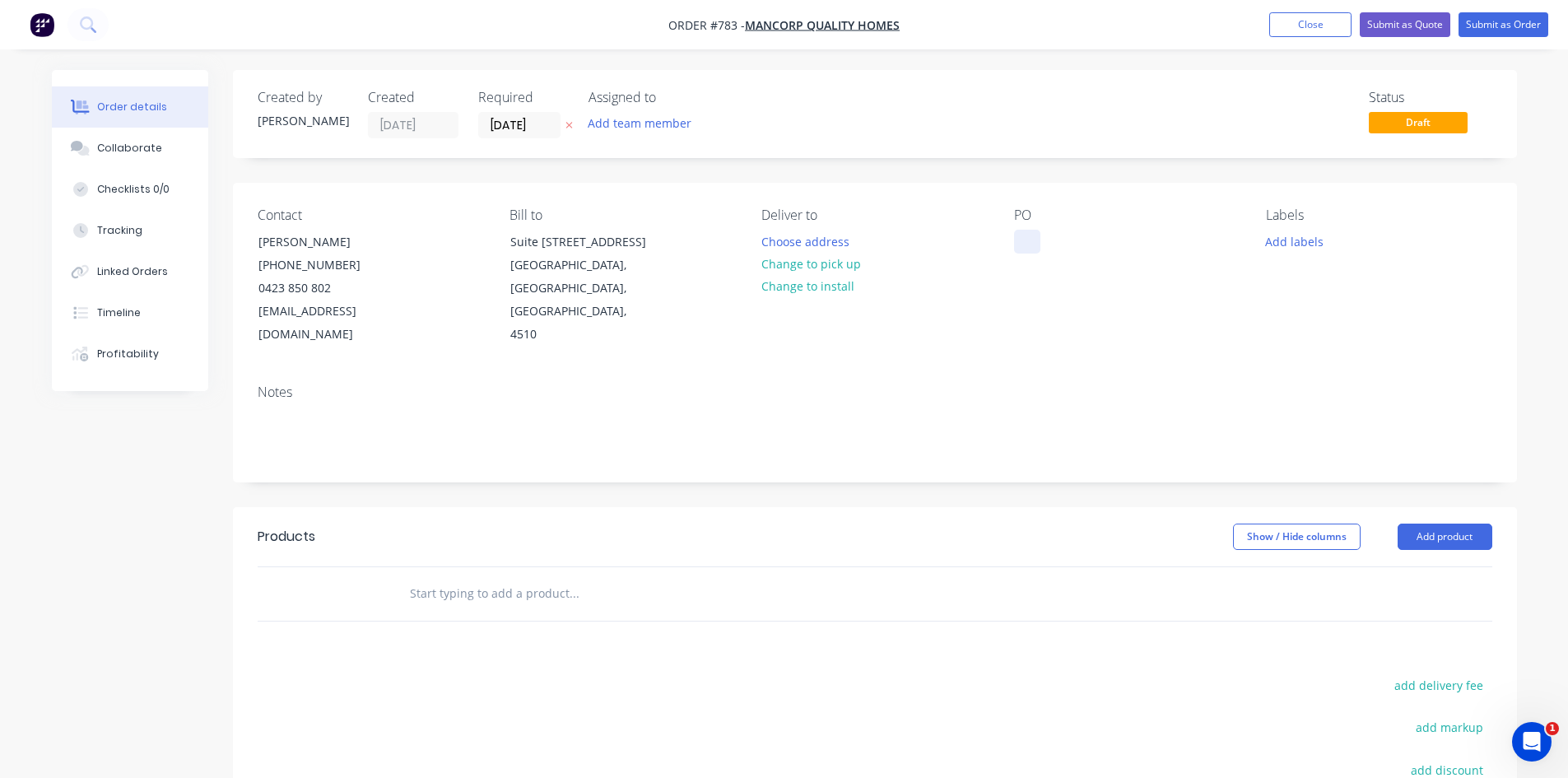
click at [1027, 251] on div at bounding box center [1028, 241] width 27 height 24
click at [819, 288] on button "Change to install" at bounding box center [807, 286] width 110 height 22
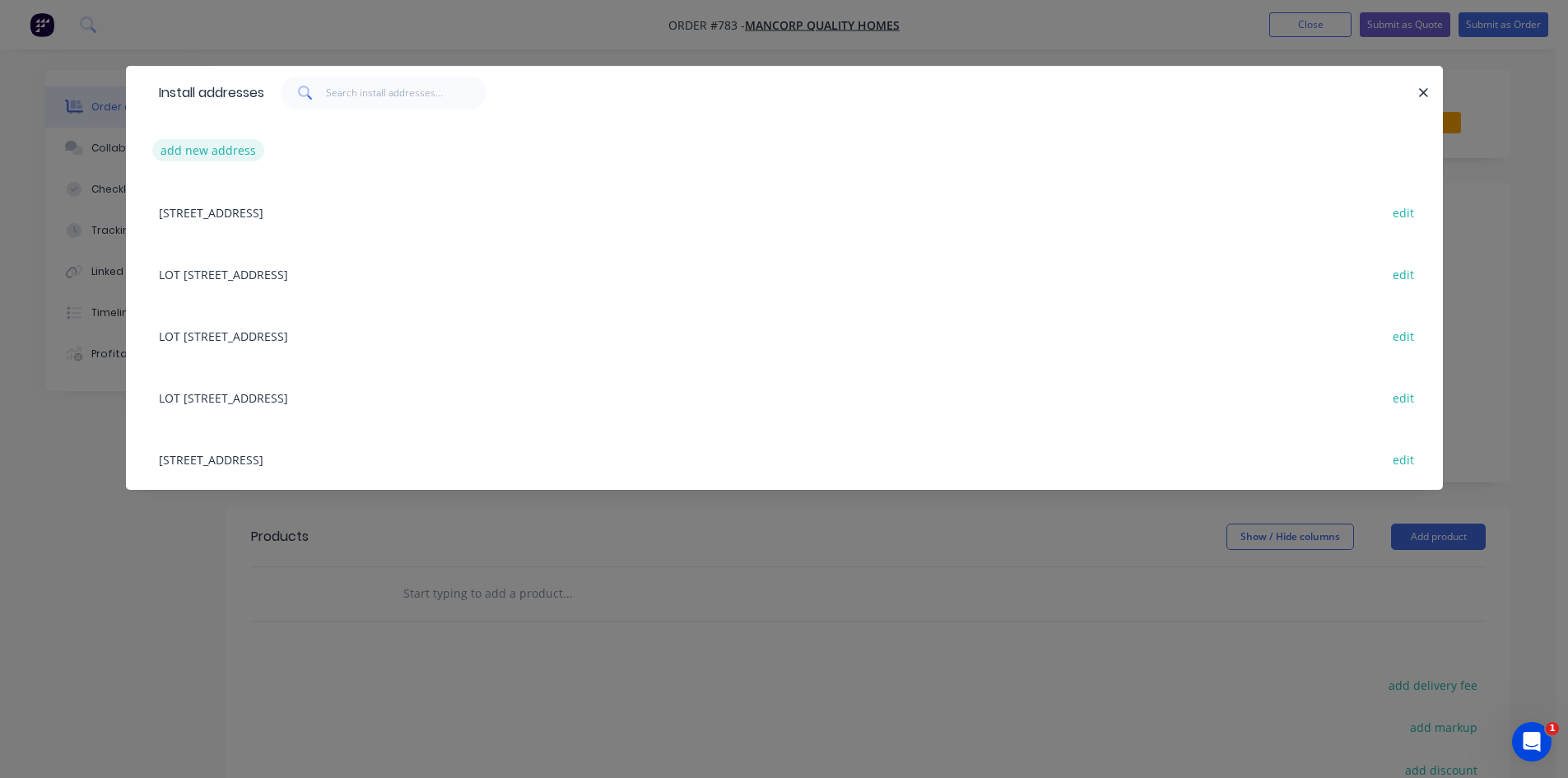
click at [172, 152] on button "add new address" at bounding box center [209, 150] width 113 height 22
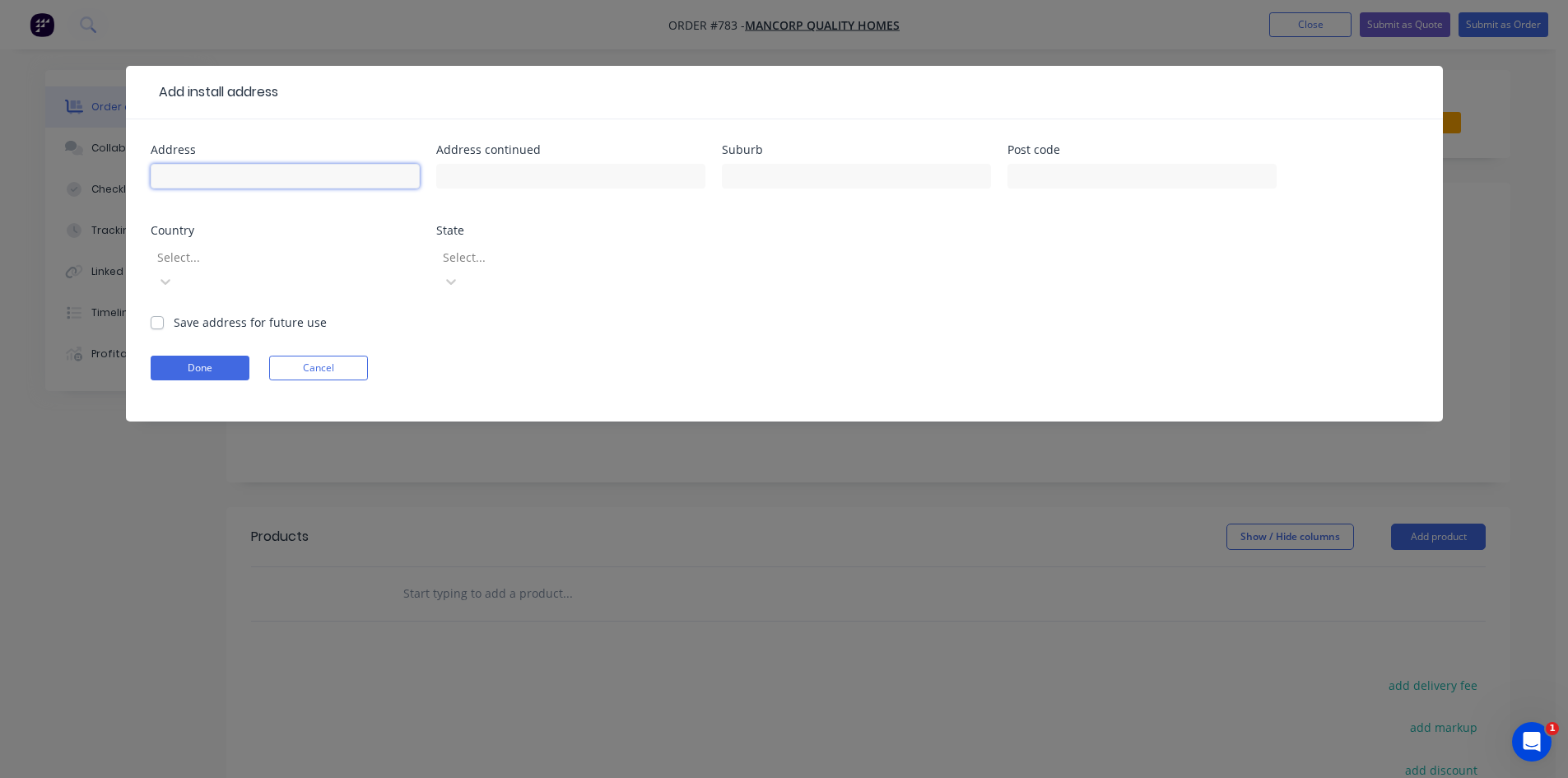
click at [163, 175] on input "text" at bounding box center [285, 176] width 269 height 25
paste input "Lot 764 Cosmos"
type input "Lot [STREET_ADDRESS]"
click at [783, 181] on input "text" at bounding box center [856, 176] width 269 height 25
click at [760, 176] on input "text" at bounding box center [856, 176] width 269 height 25
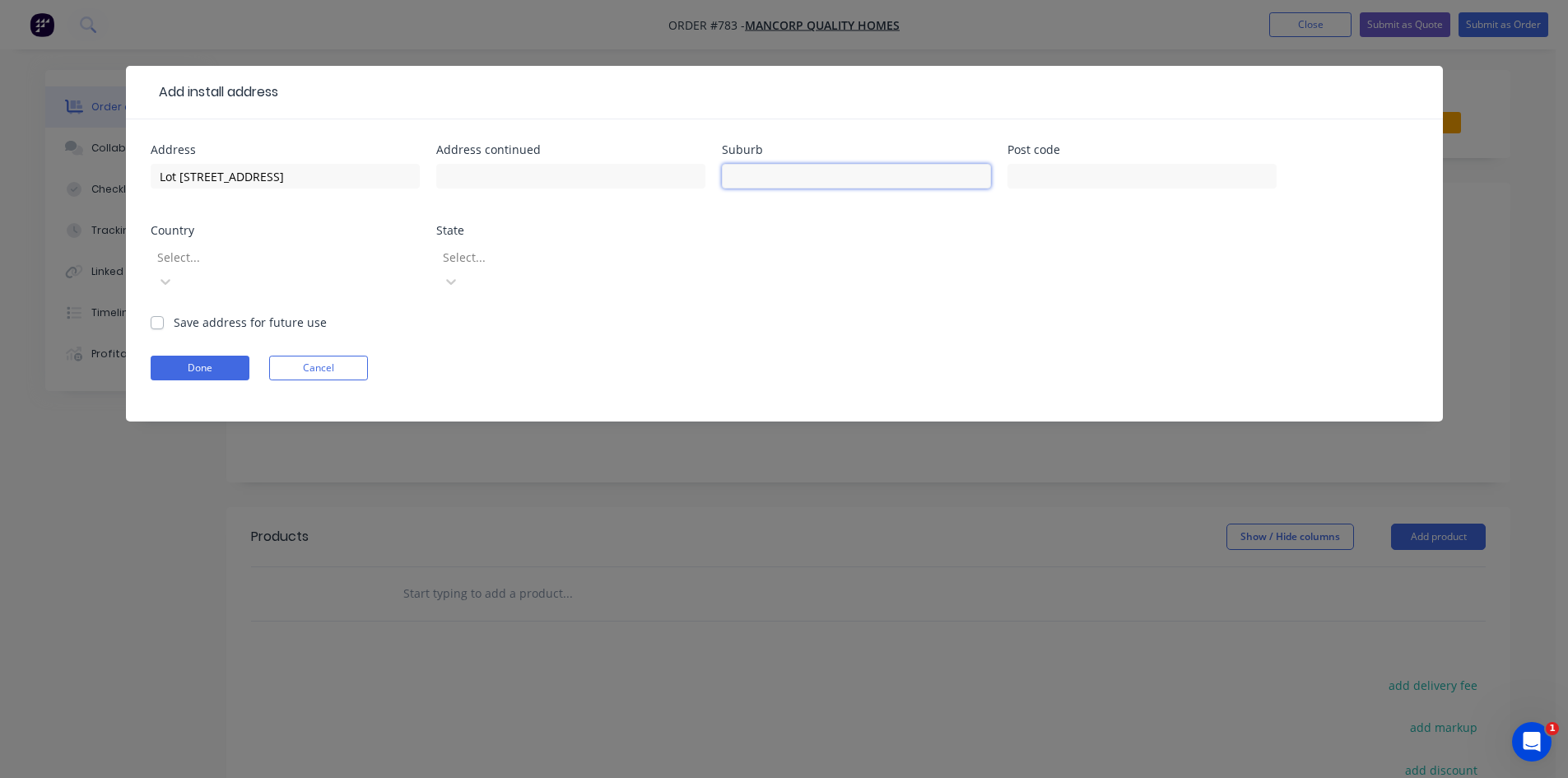
paste input "[GEOGRAPHIC_DATA]"
type input "[GEOGRAPHIC_DATA]"
click at [1108, 179] on input "text" at bounding box center [1142, 176] width 269 height 25
type input "4507"
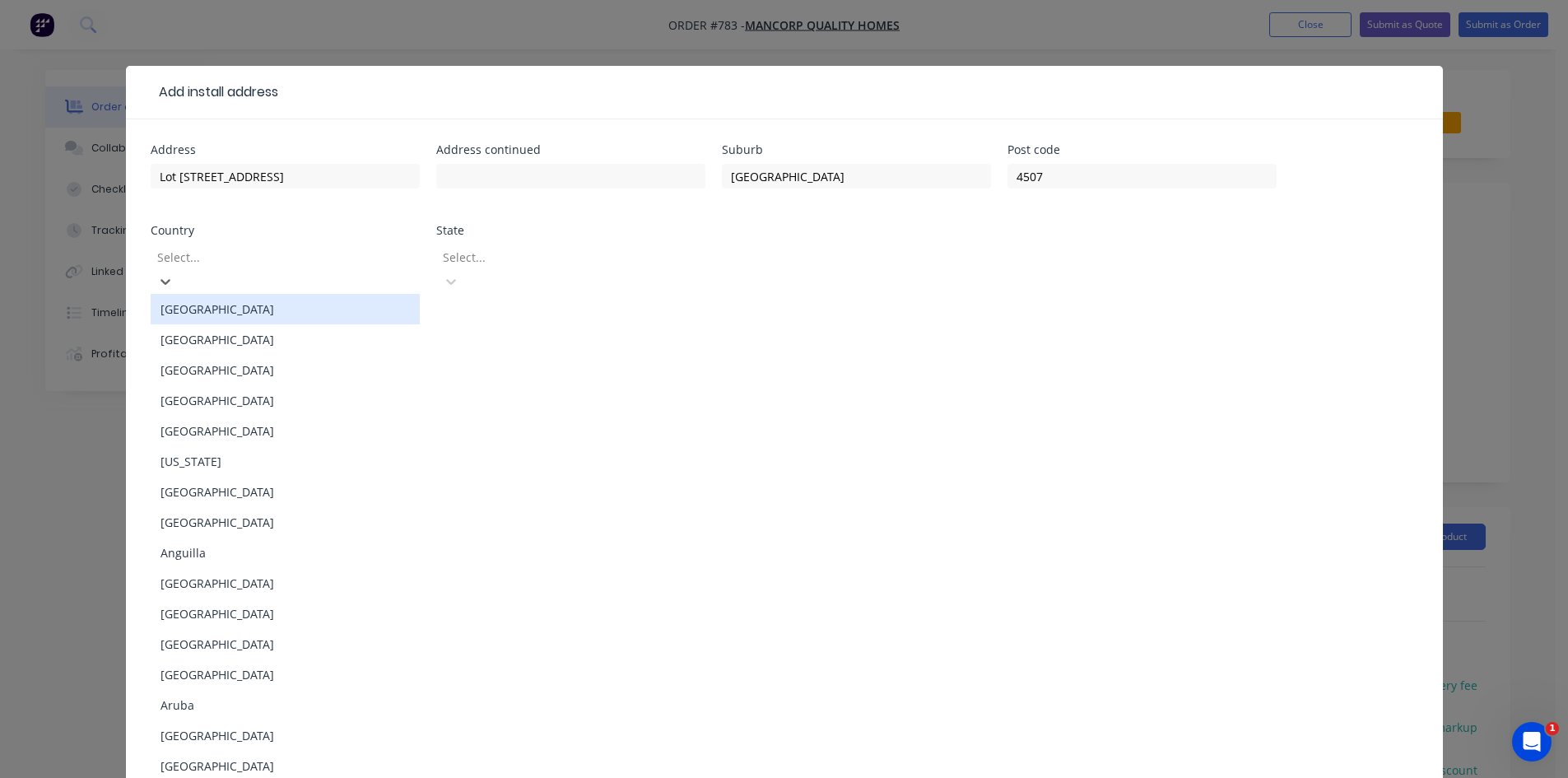
drag, startPoint x: 275, startPoint y: 301, endPoint x: 475, endPoint y: 286, distance: 200.6
click at [276, 301] on div "[GEOGRAPHIC_DATA]" at bounding box center [285, 309] width 269 height 31
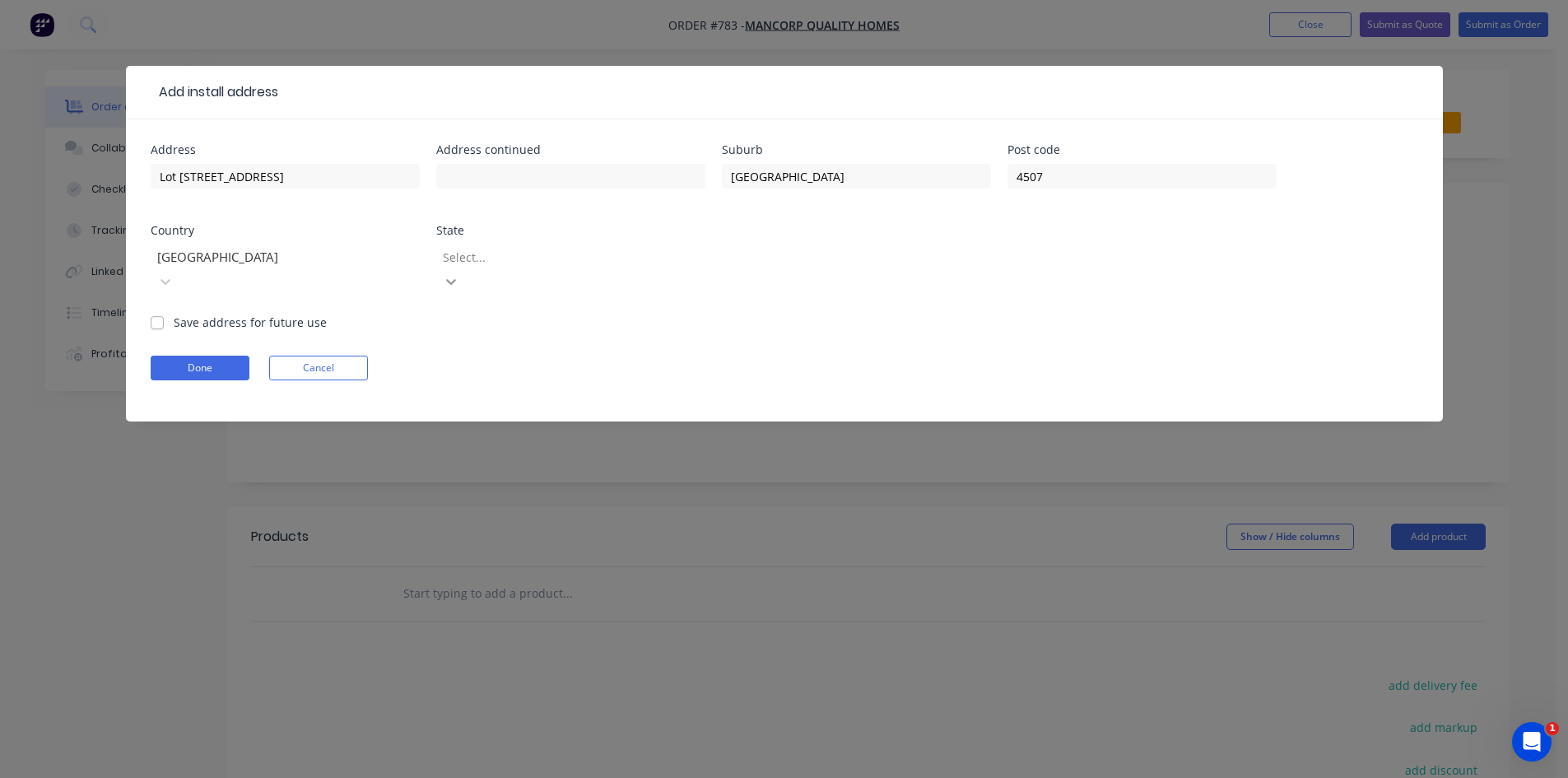
click at [459, 273] on icon at bounding box center [451, 282] width 17 height 17
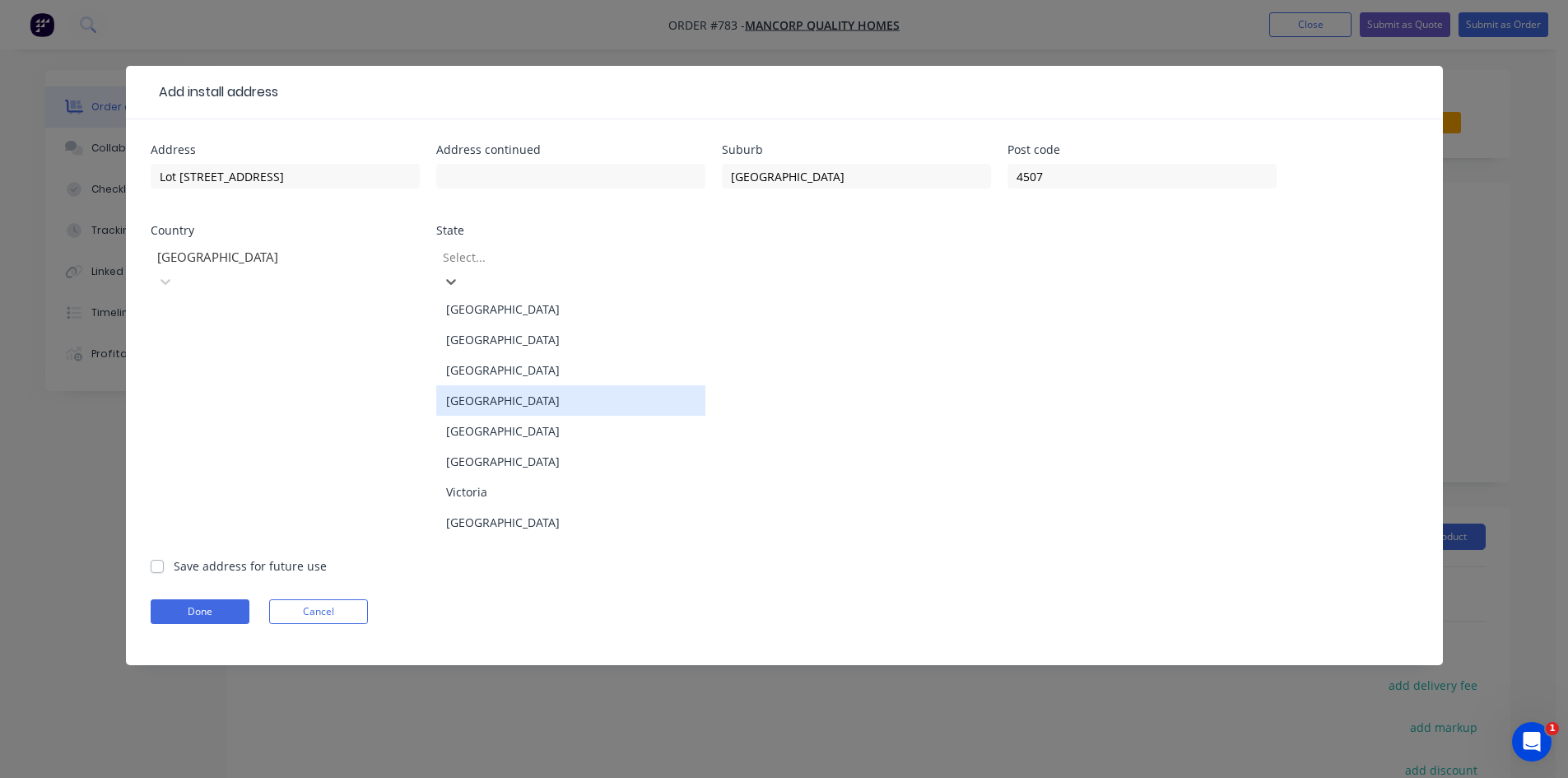
click at [530, 389] on div "[GEOGRAPHIC_DATA]" at bounding box center [570, 400] width 269 height 31
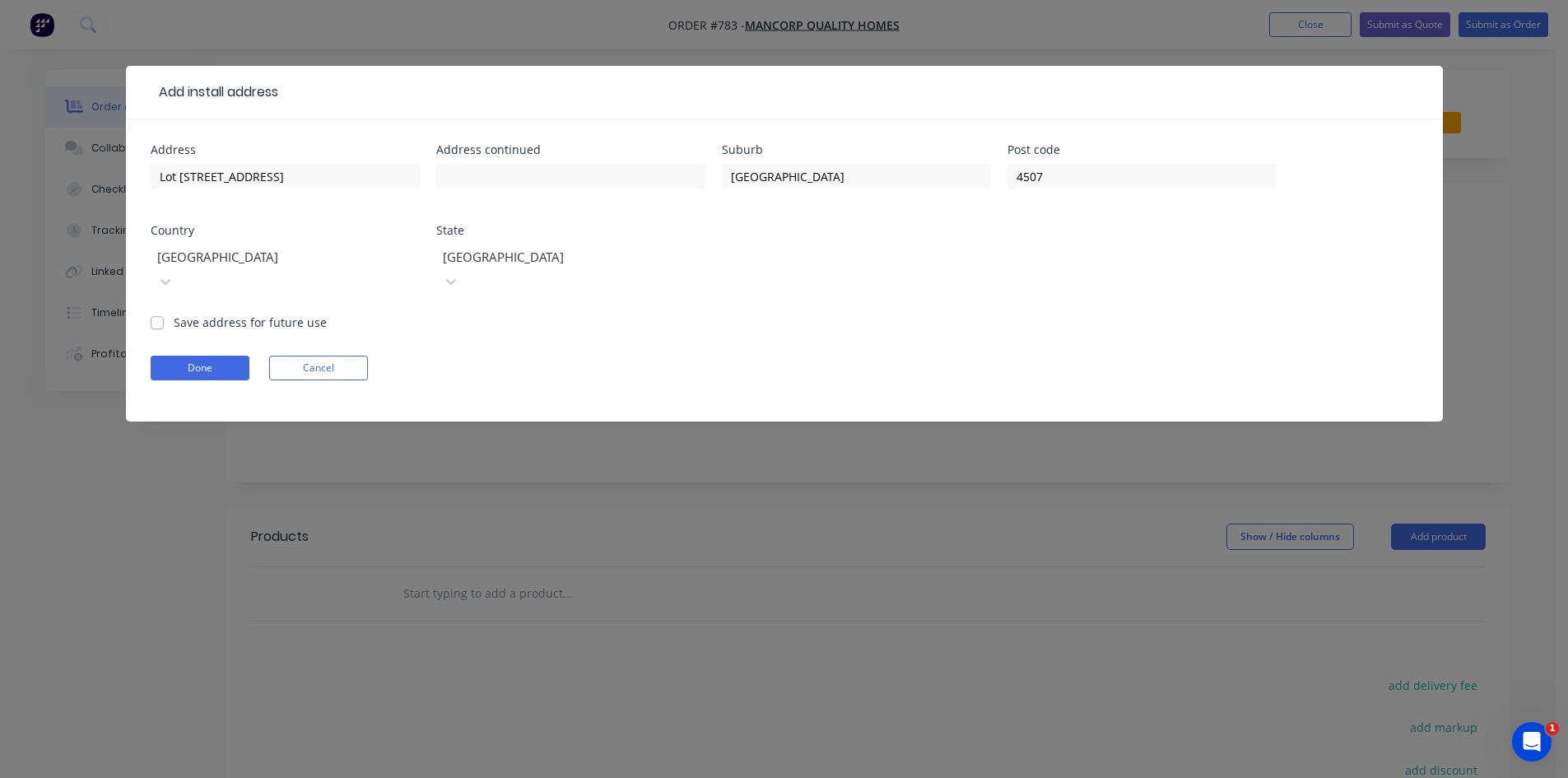
drag, startPoint x: 160, startPoint y: 304, endPoint x: 166, endPoint y: 315, distance: 12.5
click at [166, 315] on form "Address Lot [GEOGRAPHIC_DATA] Address continued Suburb [GEOGRAPHIC_DATA] Post c…" at bounding box center [785, 283] width 1268 height 278
click at [187, 355] on button "Done" at bounding box center [200, 368] width 99 height 25
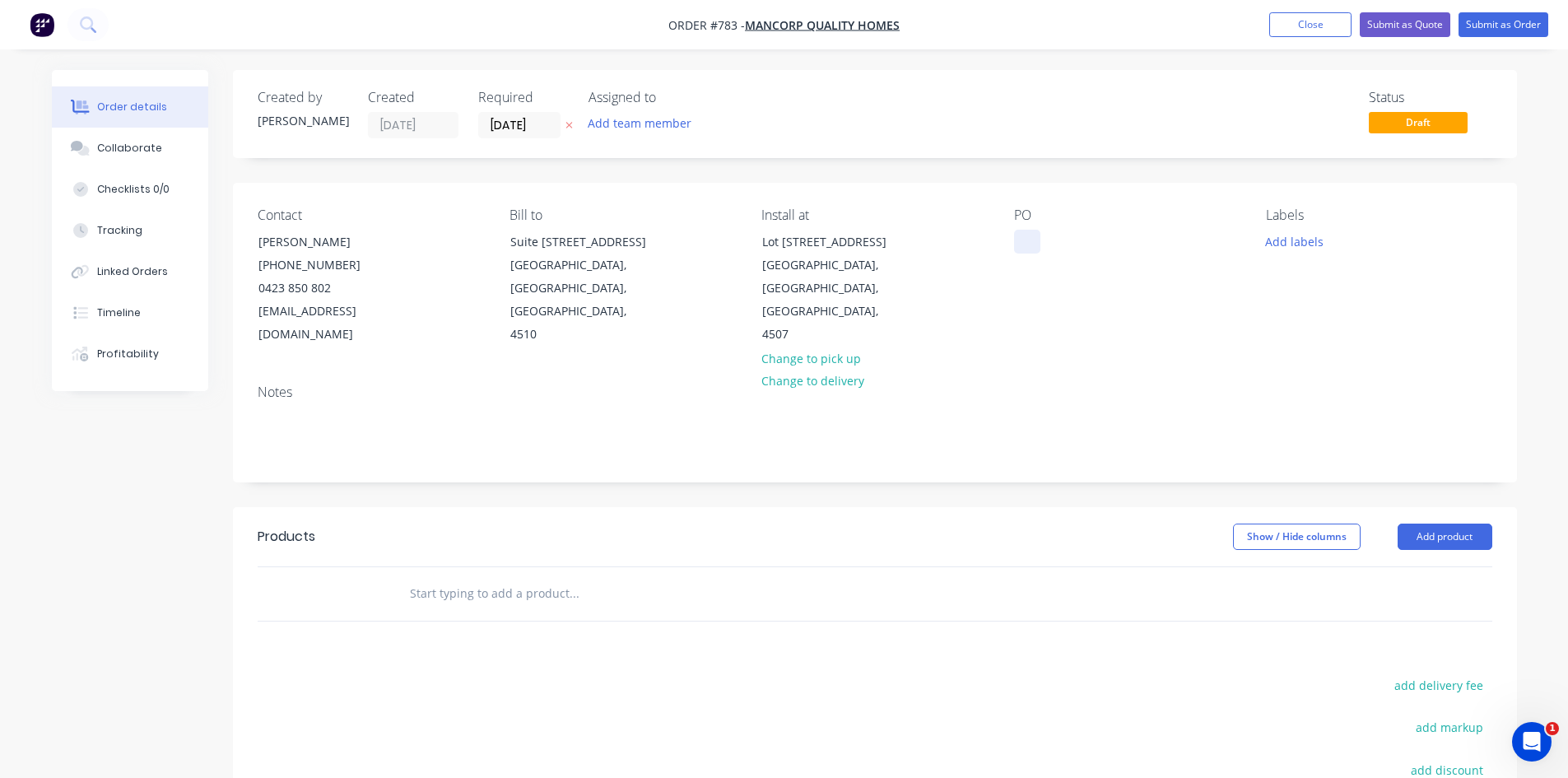
click at [1028, 242] on div at bounding box center [1028, 241] width 27 height 24
click at [1410, 524] on button "Add product" at bounding box center [1445, 537] width 94 height 27
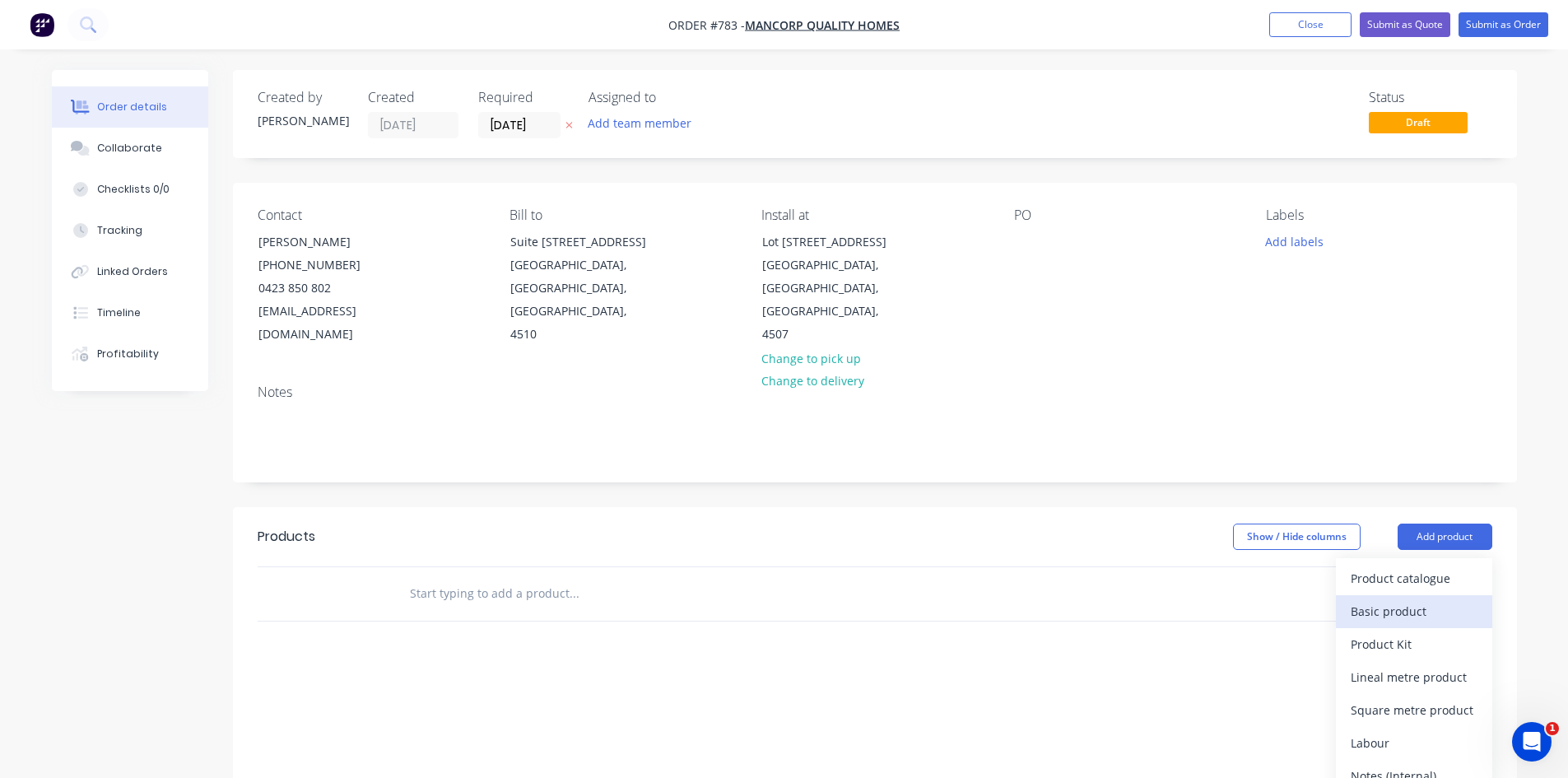
click at [1391, 599] on div "Basic product" at bounding box center [1414, 611] width 127 height 24
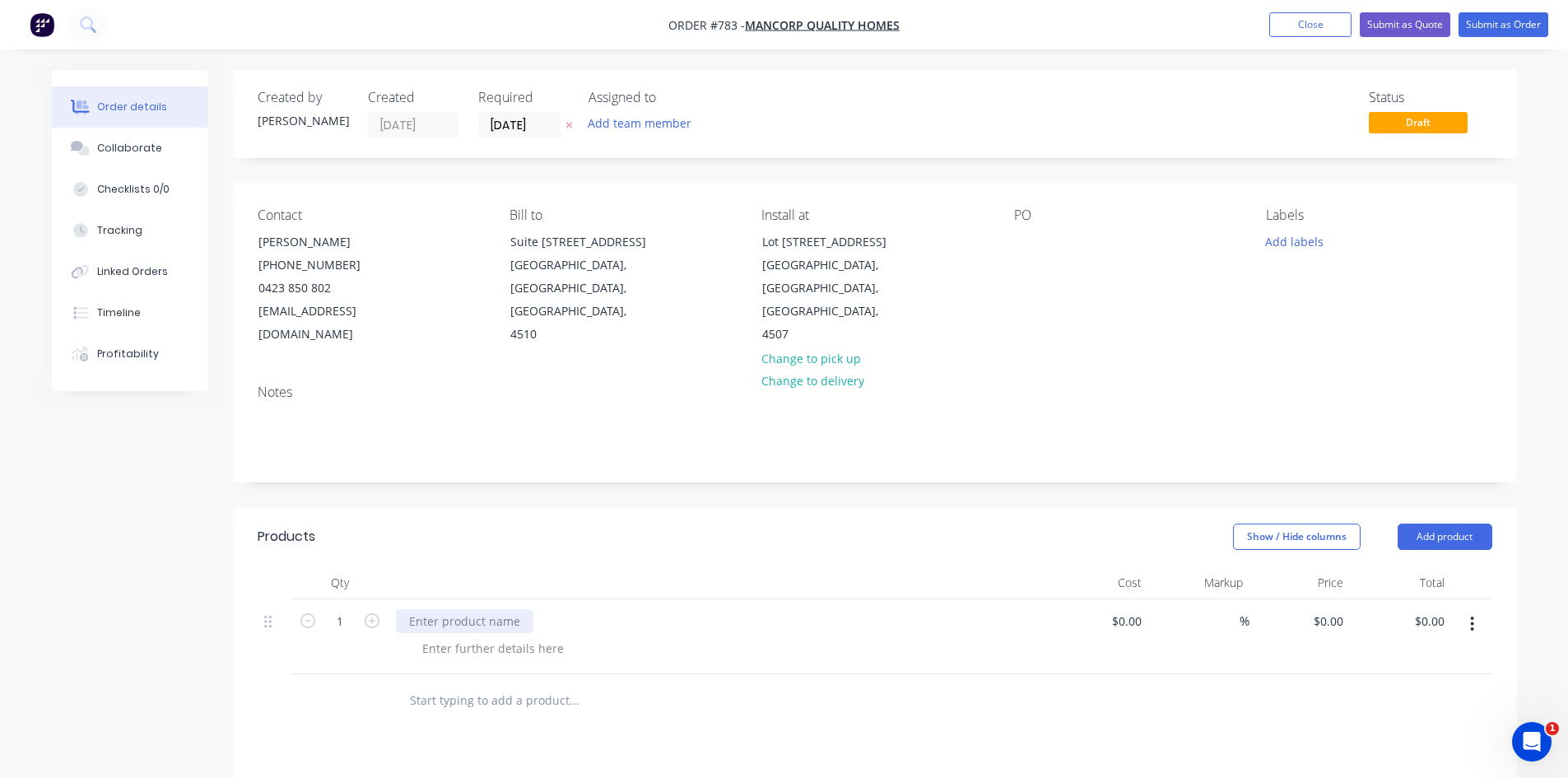
click at [423, 609] on div at bounding box center [465, 621] width 138 height 24
